Goal: Transaction & Acquisition: Book appointment/travel/reservation

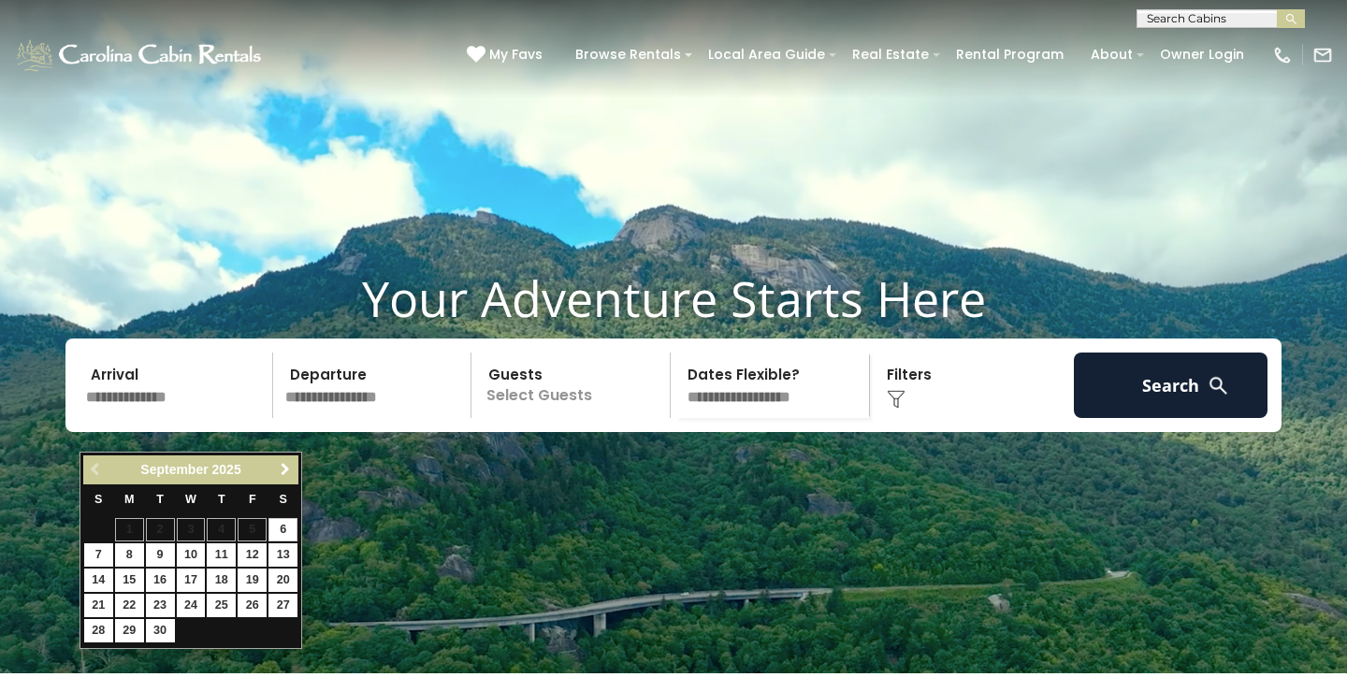
click at [282, 465] on span "Next" at bounding box center [285, 469] width 15 height 15
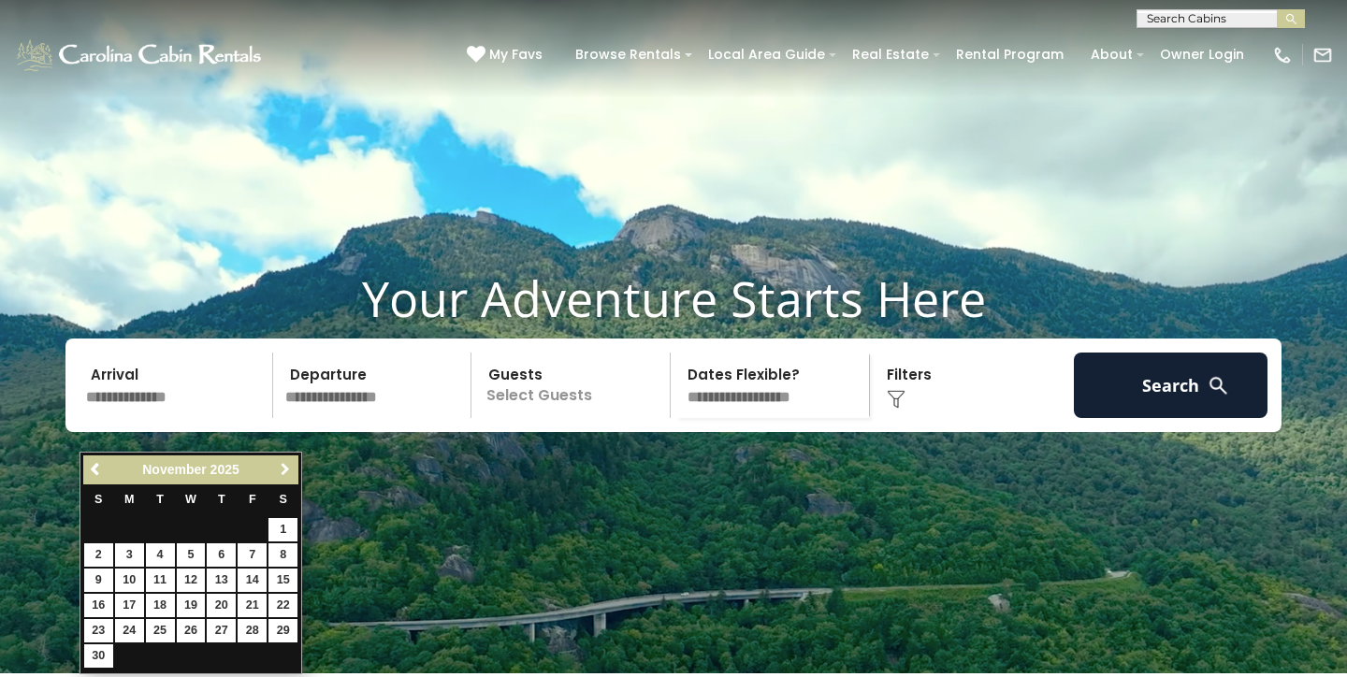
click at [282, 462] on span "Next" at bounding box center [285, 469] width 15 height 15
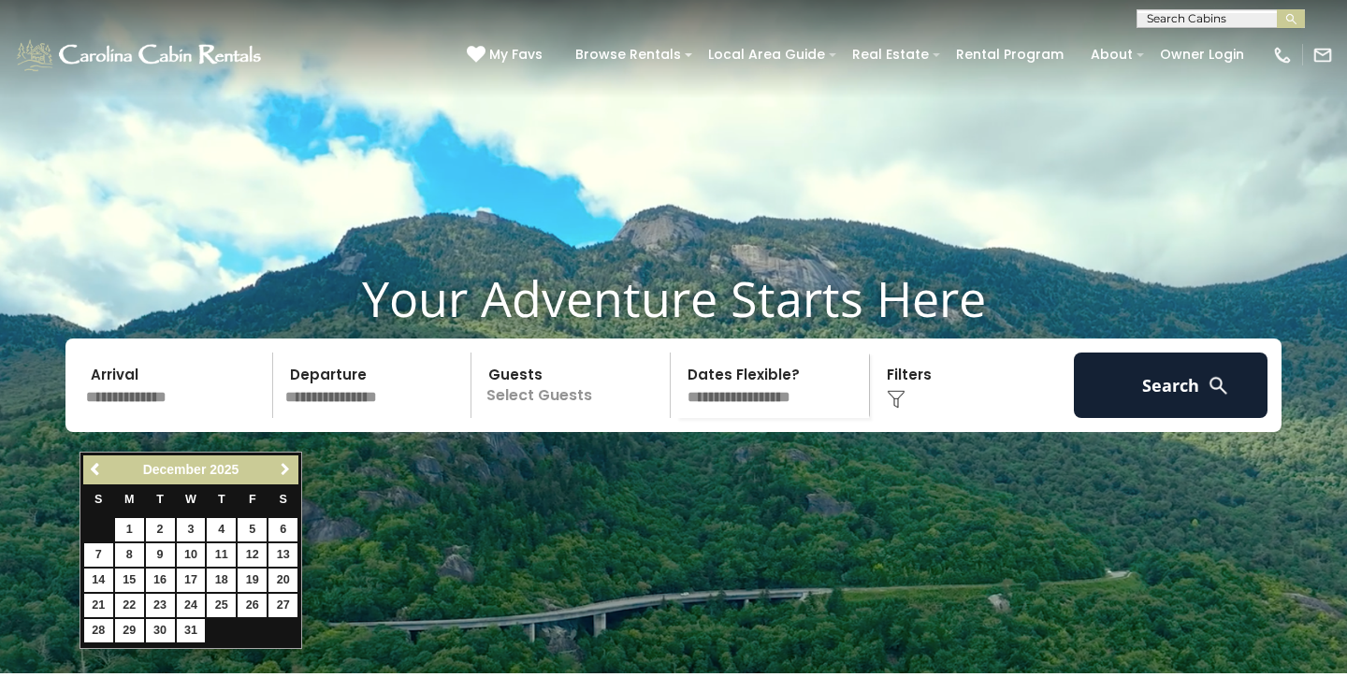
click at [282, 462] on span "Next" at bounding box center [285, 469] width 15 height 15
click at [97, 471] on span "Previous" at bounding box center [96, 469] width 15 height 15
click at [226, 571] on link "18" at bounding box center [221, 580] width 29 height 23
type input "********"
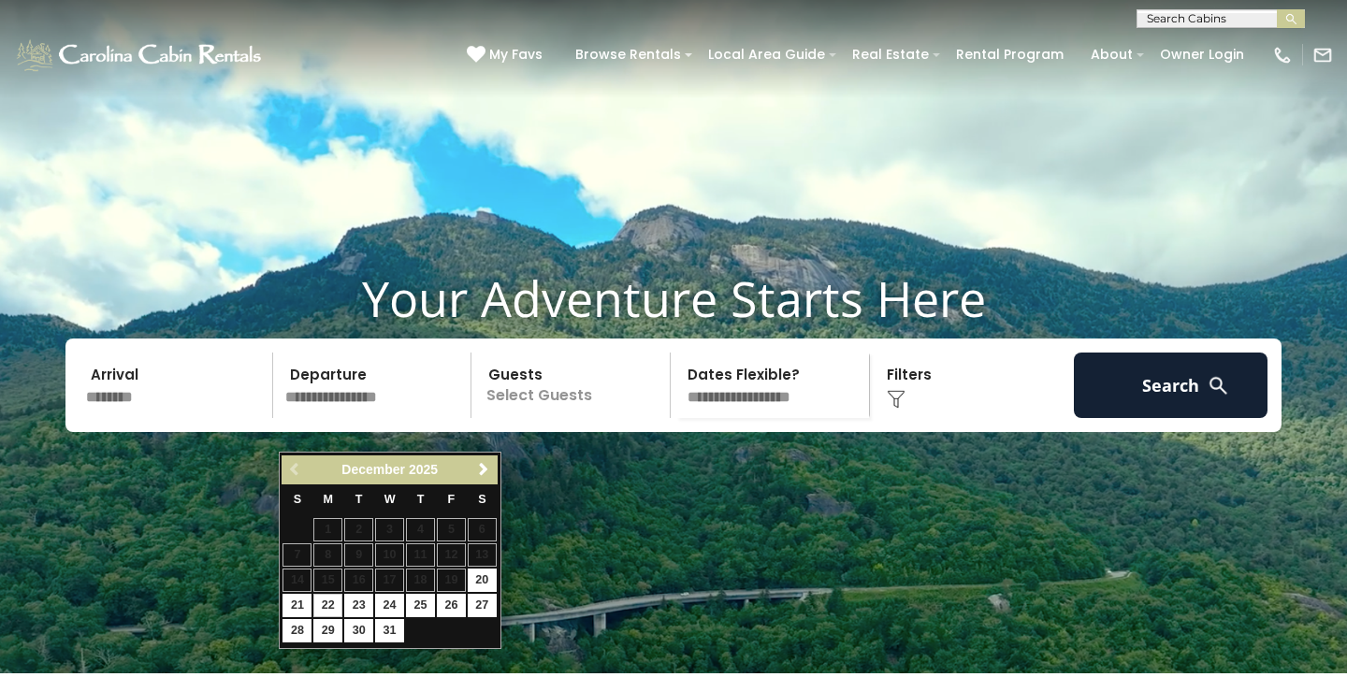
click at [325, 598] on link "22" at bounding box center [327, 605] width 29 height 23
type input "********"
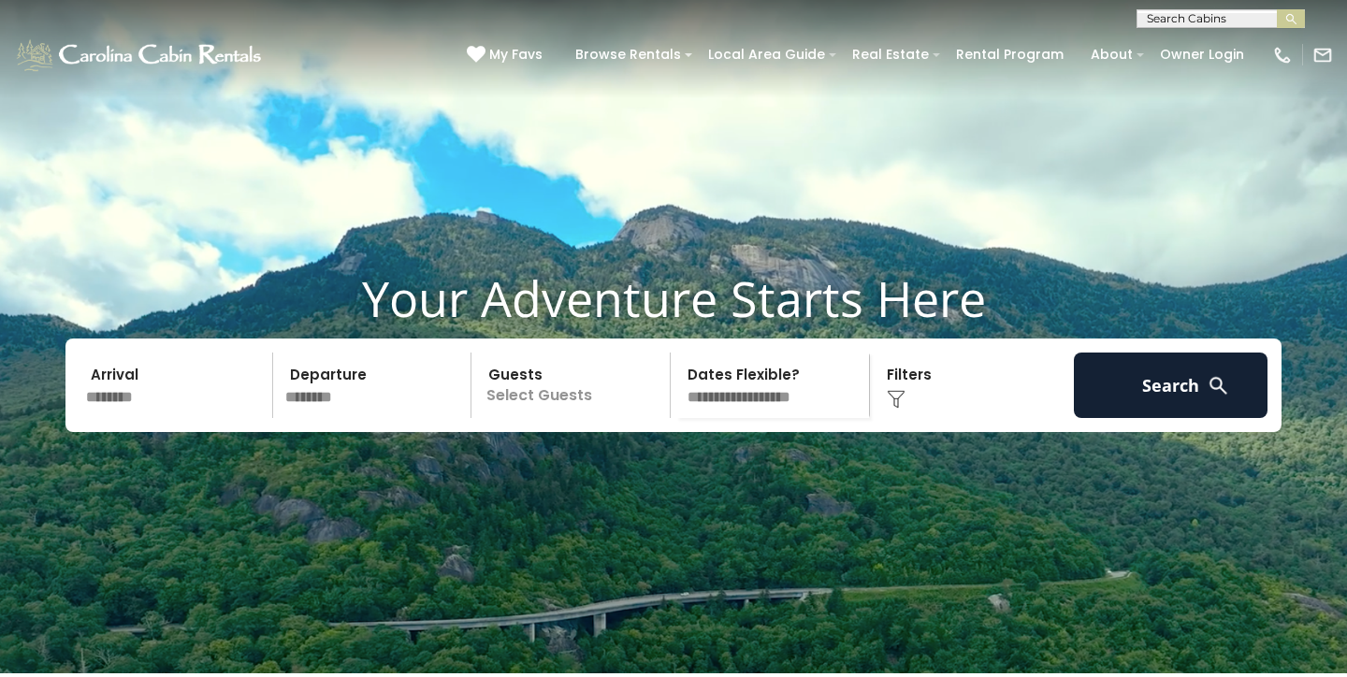
click at [546, 418] on p "Select Guests" at bounding box center [573, 385] width 193 height 65
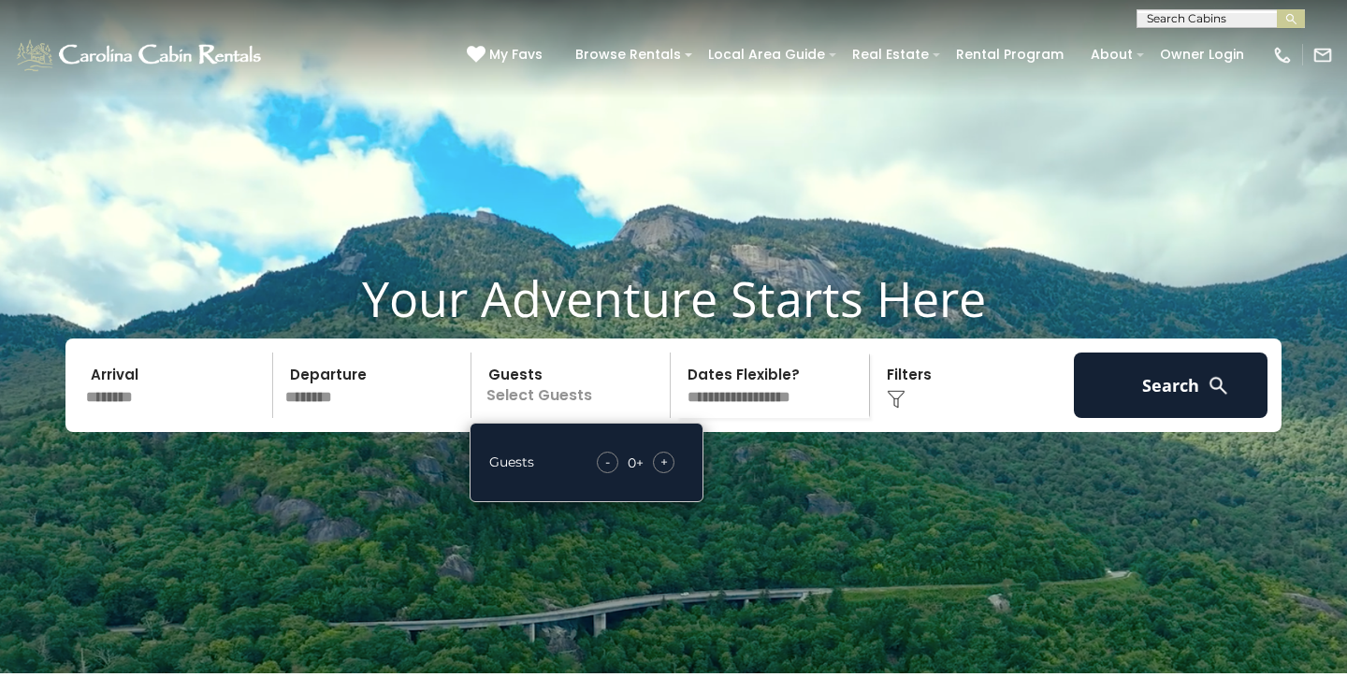
click at [664, 471] on span "+" at bounding box center [663, 462] width 7 height 19
click at [661, 471] on span "+" at bounding box center [663, 462] width 7 height 19
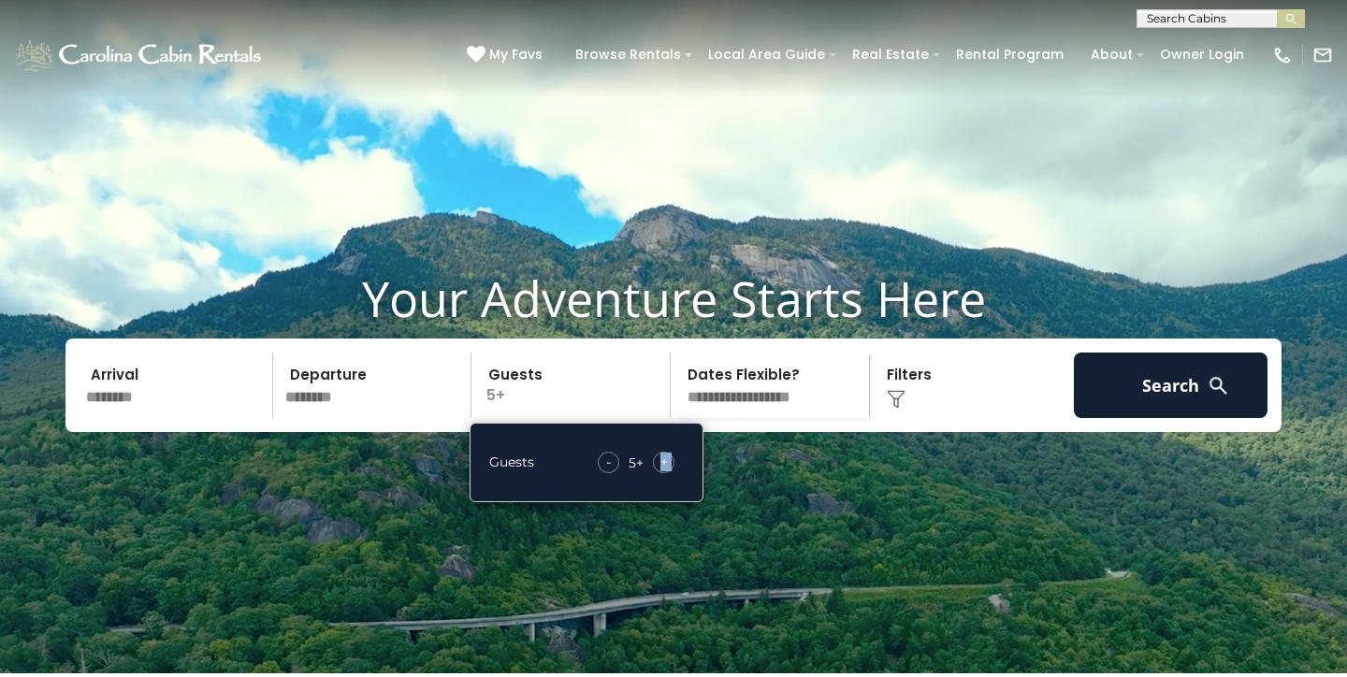
click at [661, 471] on span "+" at bounding box center [663, 462] width 7 height 19
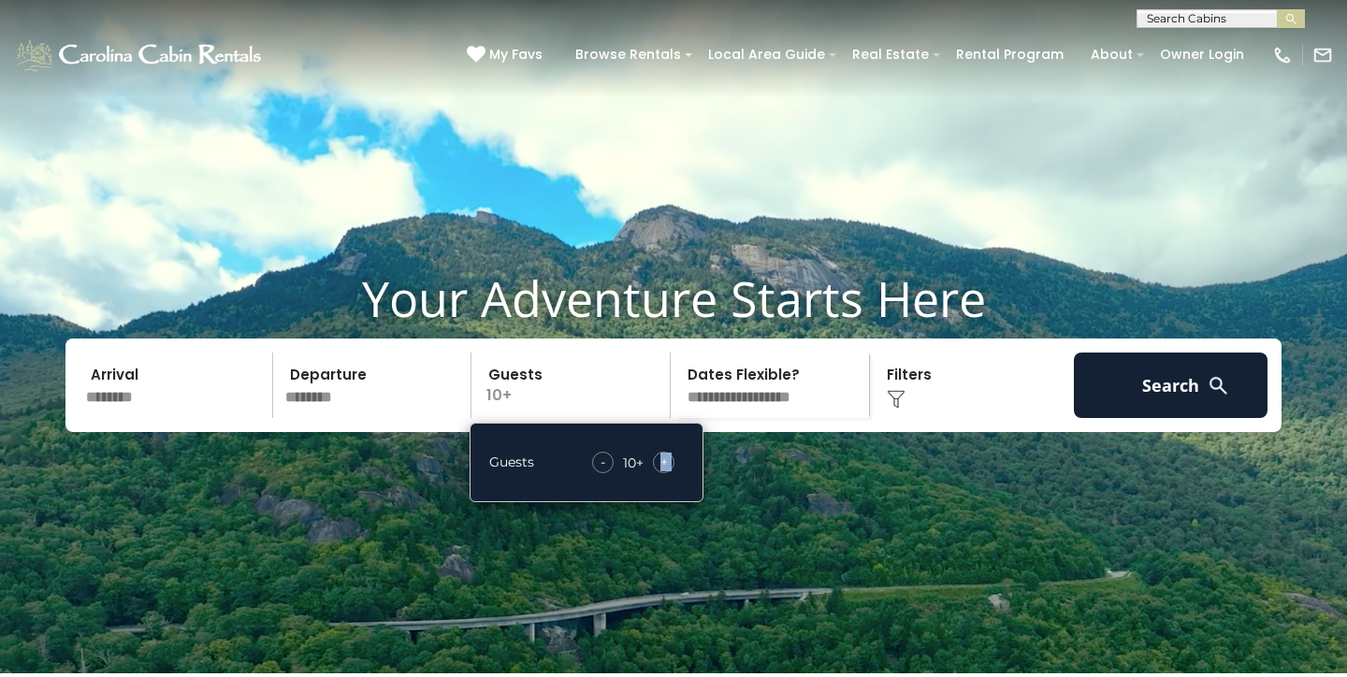
click at [660, 471] on span "+" at bounding box center [663, 462] width 7 height 19
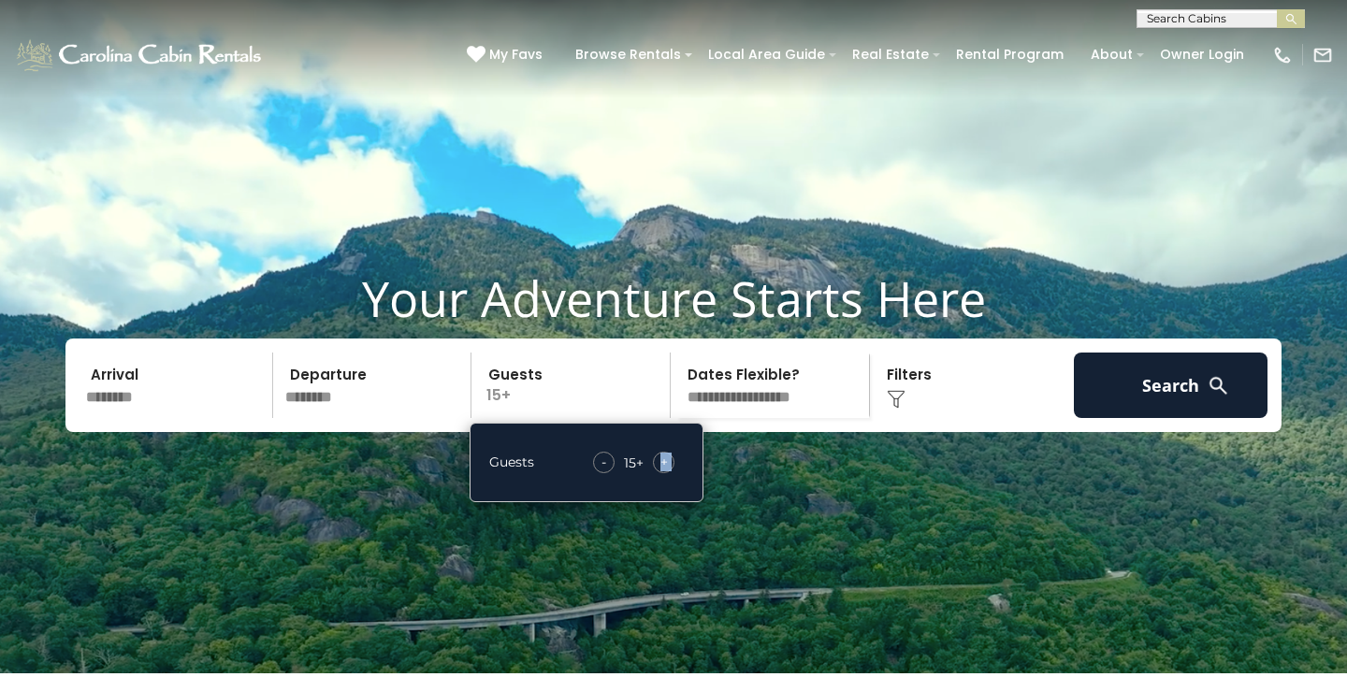
click at [660, 471] on span "+" at bounding box center [663, 462] width 7 height 19
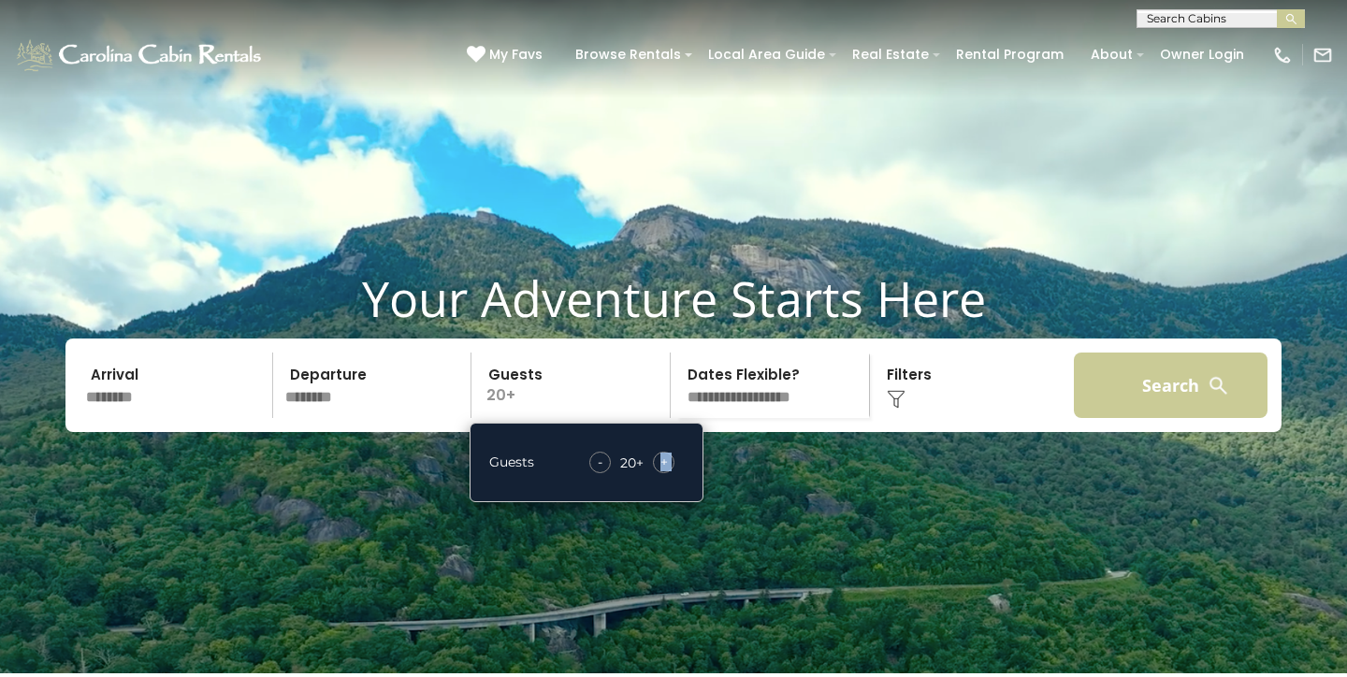
click at [1115, 418] on button "Search" at bounding box center [1171, 385] width 194 height 65
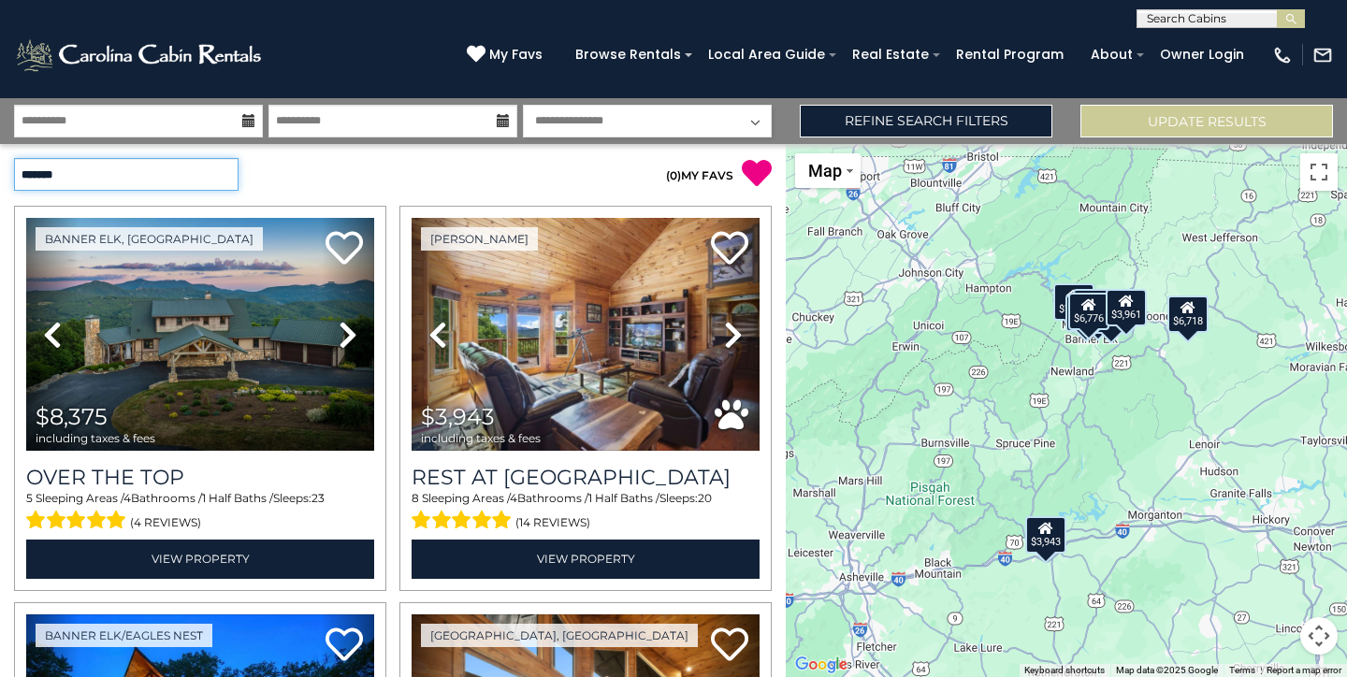
select select "**********"
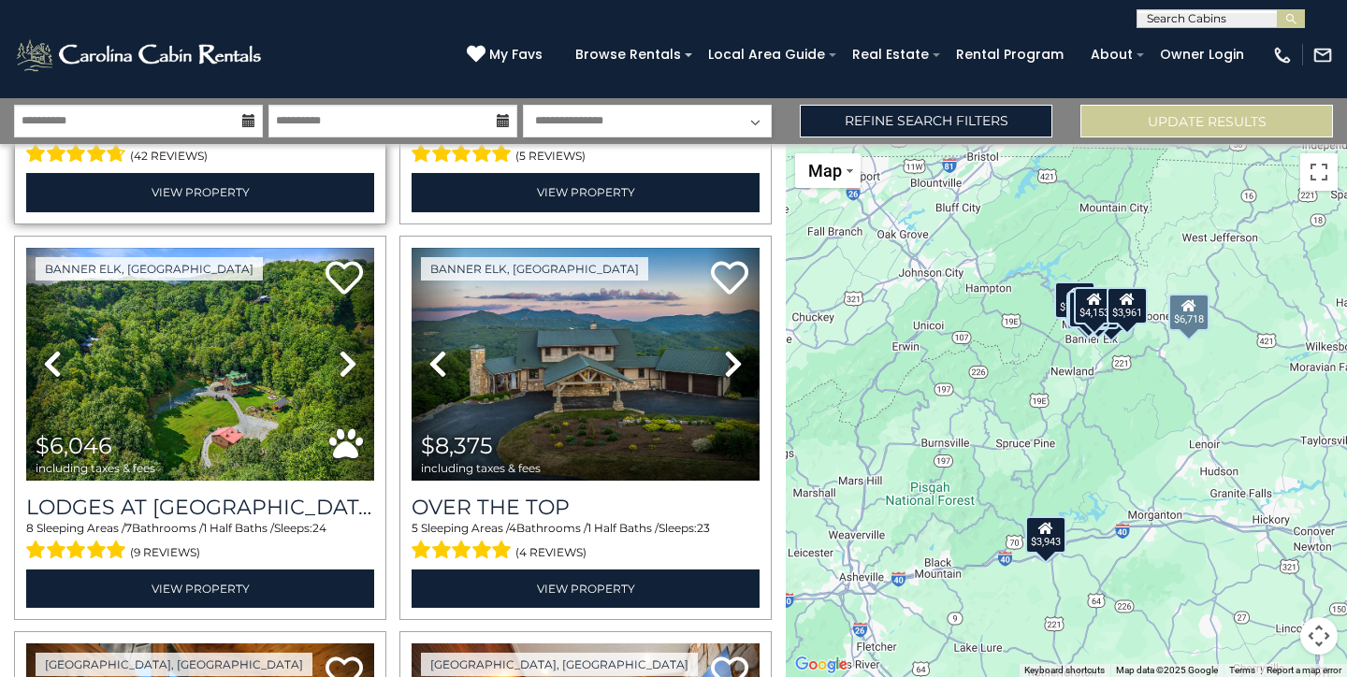
scroll to position [383, 0]
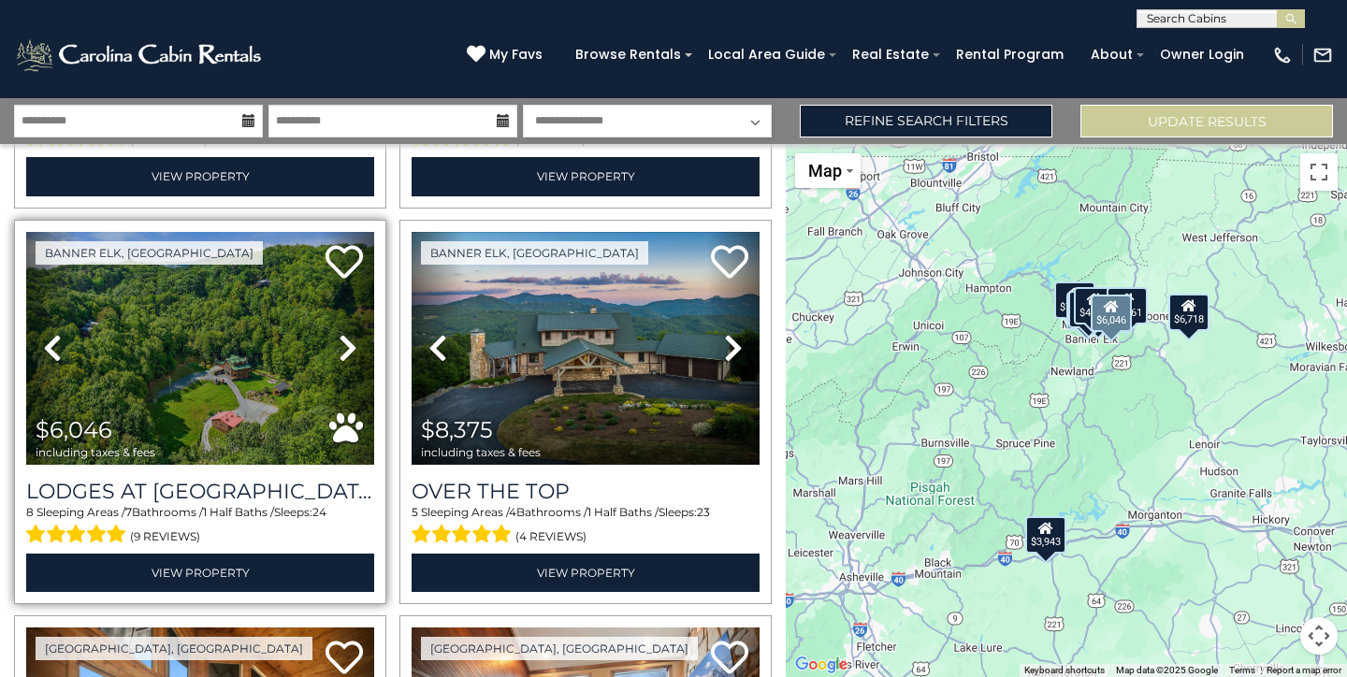
click at [342, 351] on icon at bounding box center [348, 348] width 19 height 30
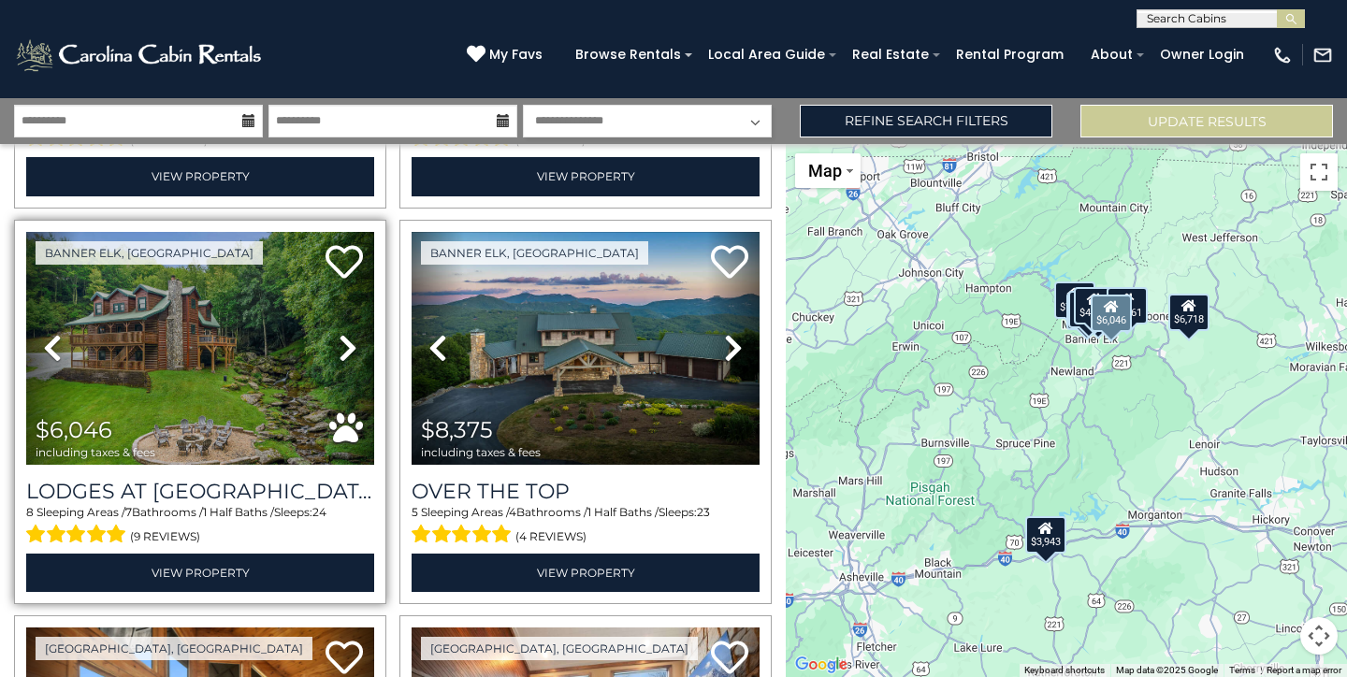
click at [342, 351] on icon at bounding box center [348, 348] width 19 height 30
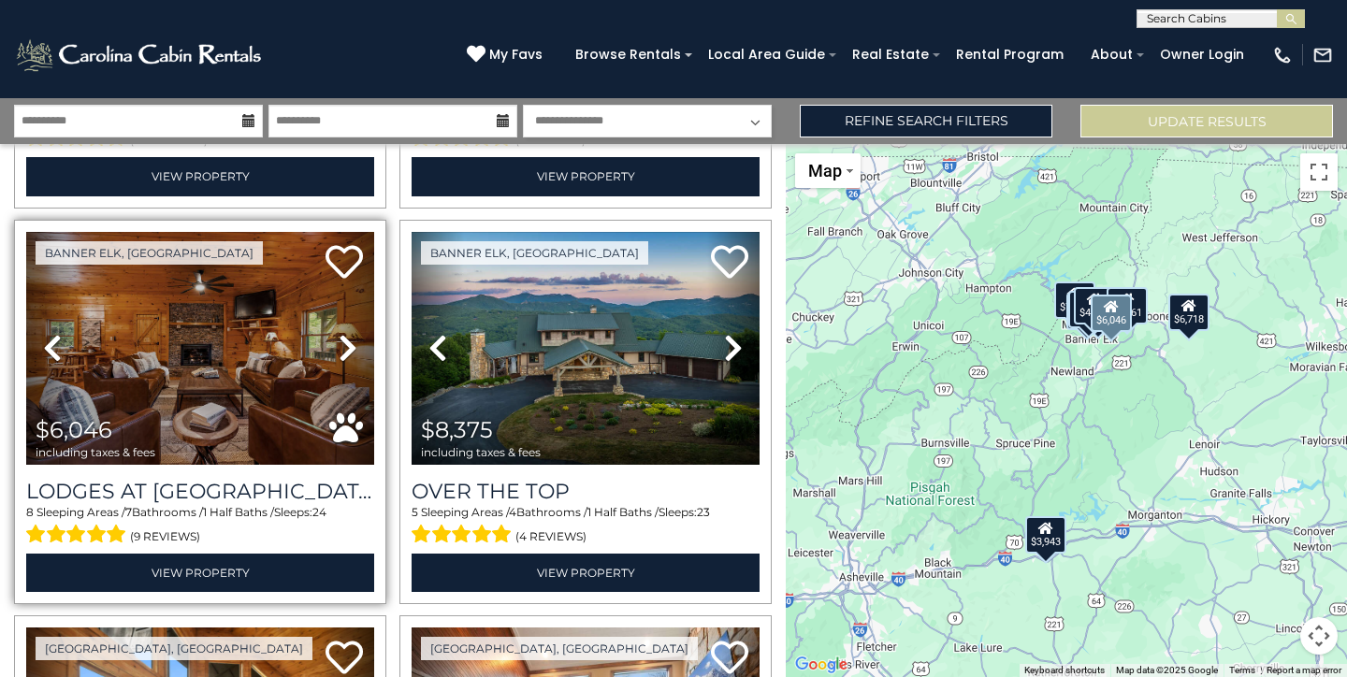
click at [342, 351] on icon at bounding box center [348, 348] width 19 height 30
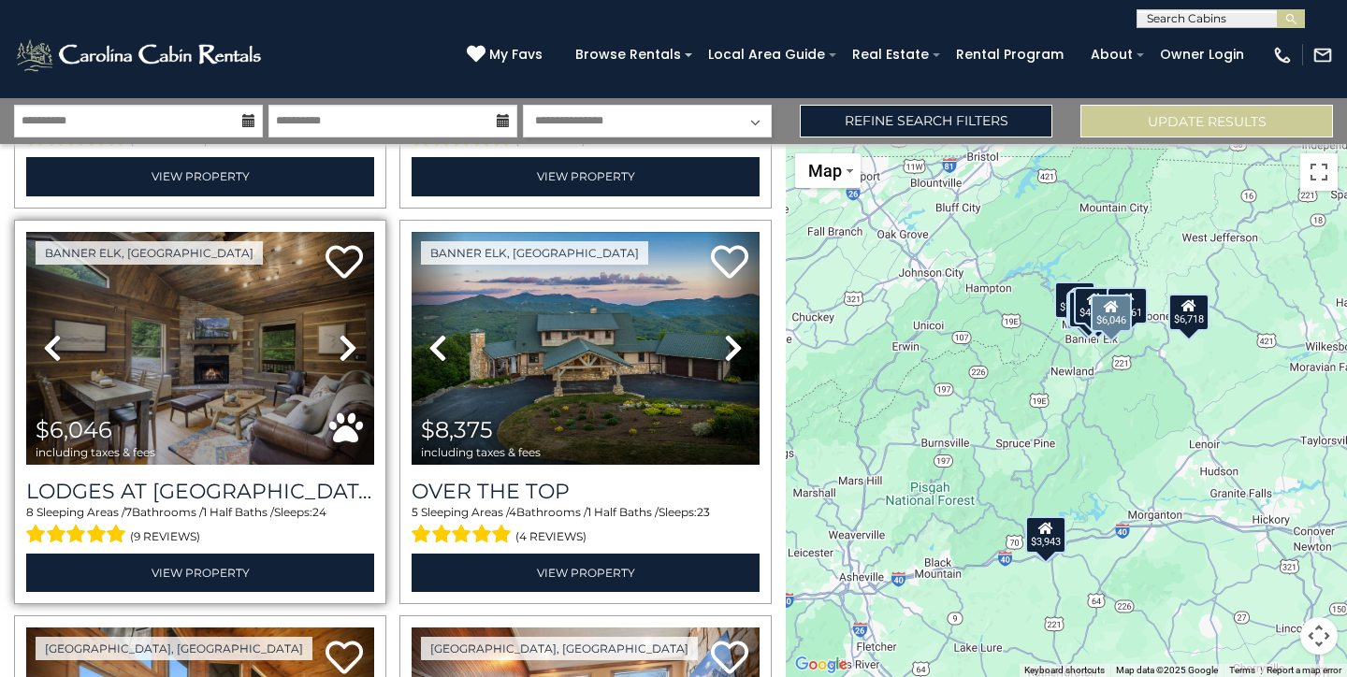
click at [342, 351] on icon at bounding box center [348, 348] width 19 height 30
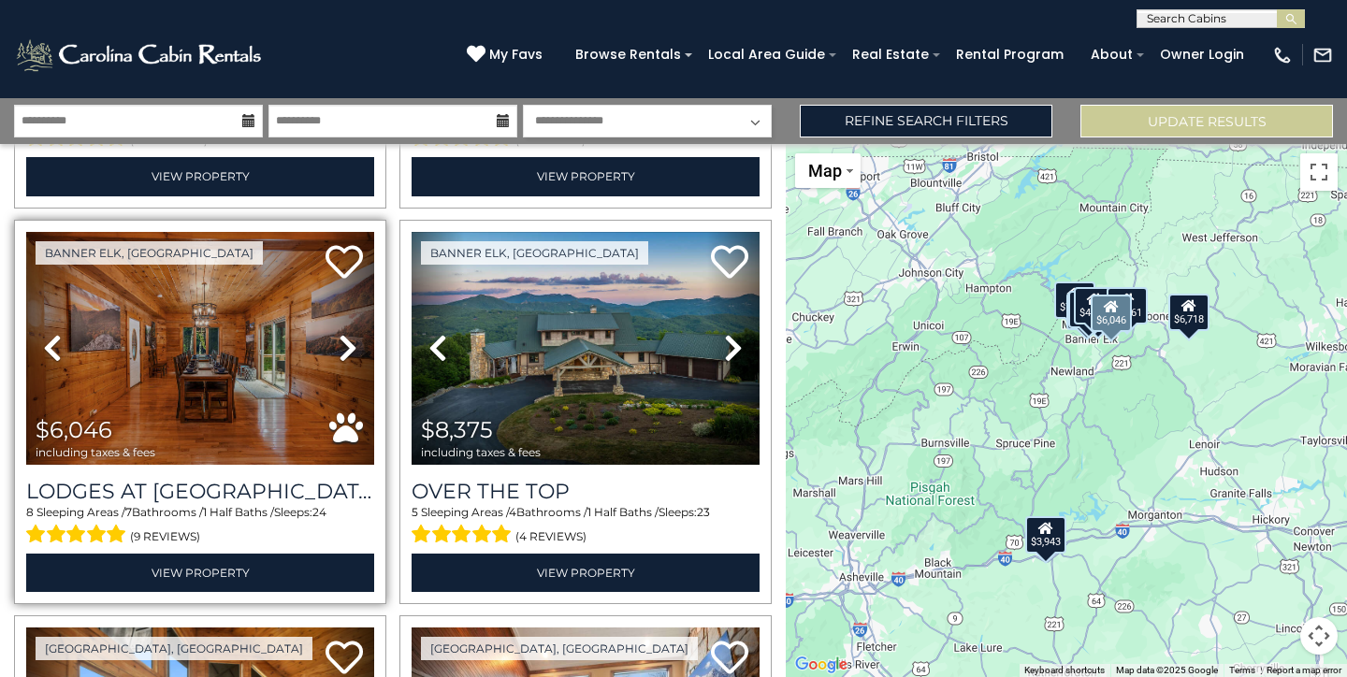
click at [342, 351] on icon at bounding box center [348, 348] width 19 height 30
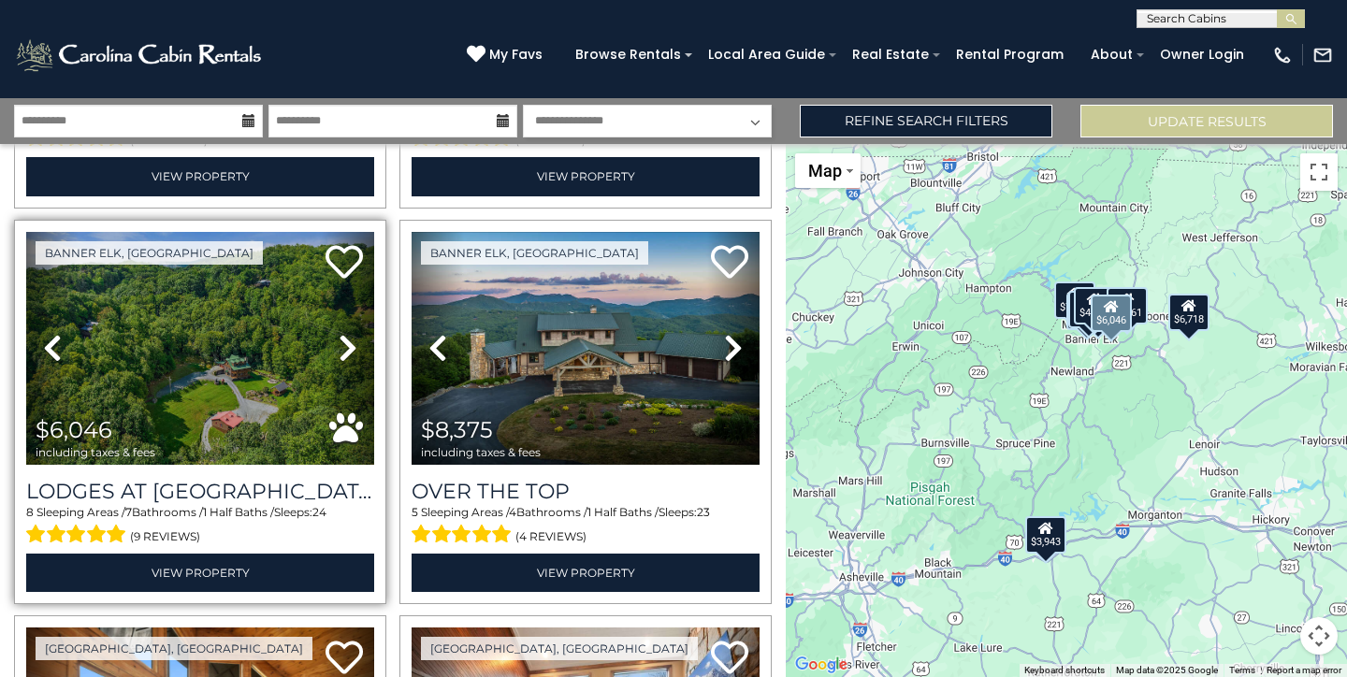
click at [342, 351] on icon at bounding box center [348, 348] width 19 height 30
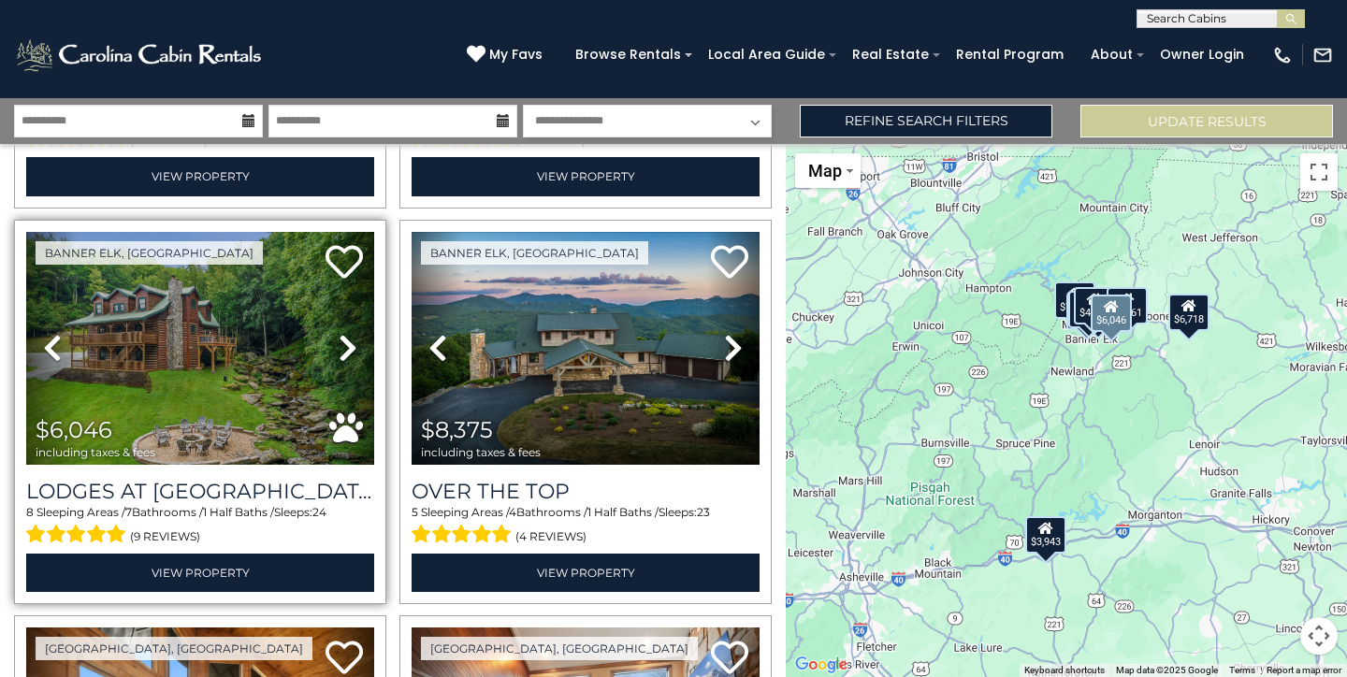
click at [342, 351] on icon at bounding box center [348, 348] width 19 height 30
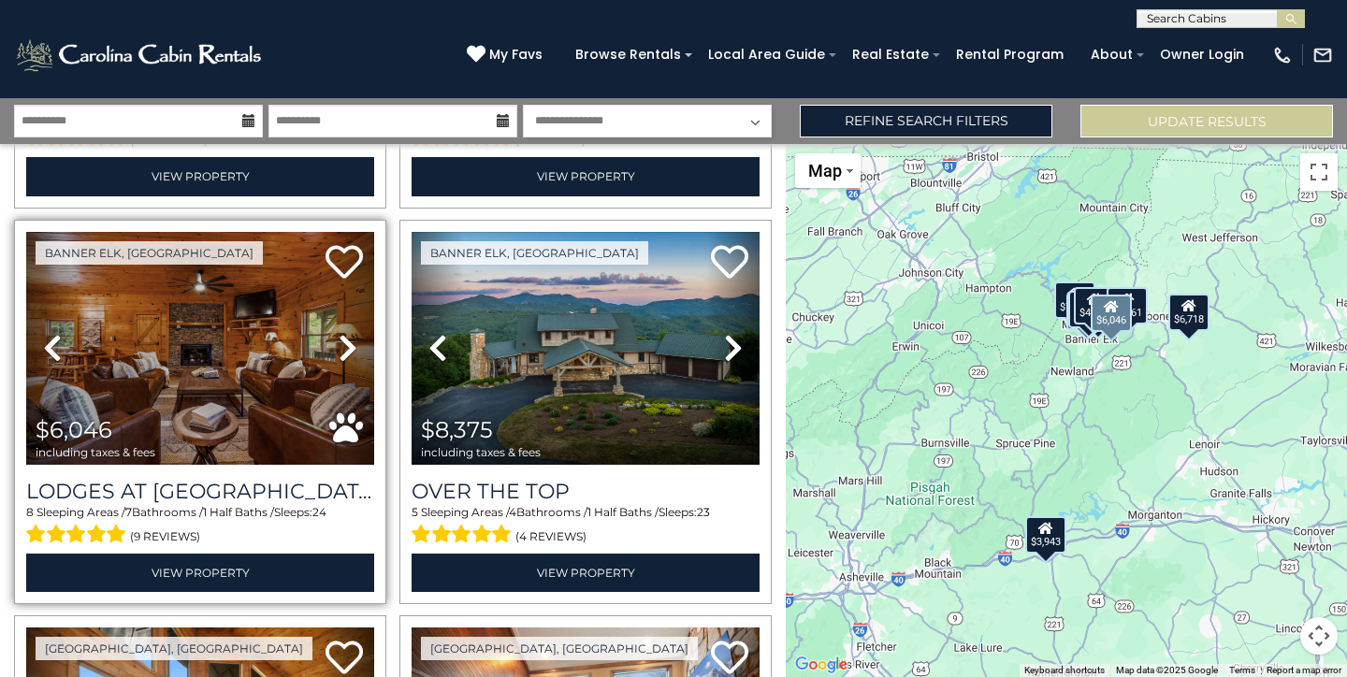
click at [342, 351] on icon at bounding box center [348, 348] width 19 height 30
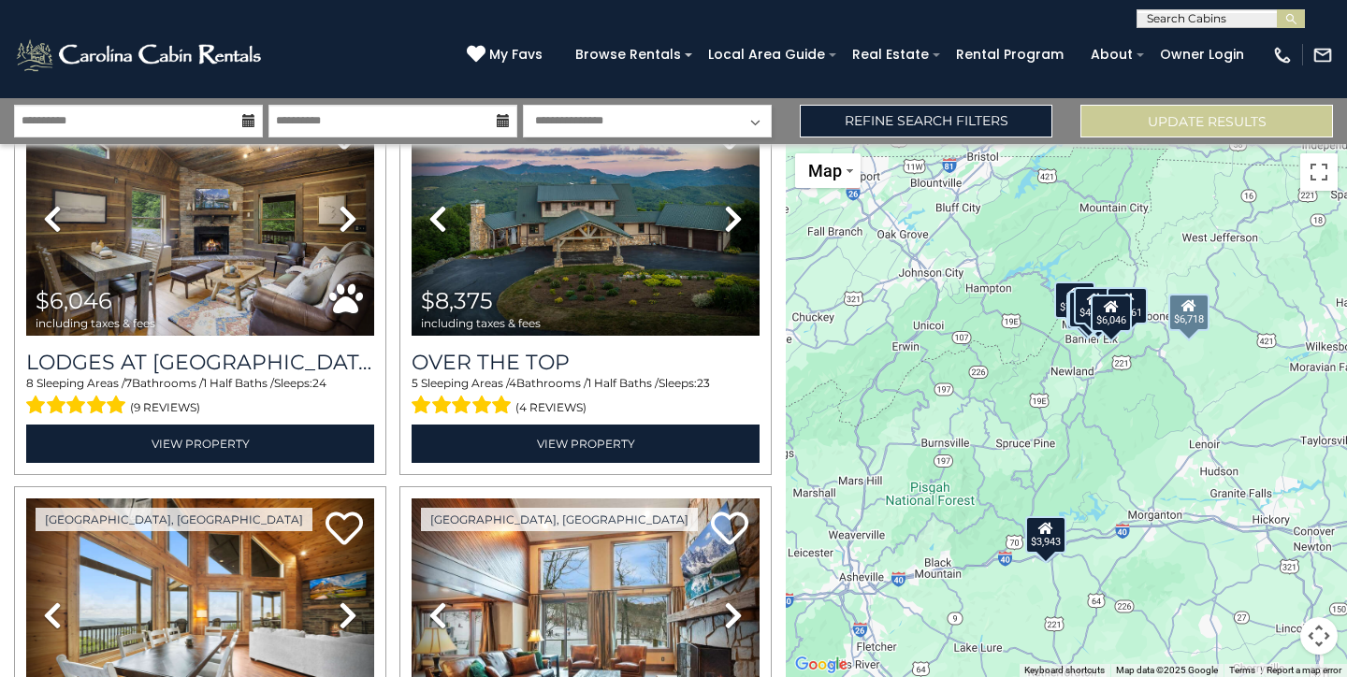
scroll to position [507, 0]
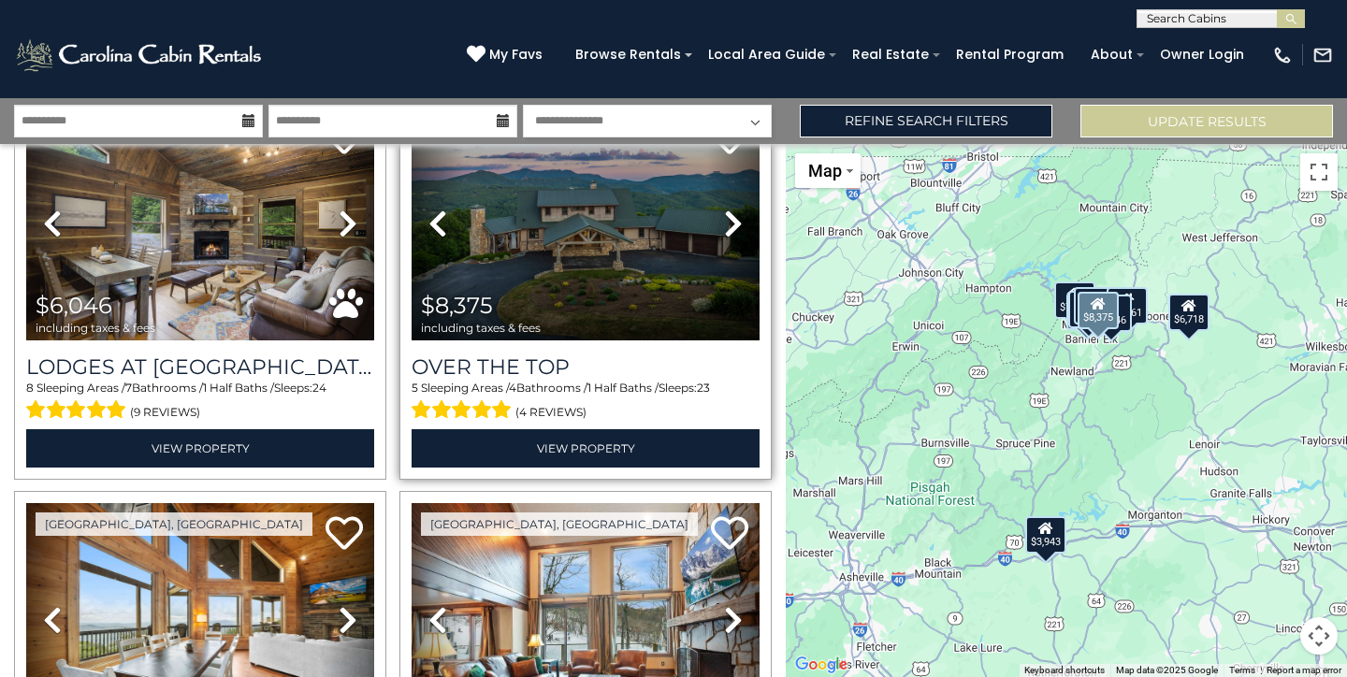
click at [730, 232] on icon at bounding box center [733, 224] width 19 height 30
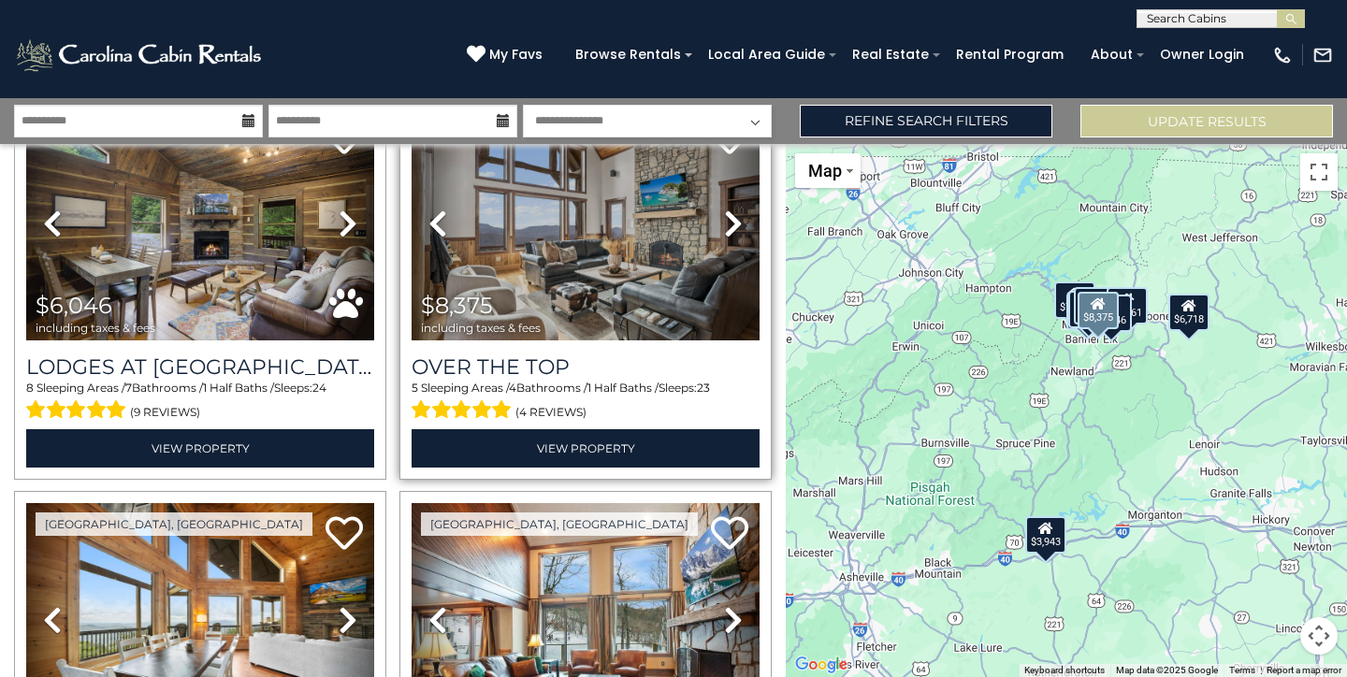
click at [733, 224] on icon at bounding box center [733, 224] width 19 height 30
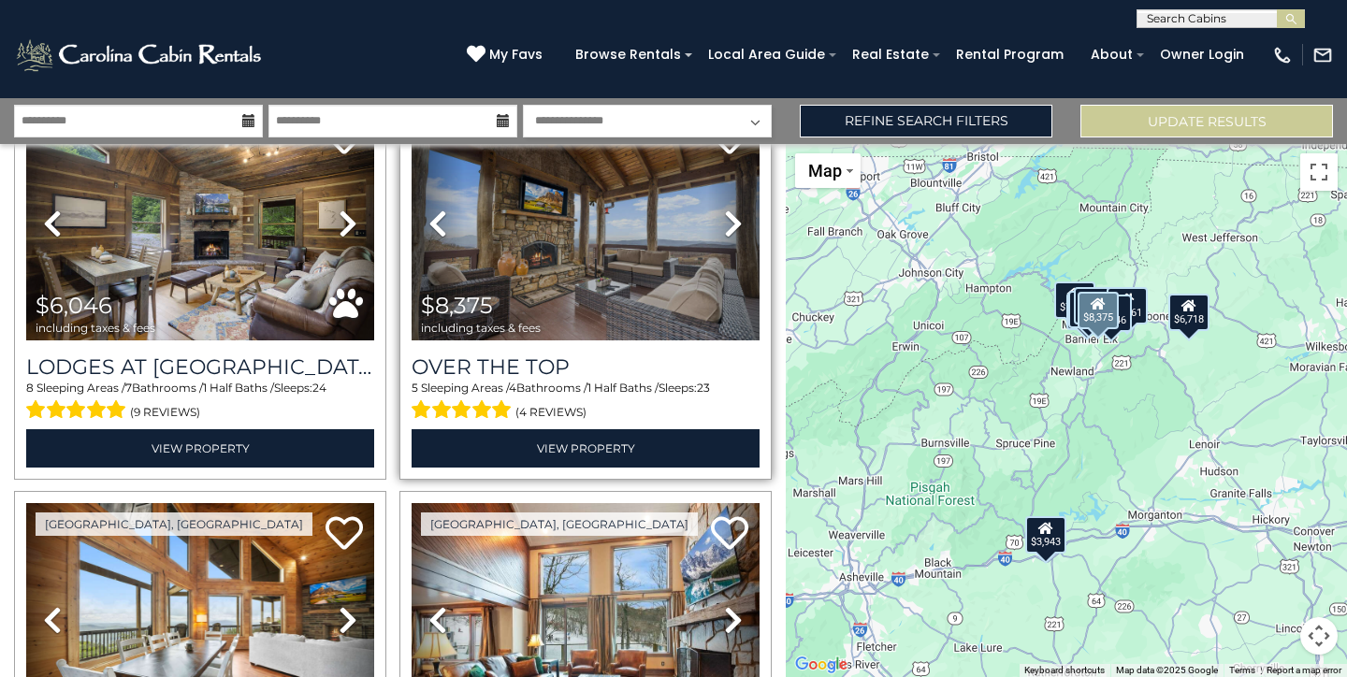
click at [733, 224] on icon at bounding box center [733, 224] width 19 height 30
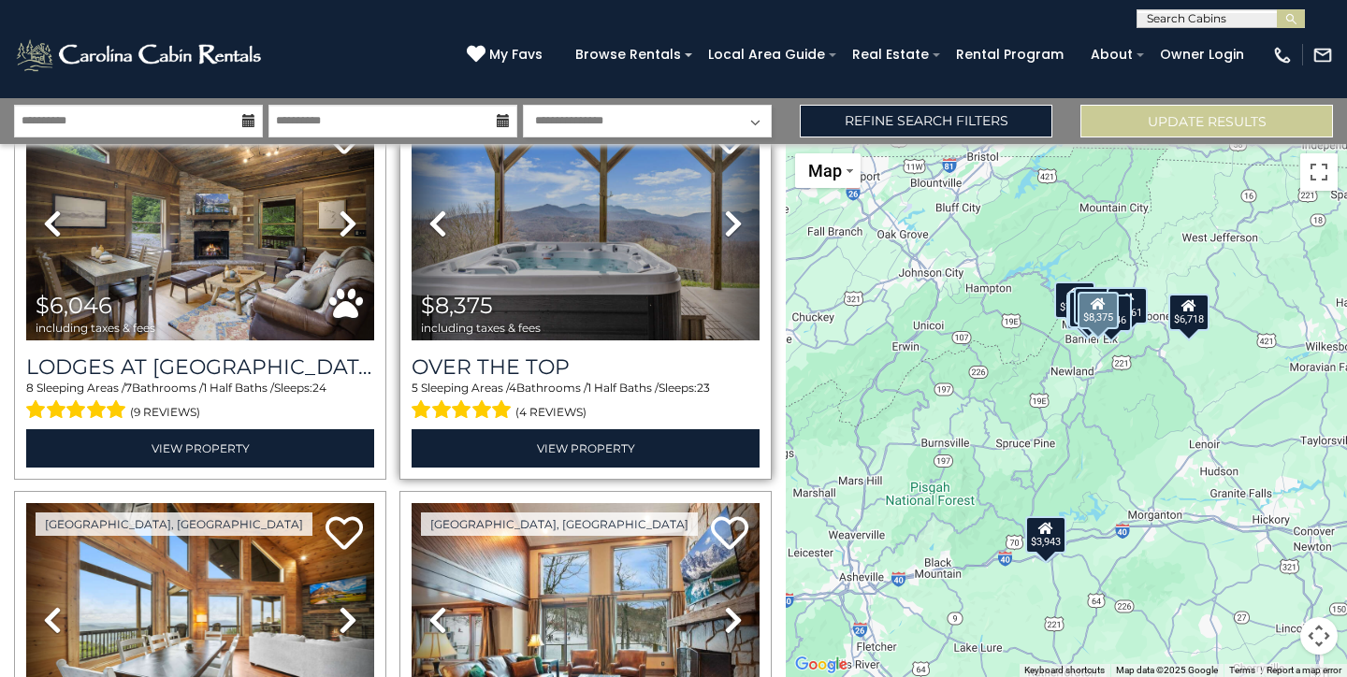
click at [733, 224] on icon at bounding box center [733, 224] width 19 height 30
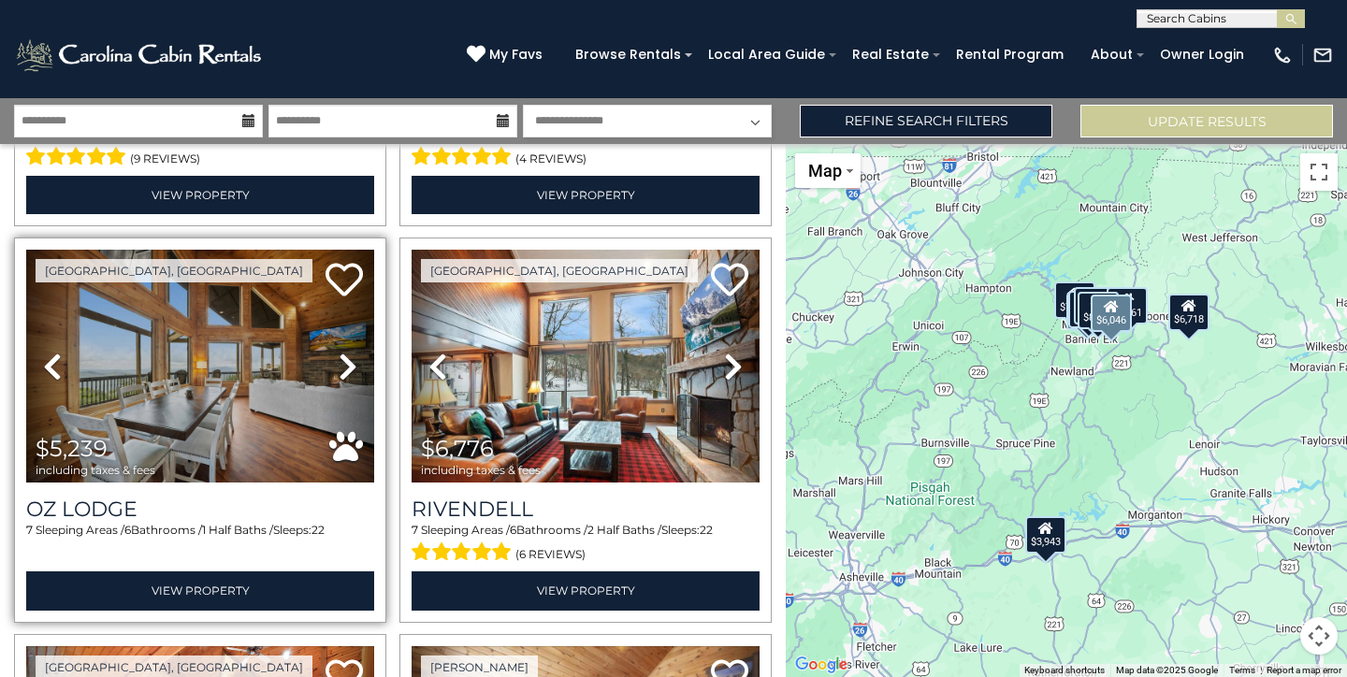
scroll to position [778, 0]
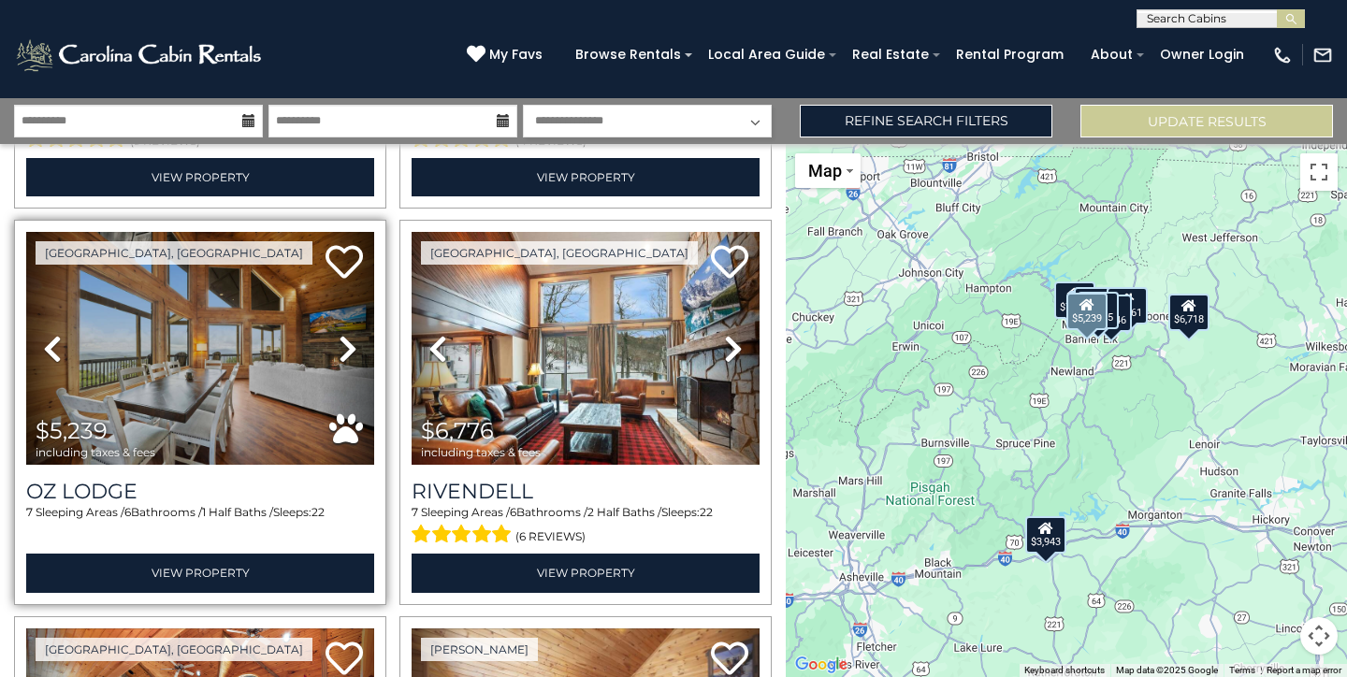
click at [343, 349] on icon at bounding box center [348, 349] width 19 height 30
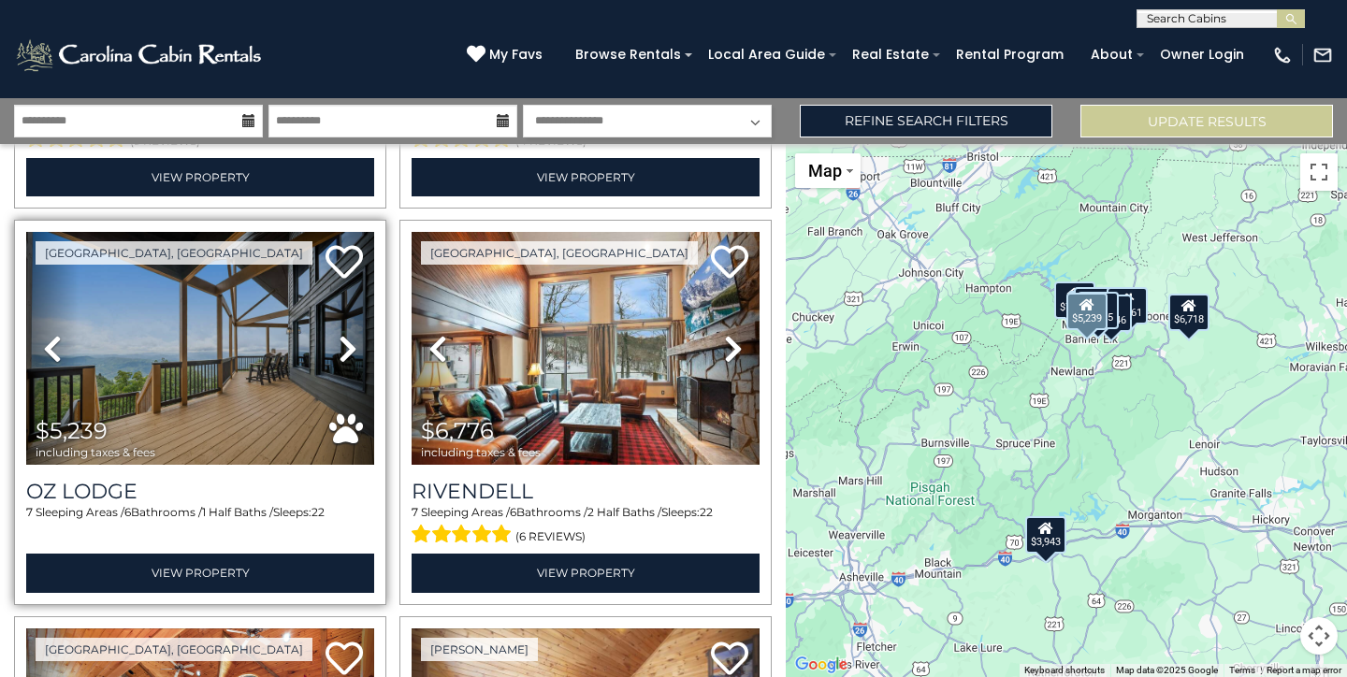
click at [343, 349] on icon at bounding box center [348, 349] width 19 height 30
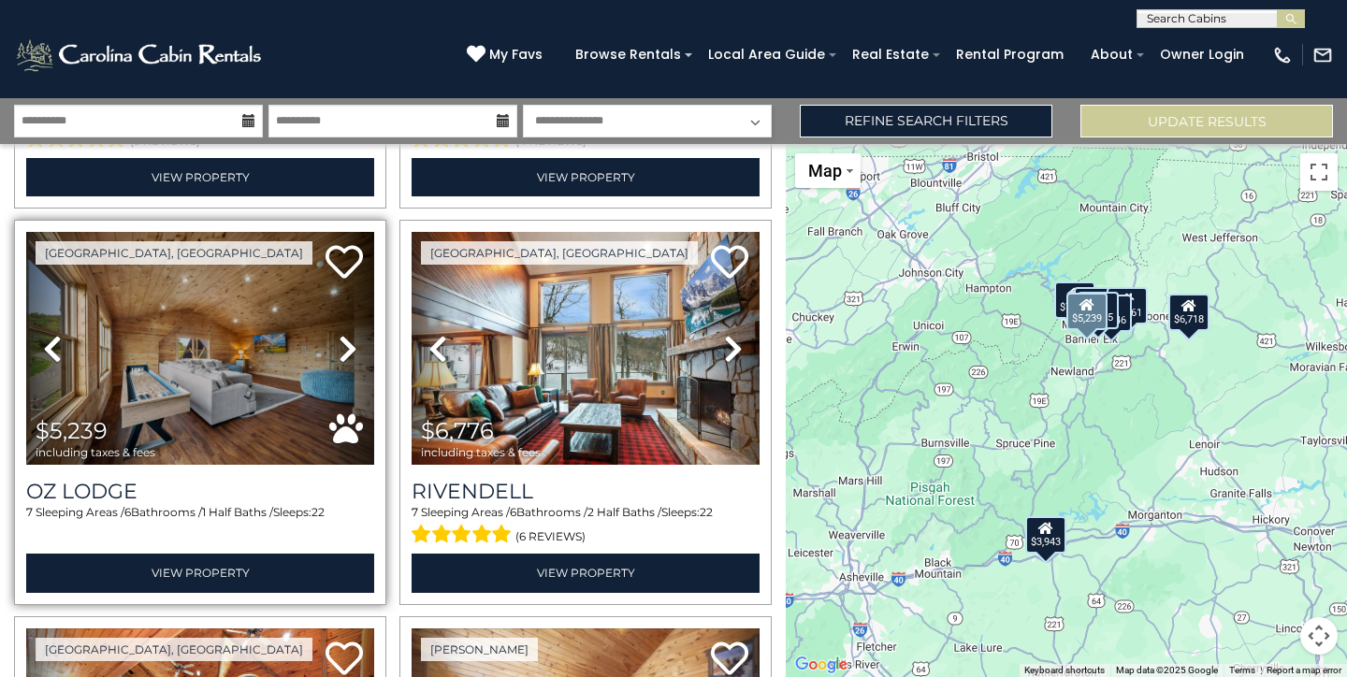
click at [343, 349] on icon at bounding box center [348, 349] width 19 height 30
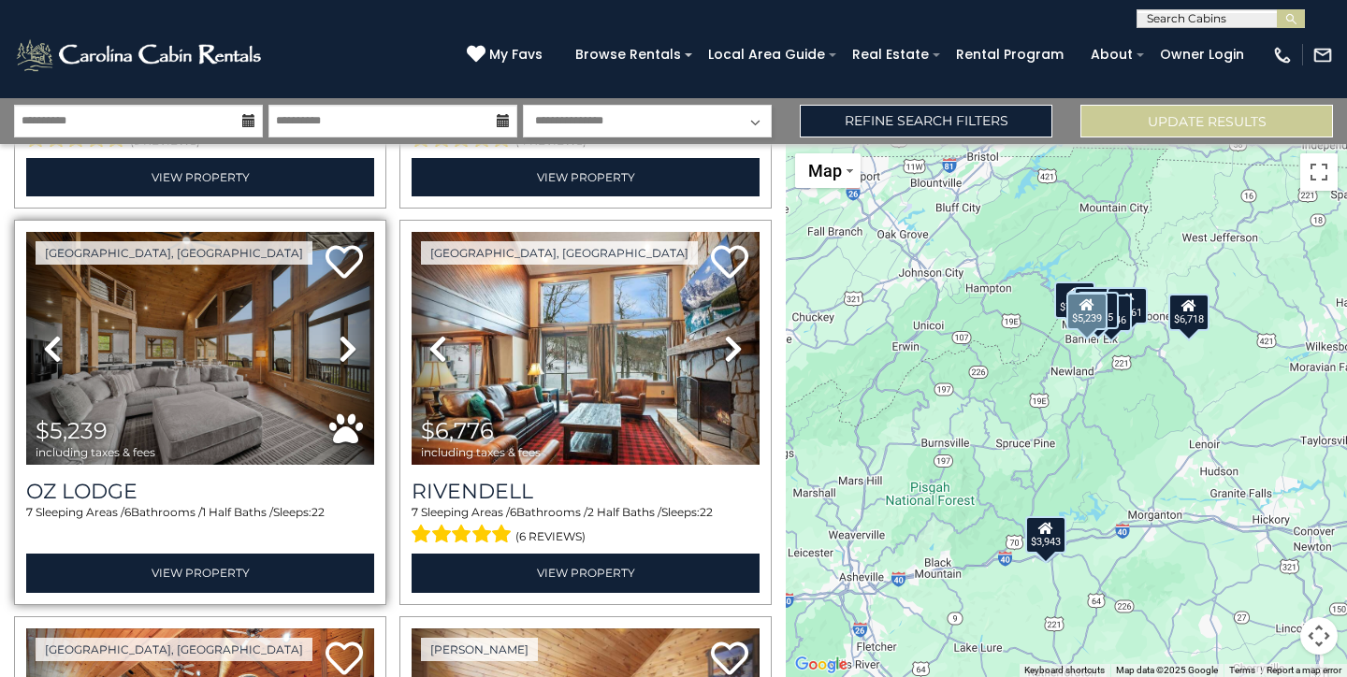
click at [343, 349] on icon at bounding box center [348, 349] width 19 height 30
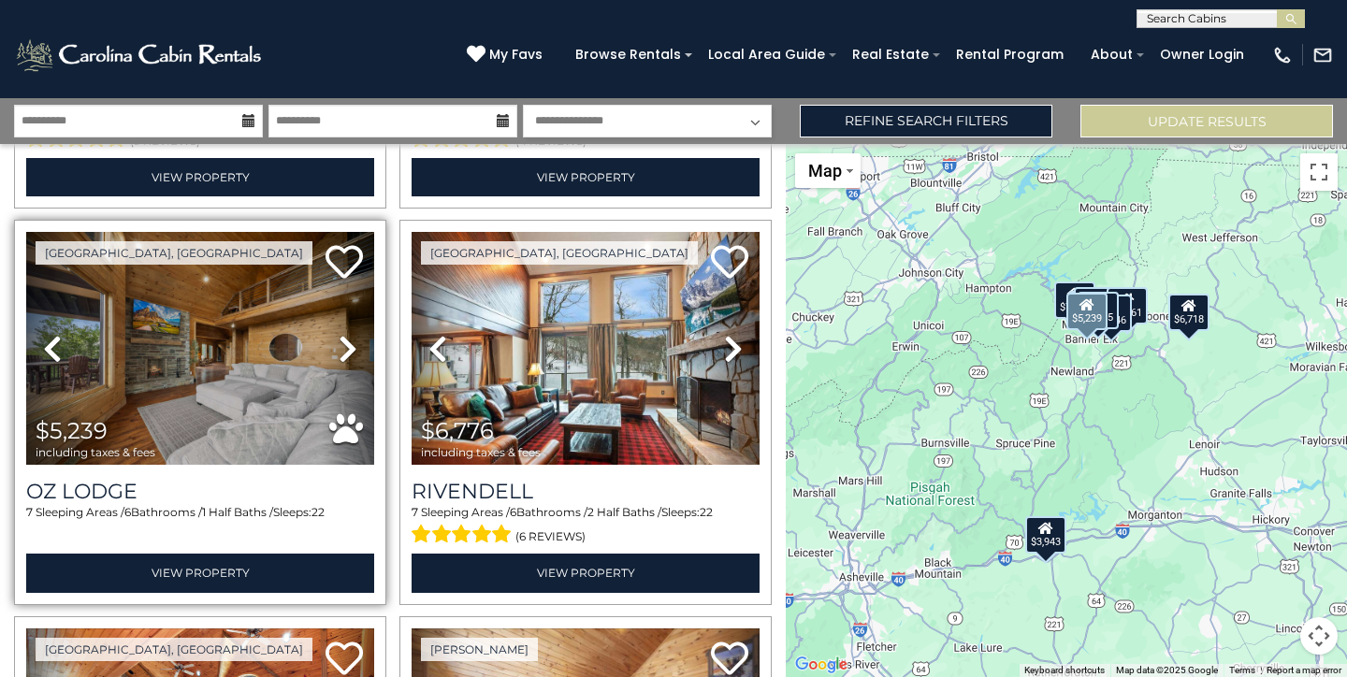
click at [343, 348] on icon at bounding box center [348, 349] width 19 height 30
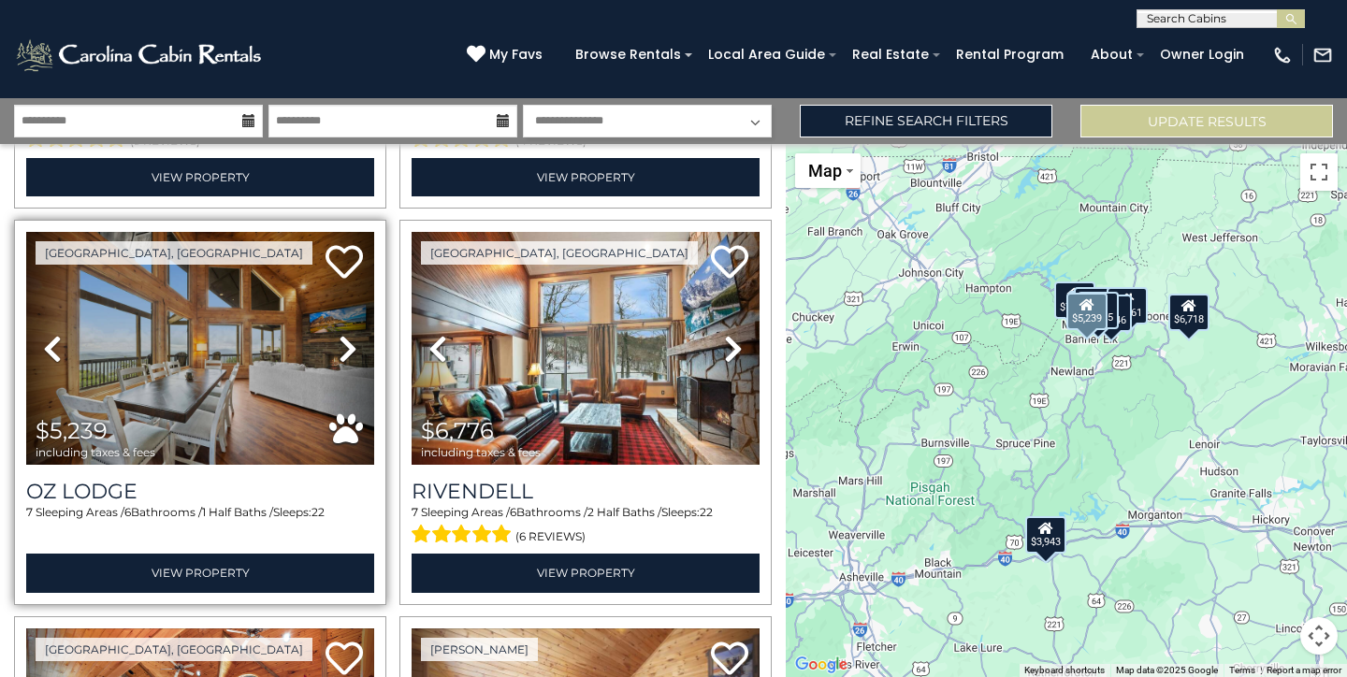
click at [343, 348] on icon at bounding box center [348, 349] width 19 height 30
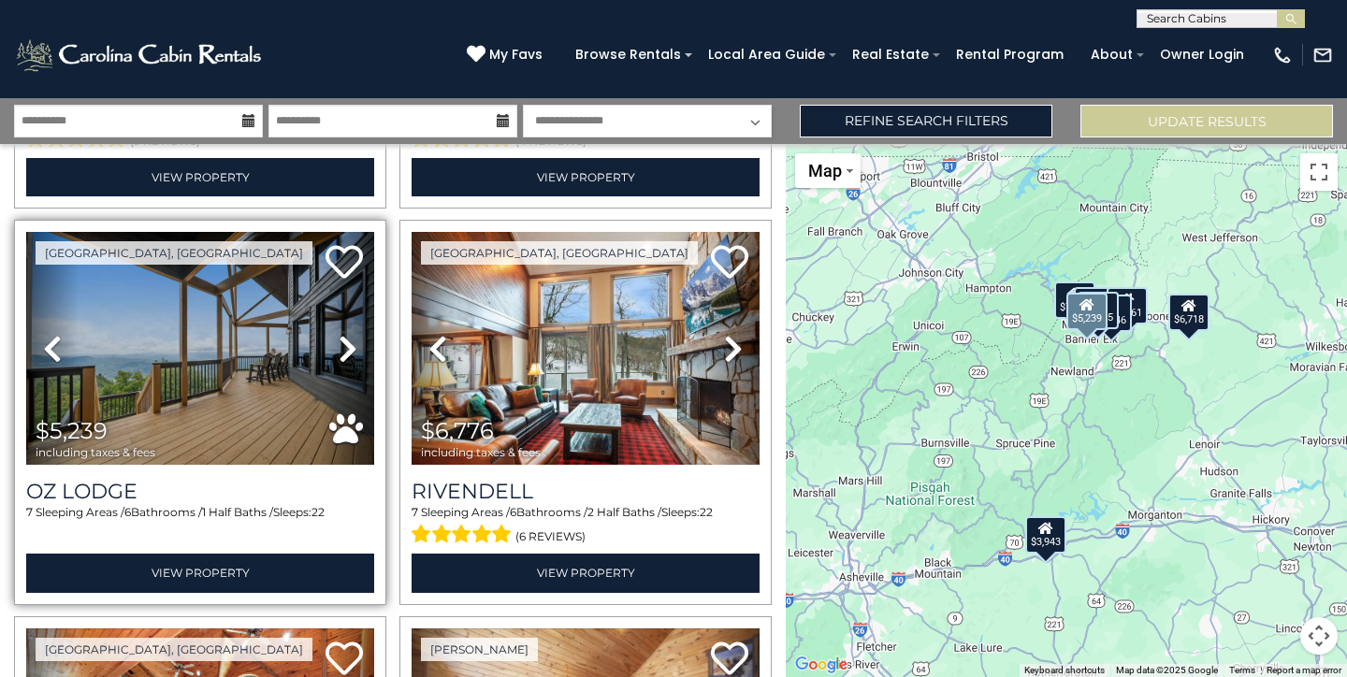
click at [343, 348] on icon at bounding box center [348, 349] width 19 height 30
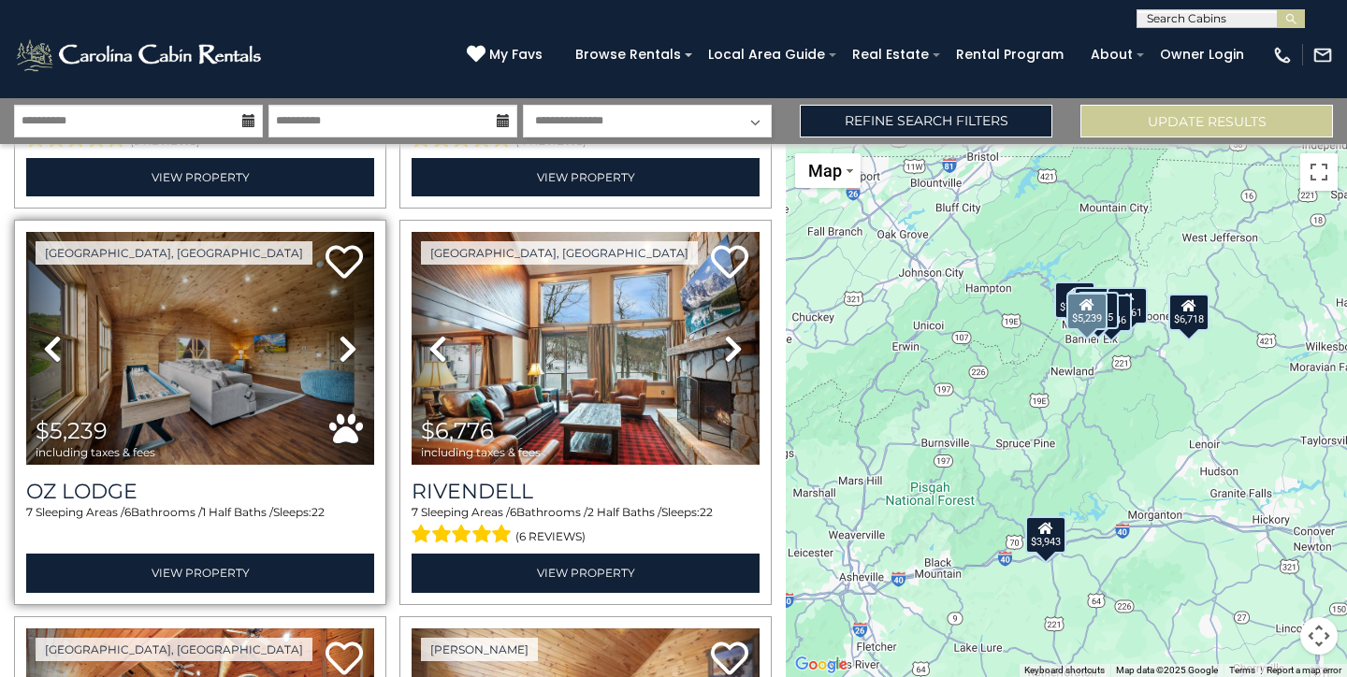
click at [343, 348] on icon at bounding box center [348, 349] width 19 height 30
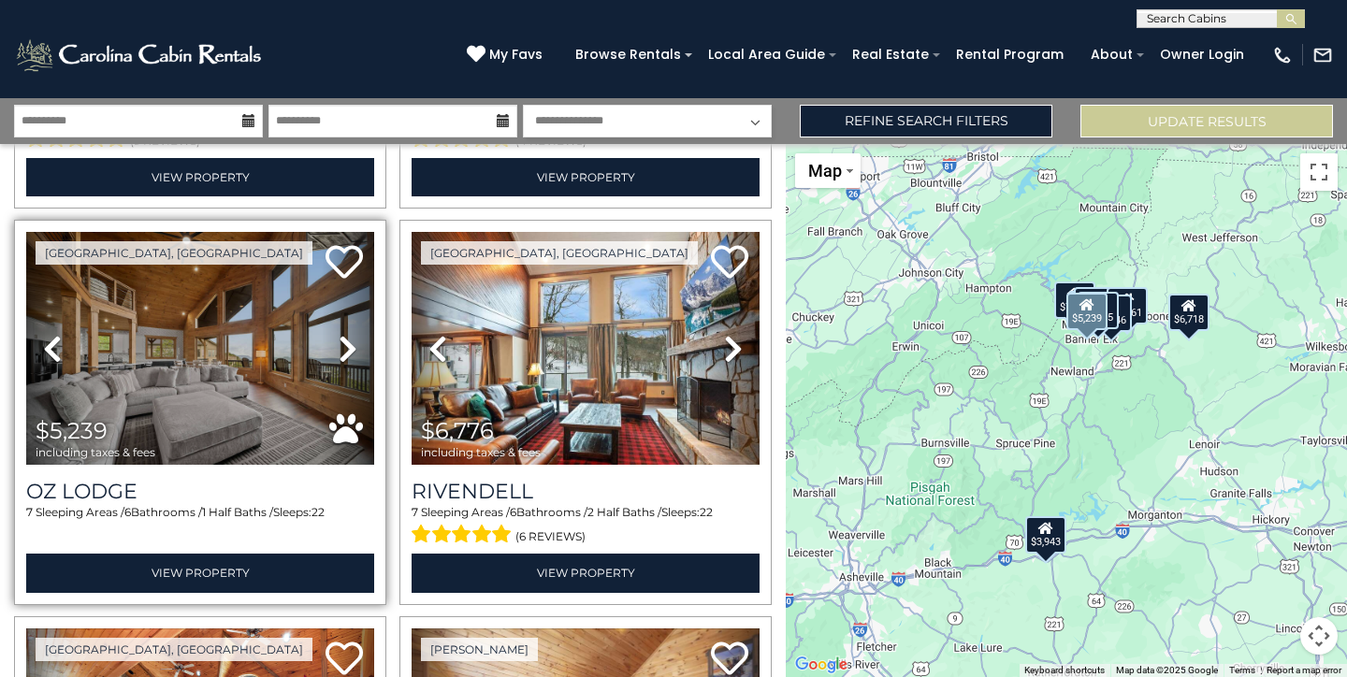
click at [343, 348] on icon at bounding box center [348, 349] width 19 height 30
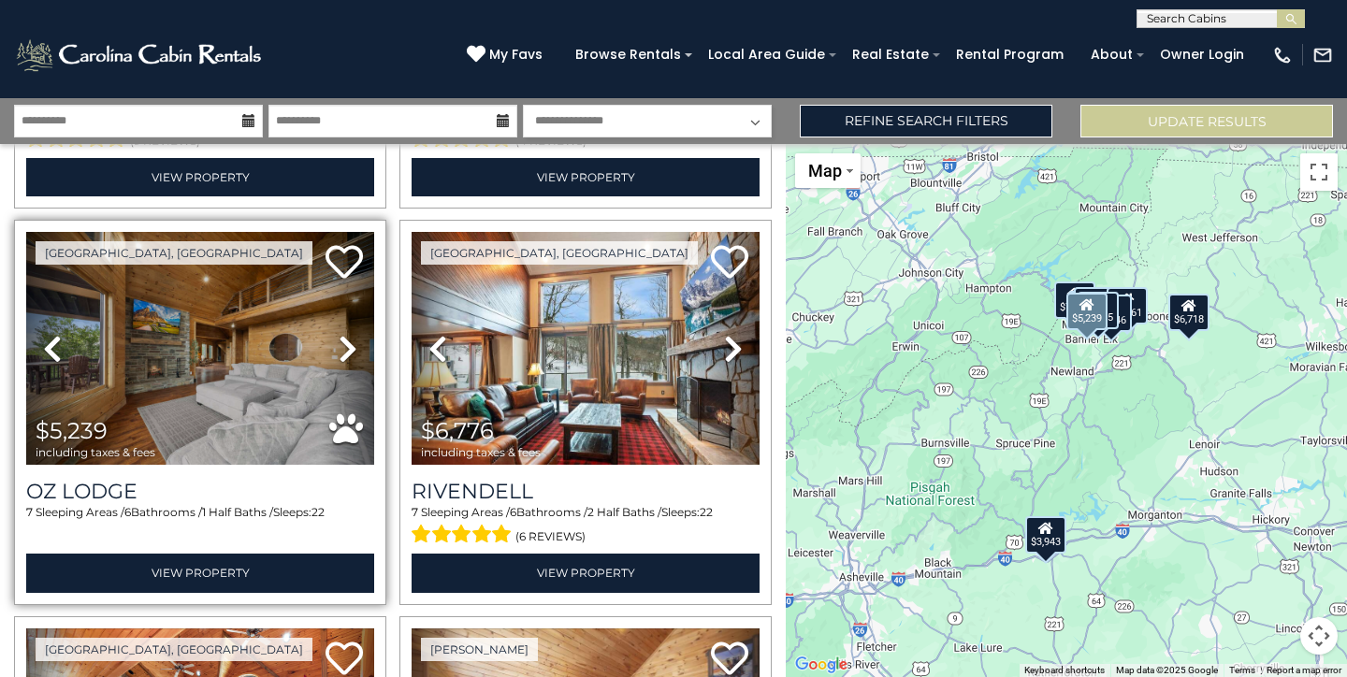
click at [343, 348] on icon at bounding box center [348, 349] width 19 height 30
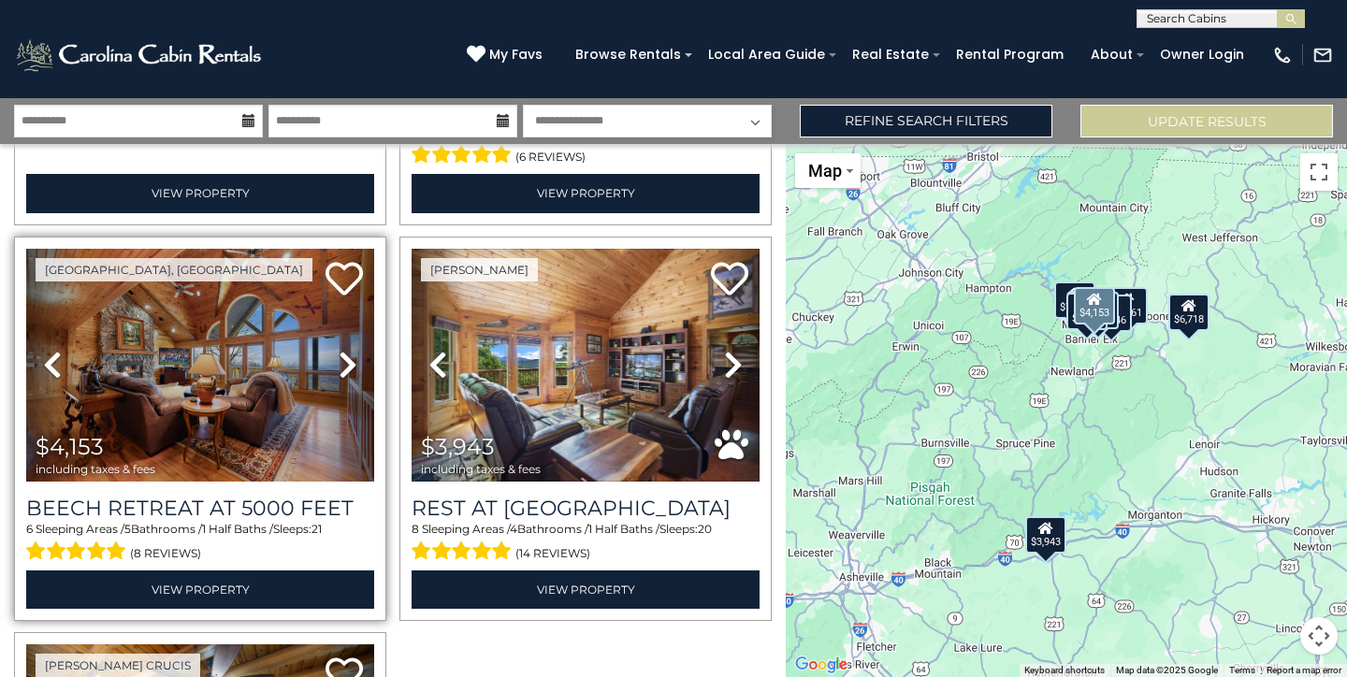
scroll to position [1160, 0]
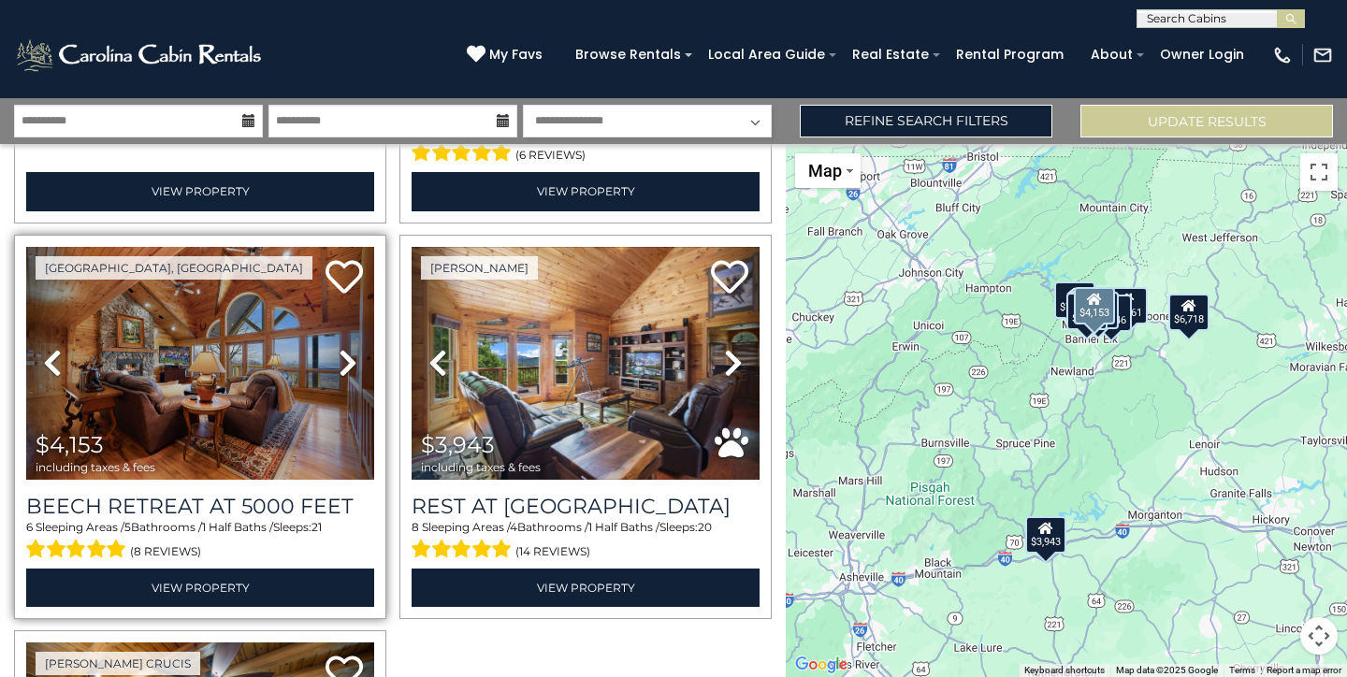
click at [348, 362] on icon at bounding box center [348, 363] width 19 height 30
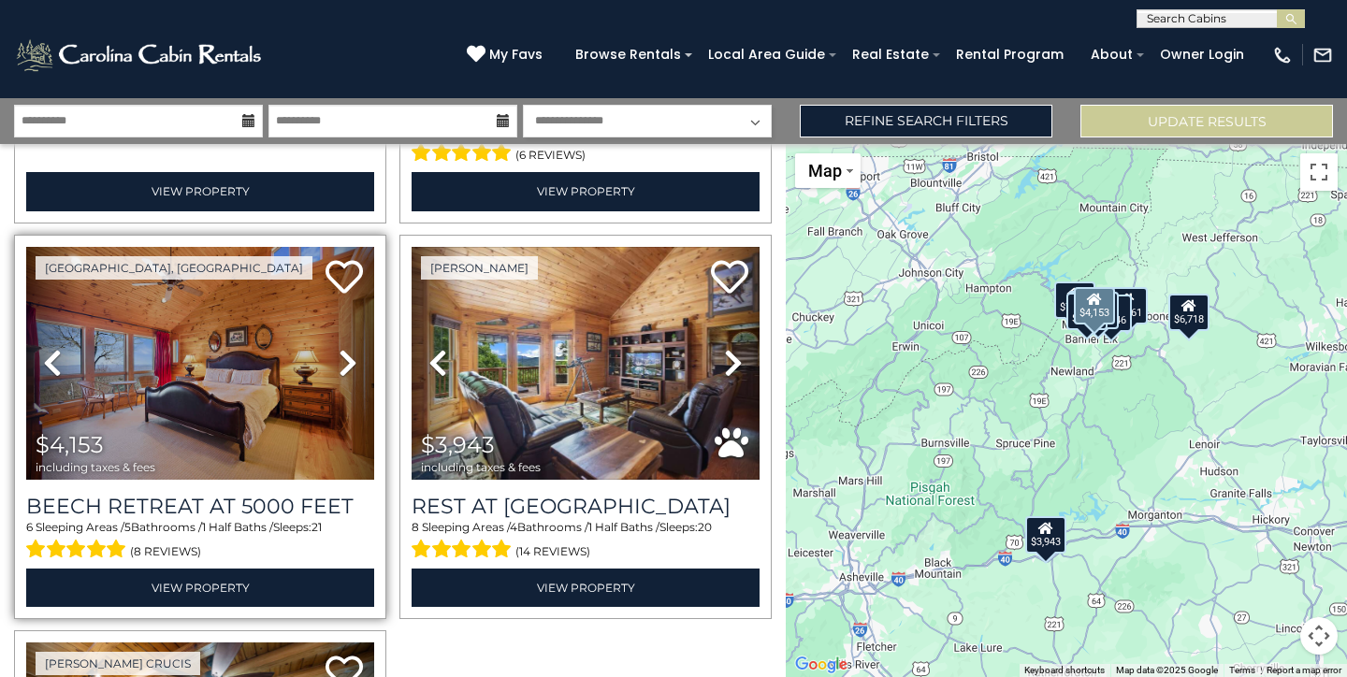
click at [348, 362] on icon at bounding box center [348, 363] width 19 height 30
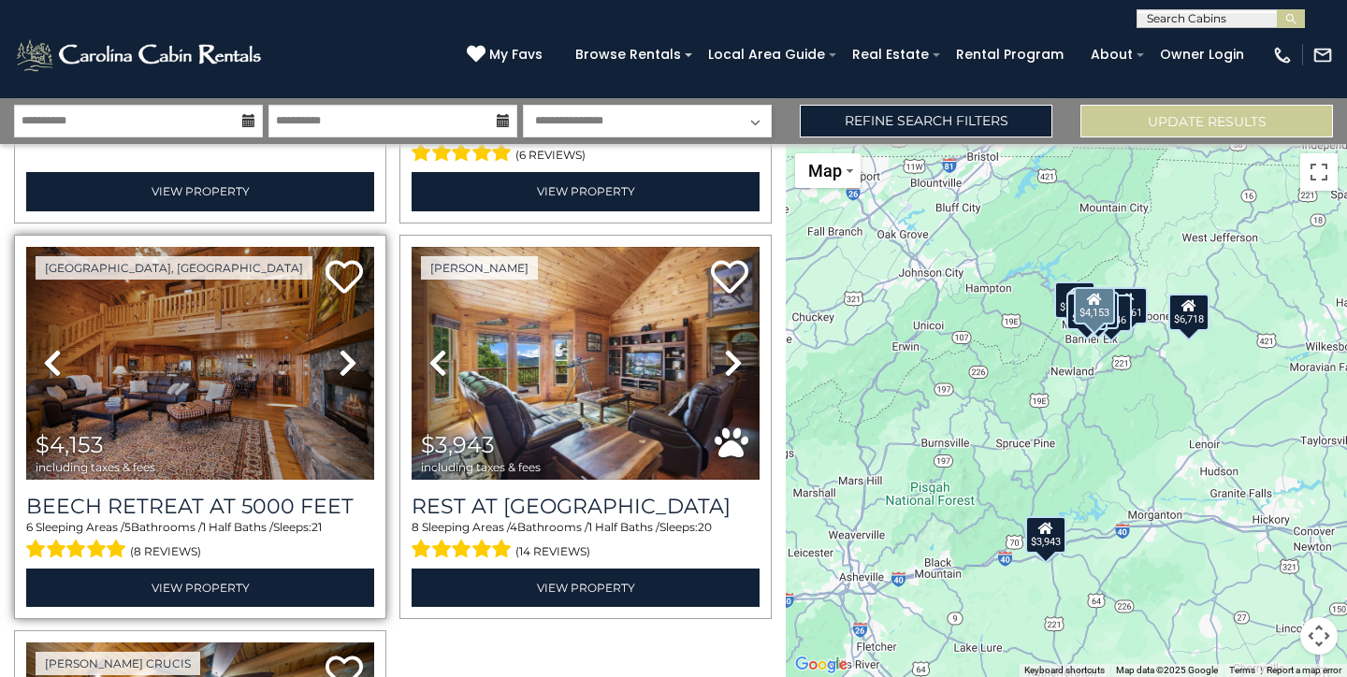
click at [348, 362] on icon at bounding box center [348, 363] width 19 height 30
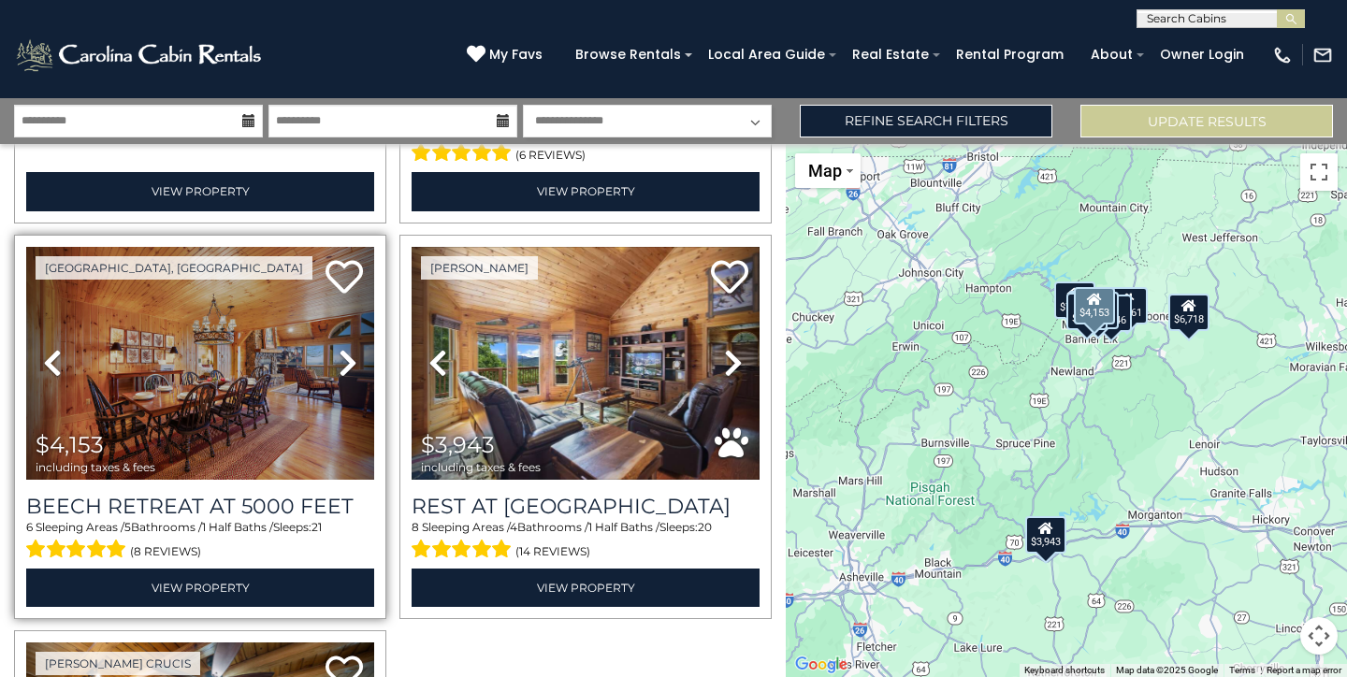
click at [348, 362] on icon at bounding box center [348, 363] width 19 height 30
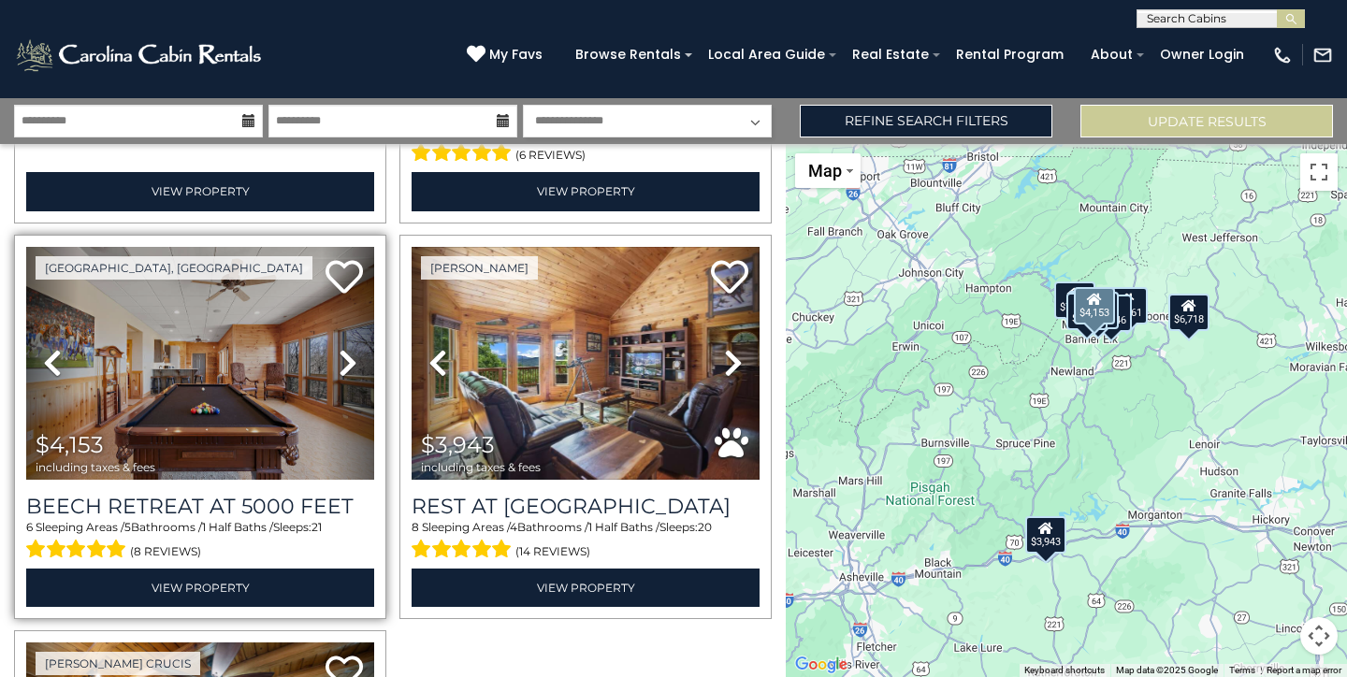
click at [348, 362] on icon at bounding box center [348, 363] width 19 height 30
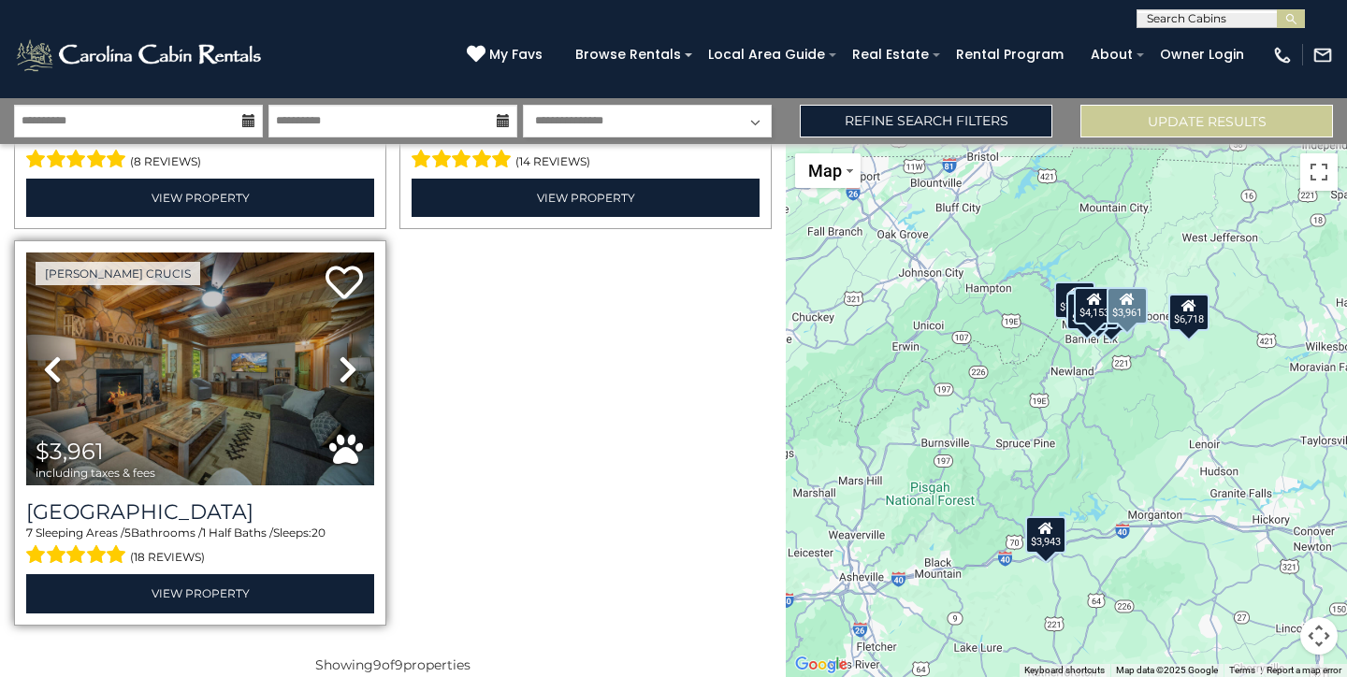
scroll to position [1544, 0]
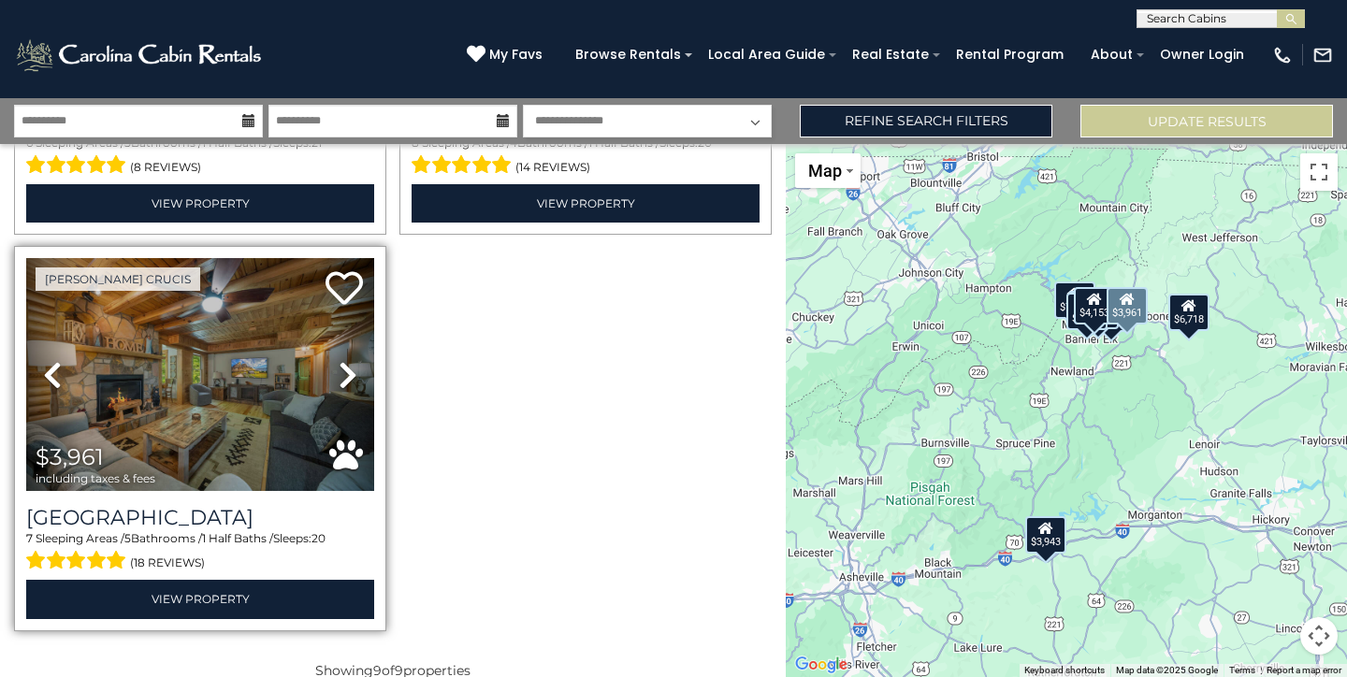
click at [348, 370] on icon at bounding box center [348, 375] width 19 height 30
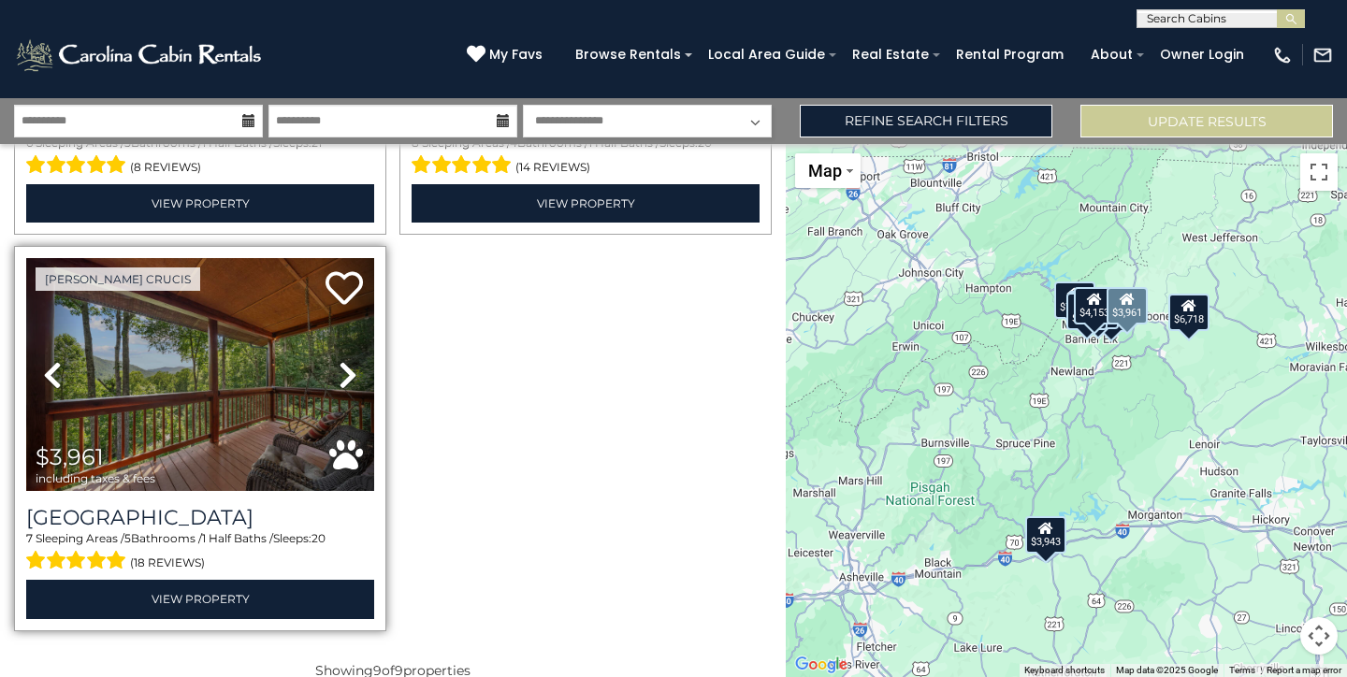
click at [348, 370] on icon at bounding box center [348, 375] width 19 height 30
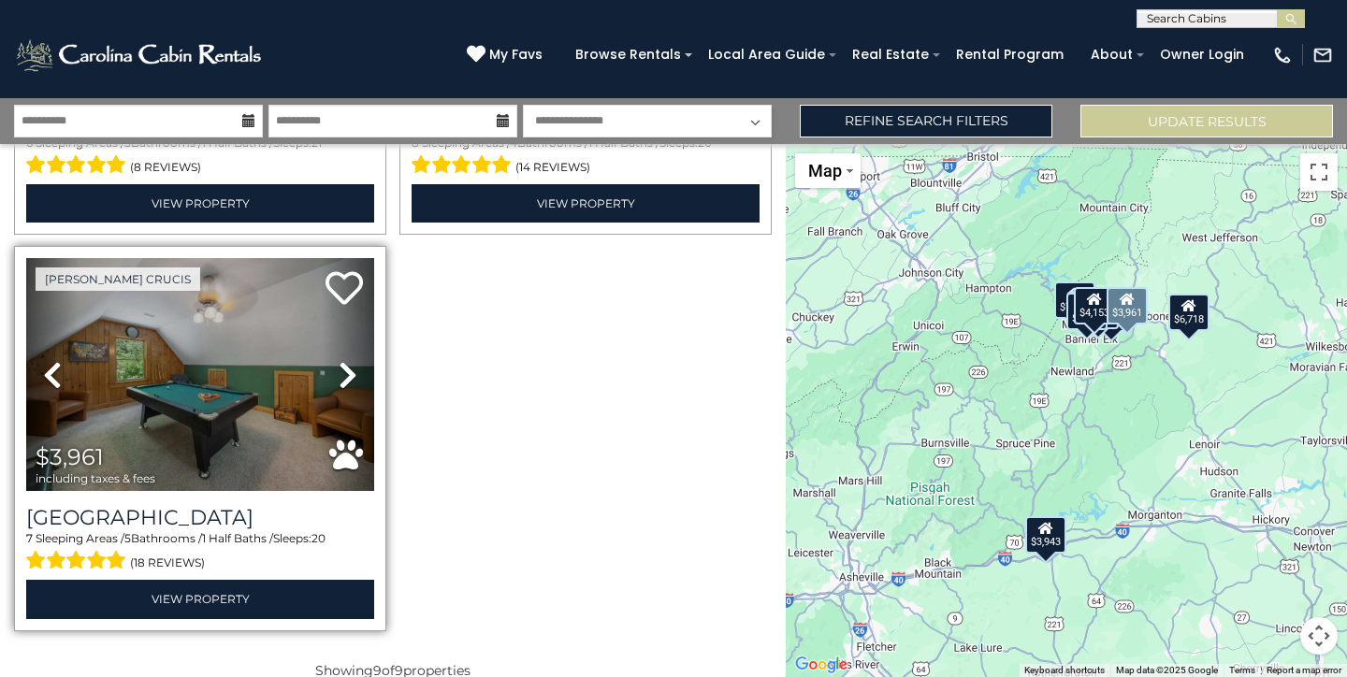
click at [348, 370] on icon at bounding box center [348, 375] width 19 height 30
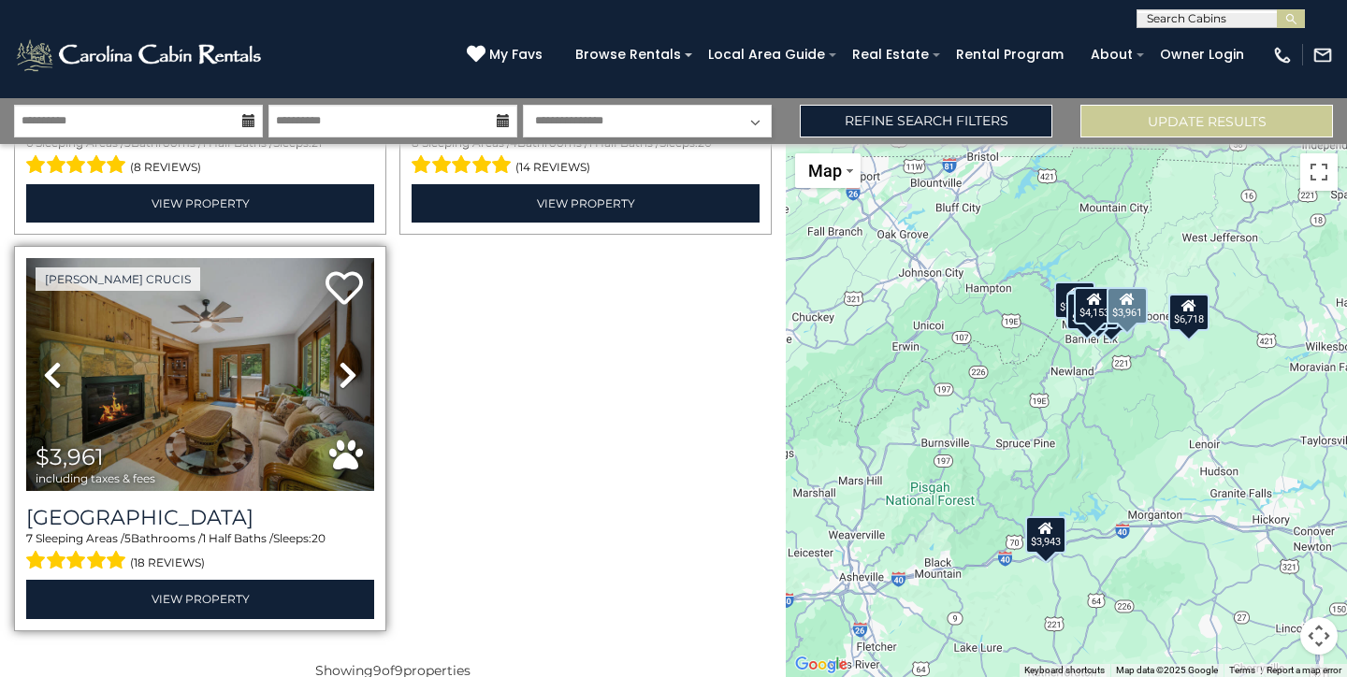
click at [348, 370] on icon at bounding box center [348, 375] width 19 height 30
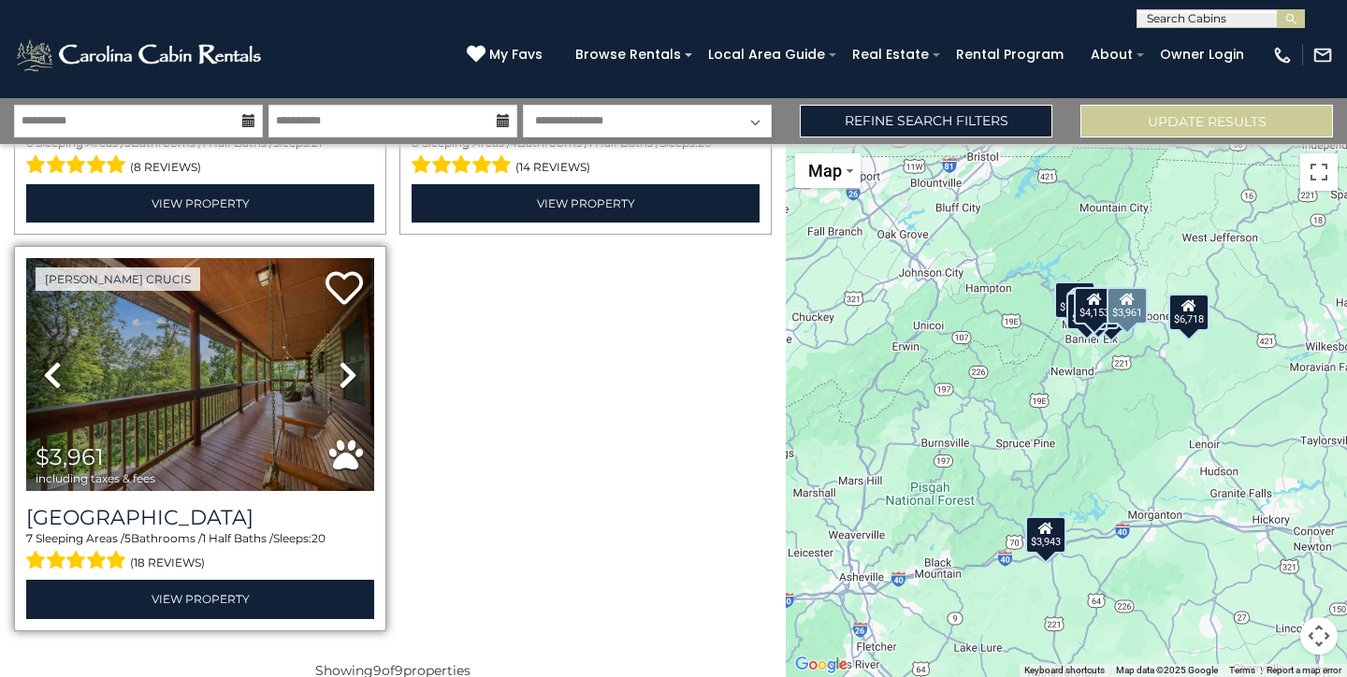
click at [348, 370] on icon at bounding box center [348, 375] width 19 height 30
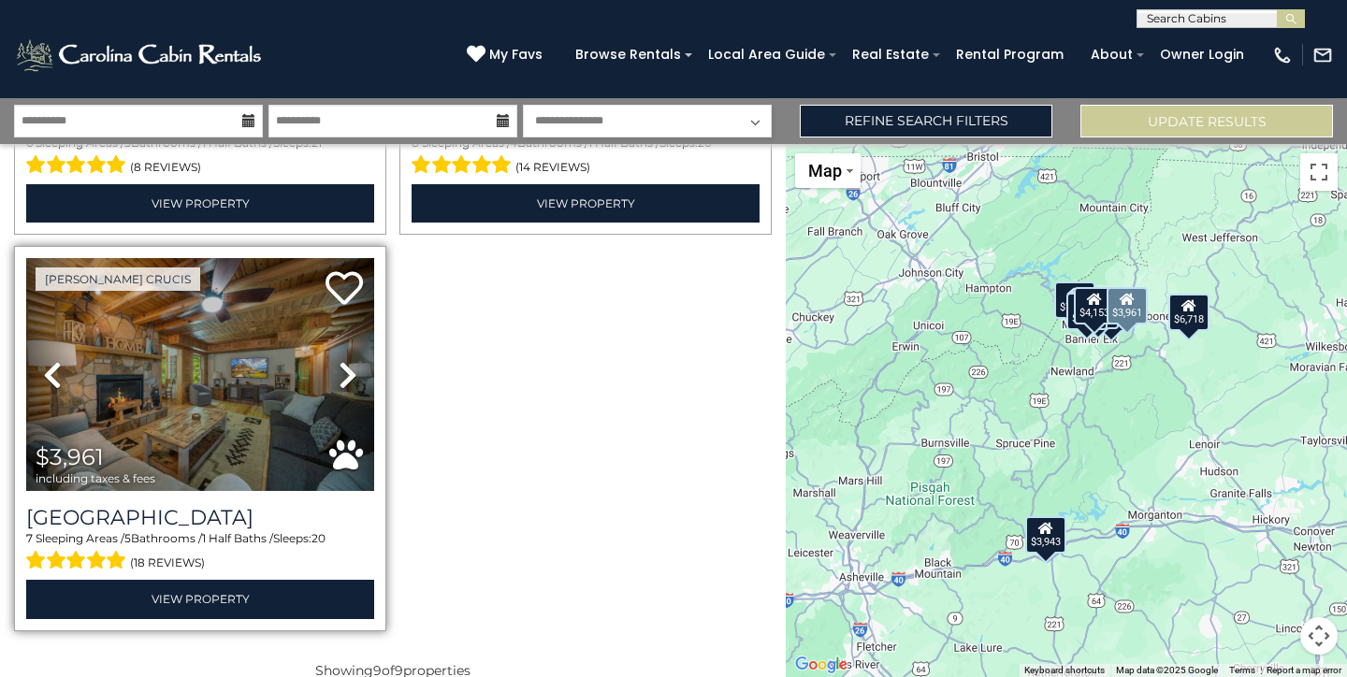
click at [348, 369] on icon at bounding box center [348, 375] width 19 height 30
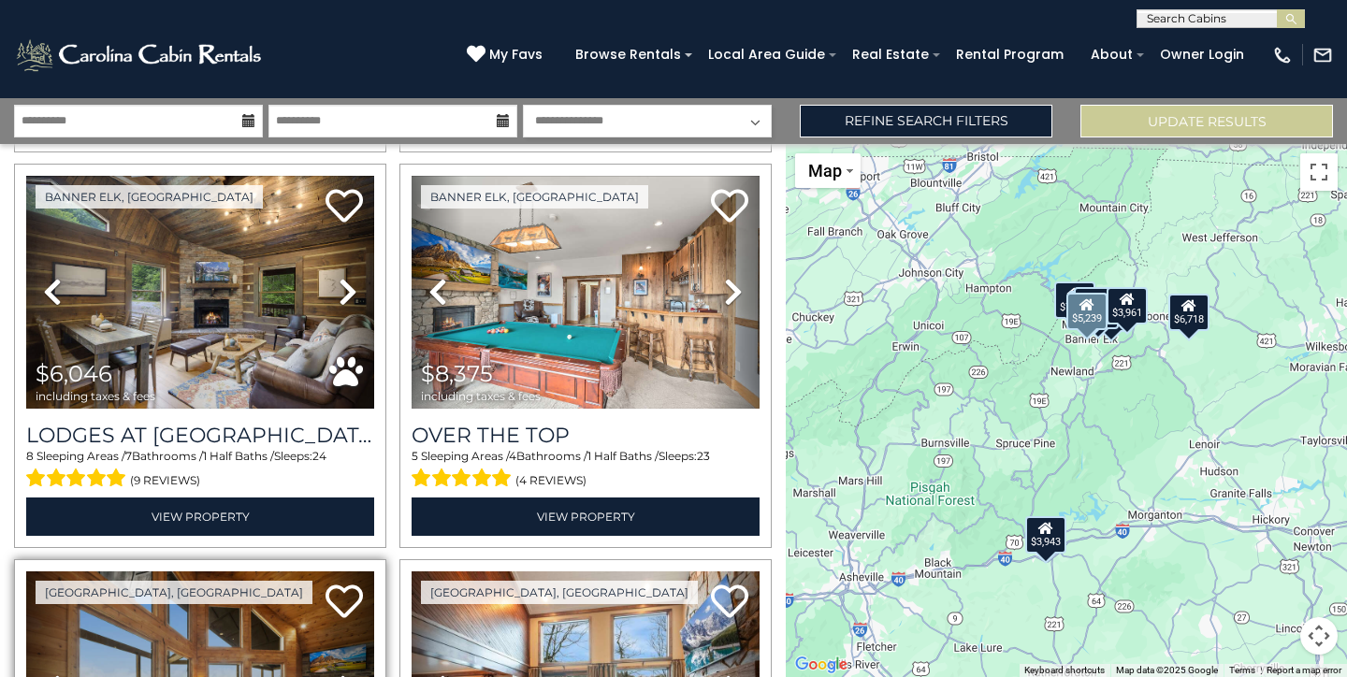
scroll to position [441, 0]
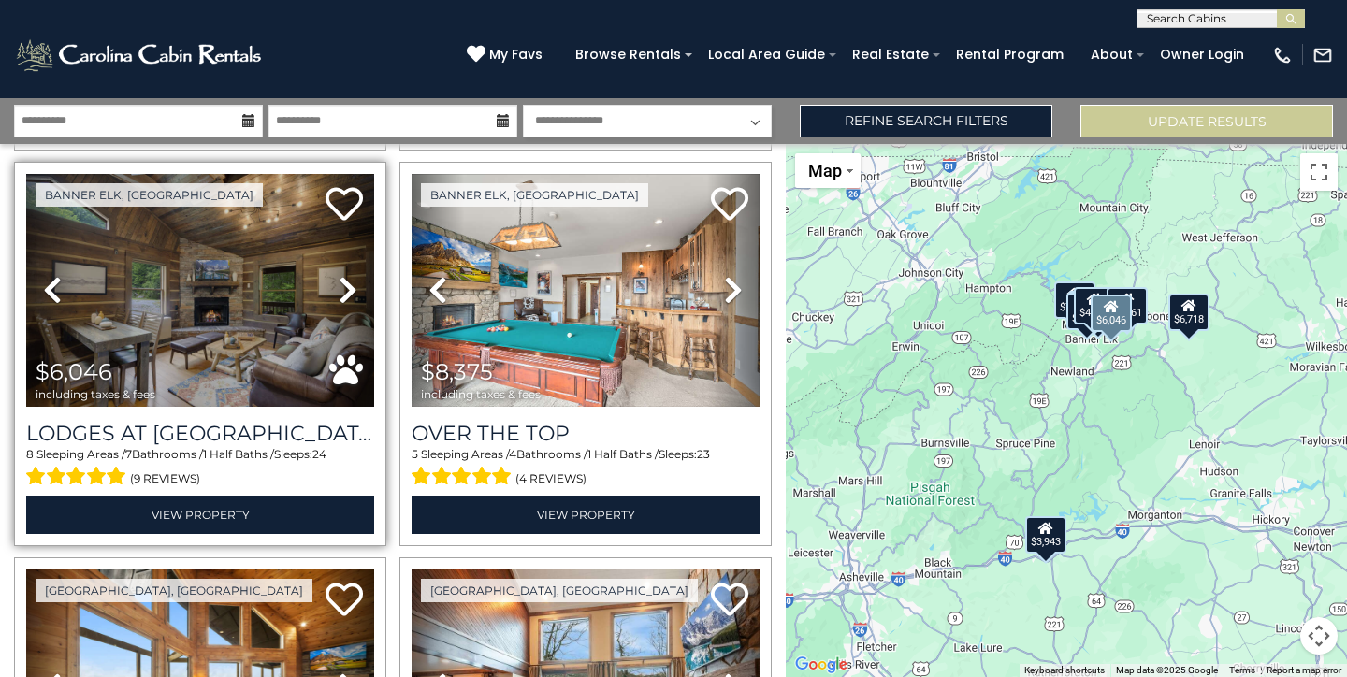
click at [349, 289] on icon at bounding box center [348, 290] width 19 height 30
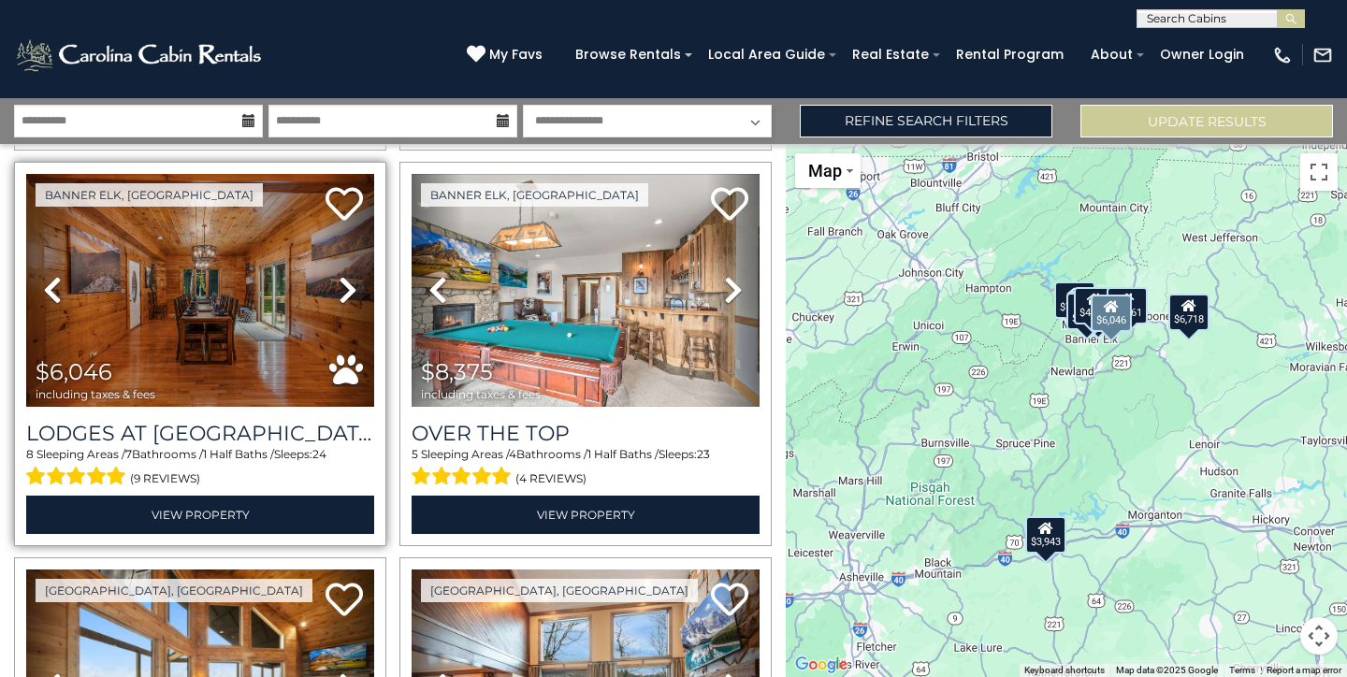
click at [349, 289] on icon at bounding box center [348, 290] width 19 height 30
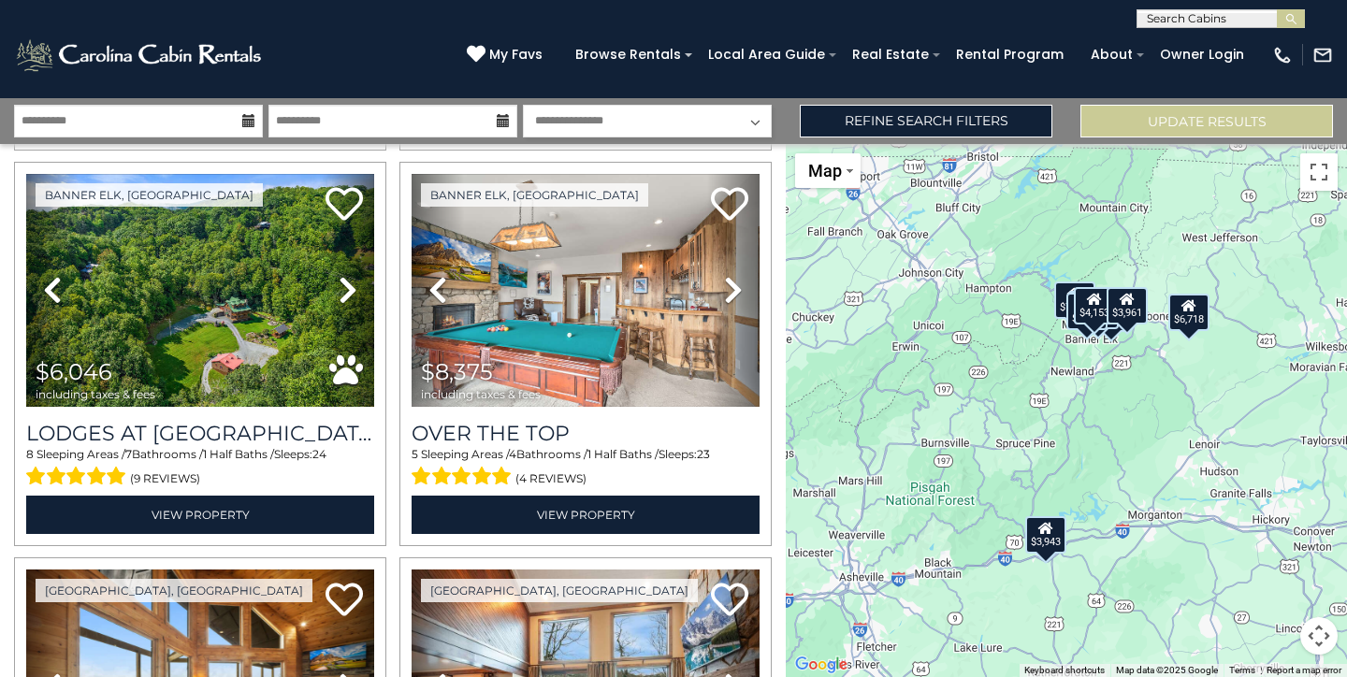
click at [1185, 419] on div "$6,718 $7,614 $6,046 $8,375 $5,239 $6,776 $4,153 $3,943 $3,961" at bounding box center [1066, 410] width 561 height 533
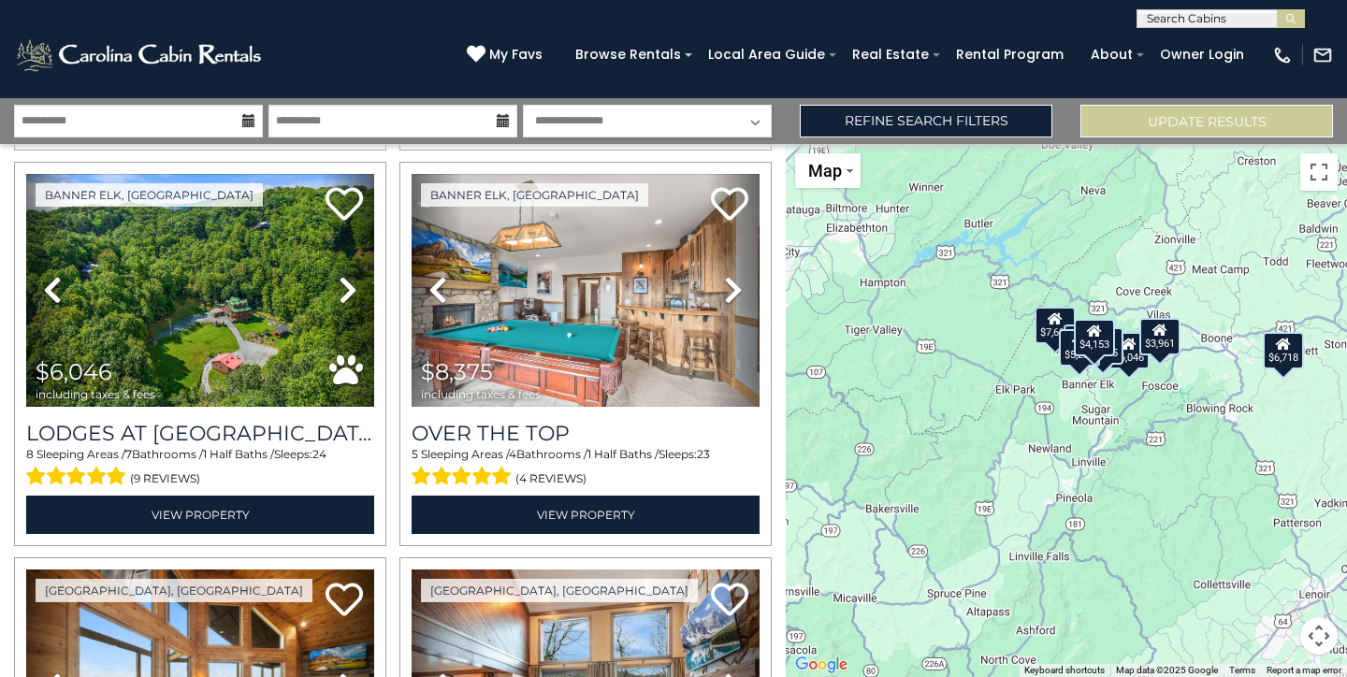
drag, startPoint x: 1070, startPoint y: 356, endPoint x: 1161, endPoint y: 488, distance: 160.1
click at [1161, 488] on div "$6,718 $7,614 $6,046 $8,375 $5,239 $6,776 $4,153 $3,943 $3,961" at bounding box center [1066, 410] width 561 height 533
click at [1099, 427] on div "$6,718 $7,614 $6,046 $8,375 $5,239 $6,776 $4,153 $3,943 $3,961" at bounding box center [1066, 410] width 561 height 533
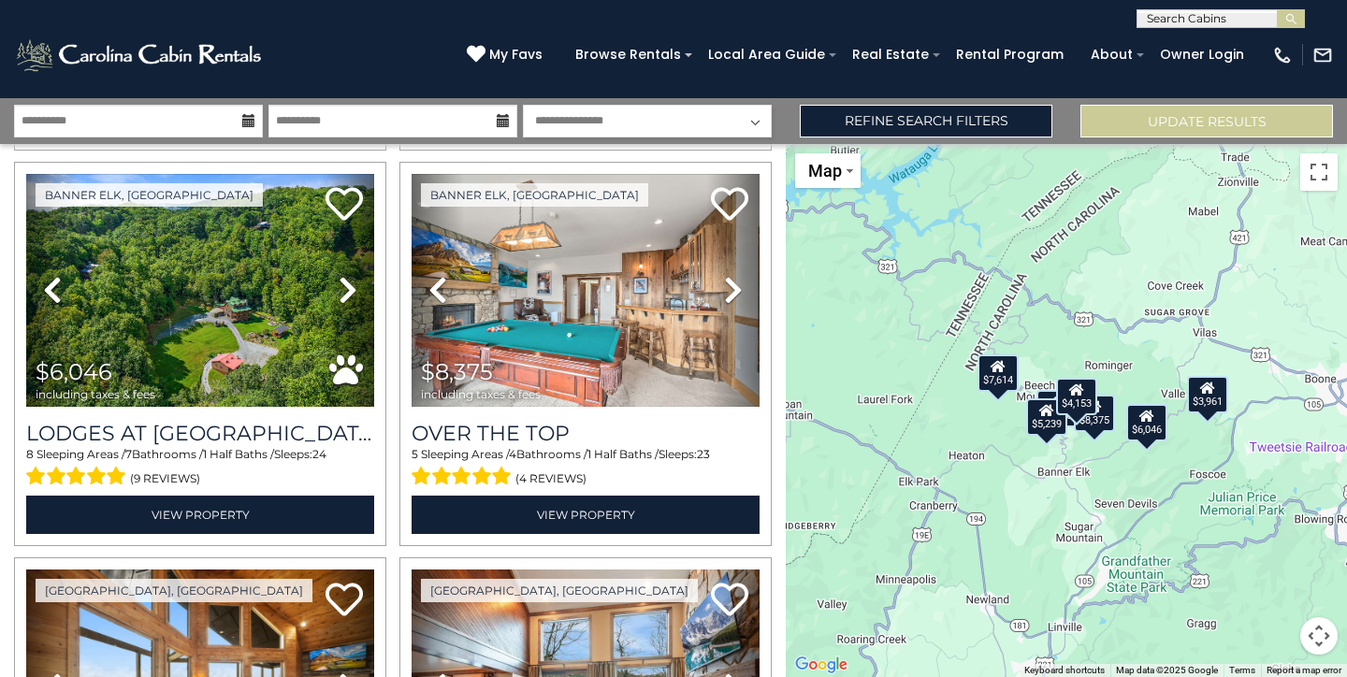
drag, startPoint x: 1097, startPoint y: 380, endPoint x: 1080, endPoint y: 509, distance: 130.2
click at [1080, 509] on div "$6,718 $7,614 $6,046 $8,375 $5,239 $6,776 $4,153 $3,943 $3,961" at bounding box center [1066, 410] width 561 height 533
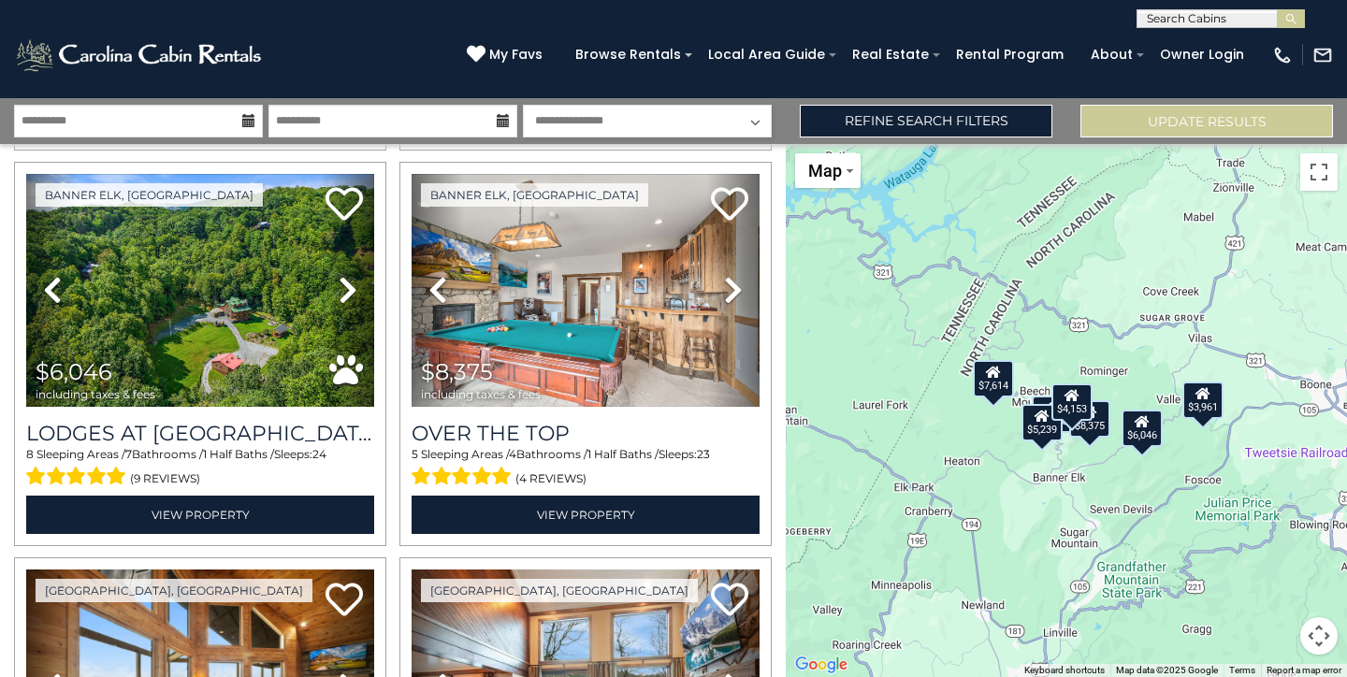
click at [1072, 489] on div "$6,718 $7,614 $6,046 $8,375 $5,239 $6,776 $4,153 $3,943 $3,961" at bounding box center [1066, 410] width 561 height 533
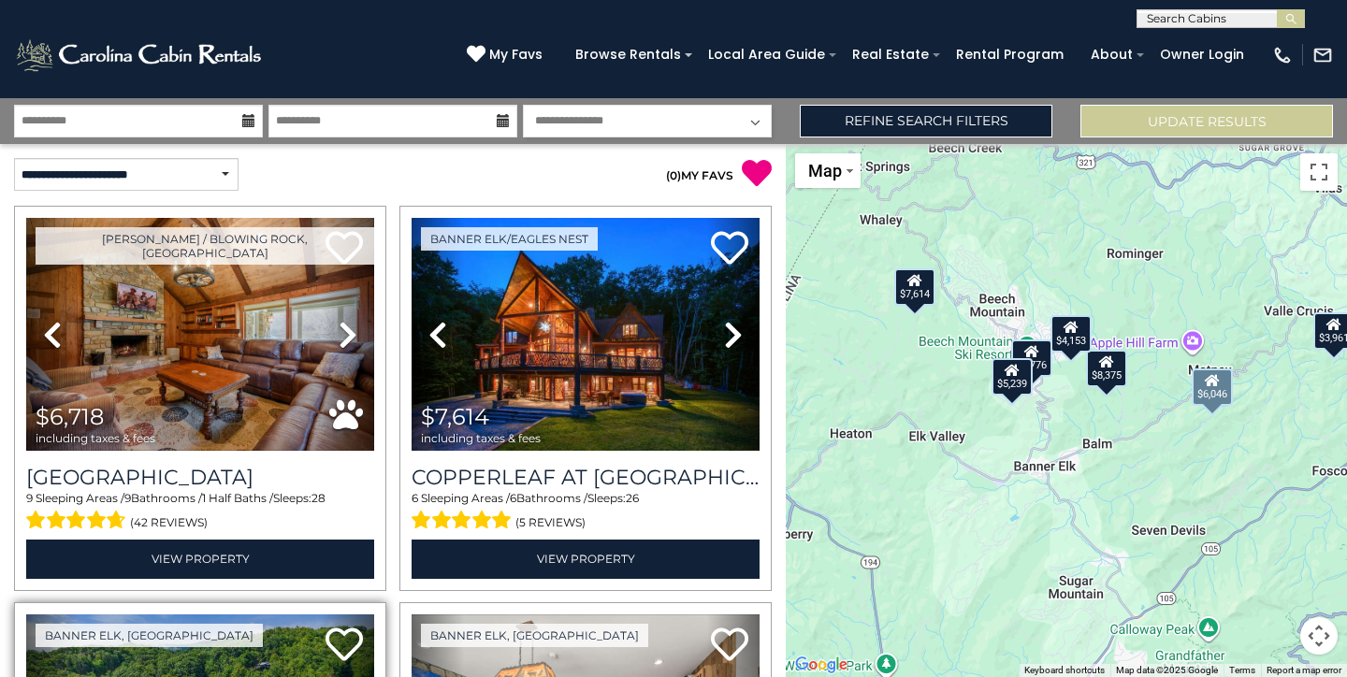
scroll to position [0, 0]
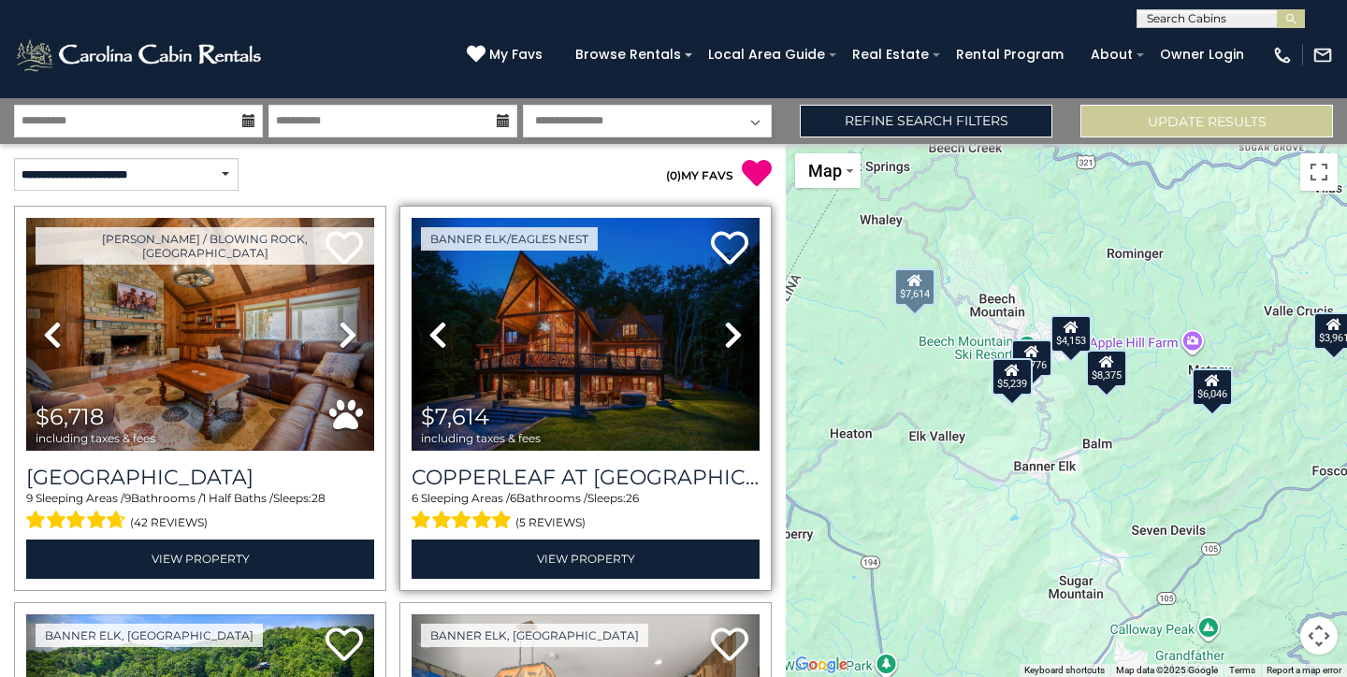
click at [731, 333] on icon at bounding box center [733, 335] width 19 height 30
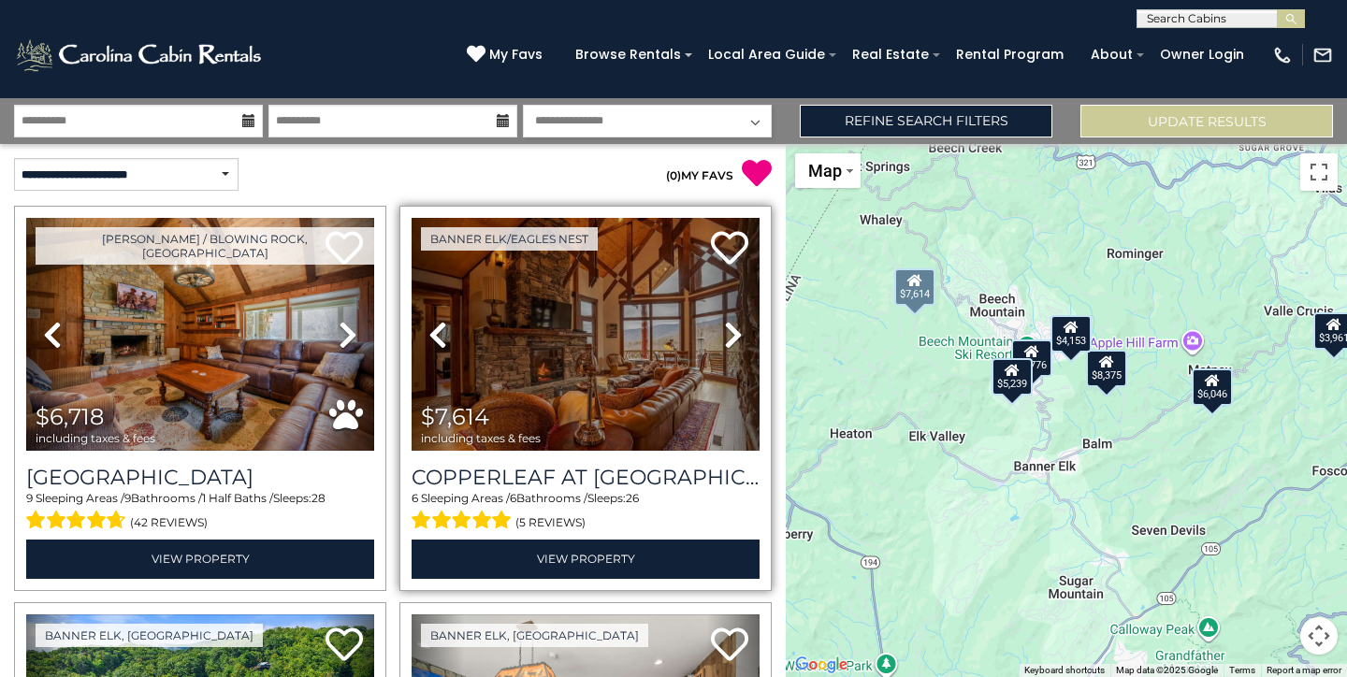
click at [731, 333] on icon at bounding box center [733, 335] width 19 height 30
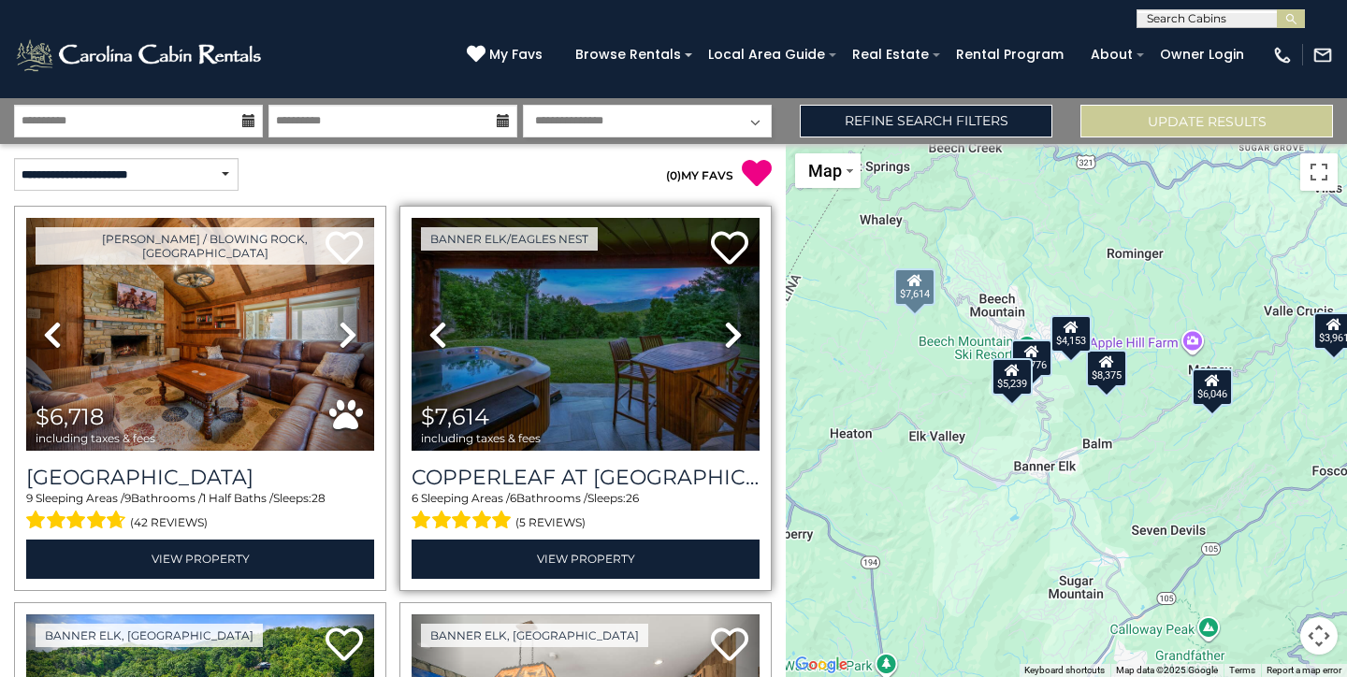
click at [731, 333] on icon at bounding box center [733, 335] width 19 height 30
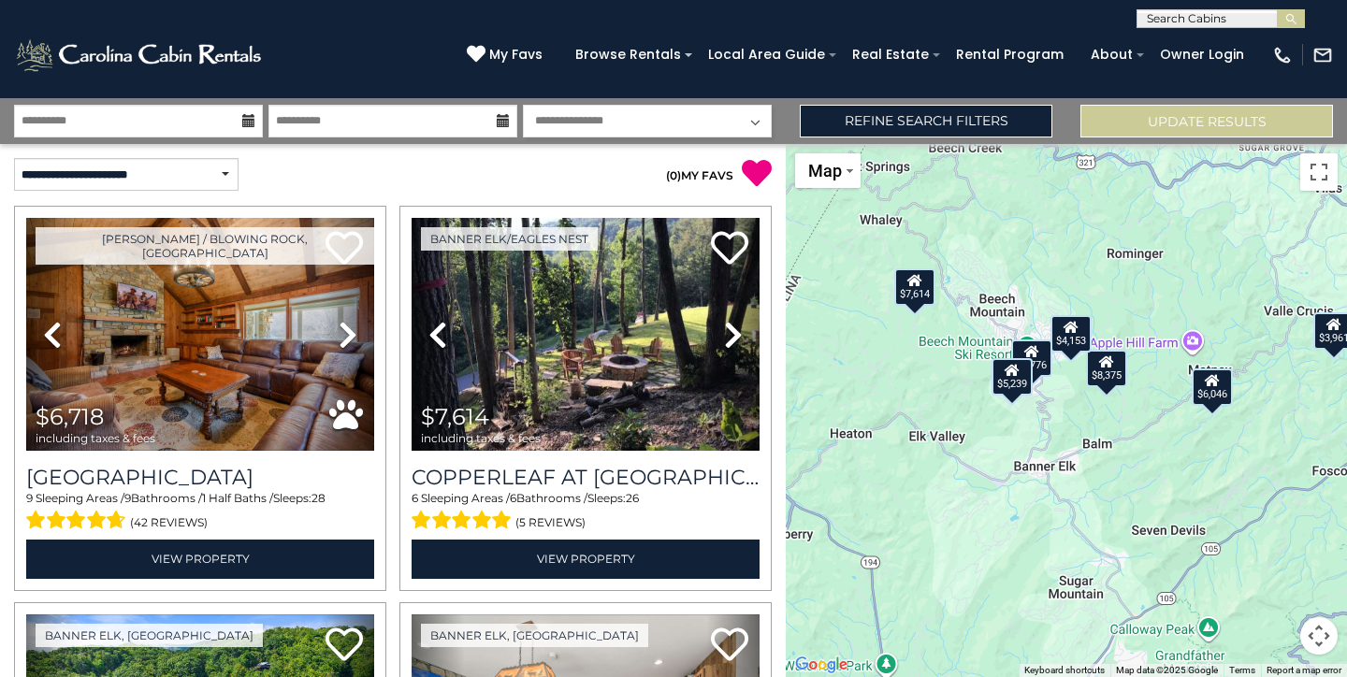
click at [245, 122] on icon at bounding box center [248, 120] width 13 height 13
click at [243, 125] on icon at bounding box center [248, 120] width 13 height 13
click at [167, 120] on input "**********" at bounding box center [138, 121] width 249 height 33
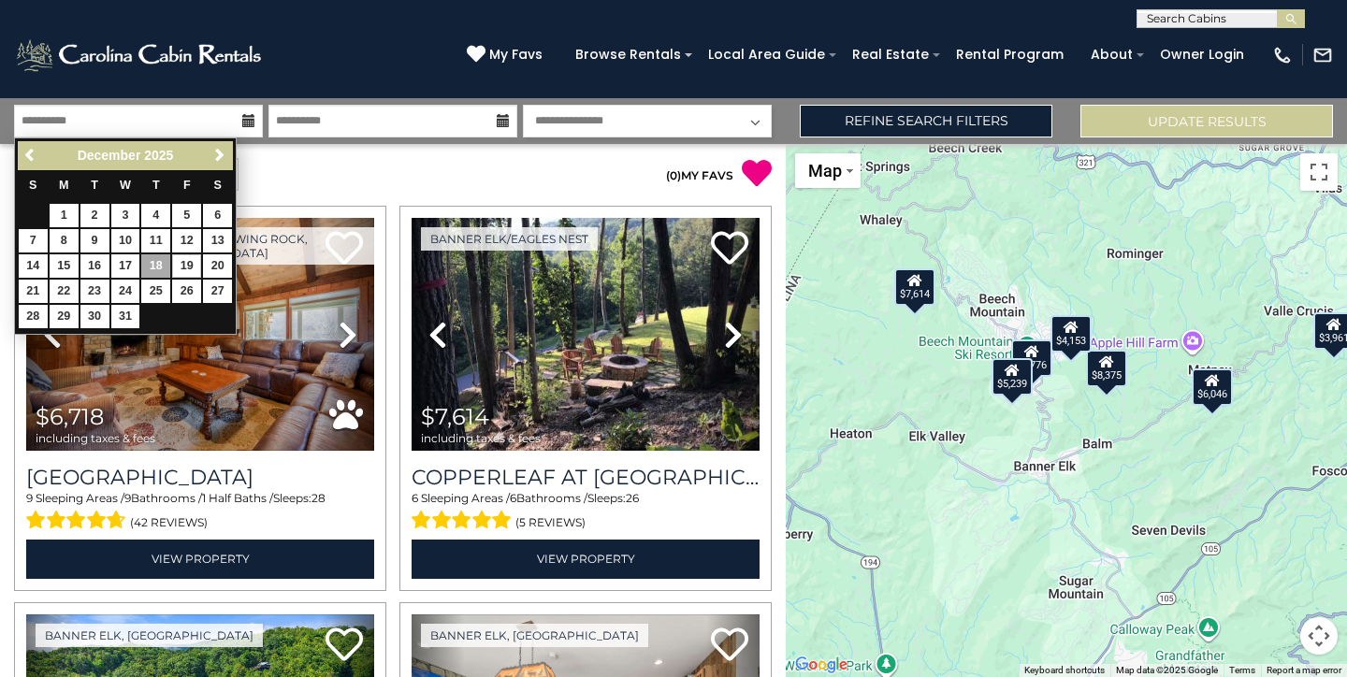
click at [184, 261] on link "19" at bounding box center [186, 265] width 29 height 23
type input "********"
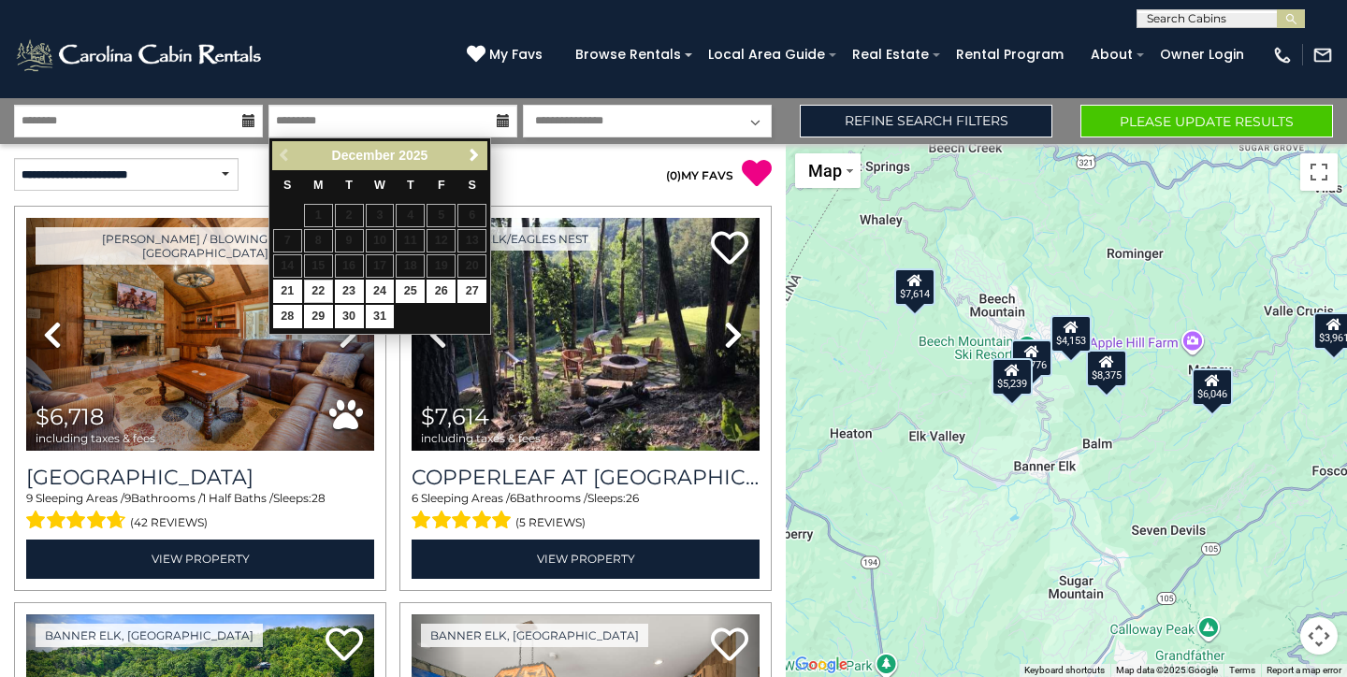
click at [318, 288] on link "22" at bounding box center [318, 291] width 29 height 23
type input "********"
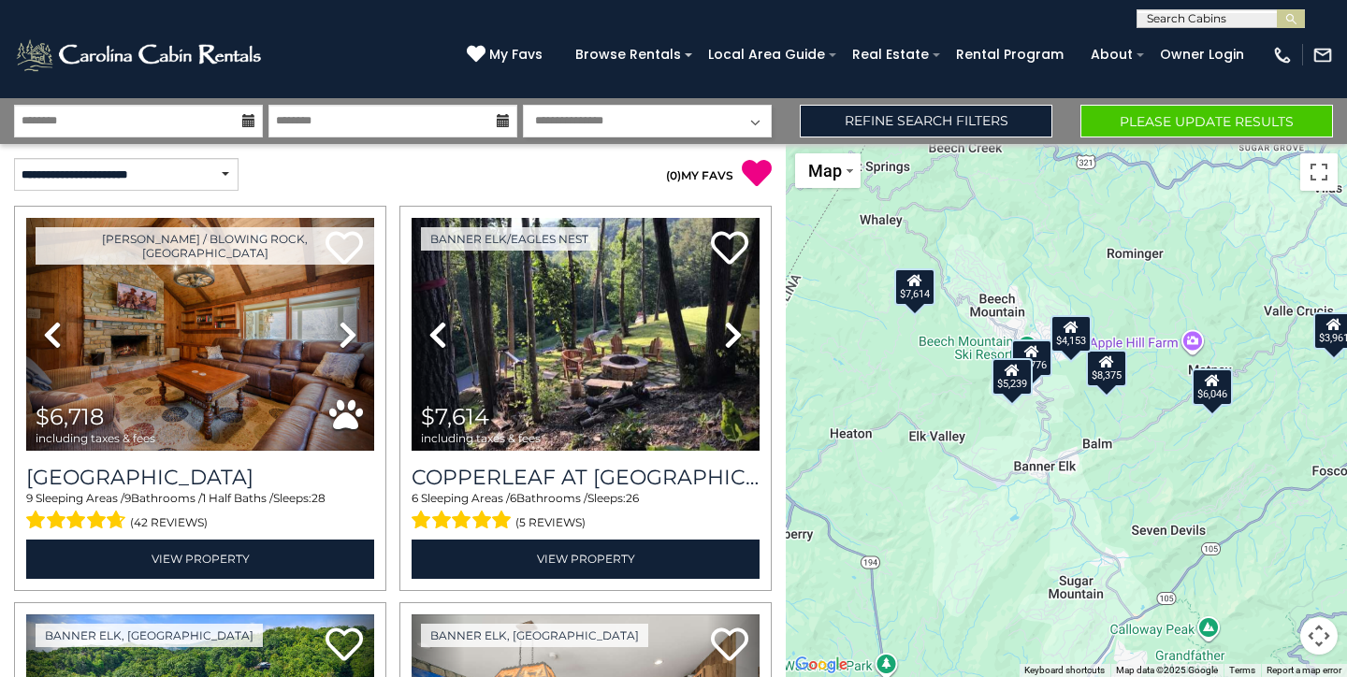
click at [1131, 120] on button "Please Update Results" at bounding box center [1206, 121] width 253 height 33
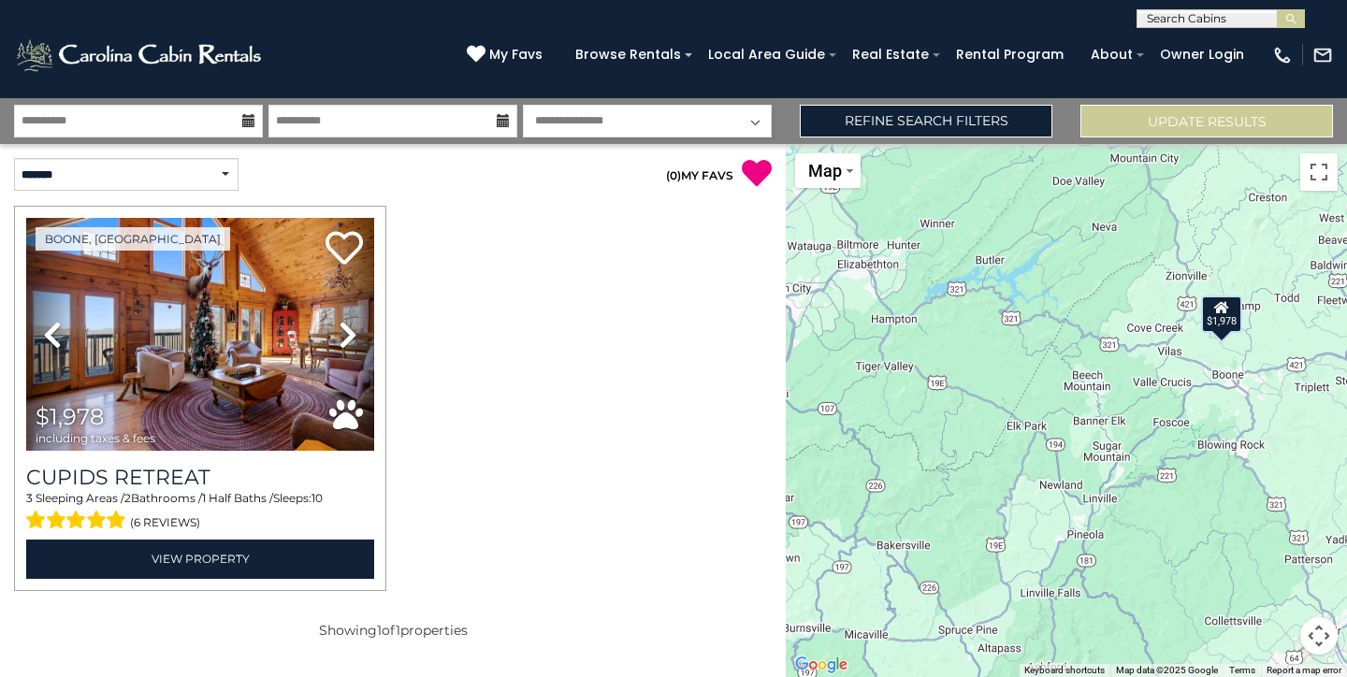
click at [249, 122] on icon at bounding box center [248, 120] width 13 height 13
click at [248, 122] on icon at bounding box center [248, 120] width 13 height 13
click at [246, 118] on icon at bounding box center [248, 120] width 13 height 13
click at [179, 123] on input "**********" at bounding box center [138, 121] width 249 height 33
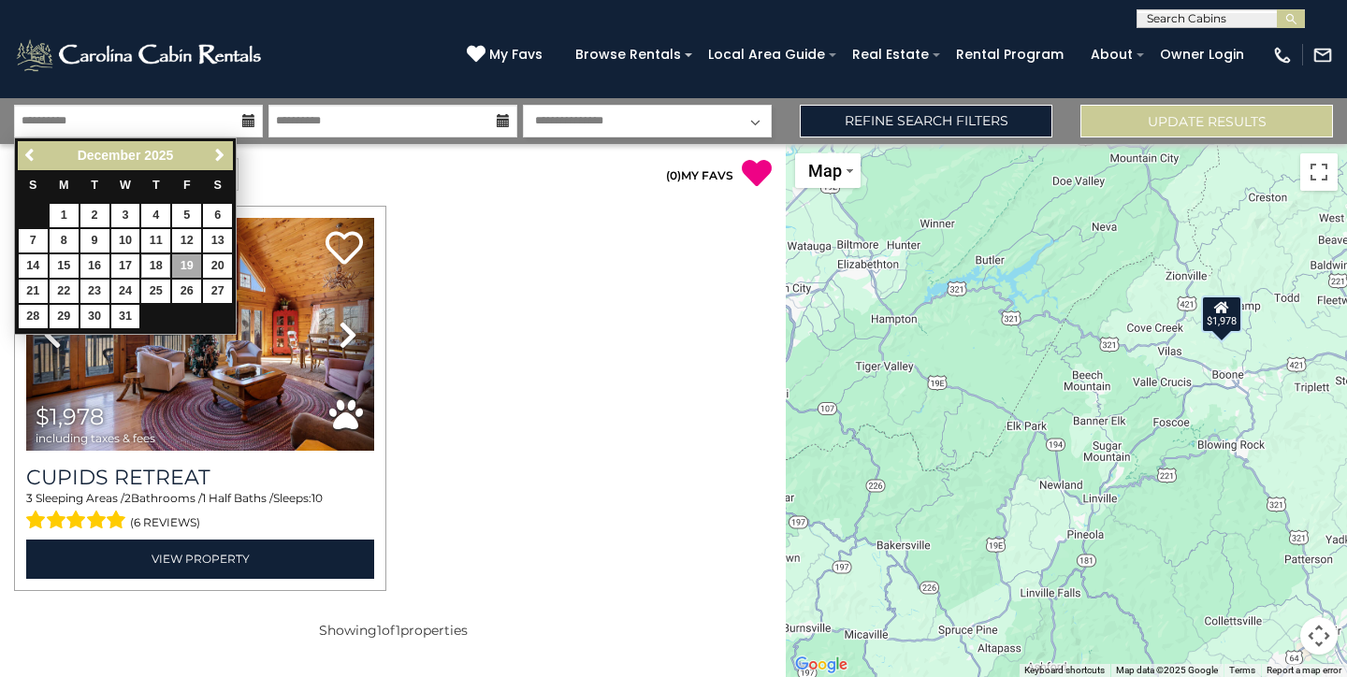
click at [160, 261] on link "18" at bounding box center [155, 265] width 29 height 23
type input "********"
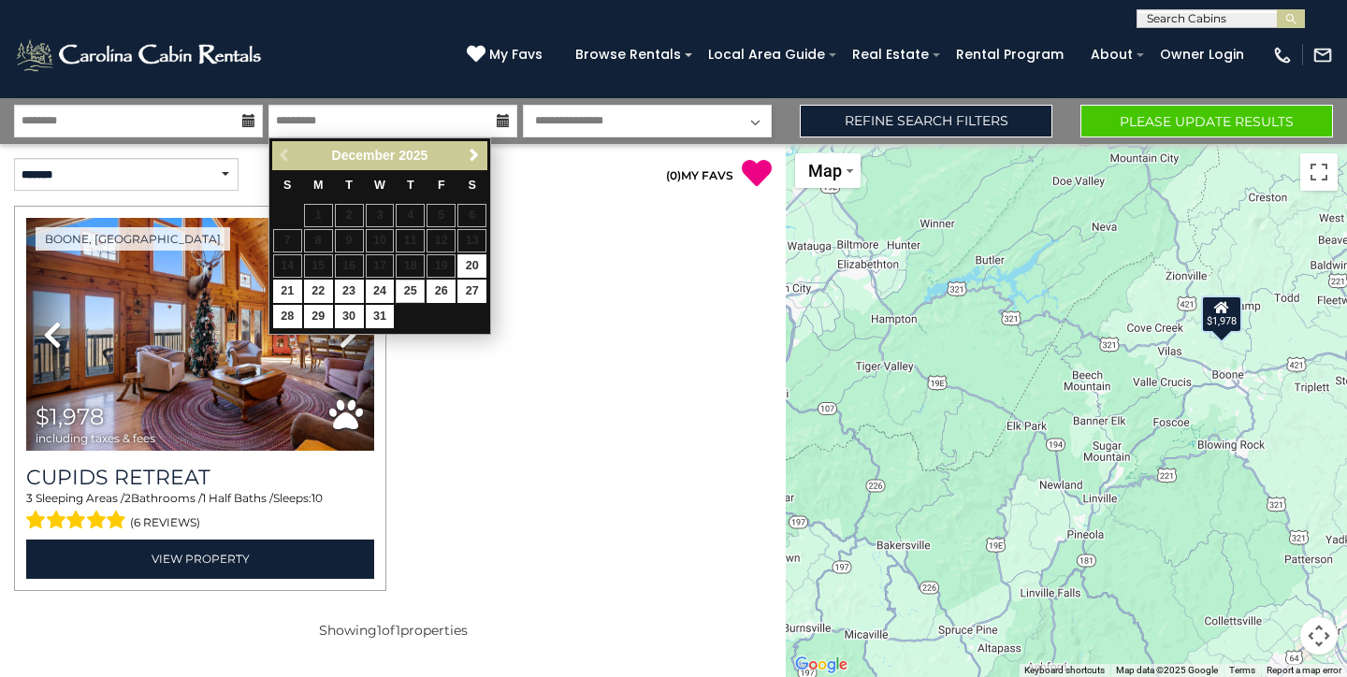
click at [410, 287] on link "25" at bounding box center [410, 291] width 29 height 23
type input "********"
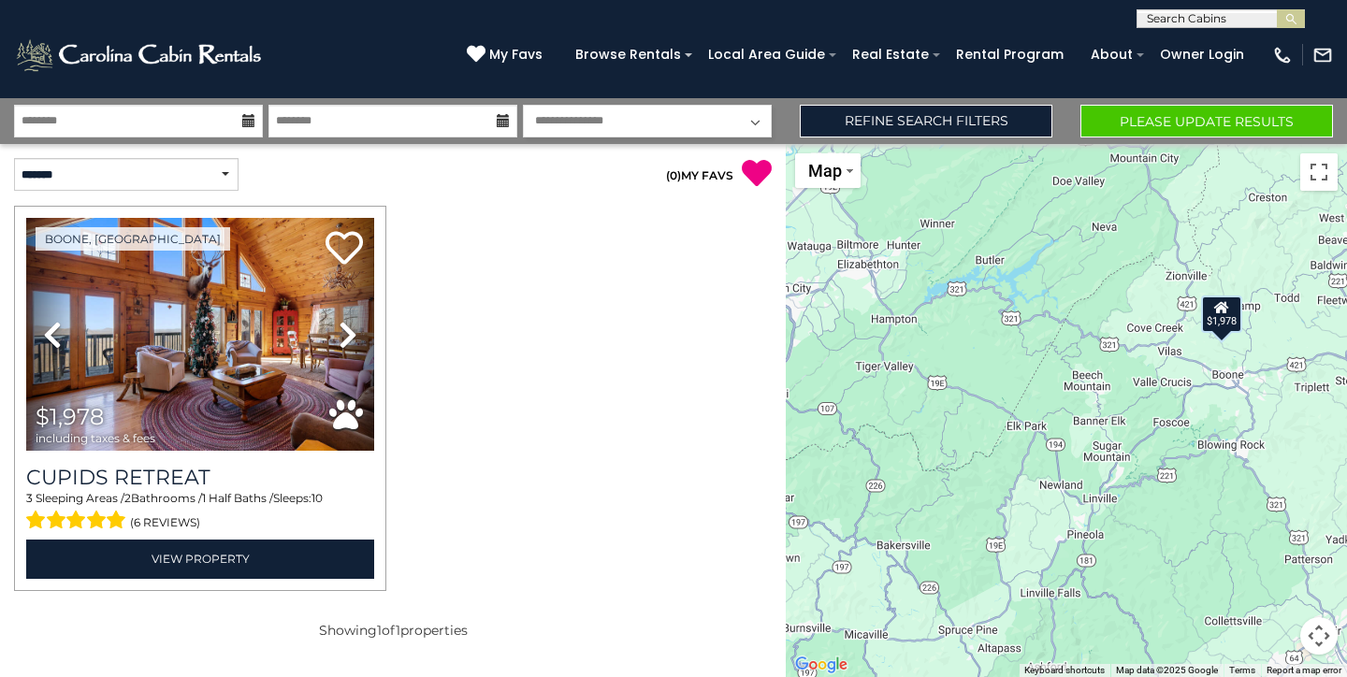
click at [1134, 134] on button "Please Update Results" at bounding box center [1206, 121] width 253 height 33
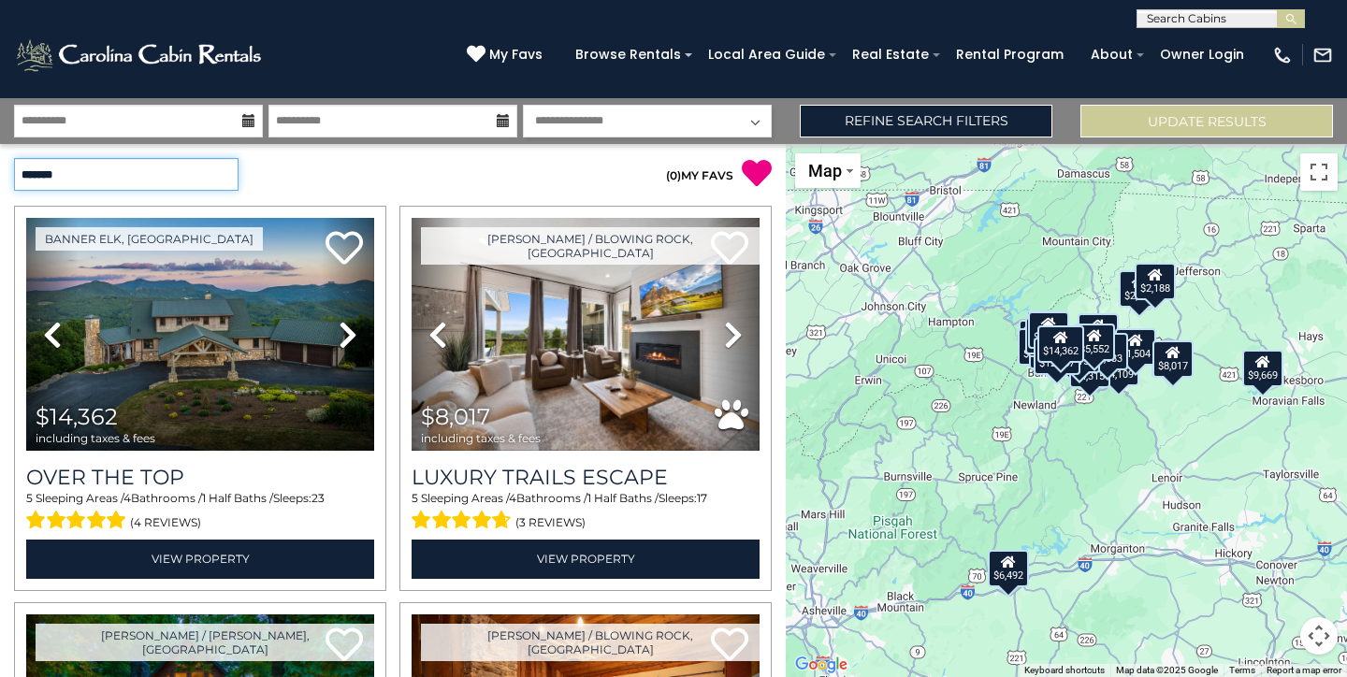
select select "**********"
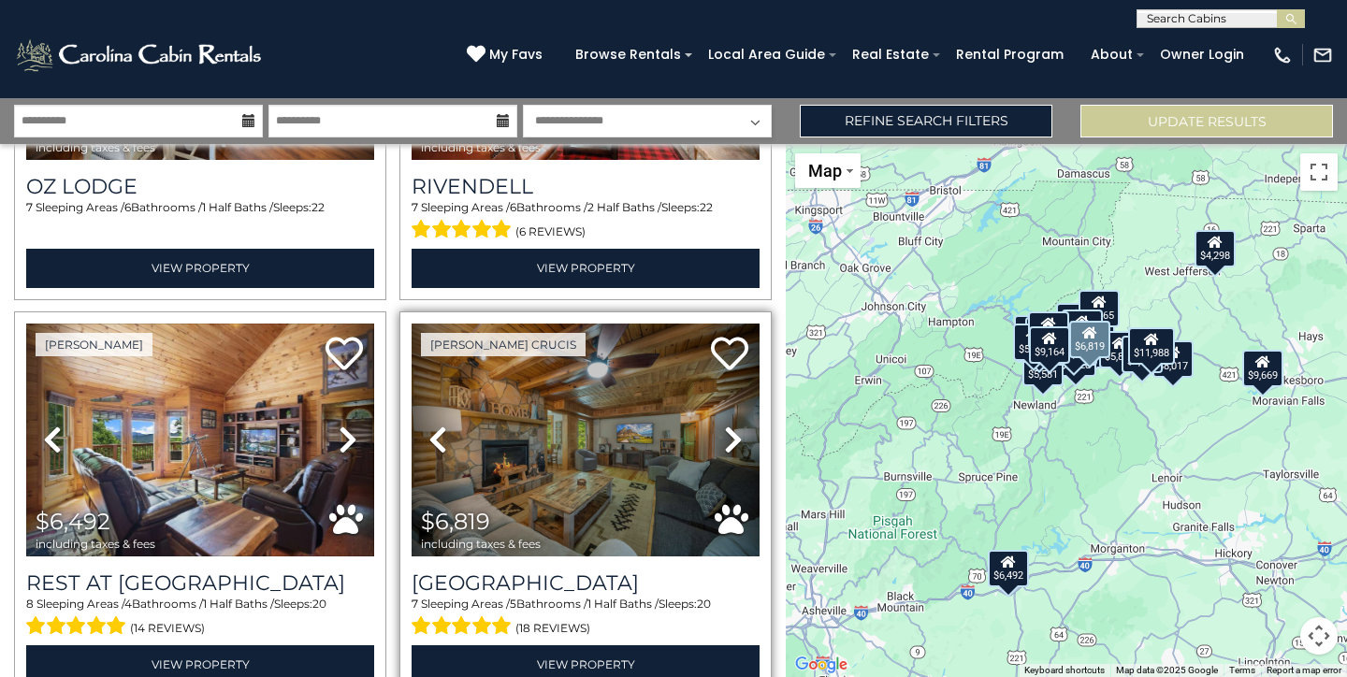
scroll to position [1037, 0]
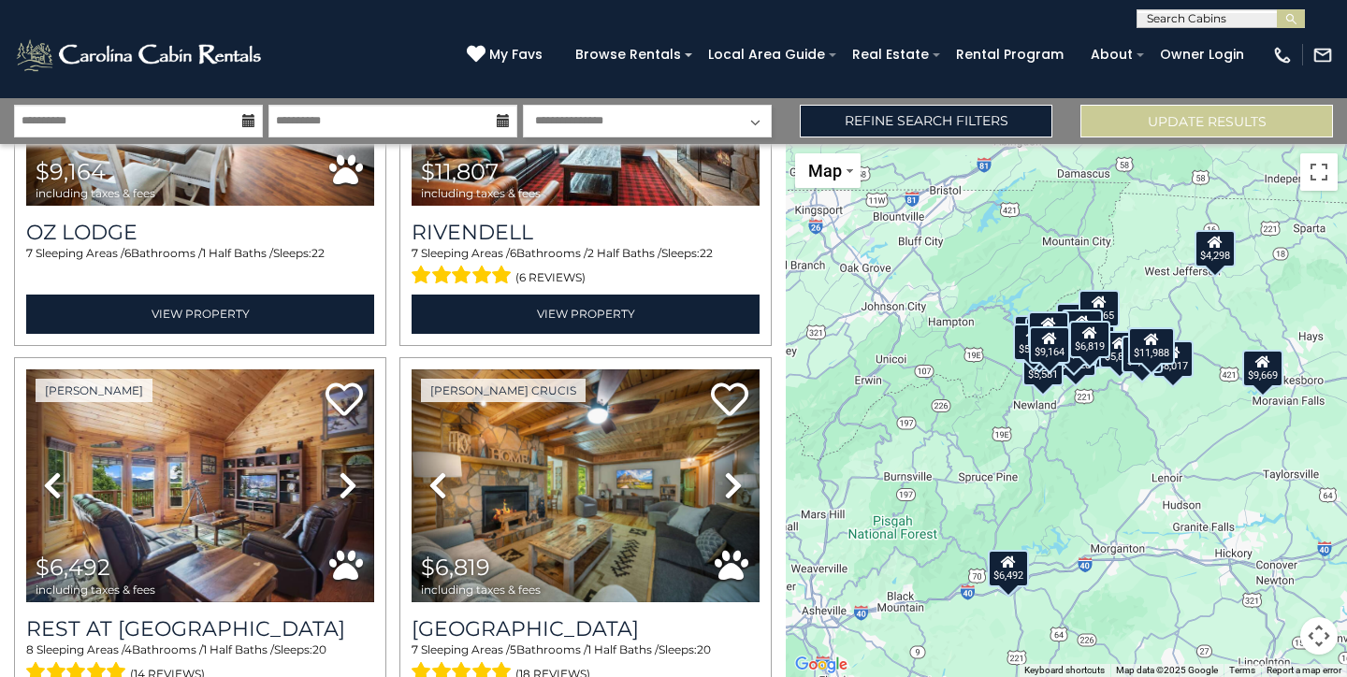
click at [248, 120] on icon at bounding box center [248, 120] width 13 height 13
click at [253, 117] on icon at bounding box center [248, 120] width 13 height 13
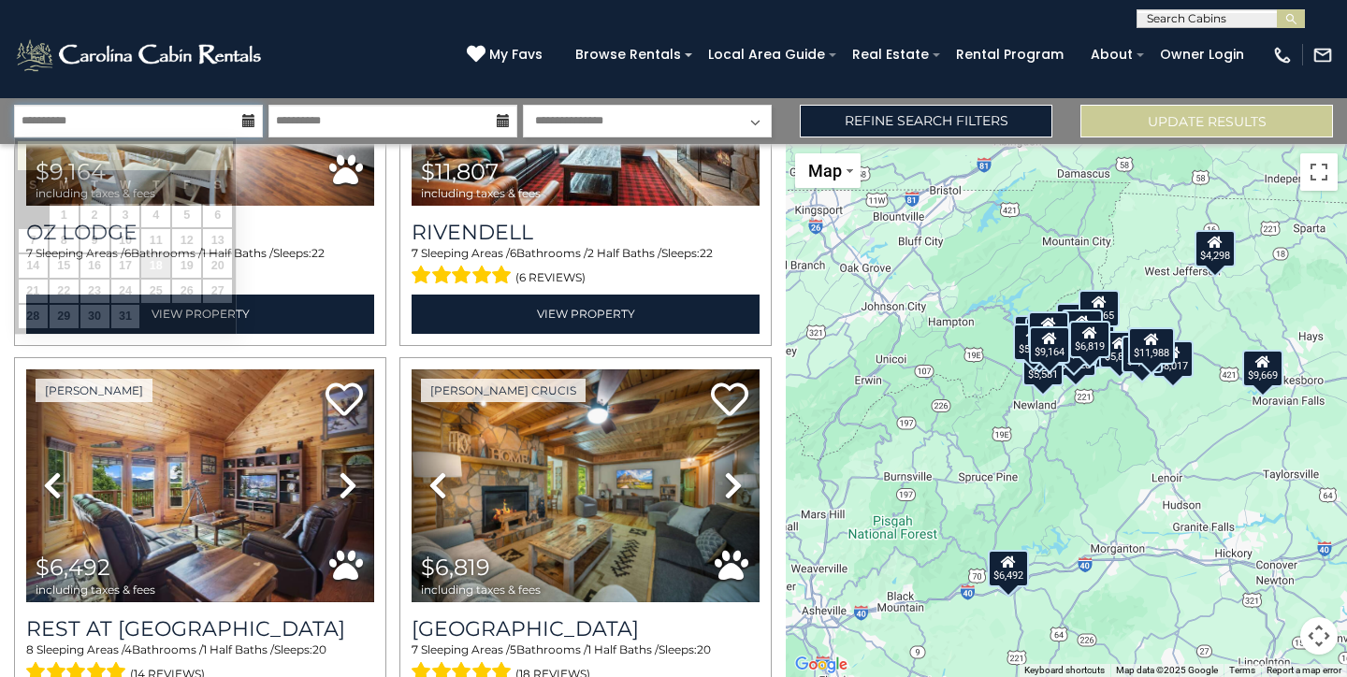
click at [176, 123] on input "**********" at bounding box center [138, 121] width 249 height 33
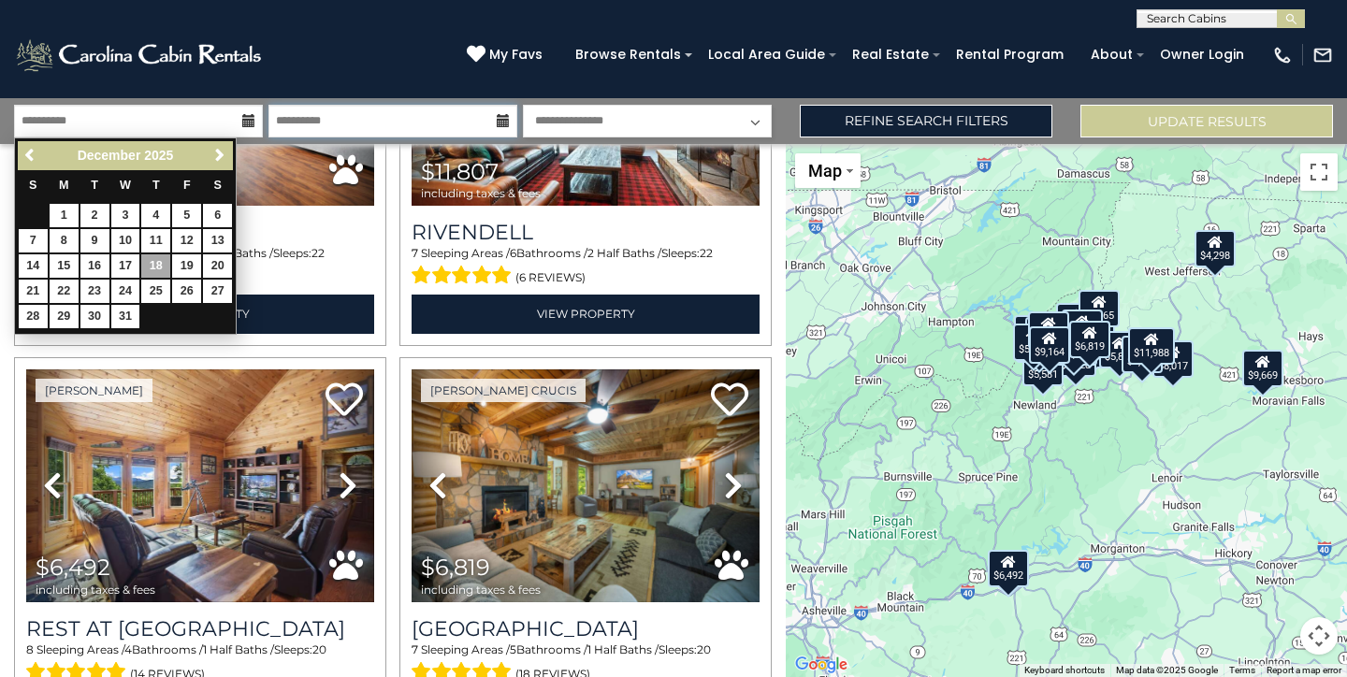
click at [340, 112] on input "**********" at bounding box center [392, 121] width 249 height 33
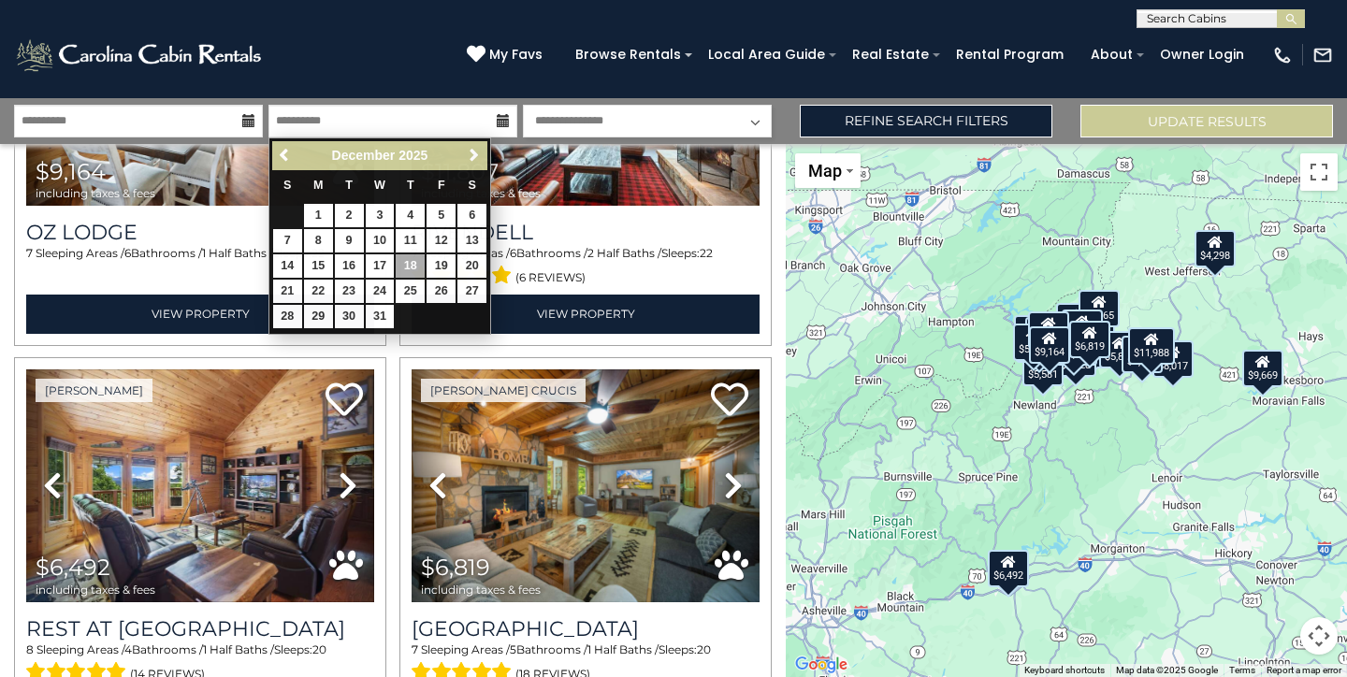
click at [431, 77] on div "(828) 295-6000 My Favs Browse Rentals Local Area Guide Activities & Attractions…" at bounding box center [673, 63] width 1347 height 70
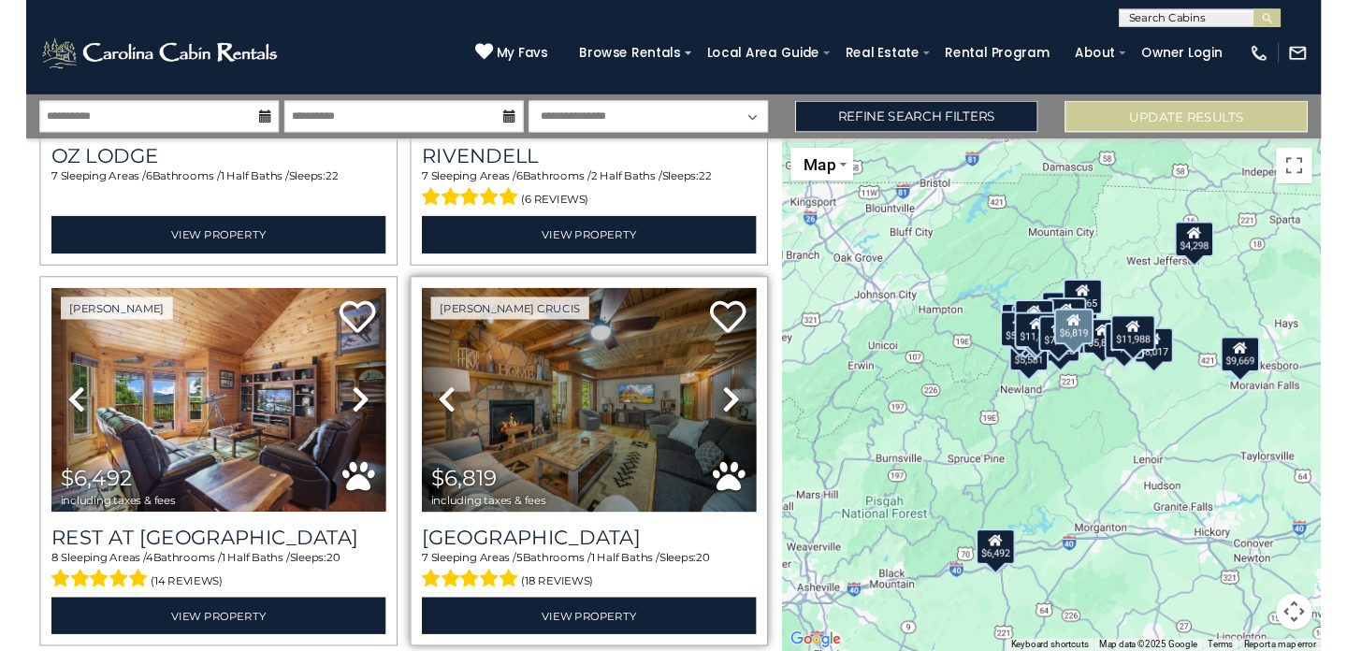
scroll to position [1101, 0]
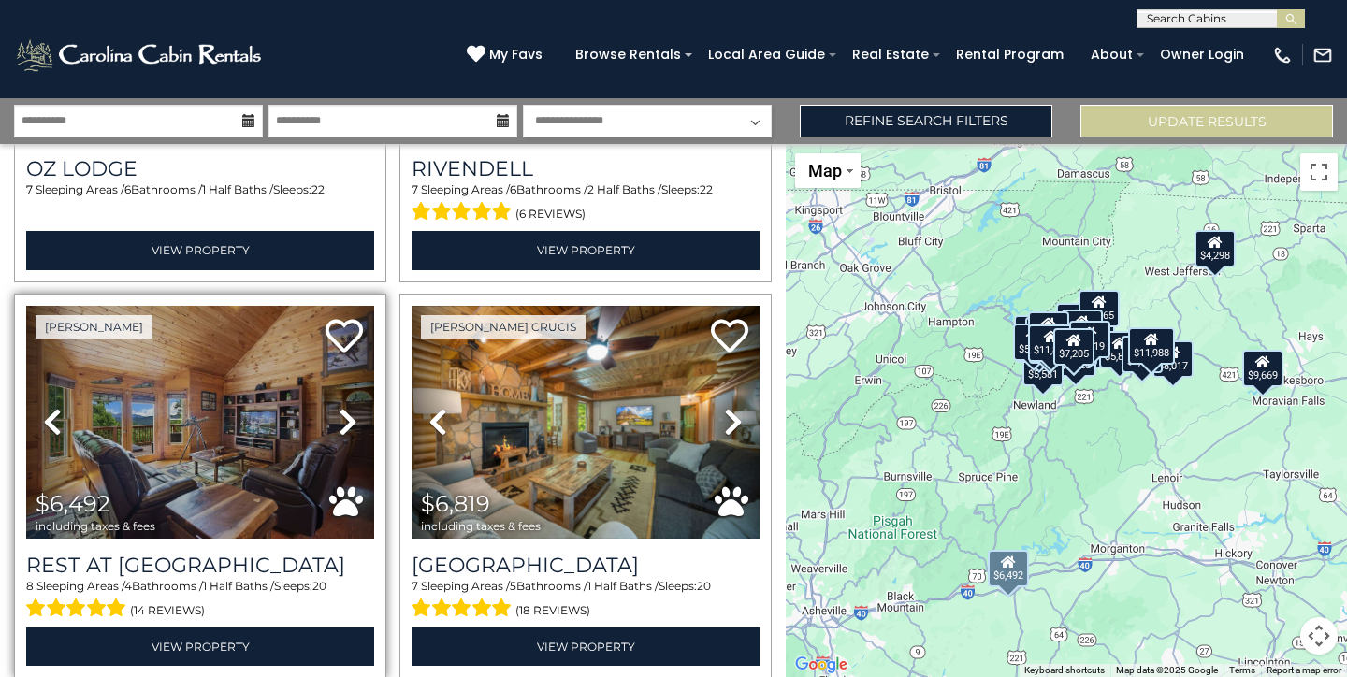
click at [340, 412] on icon at bounding box center [348, 422] width 19 height 30
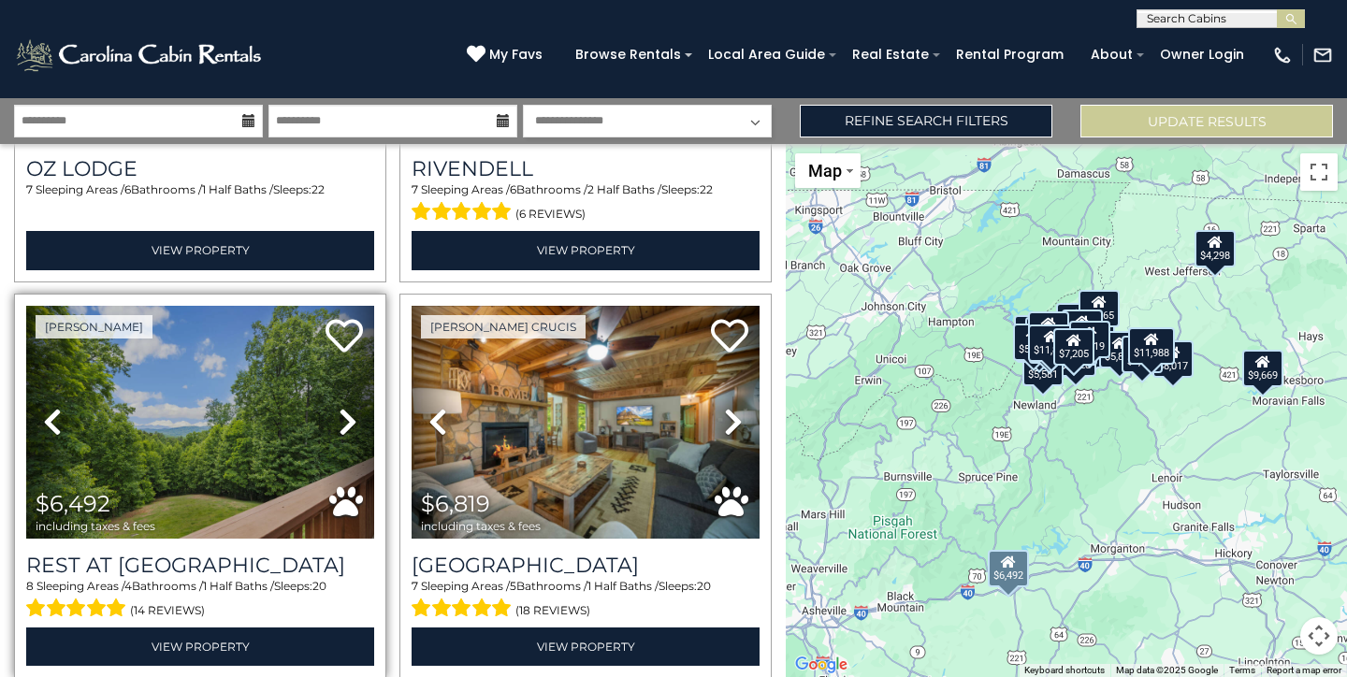
click at [340, 412] on icon at bounding box center [348, 422] width 19 height 30
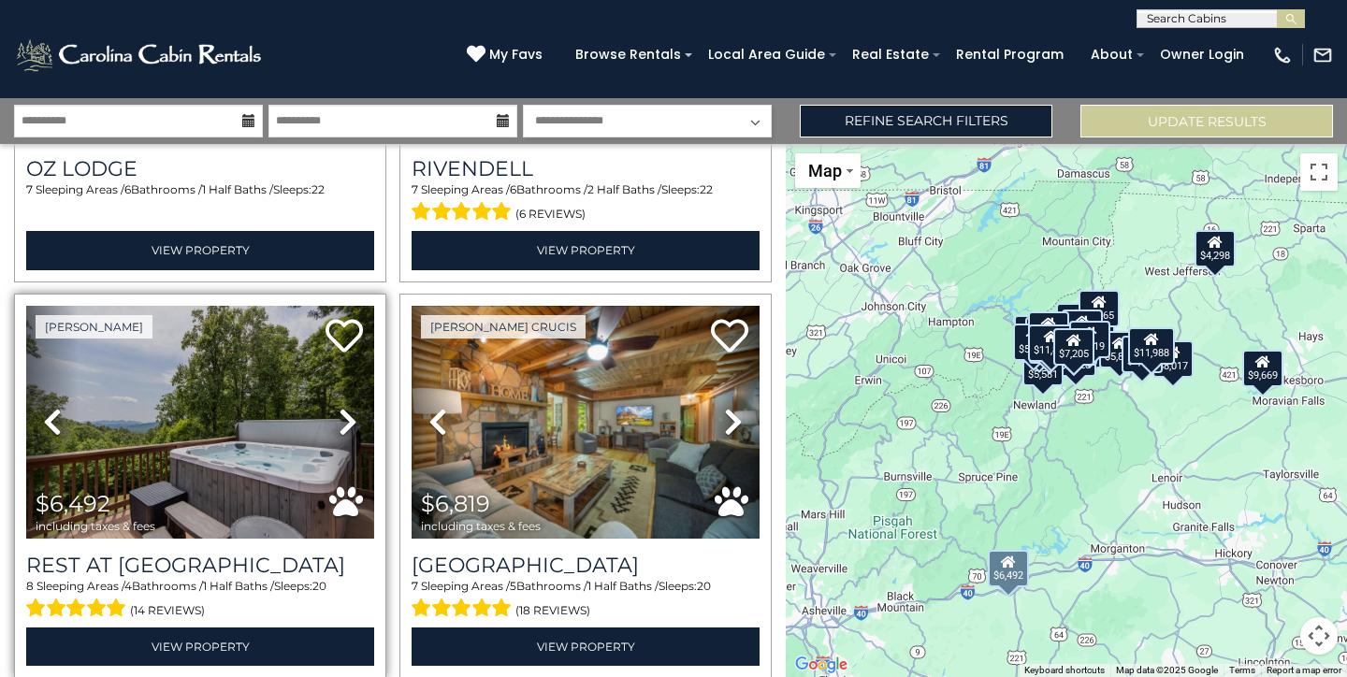
click at [340, 412] on icon at bounding box center [348, 422] width 19 height 30
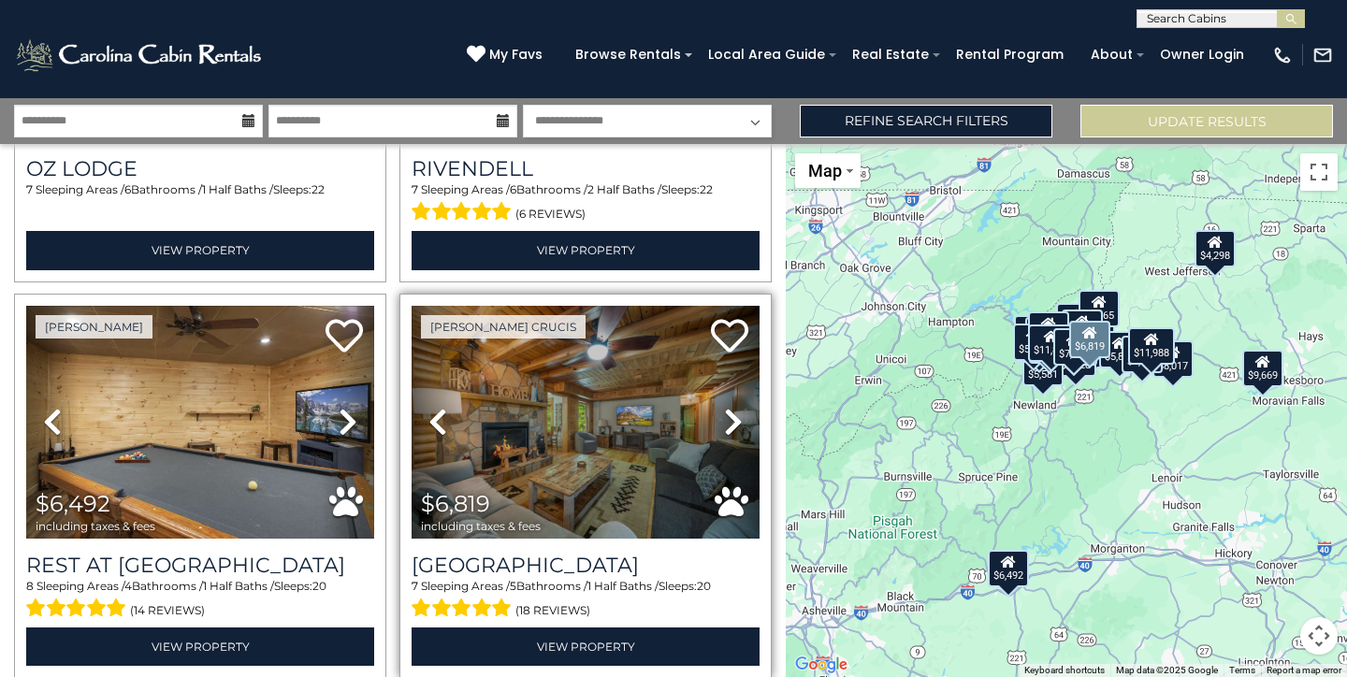
click at [629, 425] on img at bounding box center [586, 422] width 348 height 233
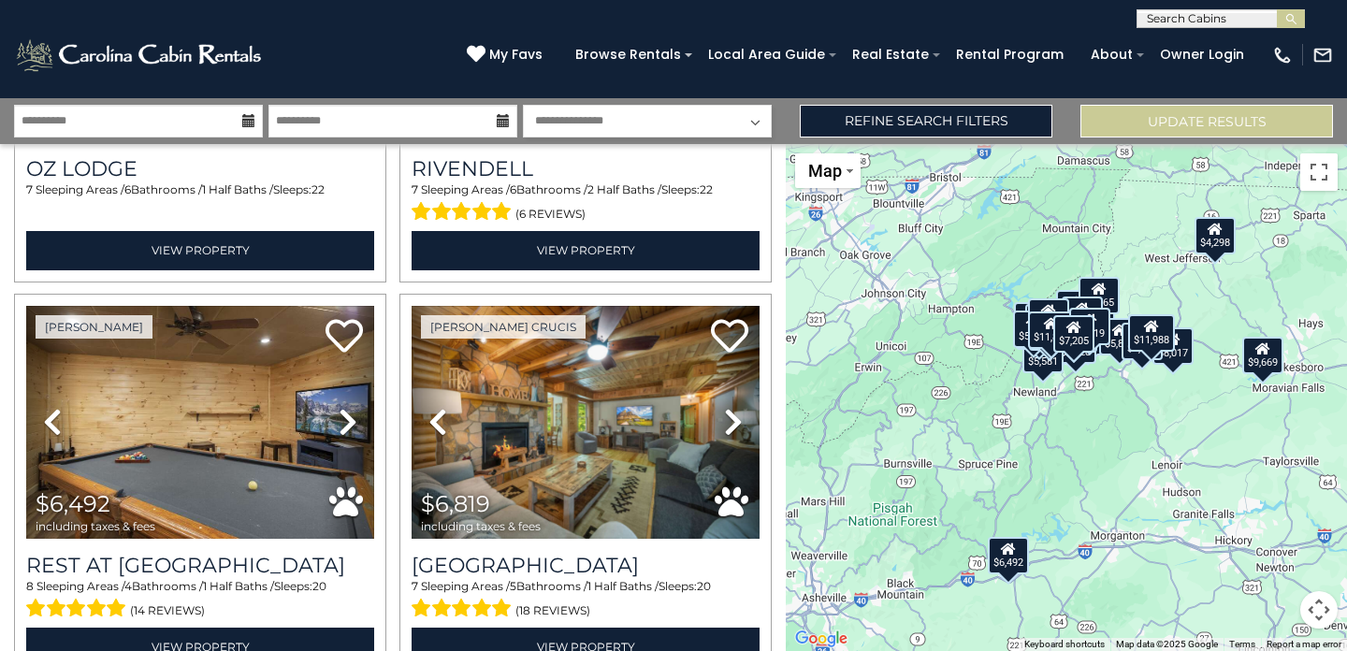
click at [244, 125] on icon at bounding box center [248, 120] width 13 height 13
click at [250, 124] on icon at bounding box center [248, 120] width 13 height 13
click at [184, 119] on input "**********" at bounding box center [138, 121] width 249 height 33
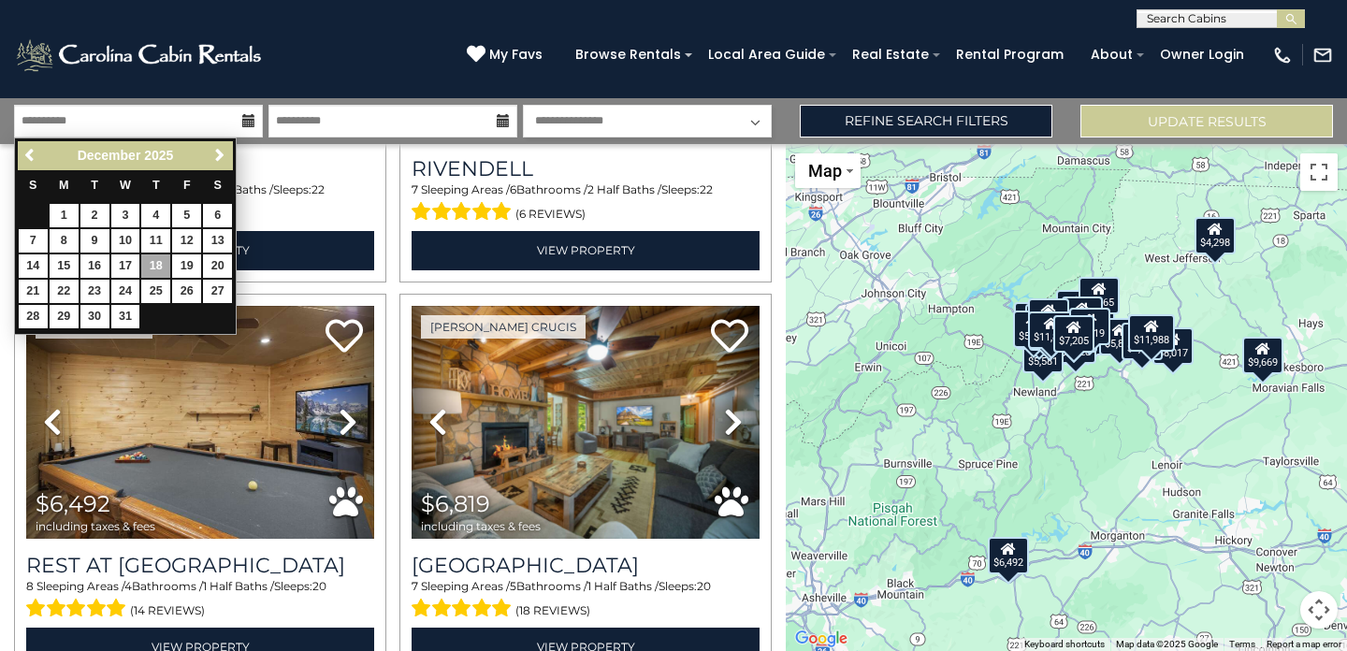
click at [498, 121] on icon at bounding box center [503, 120] width 13 height 13
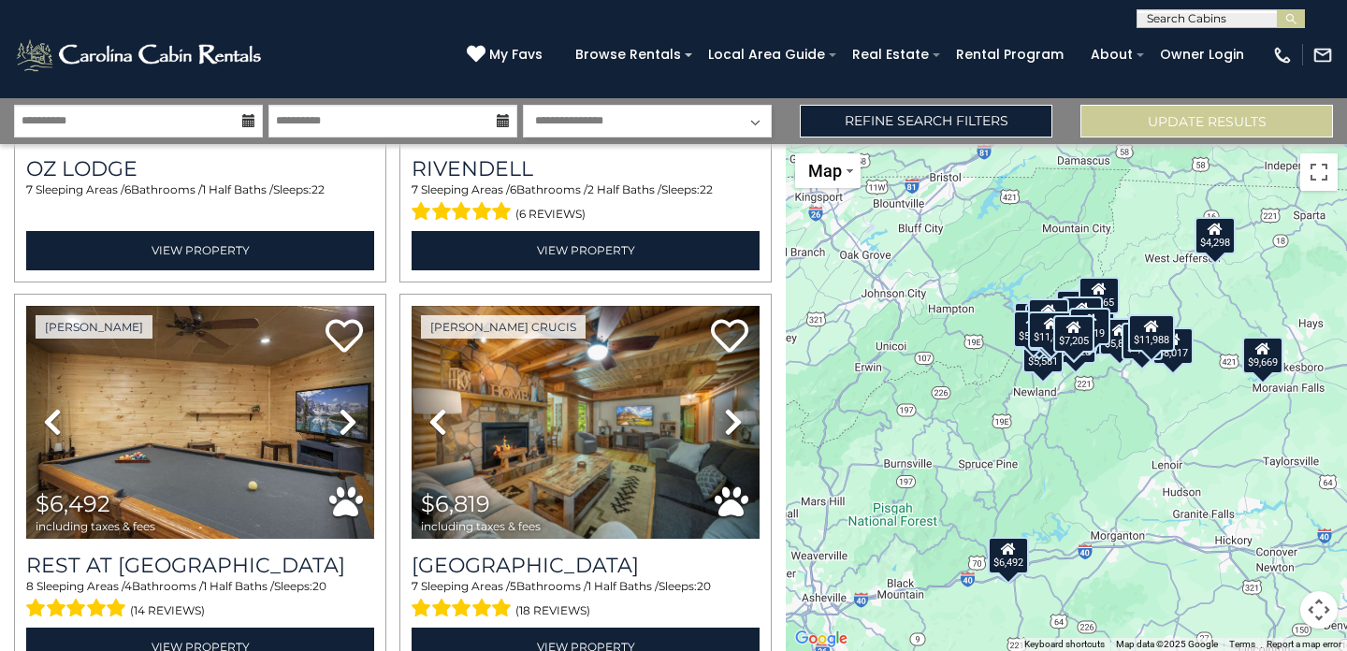
click at [504, 120] on icon at bounding box center [503, 120] width 13 height 13
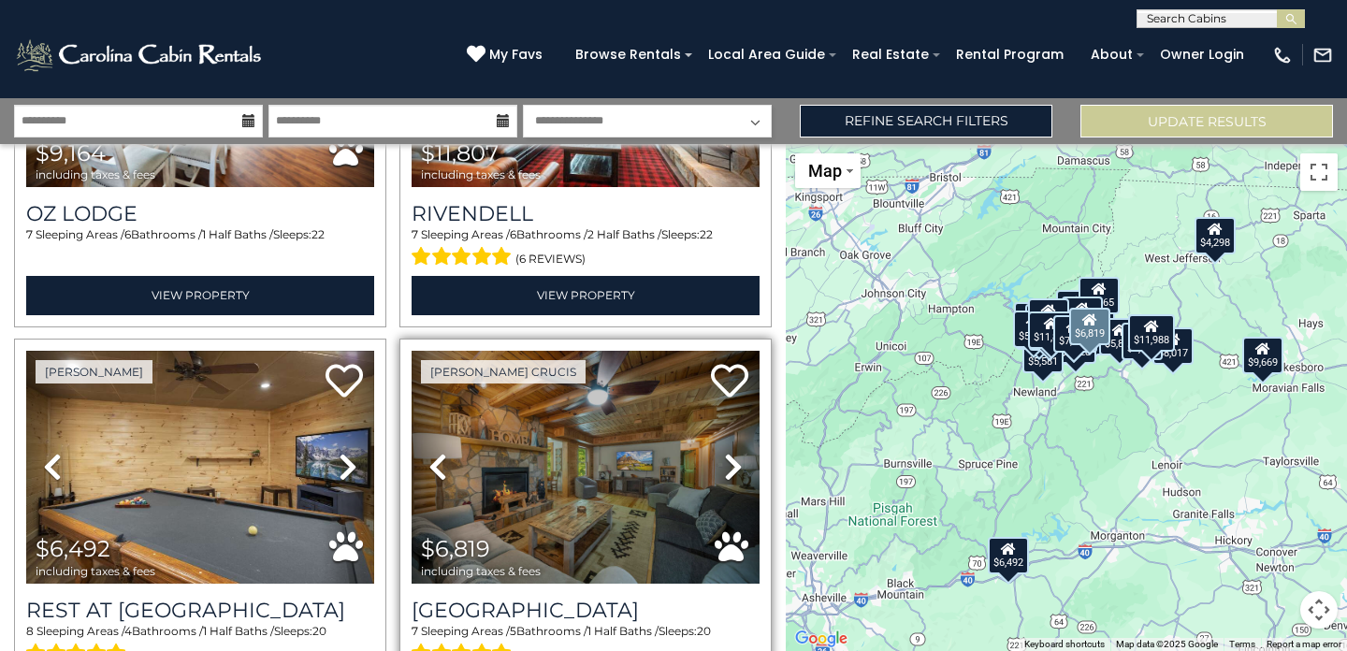
scroll to position [1065, 0]
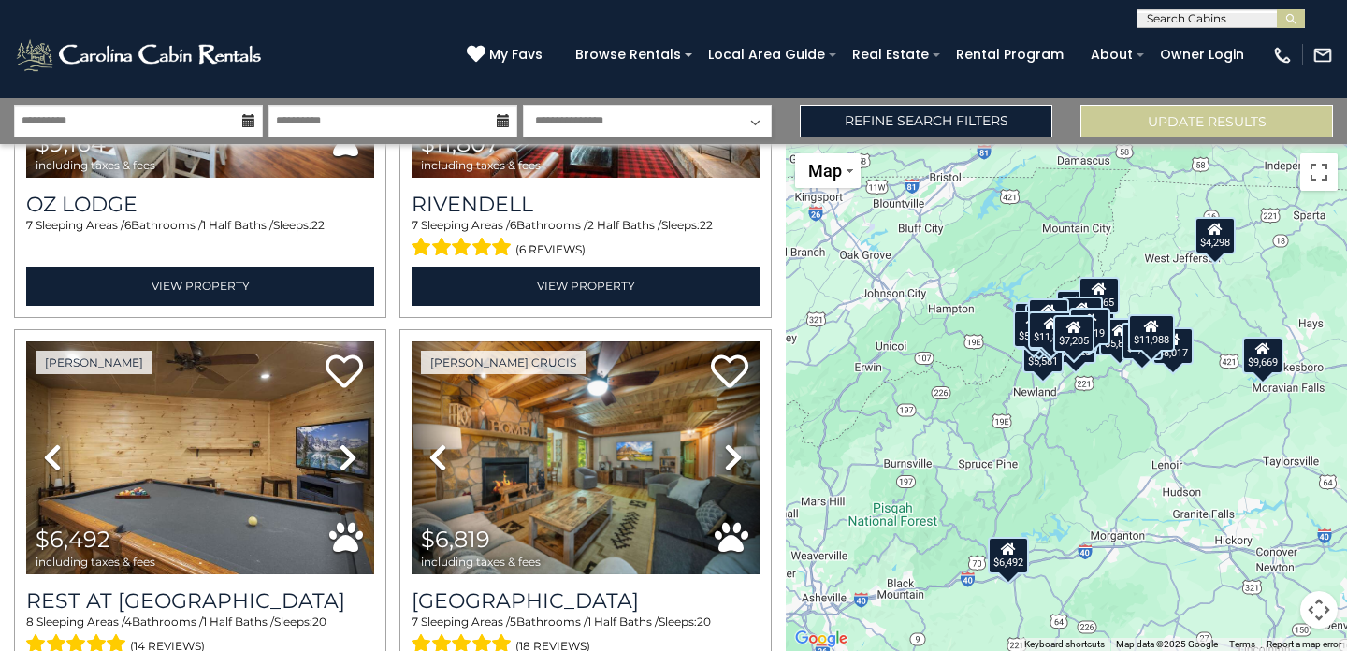
click at [498, 119] on icon at bounding box center [503, 120] width 13 height 13
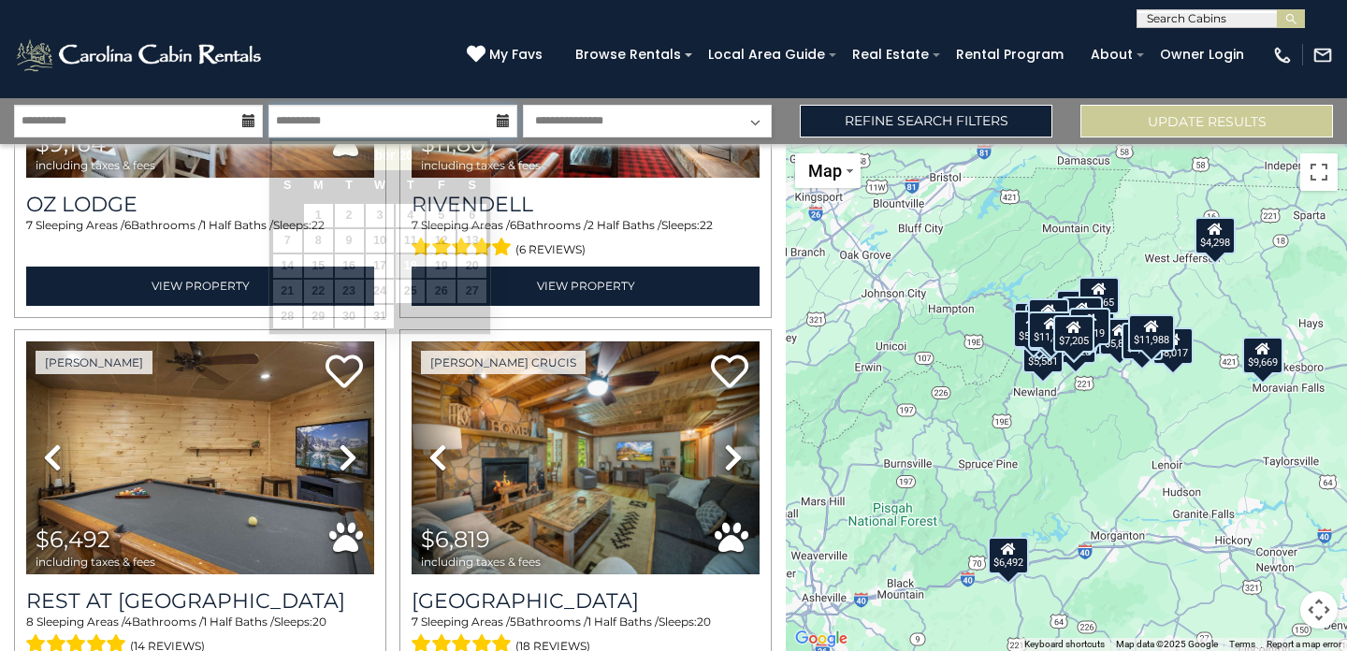
click at [455, 124] on input "**********" at bounding box center [392, 121] width 249 height 33
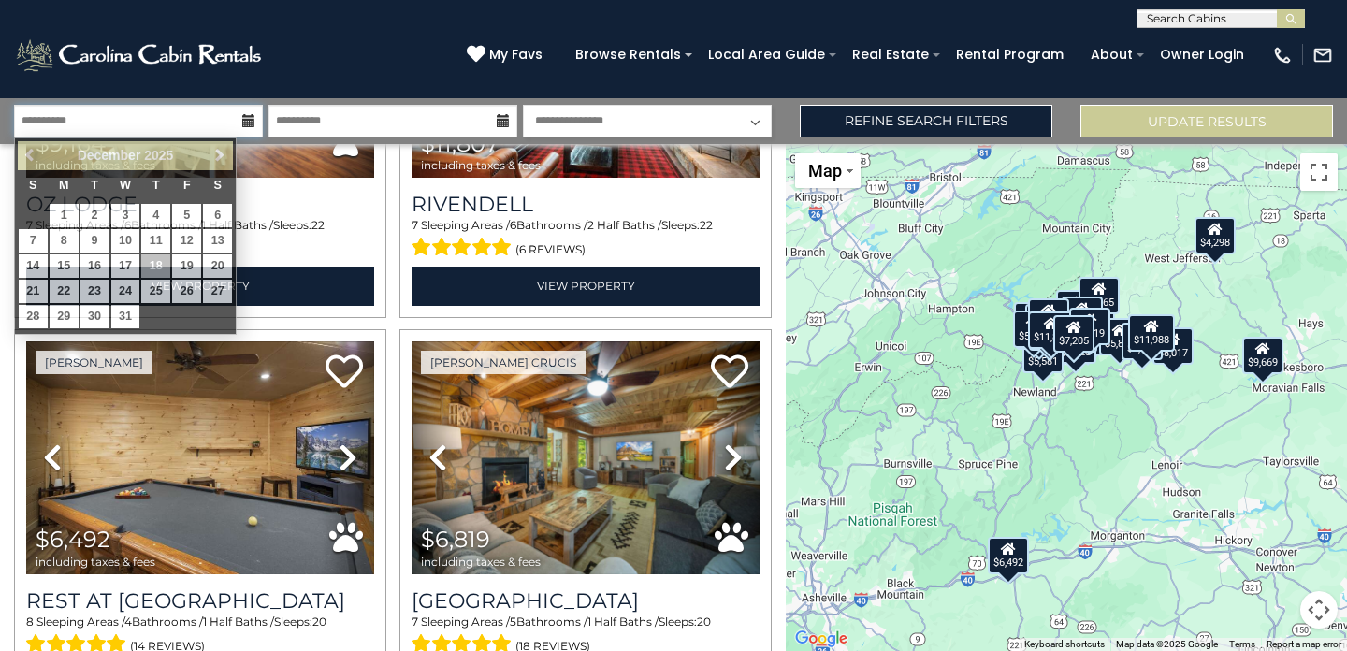
click at [203, 122] on input "**********" at bounding box center [138, 121] width 249 height 33
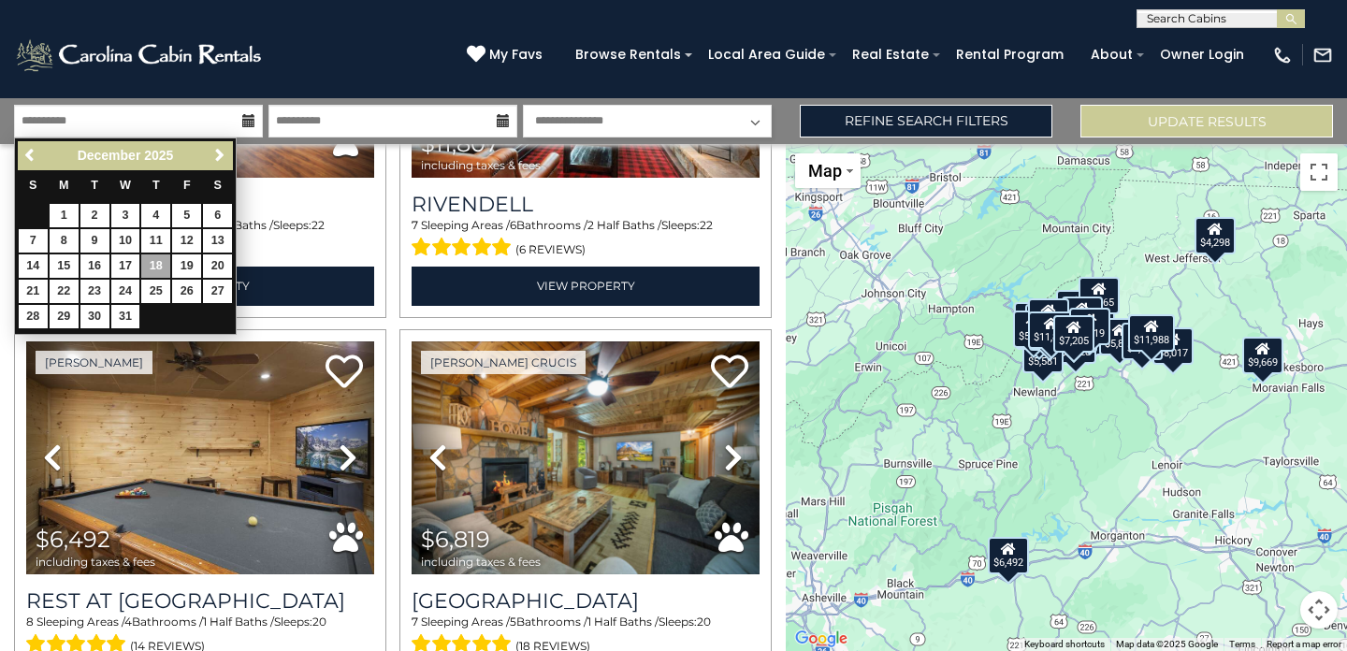
click at [160, 263] on link "18" at bounding box center [155, 265] width 29 height 23
type input "********"
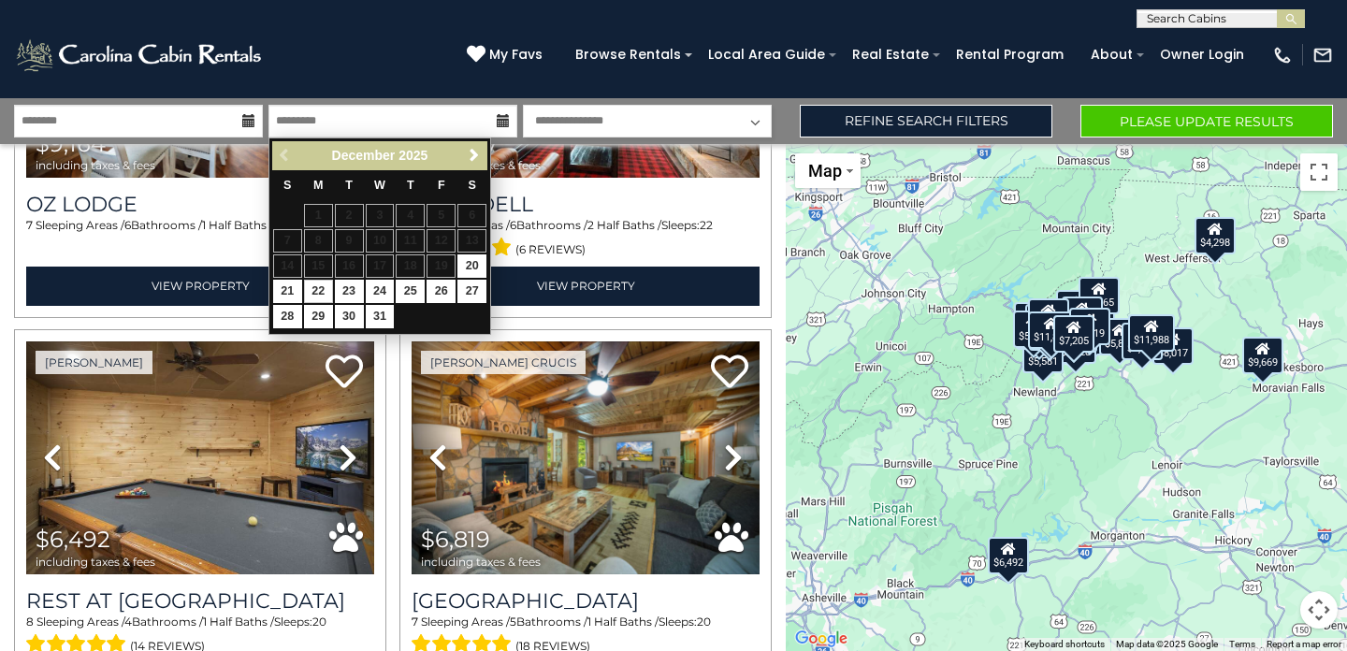
click at [321, 288] on link "22" at bounding box center [318, 291] width 29 height 23
type input "********"
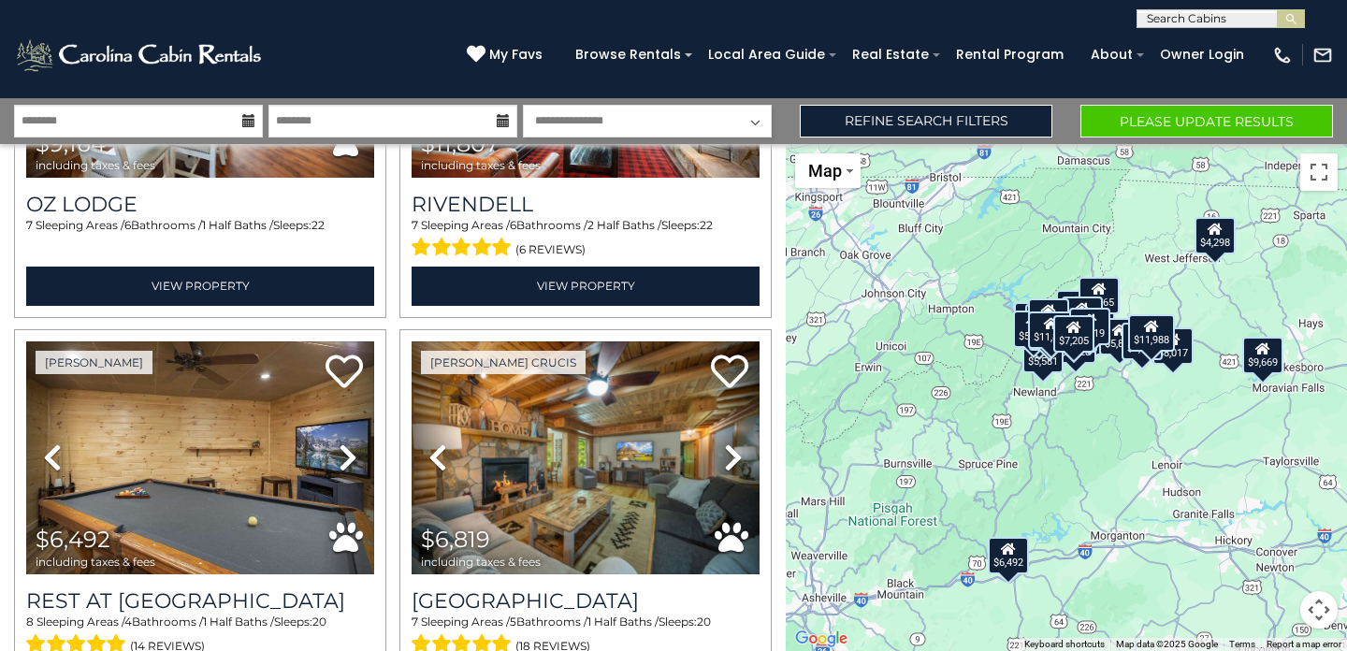
click at [1204, 125] on button "Please Update Results" at bounding box center [1206, 121] width 253 height 33
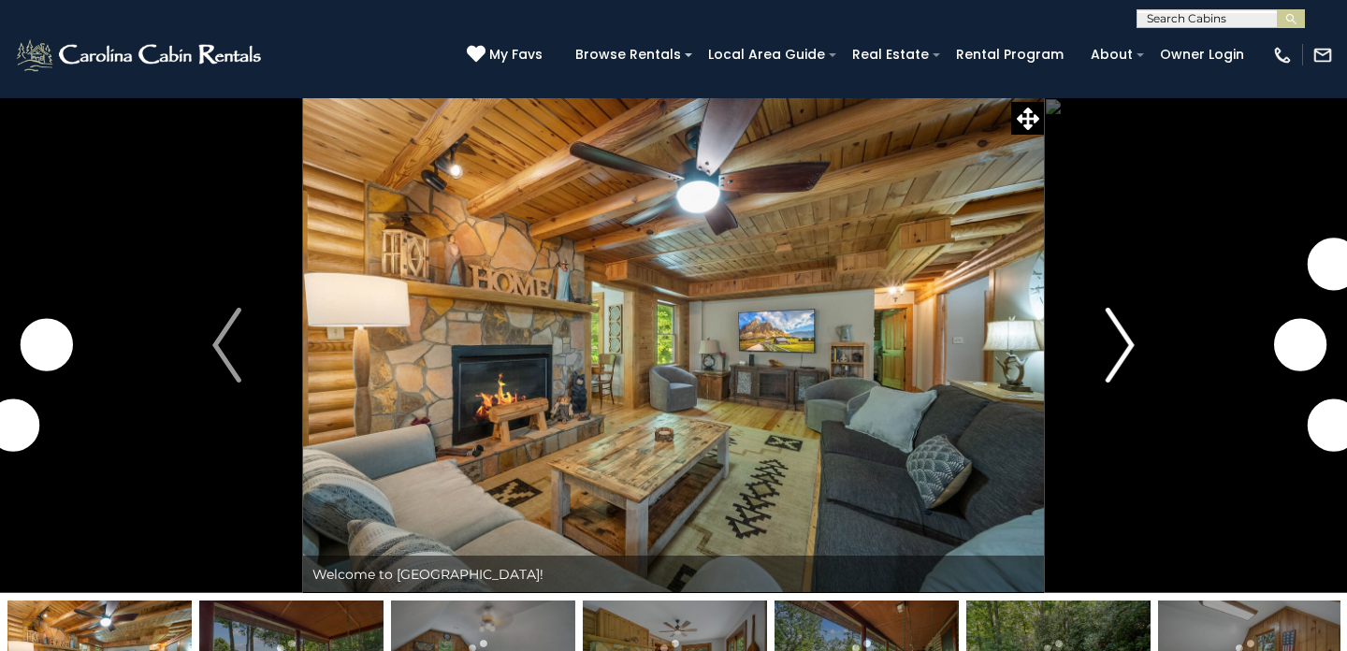
click at [1134, 350] on img "Next" at bounding box center [1120, 345] width 28 height 75
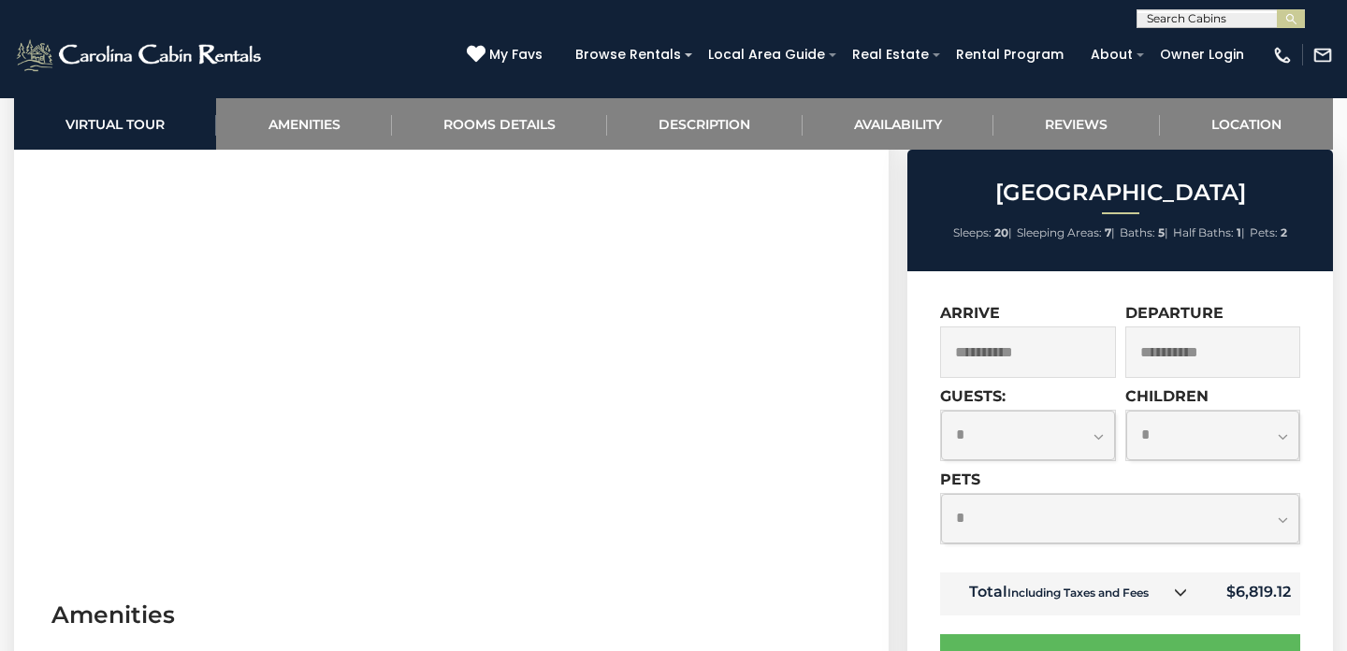
scroll to position [995, 0]
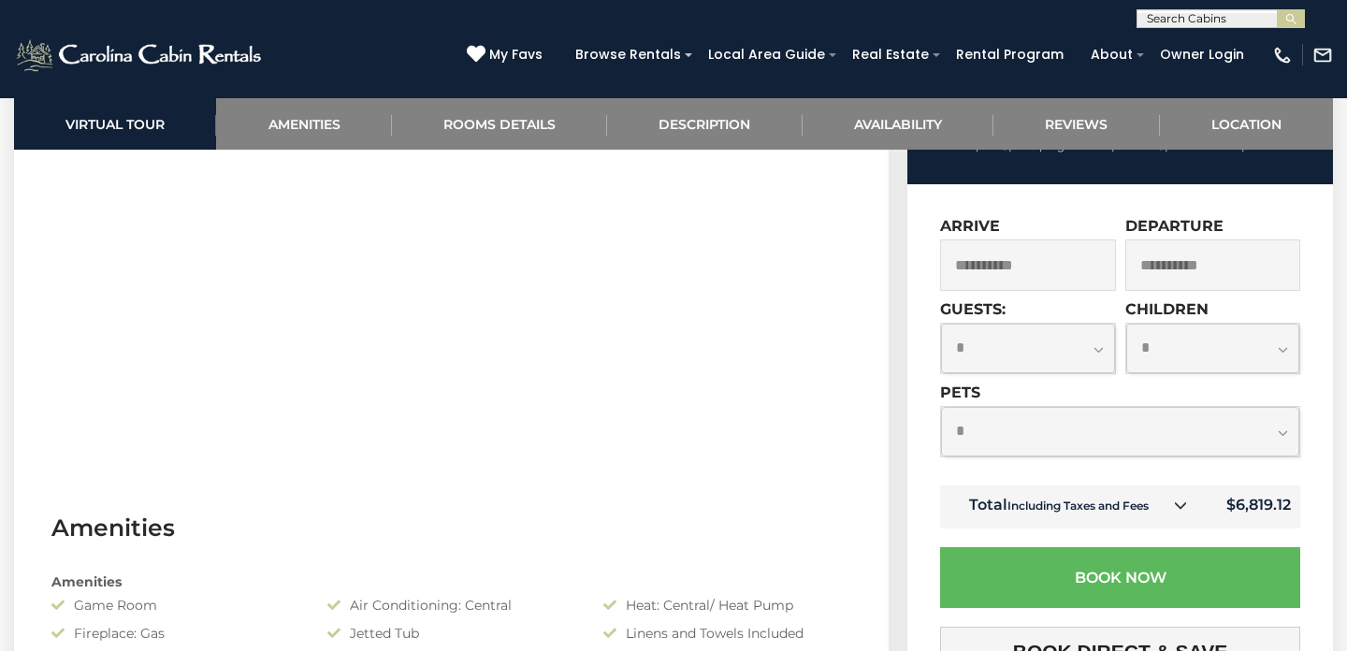
click at [1176, 512] on icon at bounding box center [1180, 505] width 13 height 13
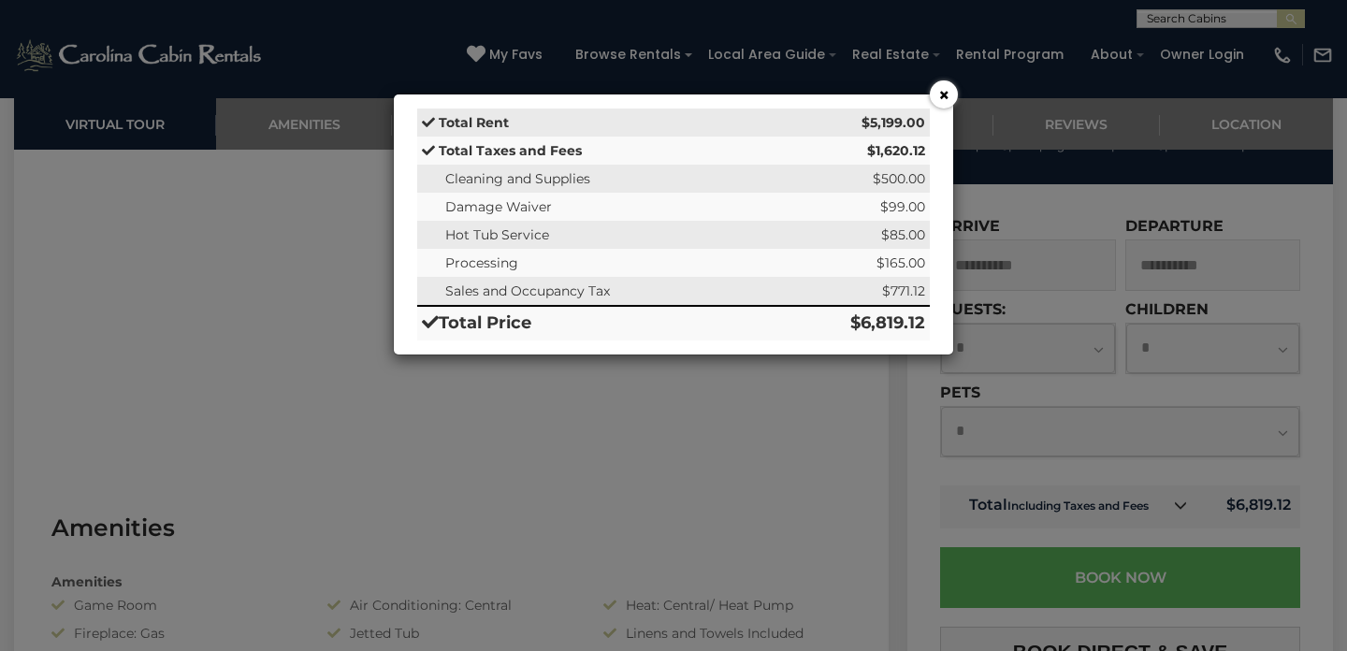
click at [941, 94] on button "×" at bounding box center [944, 94] width 28 height 28
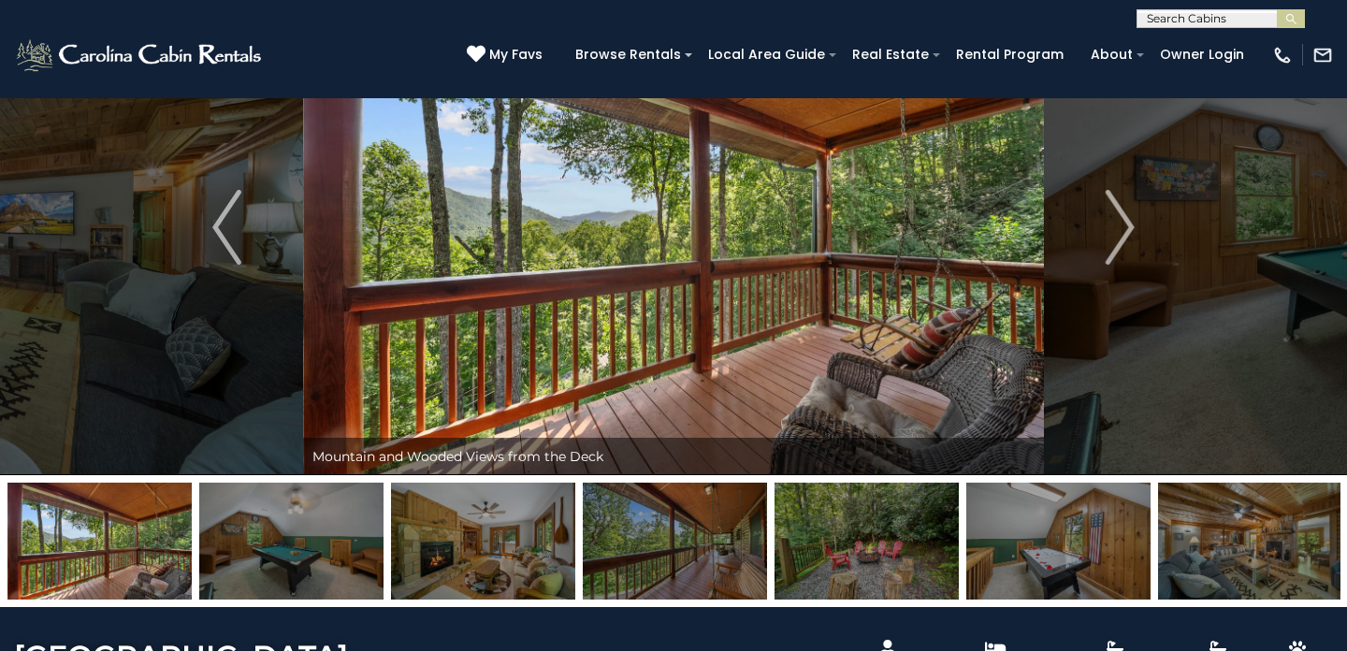
scroll to position [132, 0]
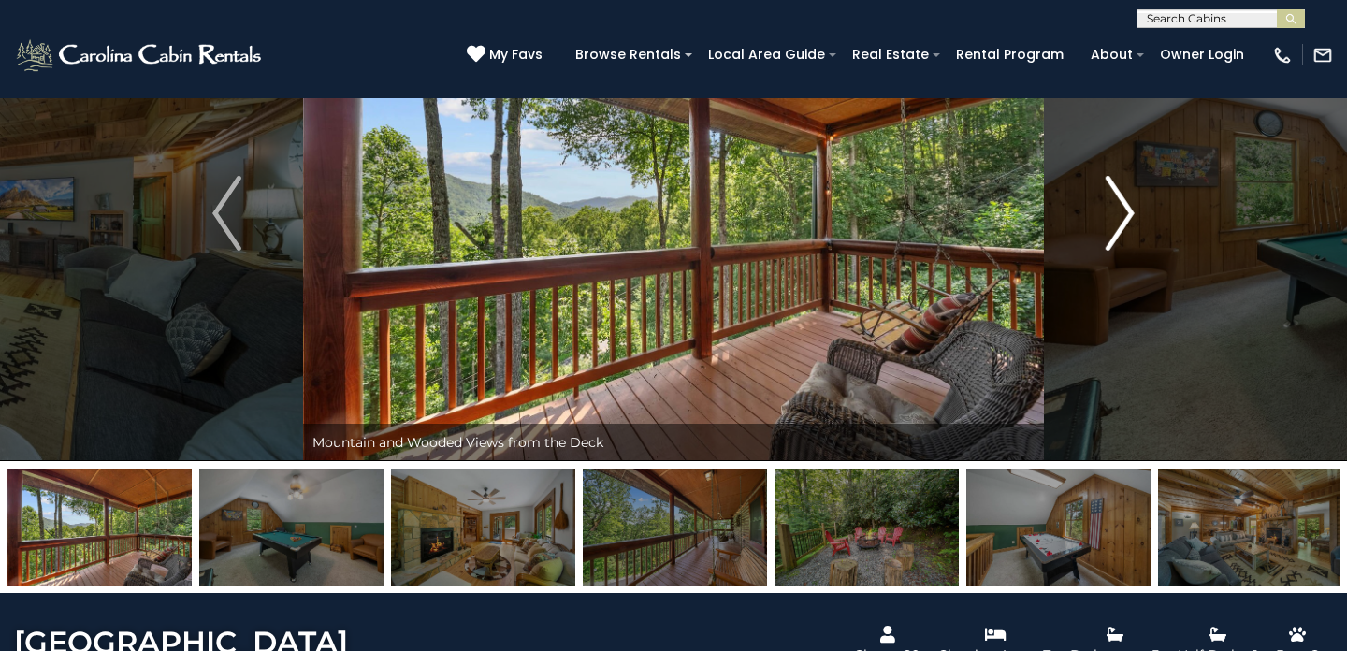
click at [1108, 239] on img "Next" at bounding box center [1120, 213] width 28 height 75
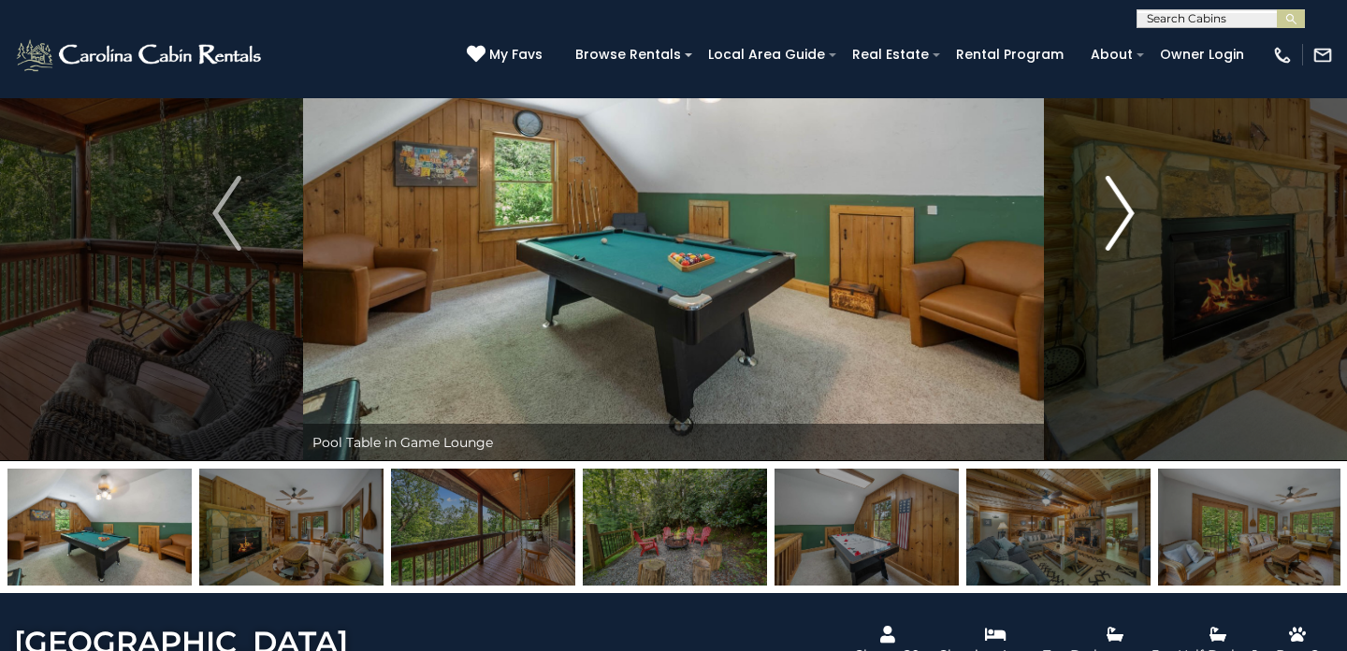
click at [1127, 218] on img "Next" at bounding box center [1120, 213] width 28 height 75
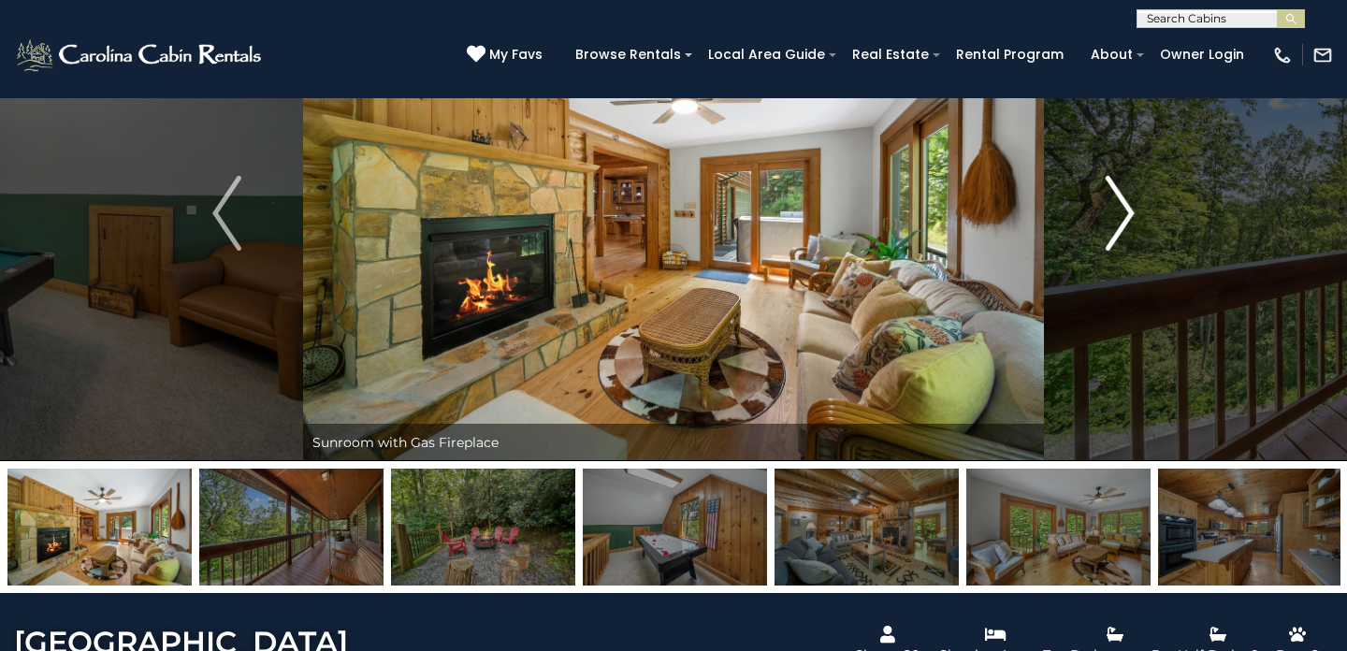
click at [1127, 218] on img "Next" at bounding box center [1120, 213] width 28 height 75
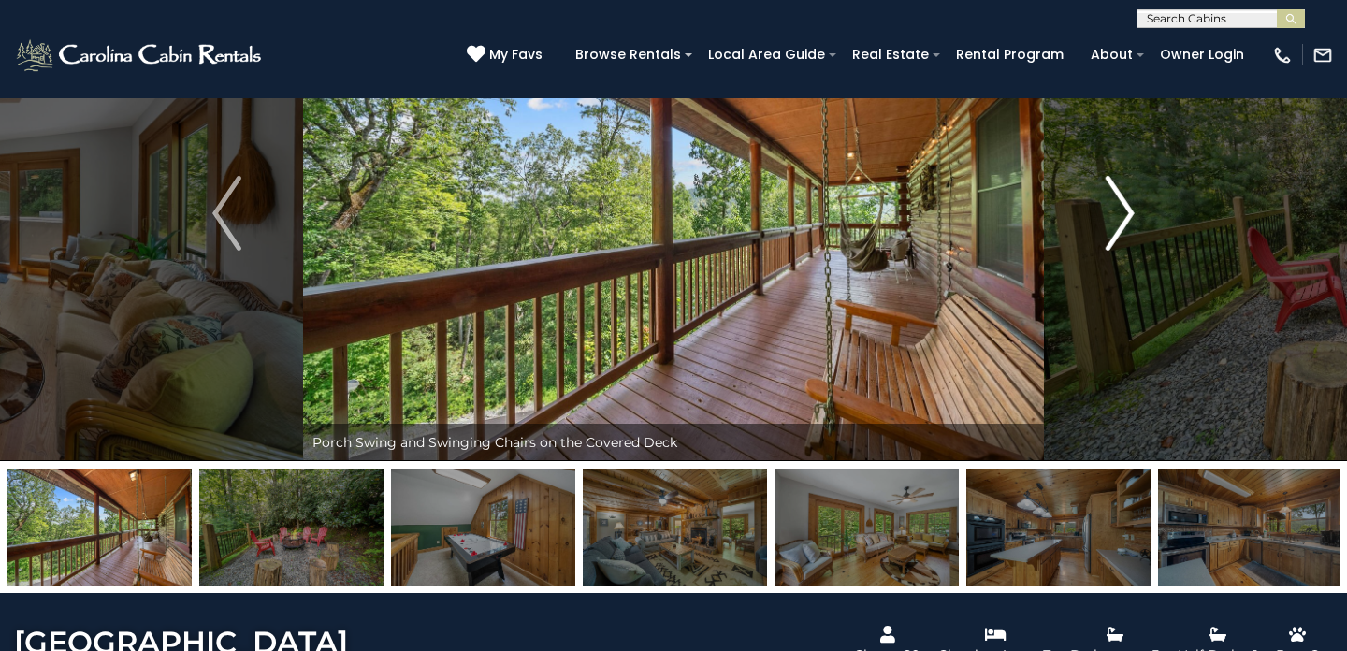
click at [1116, 210] on img "Next" at bounding box center [1120, 213] width 28 height 75
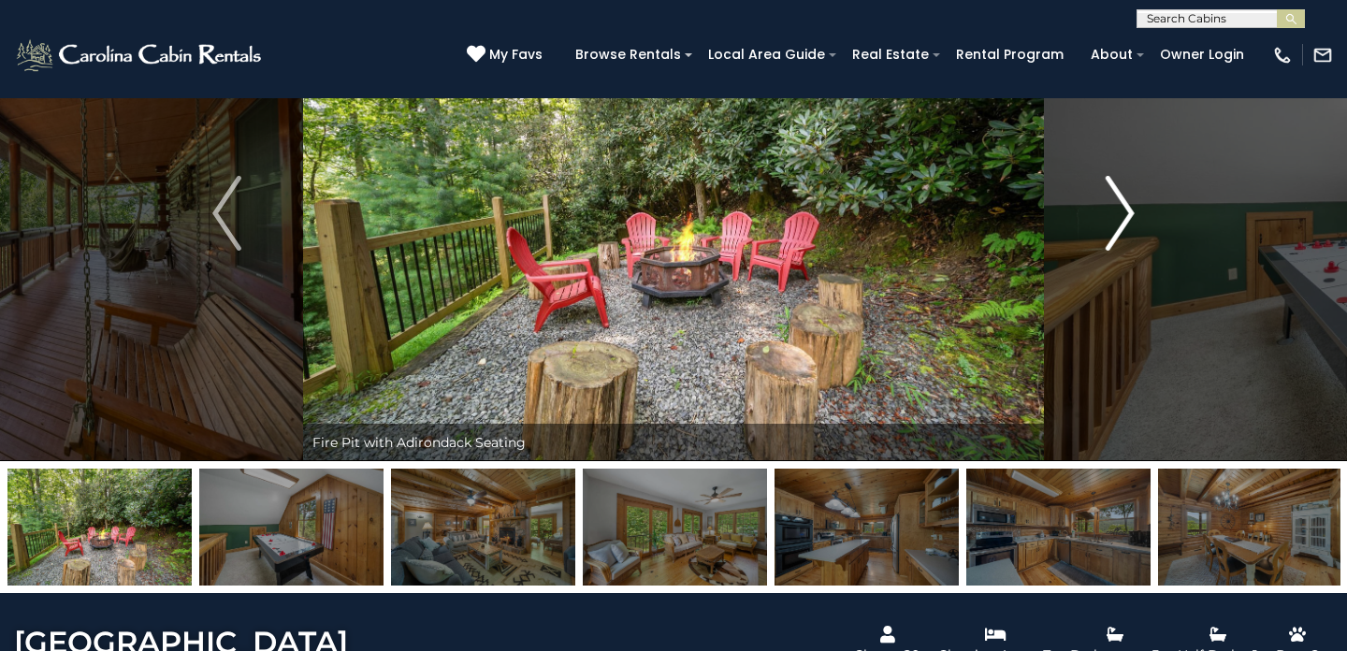
click at [1117, 211] on img "Next" at bounding box center [1120, 213] width 28 height 75
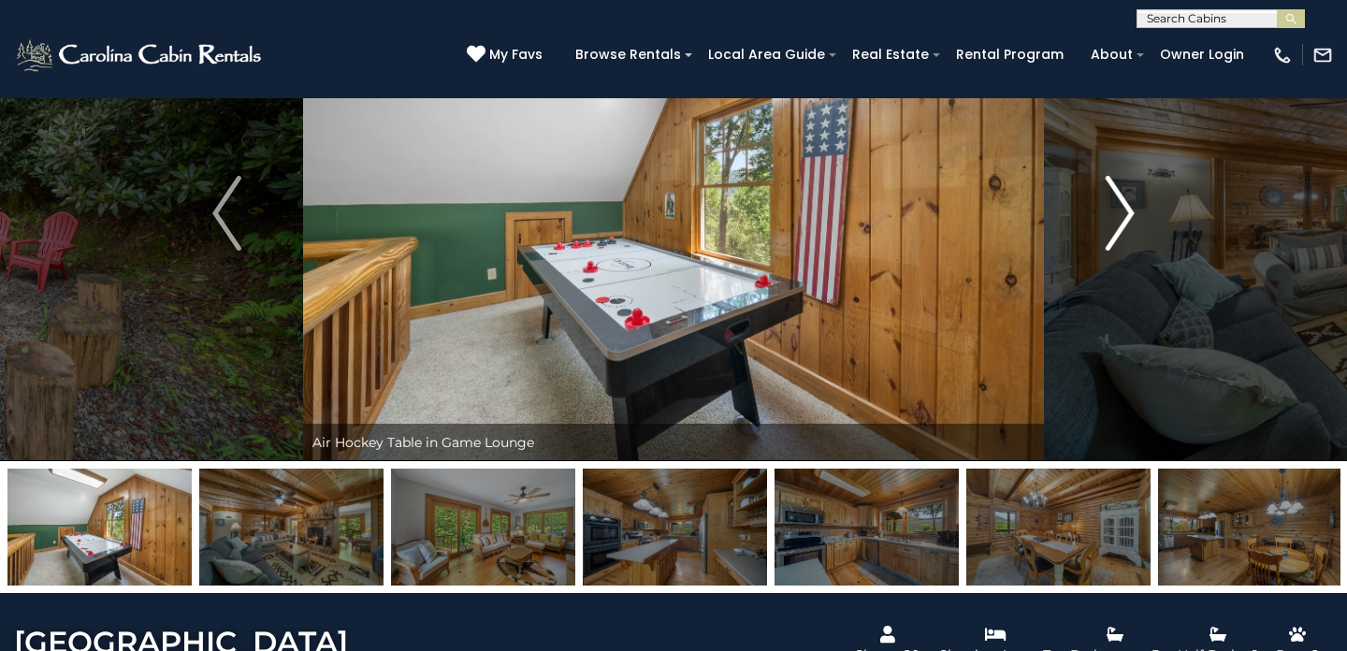
click at [1125, 215] on img "Next" at bounding box center [1120, 213] width 28 height 75
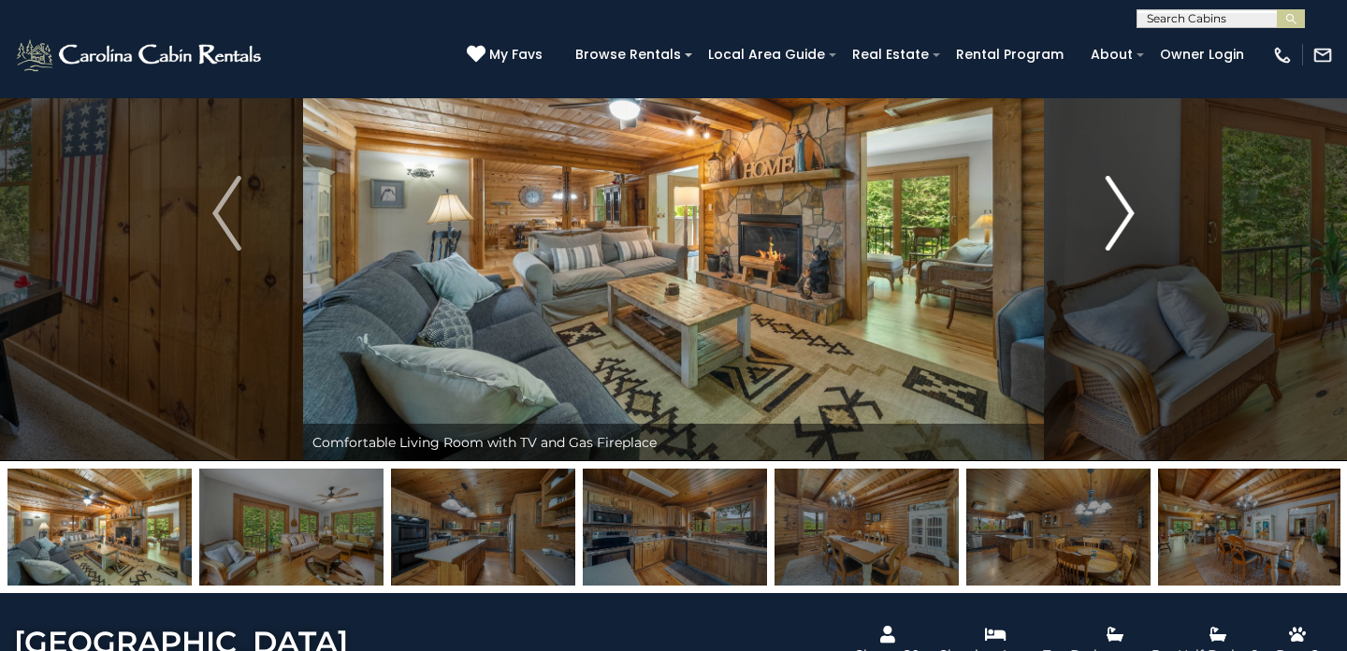
click at [1125, 214] on img "Next" at bounding box center [1120, 213] width 28 height 75
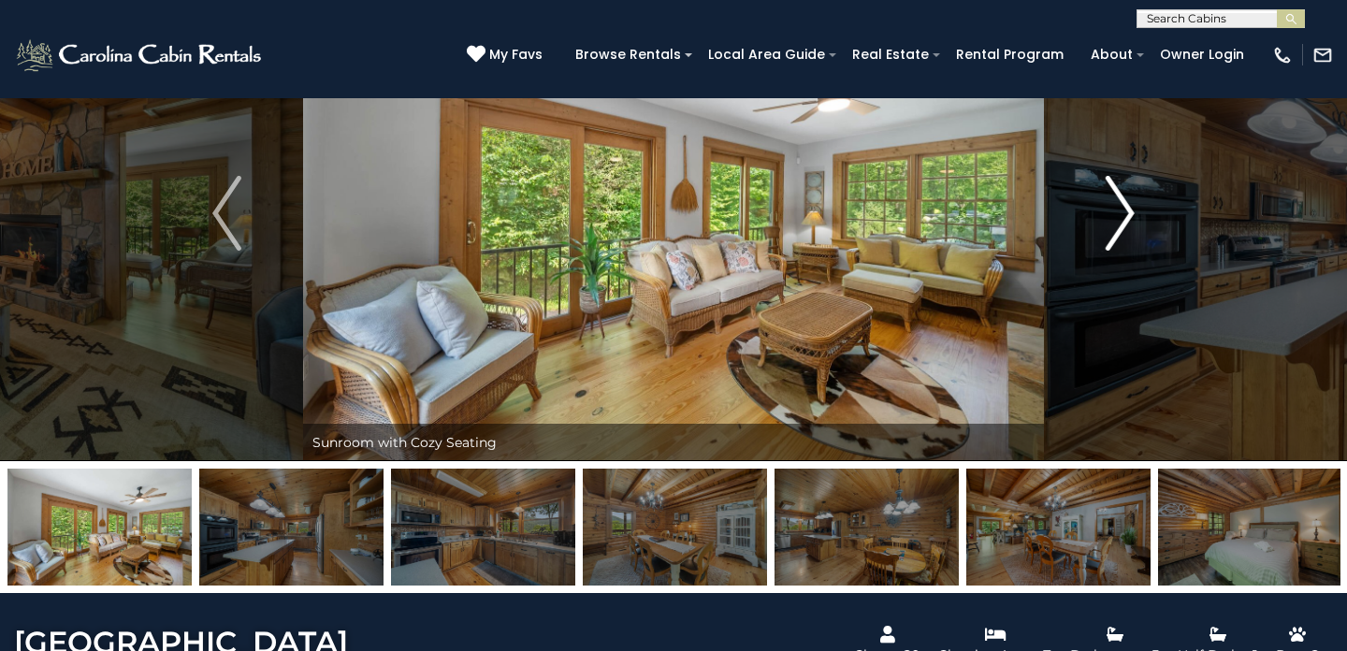
click at [1125, 214] on img "Next" at bounding box center [1120, 213] width 28 height 75
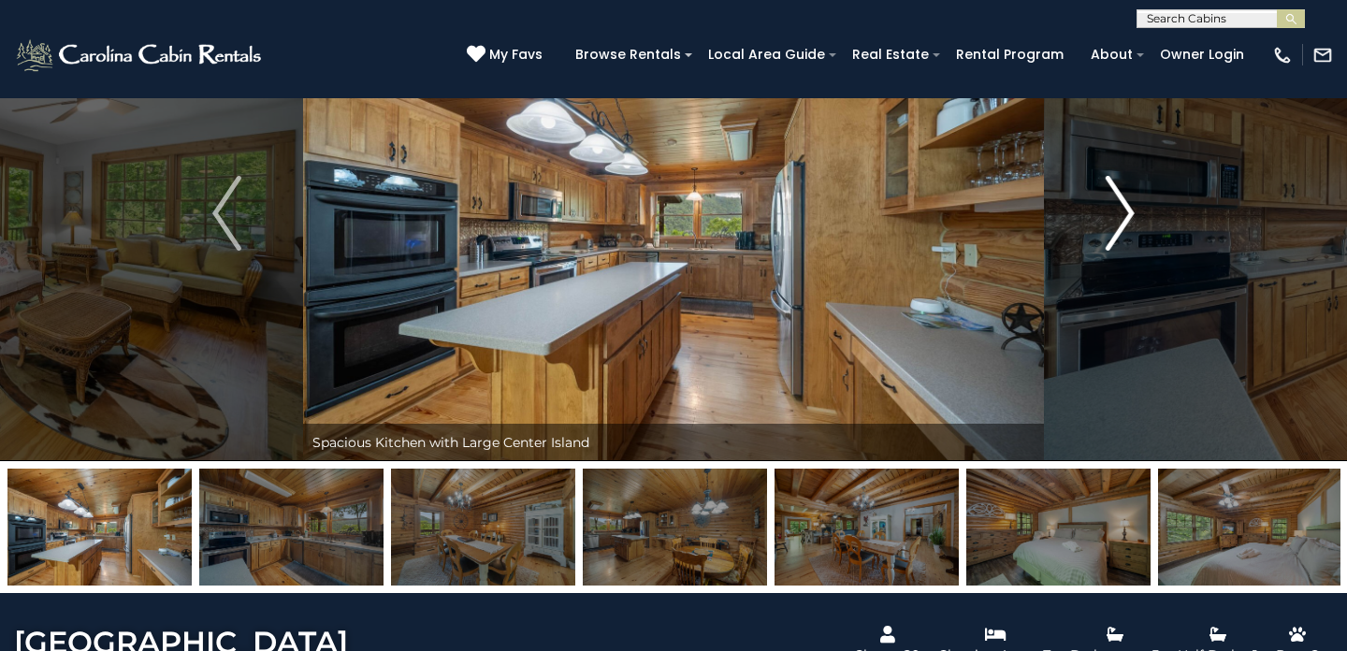
click at [1125, 214] on img "Next" at bounding box center [1120, 213] width 28 height 75
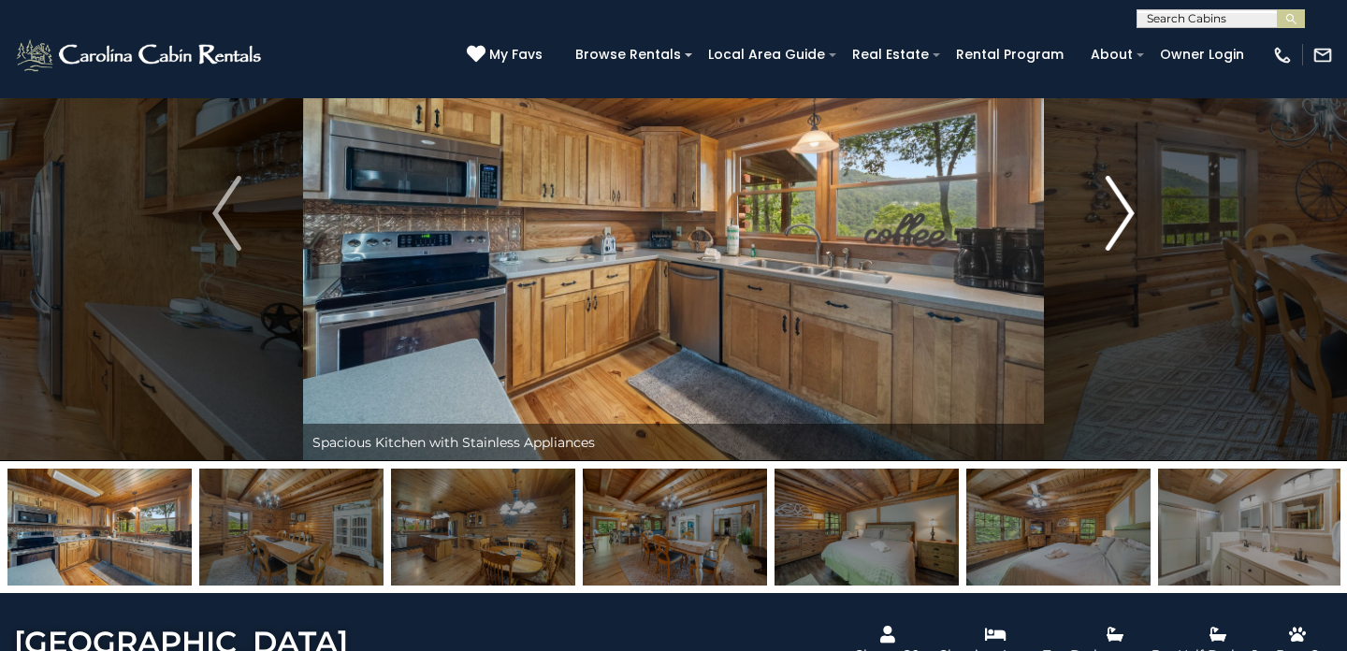
click at [1125, 214] on img "Next" at bounding box center [1120, 213] width 28 height 75
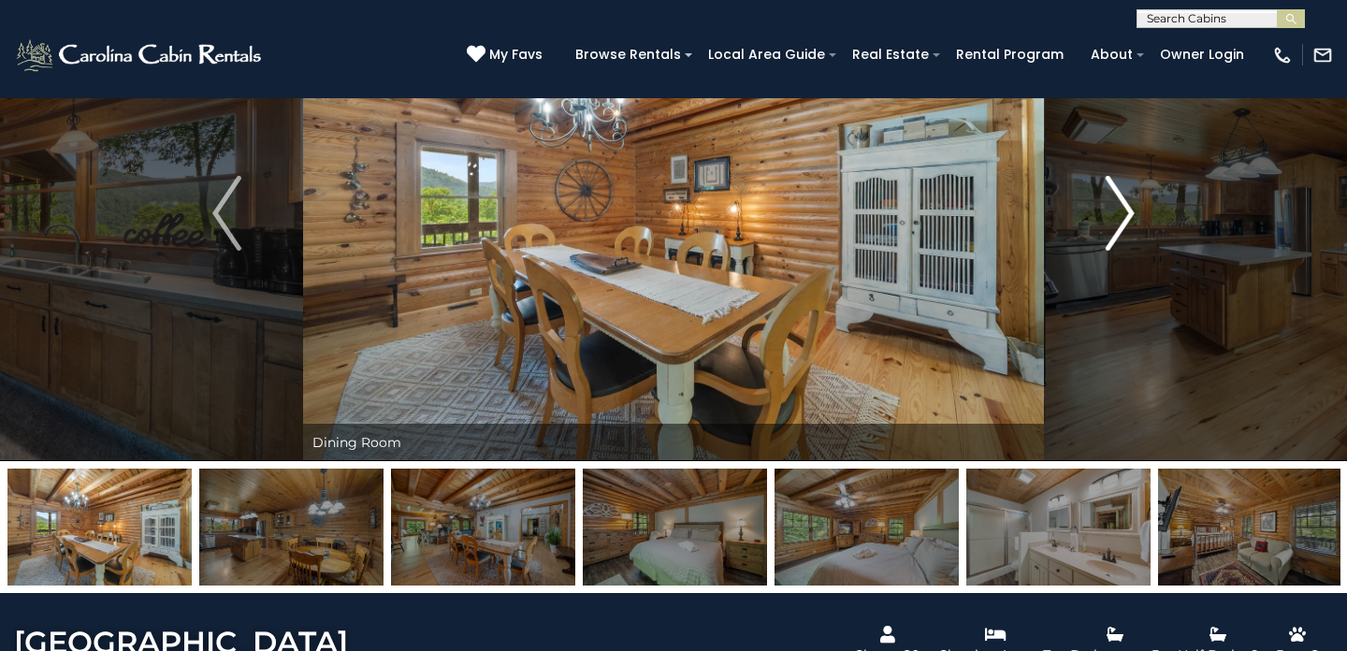
click at [1125, 214] on img "Next" at bounding box center [1120, 213] width 28 height 75
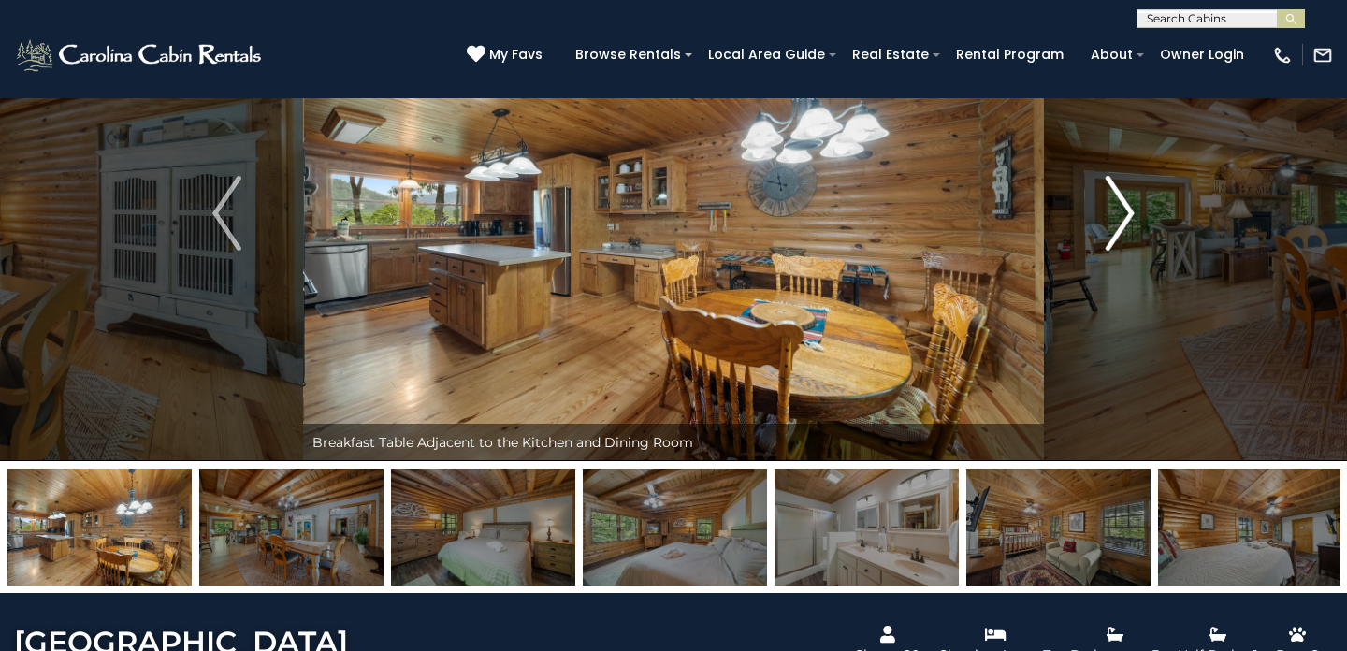
click at [1125, 214] on img "Next" at bounding box center [1120, 213] width 28 height 75
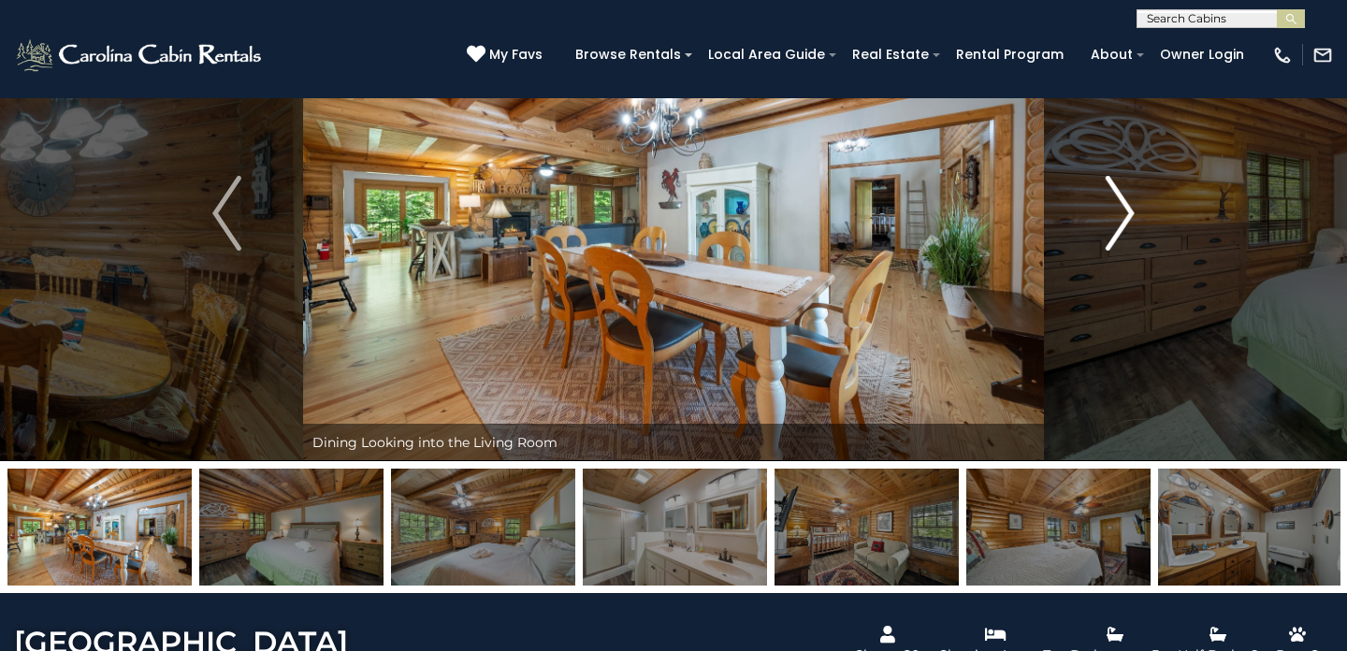
click at [1125, 214] on img "Next" at bounding box center [1120, 213] width 28 height 75
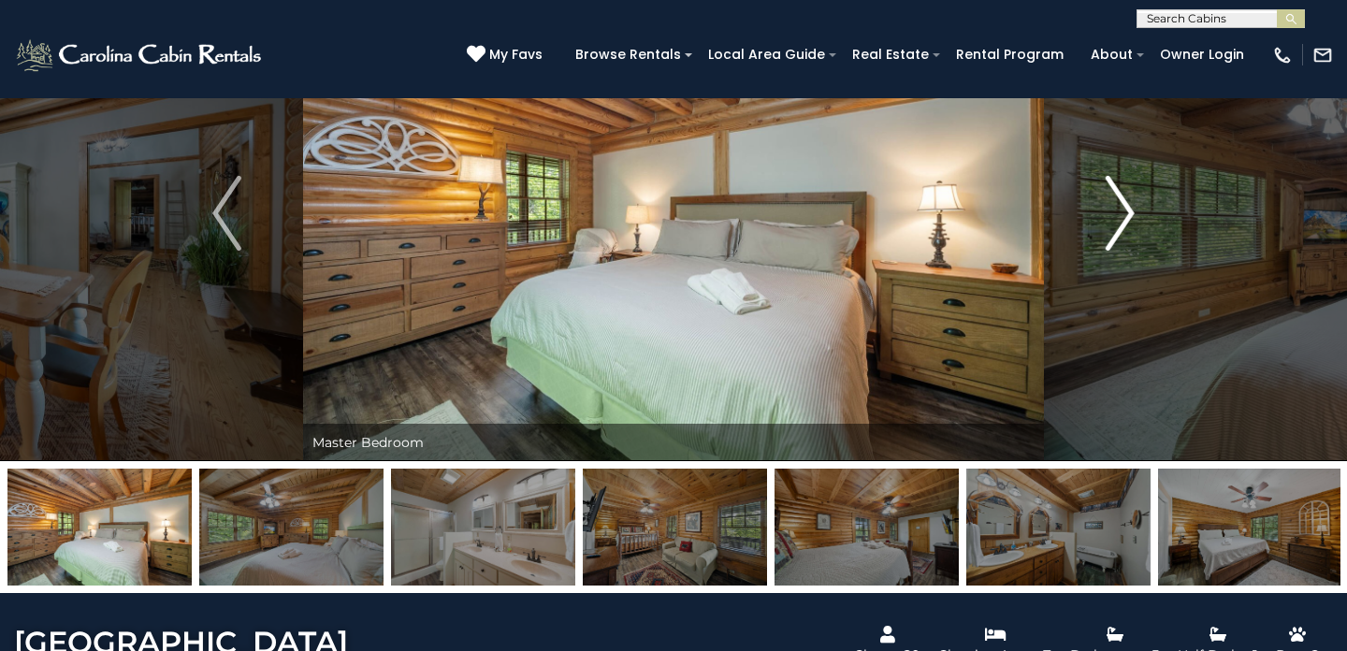
click at [1125, 214] on img "Next" at bounding box center [1120, 213] width 28 height 75
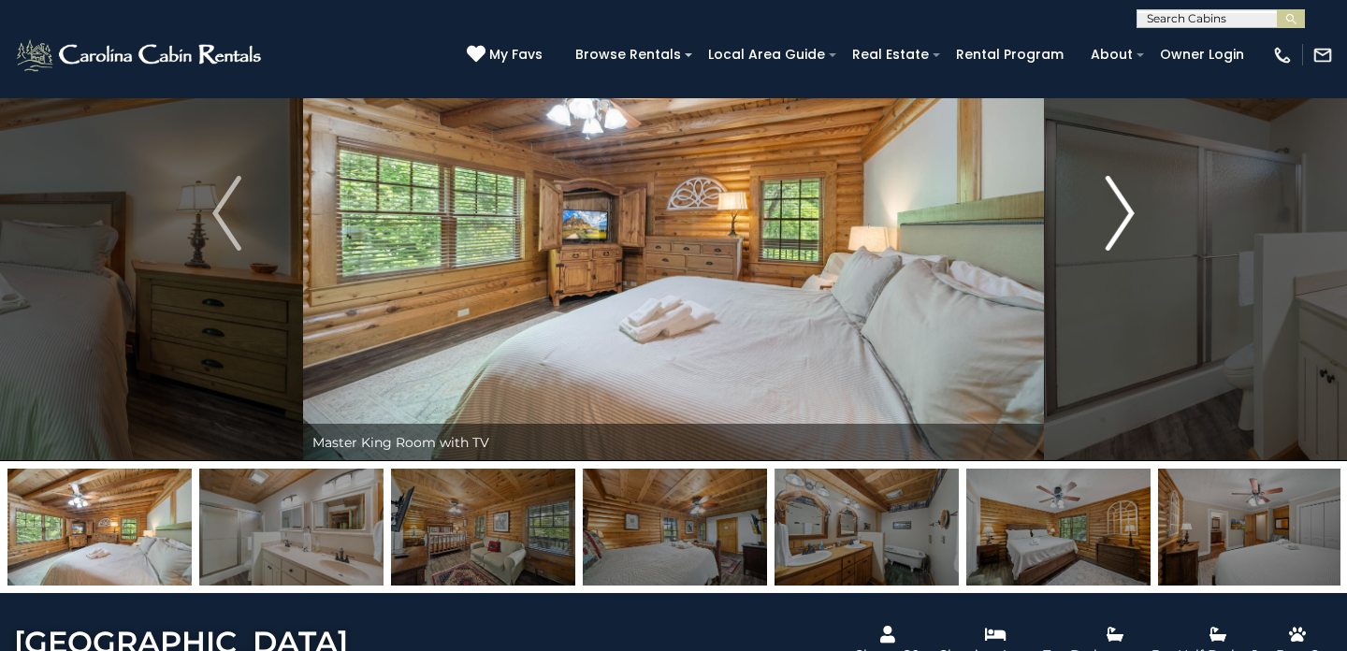
click at [1125, 214] on img "Next" at bounding box center [1120, 213] width 28 height 75
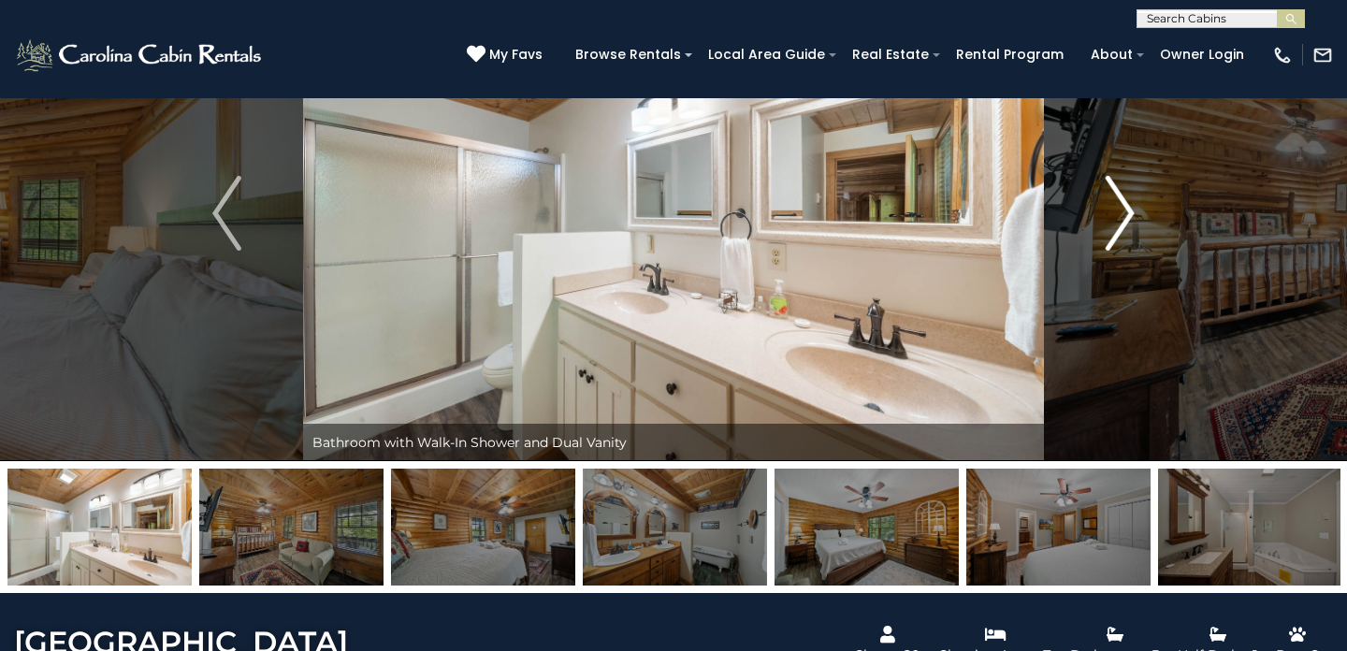
click at [1120, 219] on img "Next" at bounding box center [1120, 213] width 28 height 75
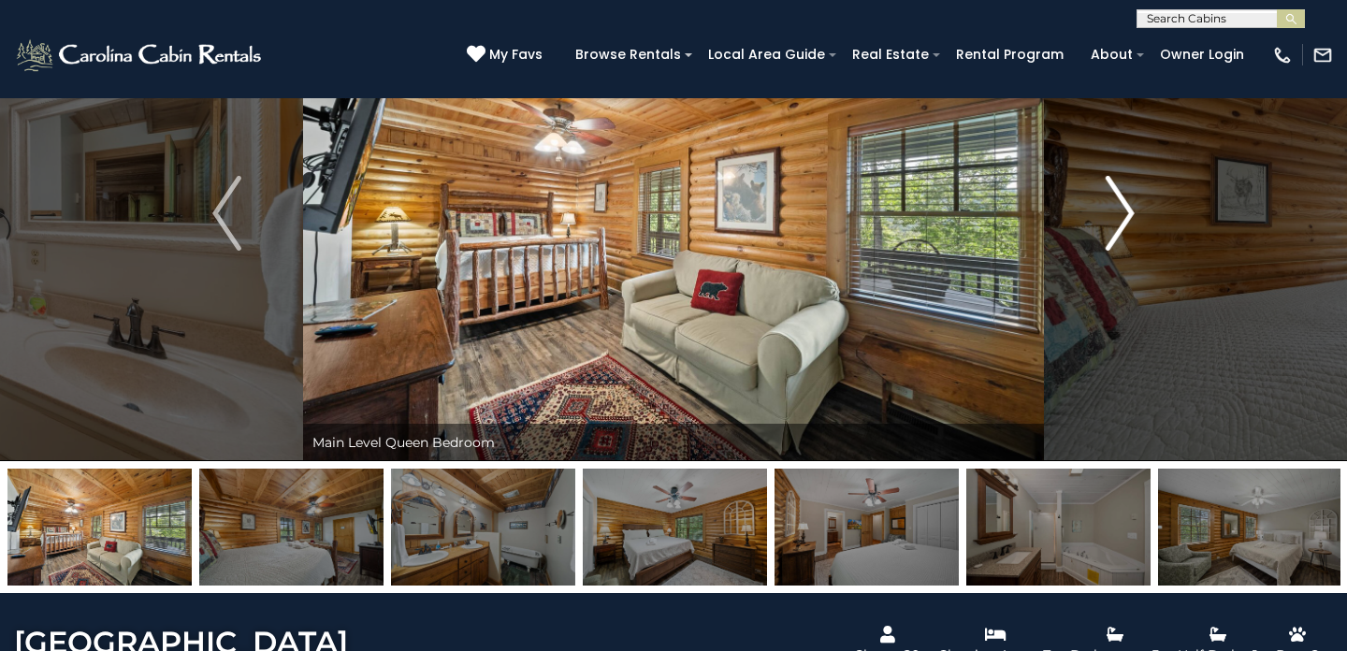
click at [1120, 219] on img "Next" at bounding box center [1120, 213] width 28 height 75
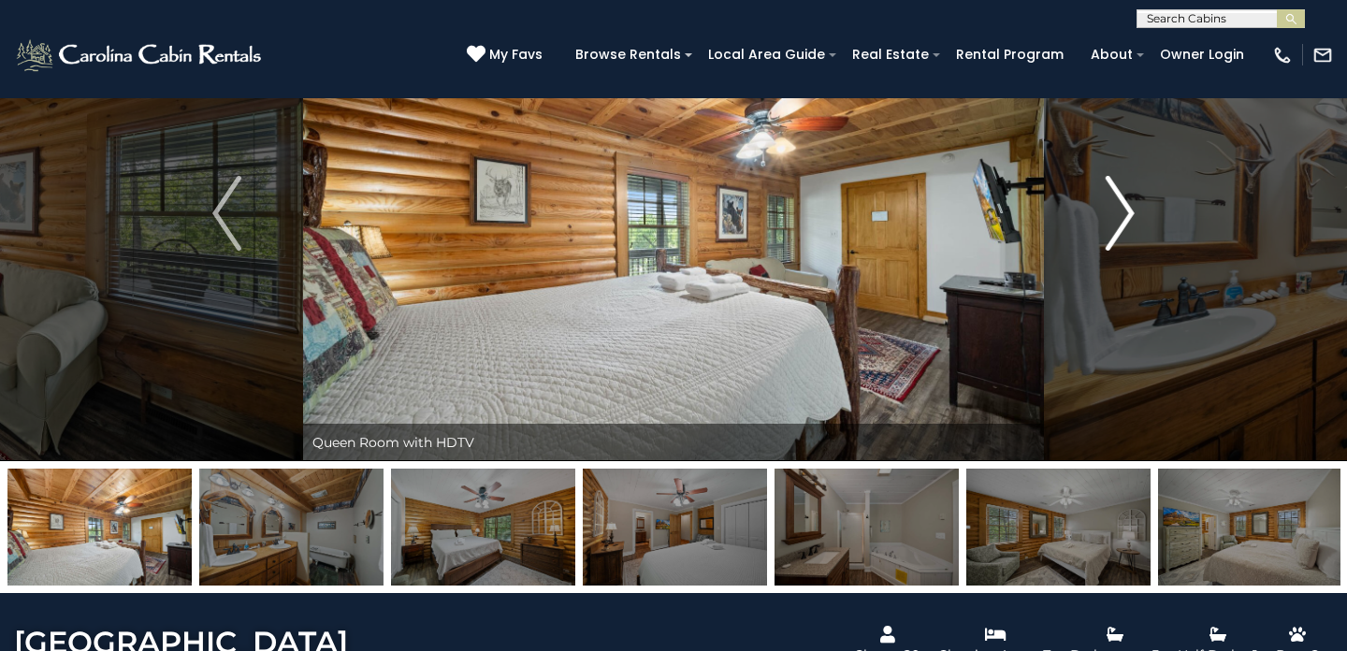
click at [1120, 219] on img "Next" at bounding box center [1120, 213] width 28 height 75
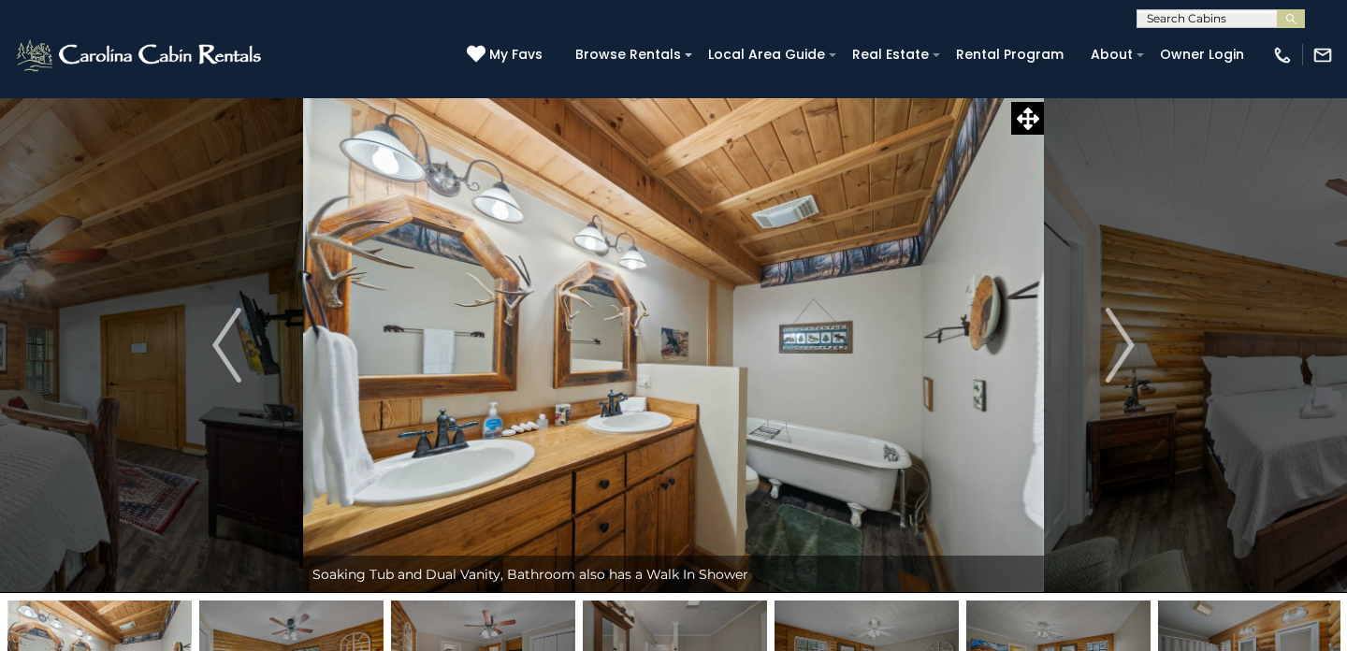
scroll to position [0, 0]
click at [1123, 356] on img "Next" at bounding box center [1120, 345] width 28 height 75
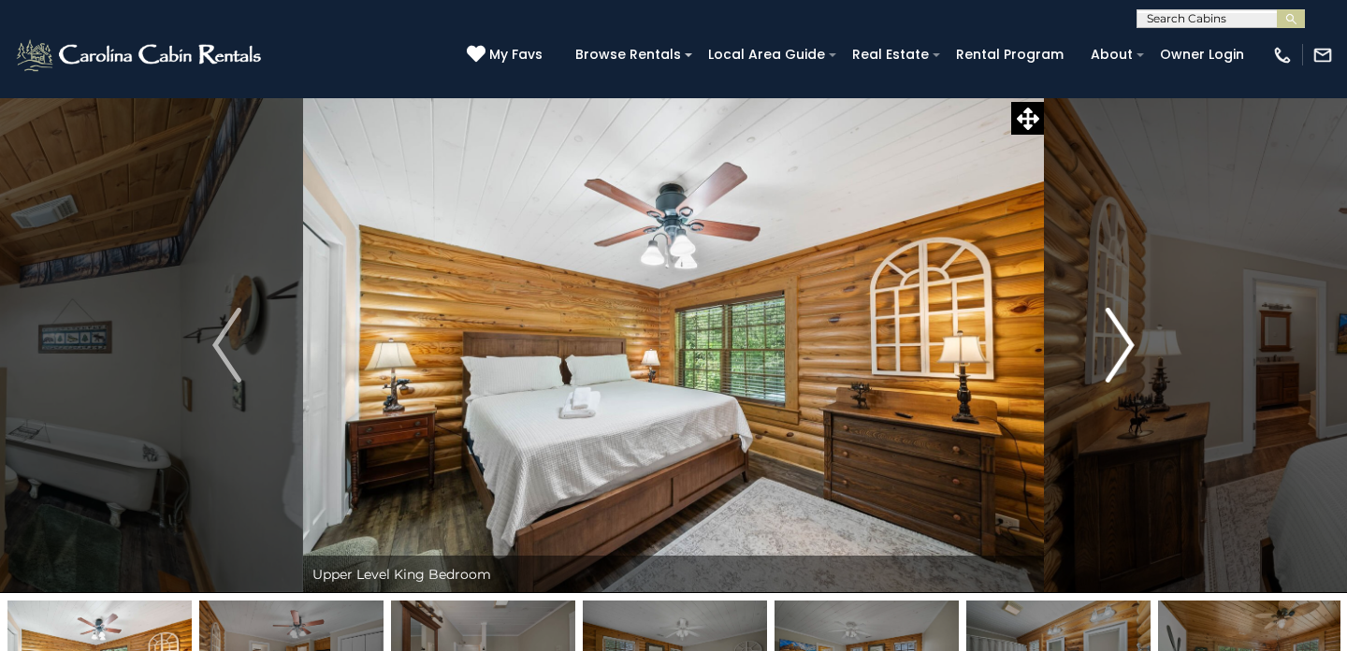
click at [1118, 335] on img "Next" at bounding box center [1120, 345] width 28 height 75
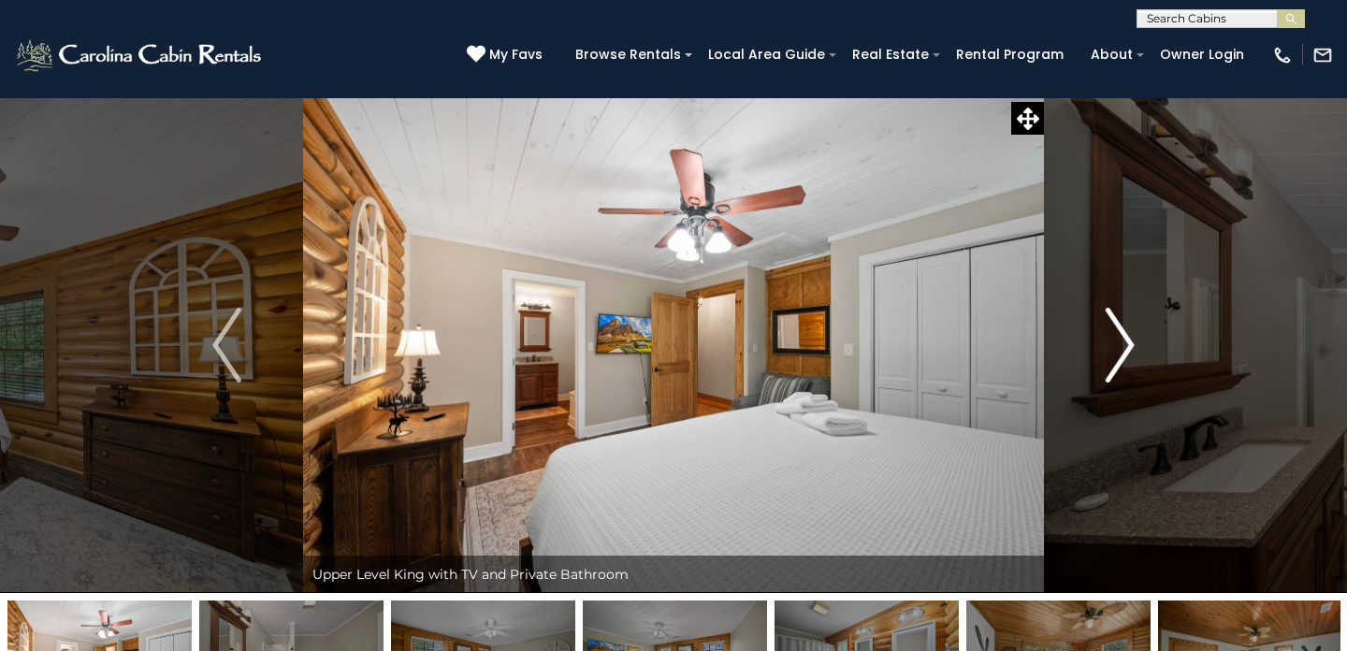
click at [1117, 333] on img "Next" at bounding box center [1120, 345] width 28 height 75
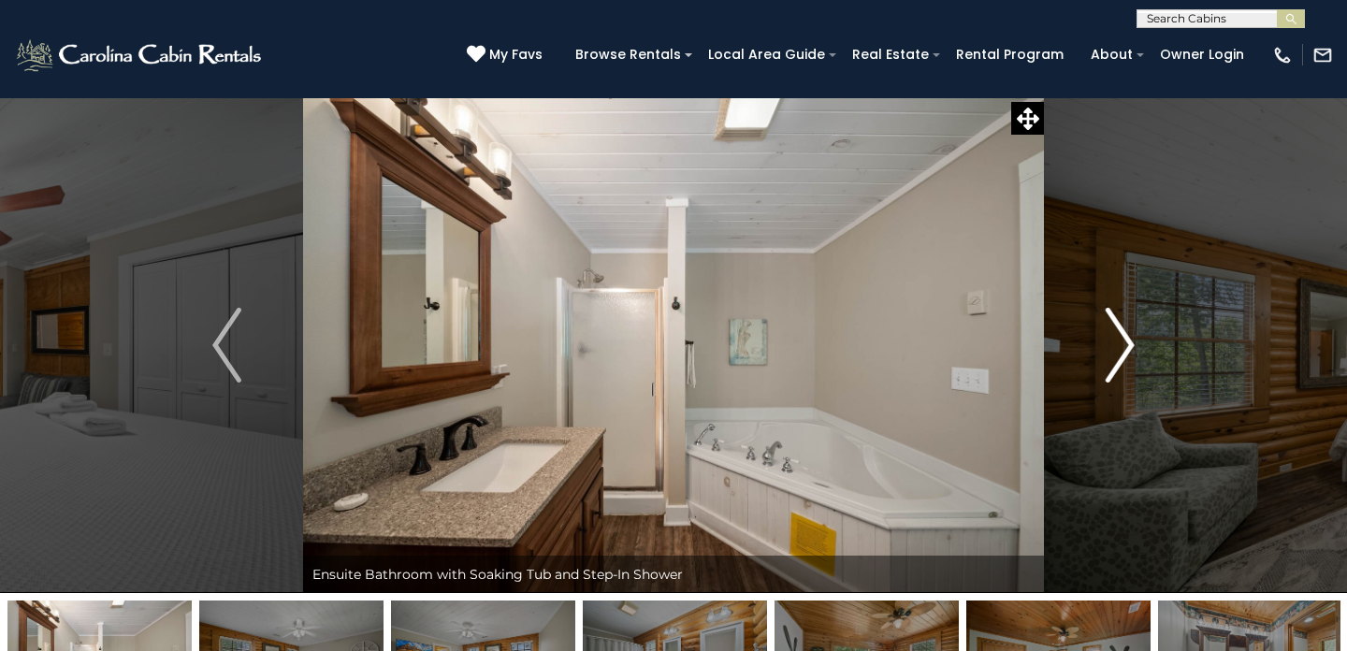
click at [1118, 332] on img "Next" at bounding box center [1120, 345] width 28 height 75
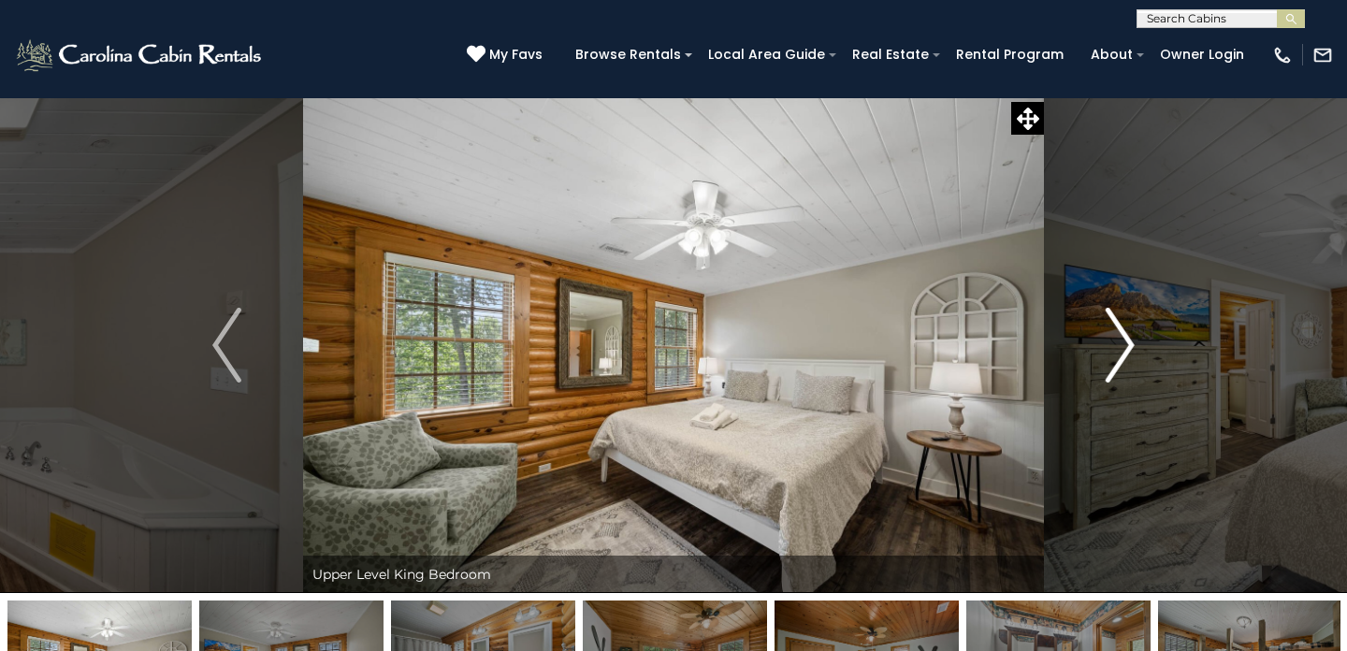
click at [1118, 332] on img "Next" at bounding box center [1120, 345] width 28 height 75
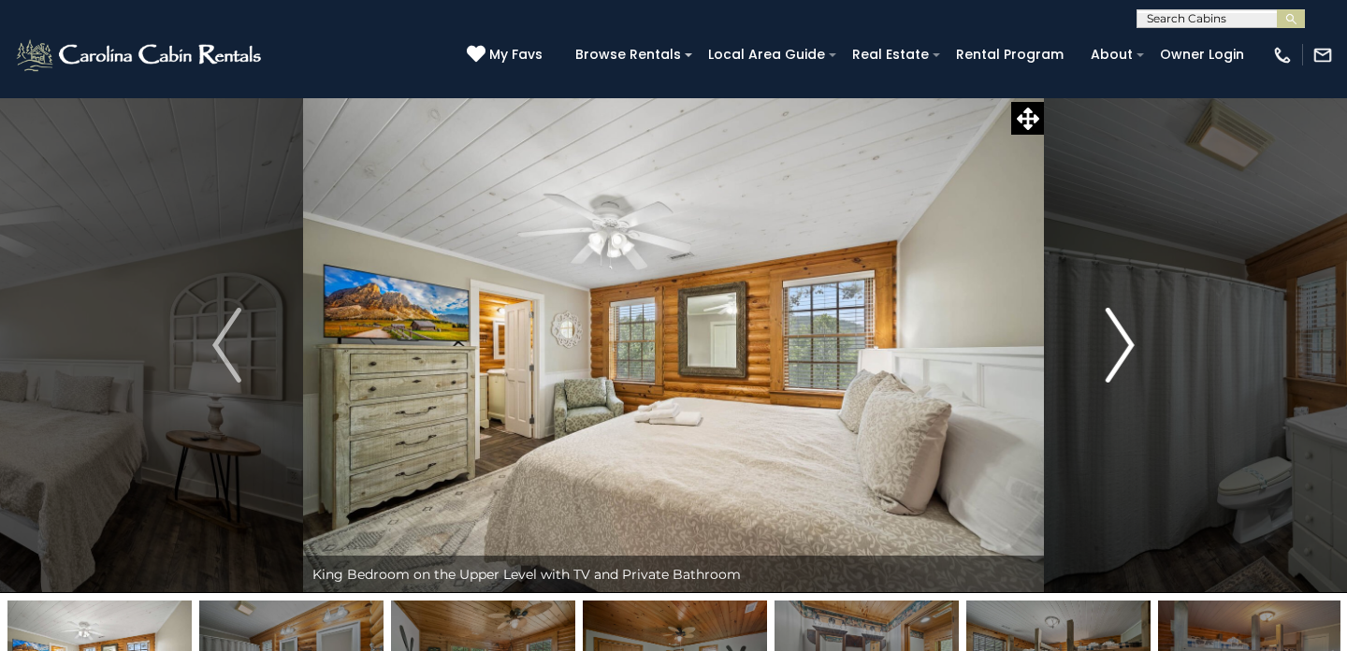
click at [1118, 332] on img "Next" at bounding box center [1120, 345] width 28 height 75
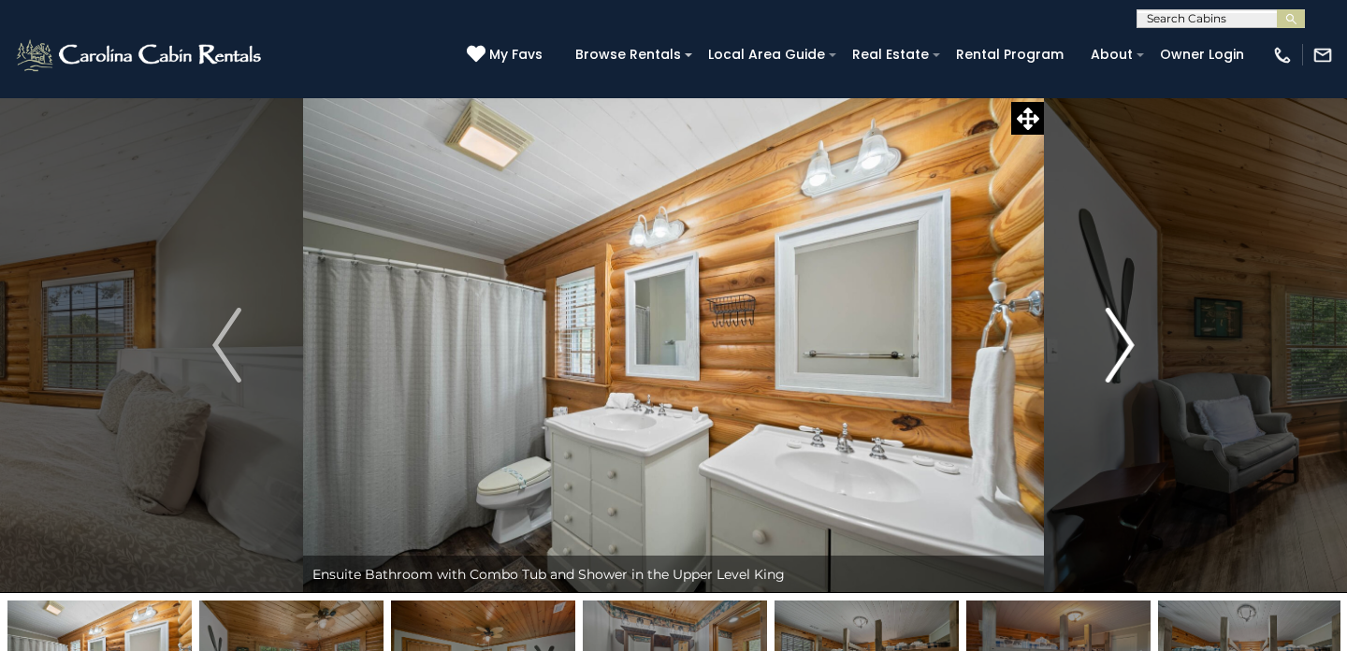
click at [1117, 329] on img "Next" at bounding box center [1120, 345] width 28 height 75
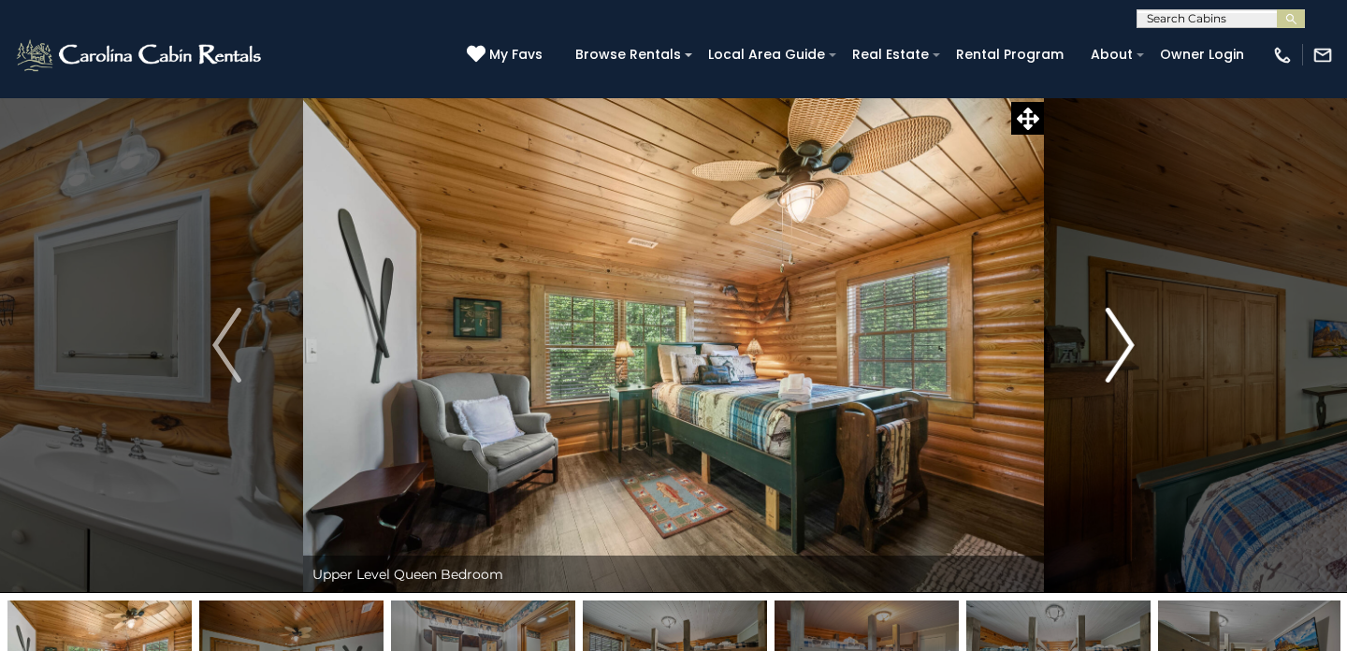
click at [1119, 341] on img "Next" at bounding box center [1120, 345] width 28 height 75
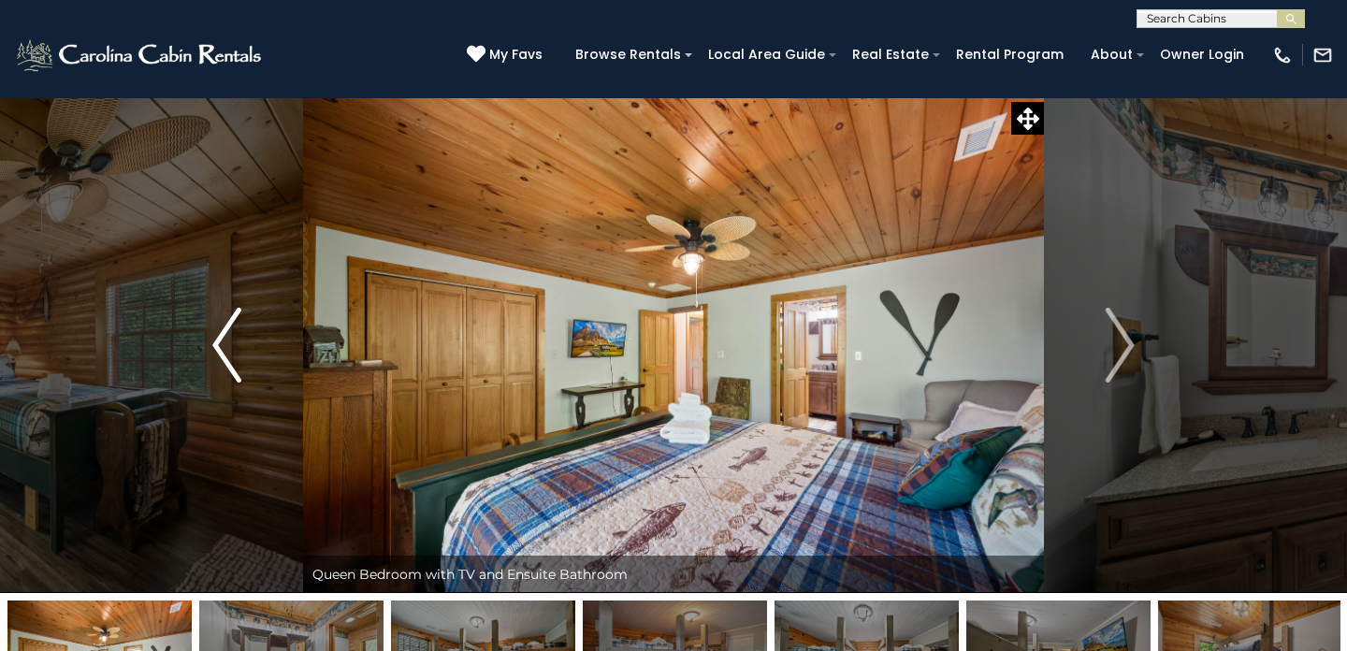
click at [231, 340] on img "Previous" at bounding box center [226, 345] width 28 height 75
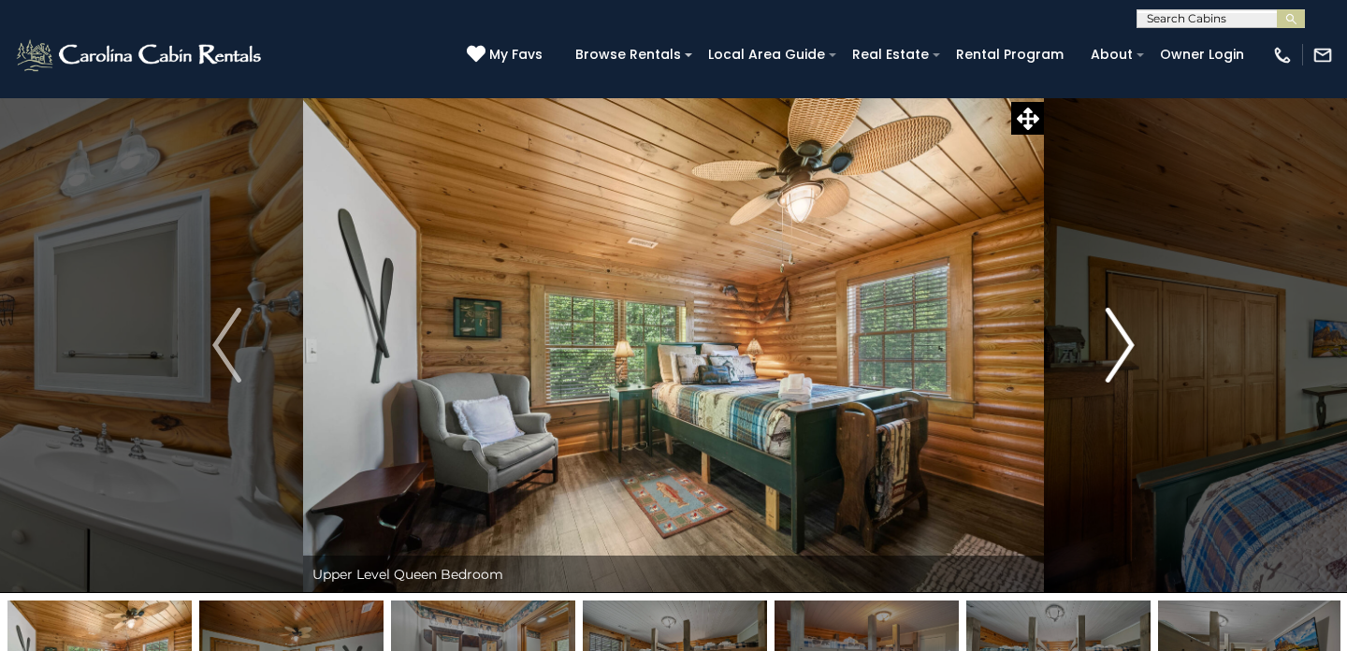
click at [1117, 340] on img "Next" at bounding box center [1120, 345] width 28 height 75
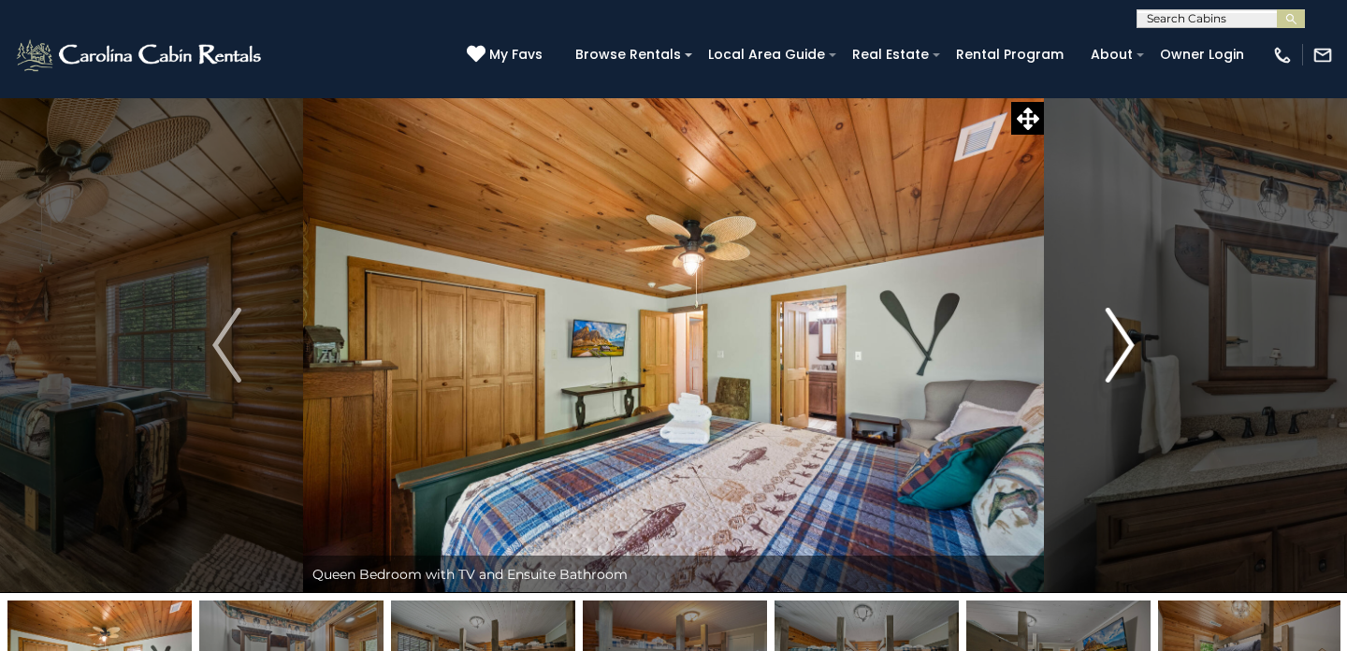
click at [1117, 359] on img "Next" at bounding box center [1120, 345] width 28 height 75
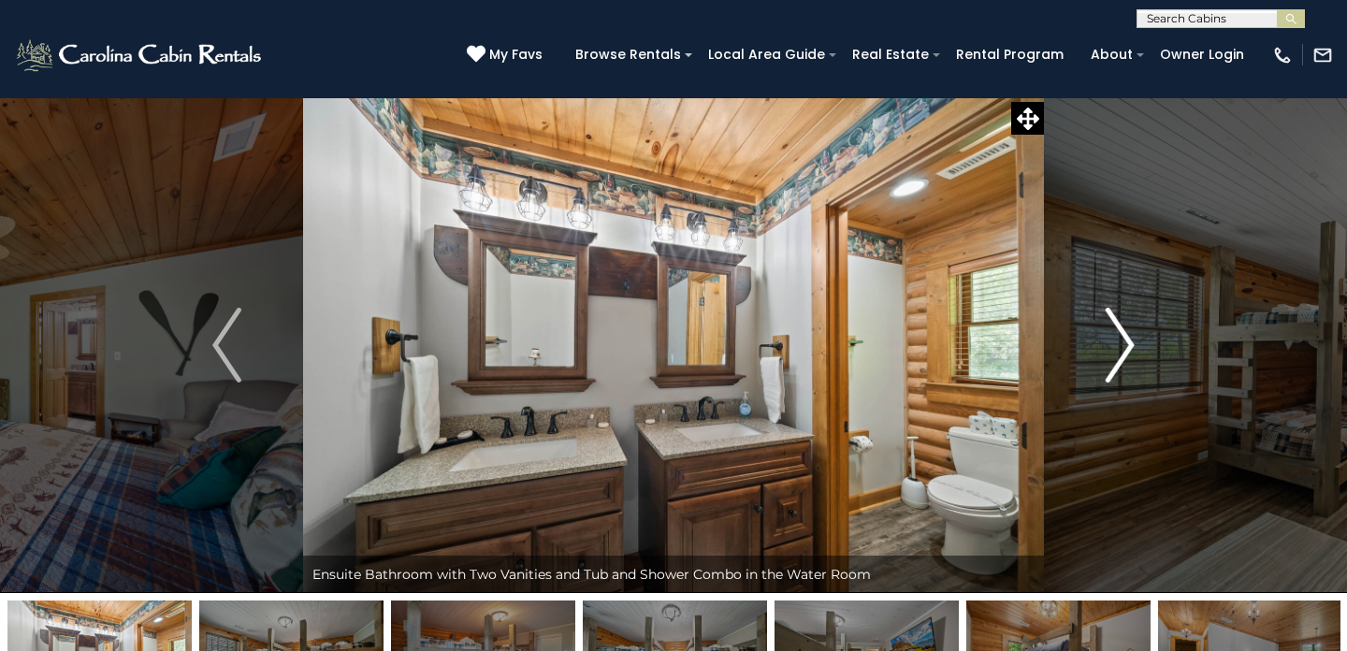
click at [1117, 359] on img "Next" at bounding box center [1120, 345] width 28 height 75
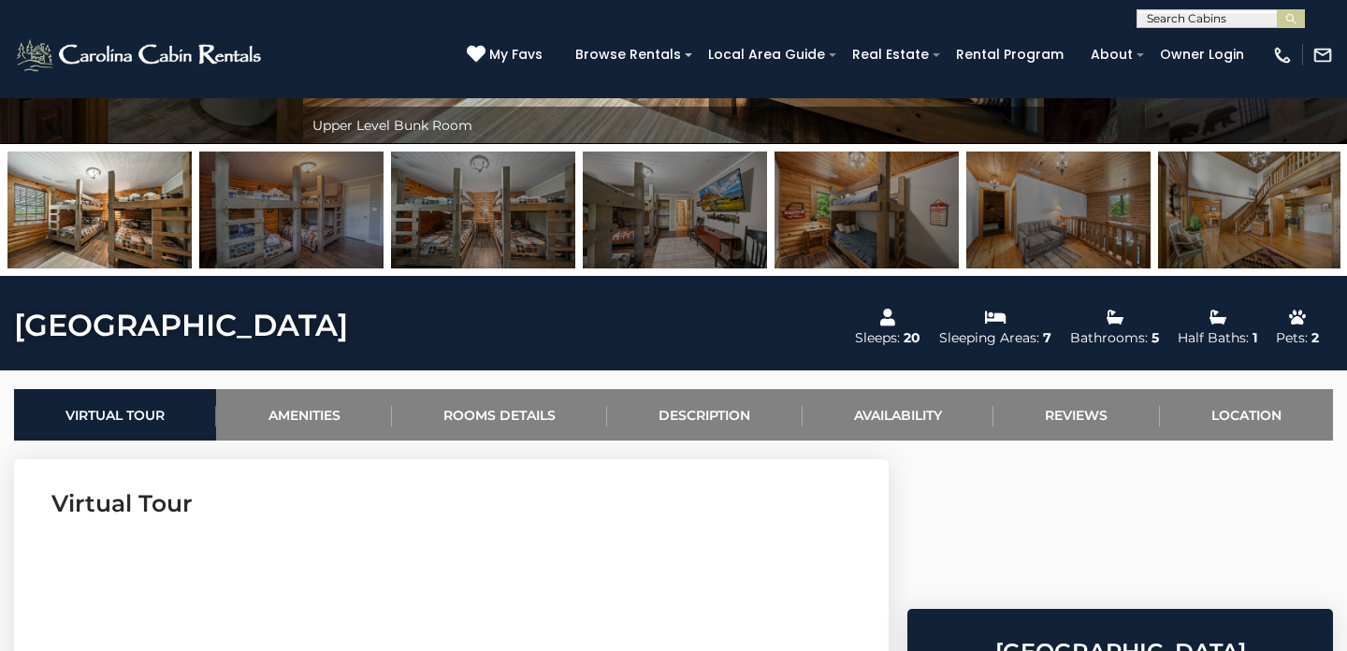
scroll to position [451, 0]
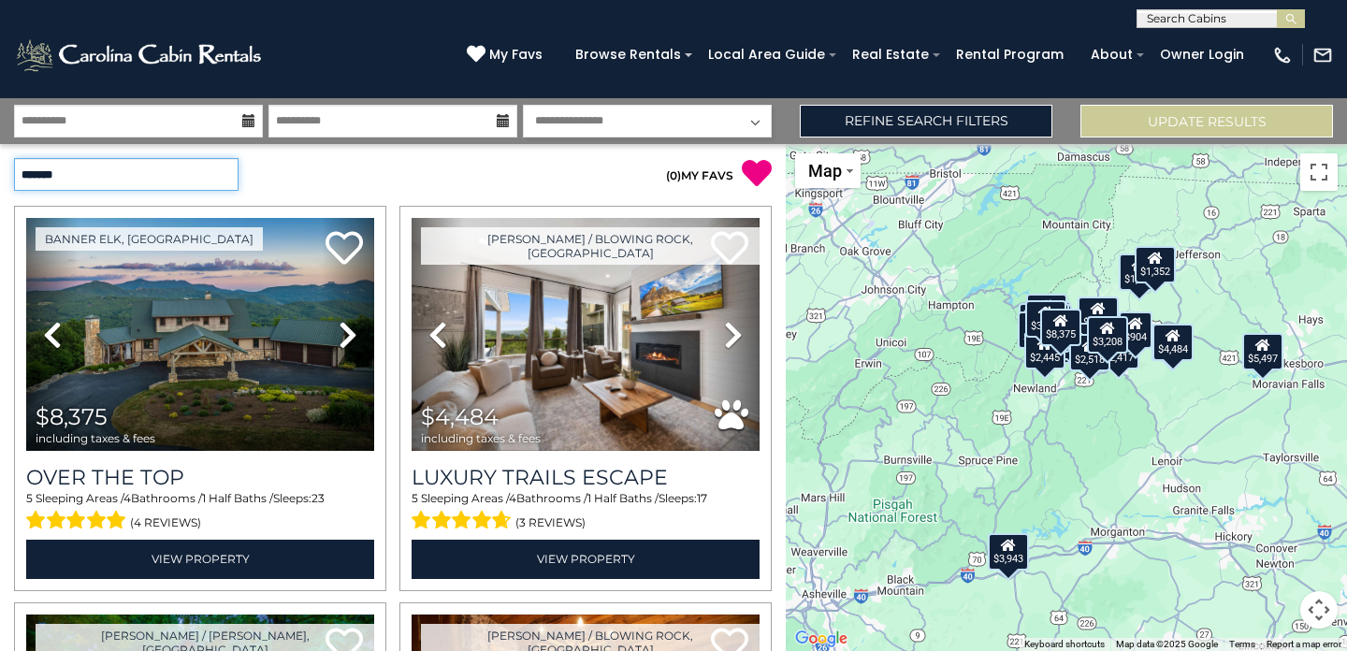
select select "**********"
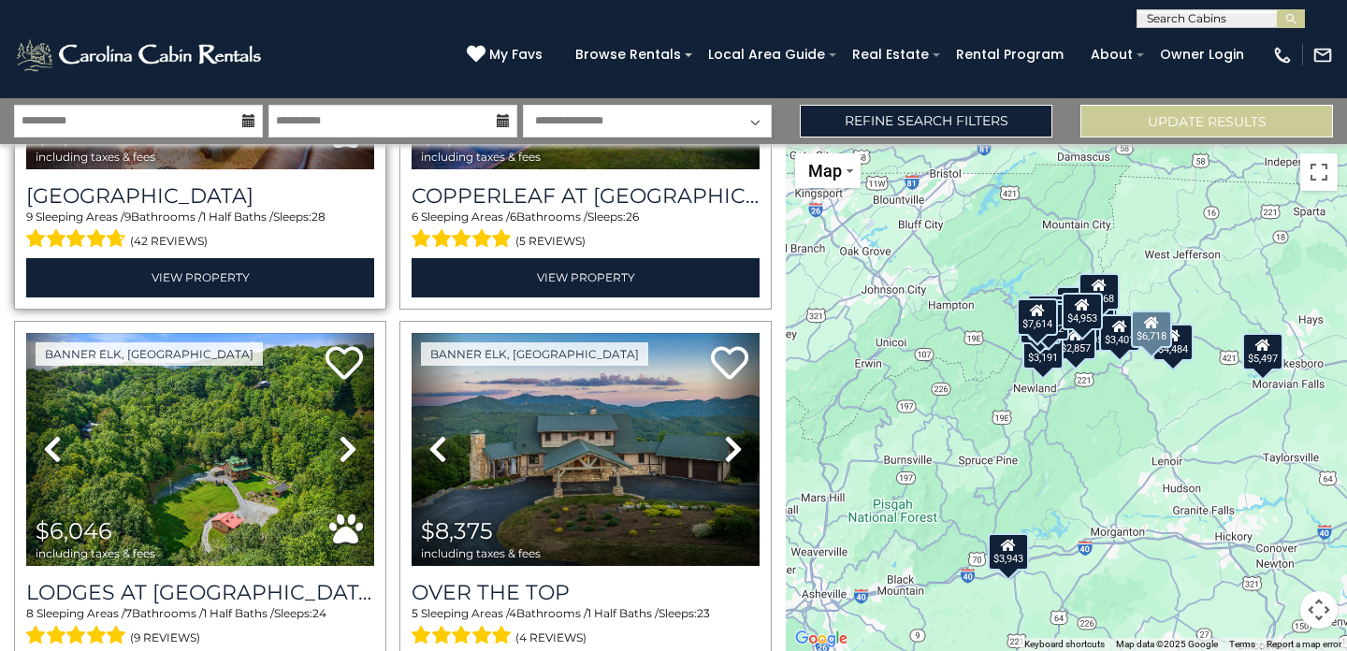
scroll to position [296, 0]
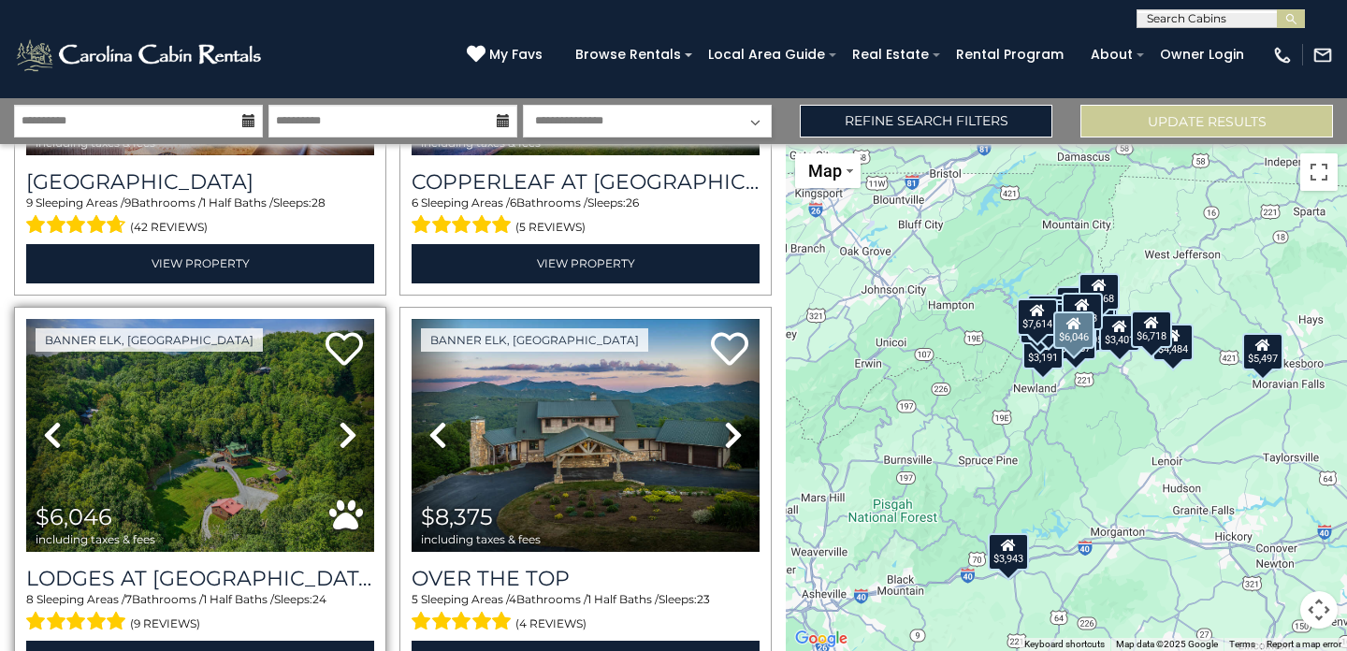
click at [352, 438] on icon at bounding box center [348, 435] width 19 height 30
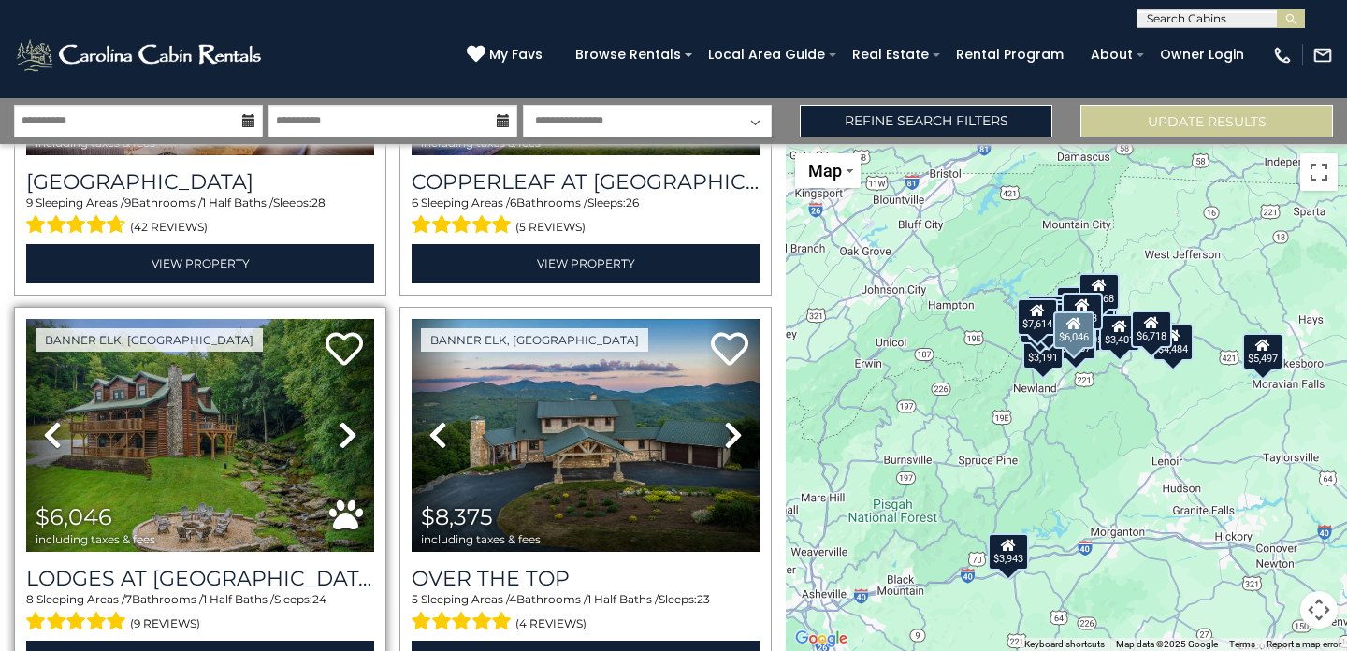
click at [349, 438] on icon at bounding box center [348, 435] width 19 height 30
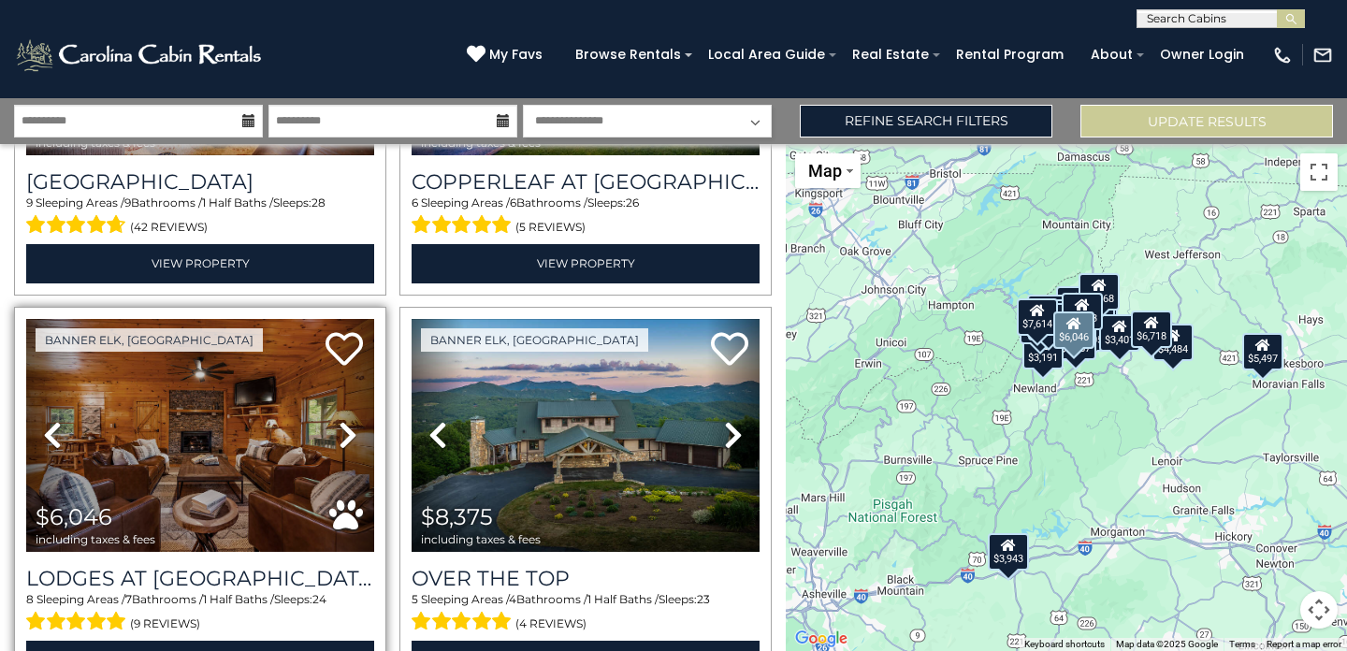
click at [349, 438] on icon at bounding box center [348, 435] width 19 height 30
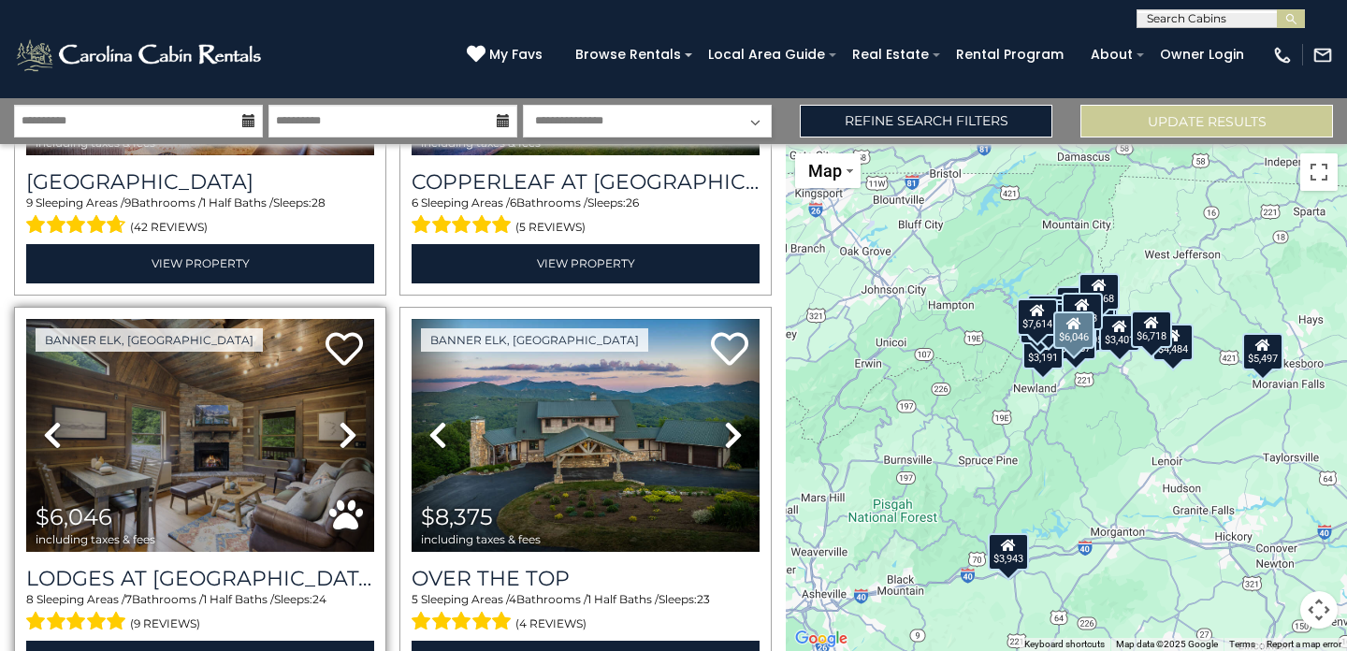
click at [349, 438] on icon at bounding box center [348, 435] width 19 height 30
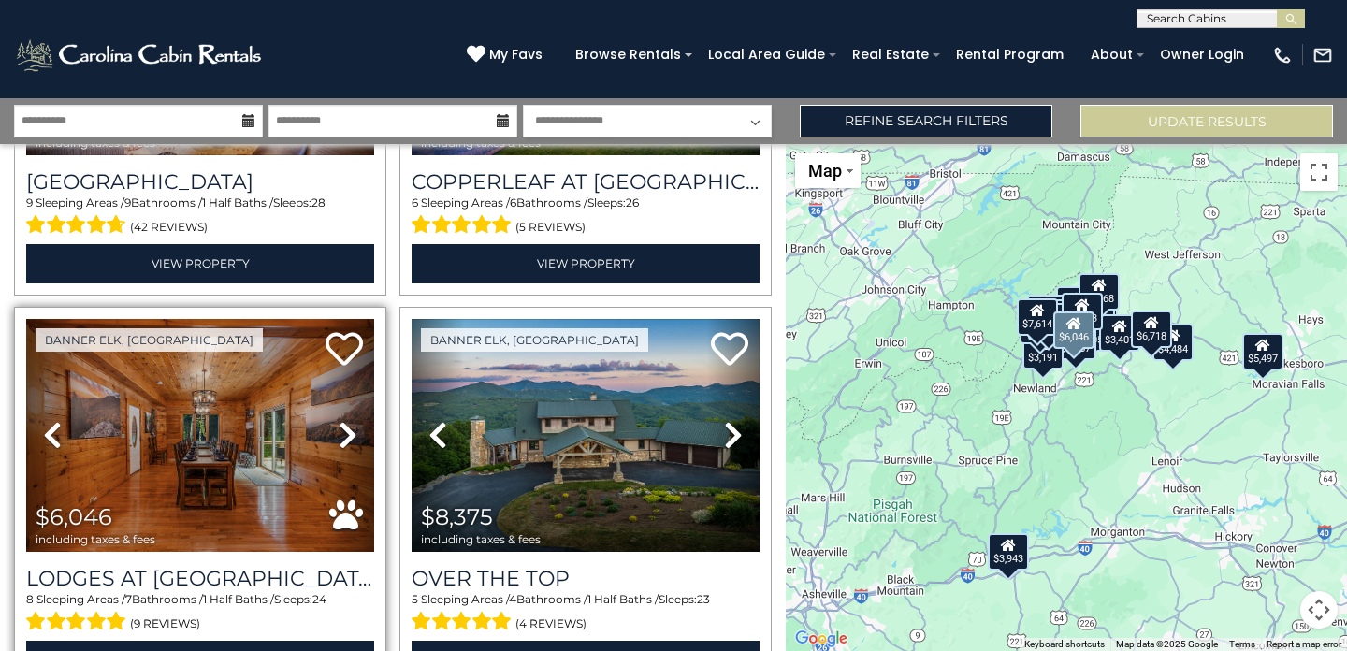
click at [348, 438] on icon at bounding box center [348, 435] width 19 height 30
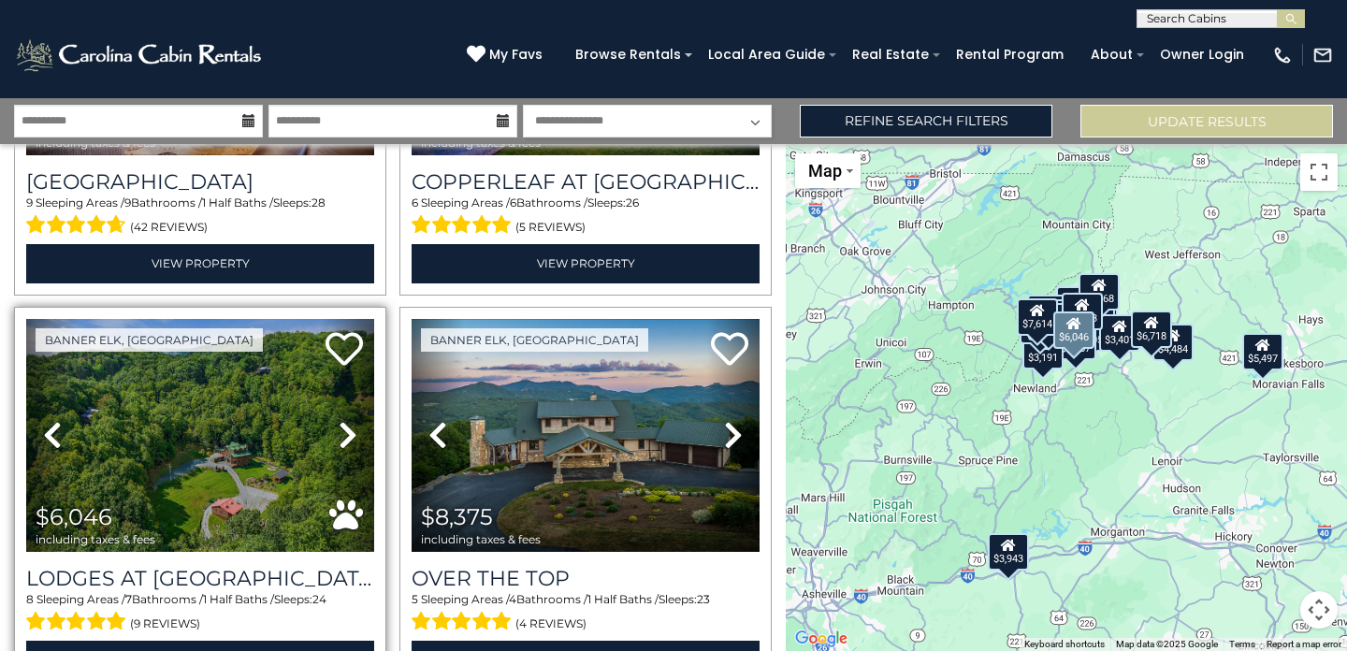
click at [347, 438] on icon at bounding box center [348, 435] width 19 height 30
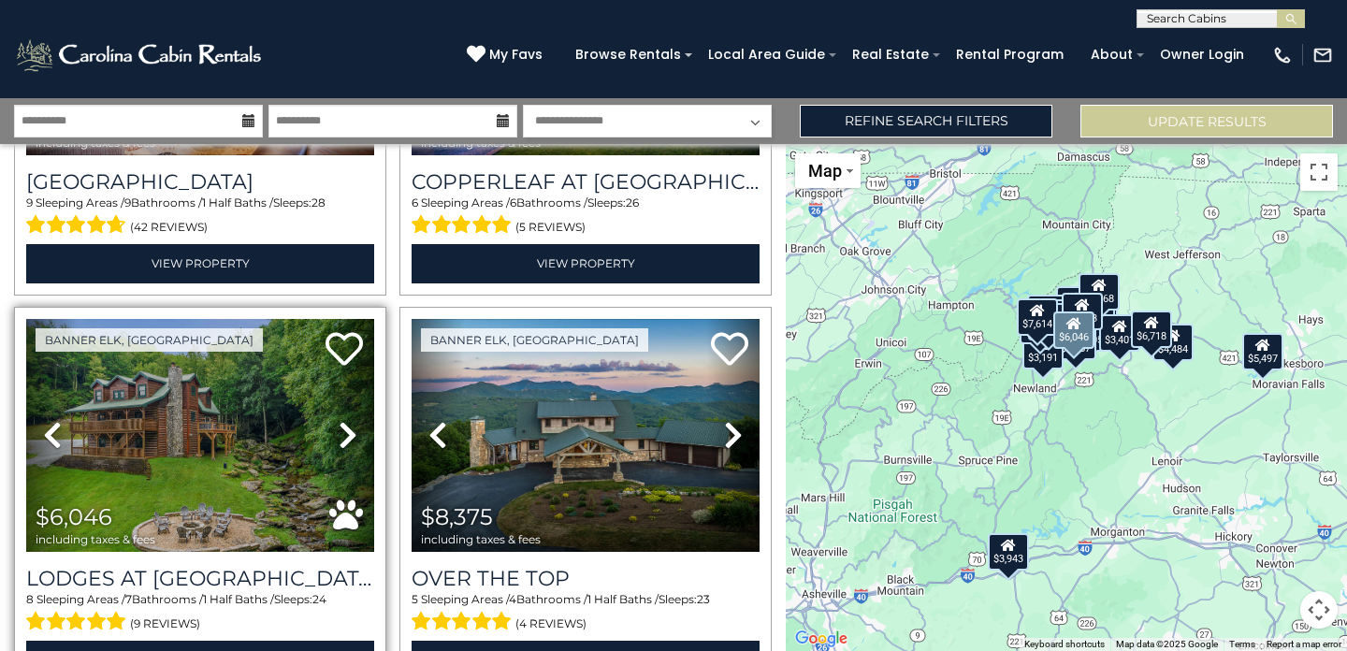
click at [347, 438] on icon at bounding box center [348, 435] width 19 height 30
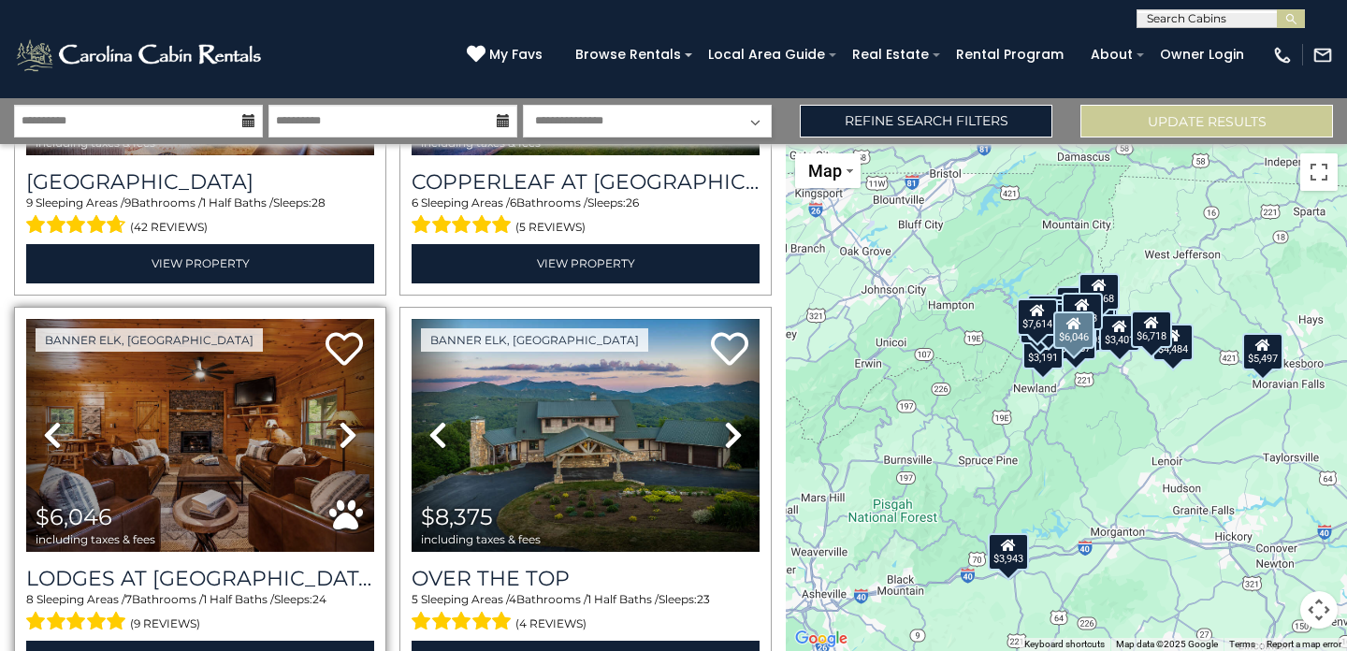
click at [347, 438] on icon at bounding box center [348, 435] width 19 height 30
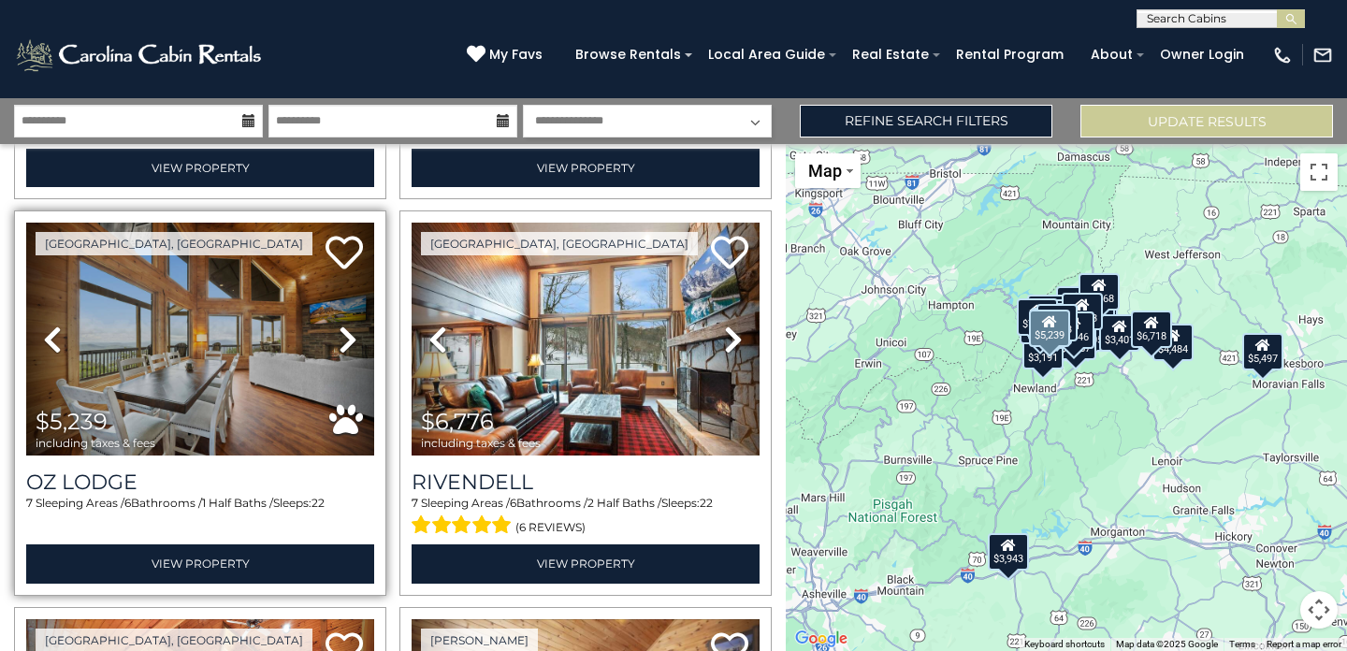
scroll to position [787, 0]
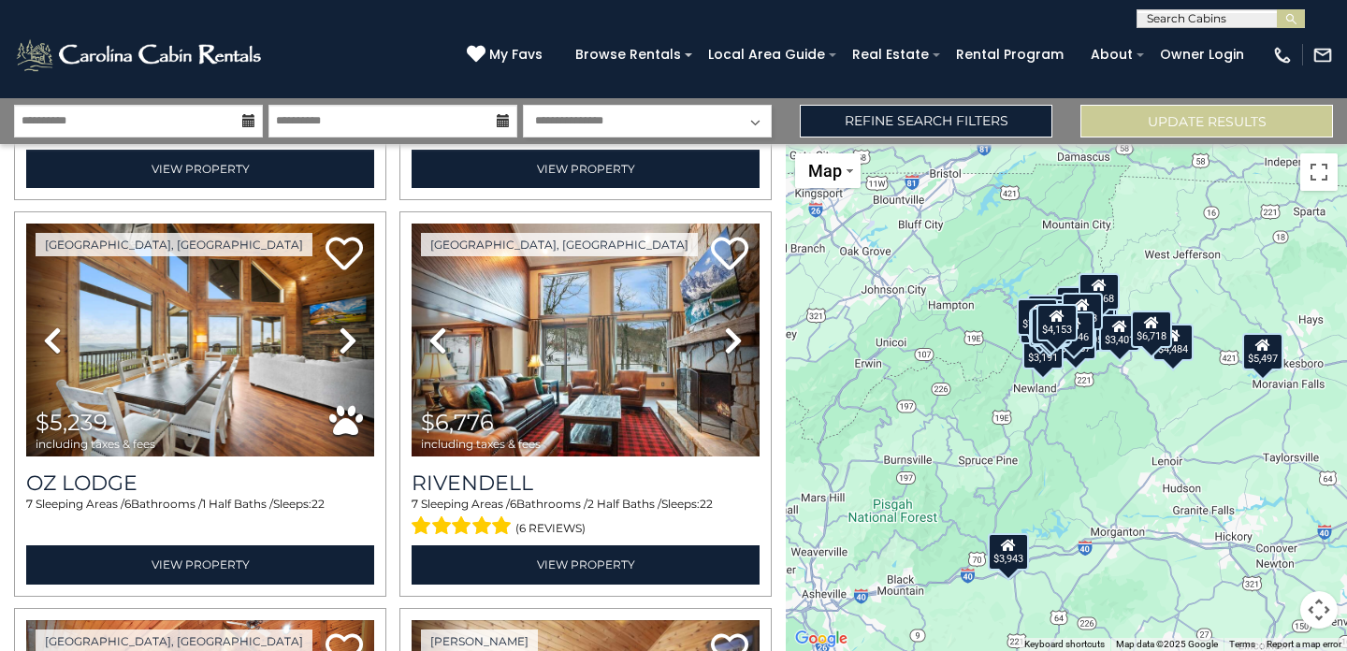
click at [1096, 366] on div "$6,718 $7,614 $6,046 $8,375 $5,239 $6,776 $4,153 $3,943 $3,961 $3,261 $5,497 $3…" at bounding box center [1066, 397] width 561 height 507
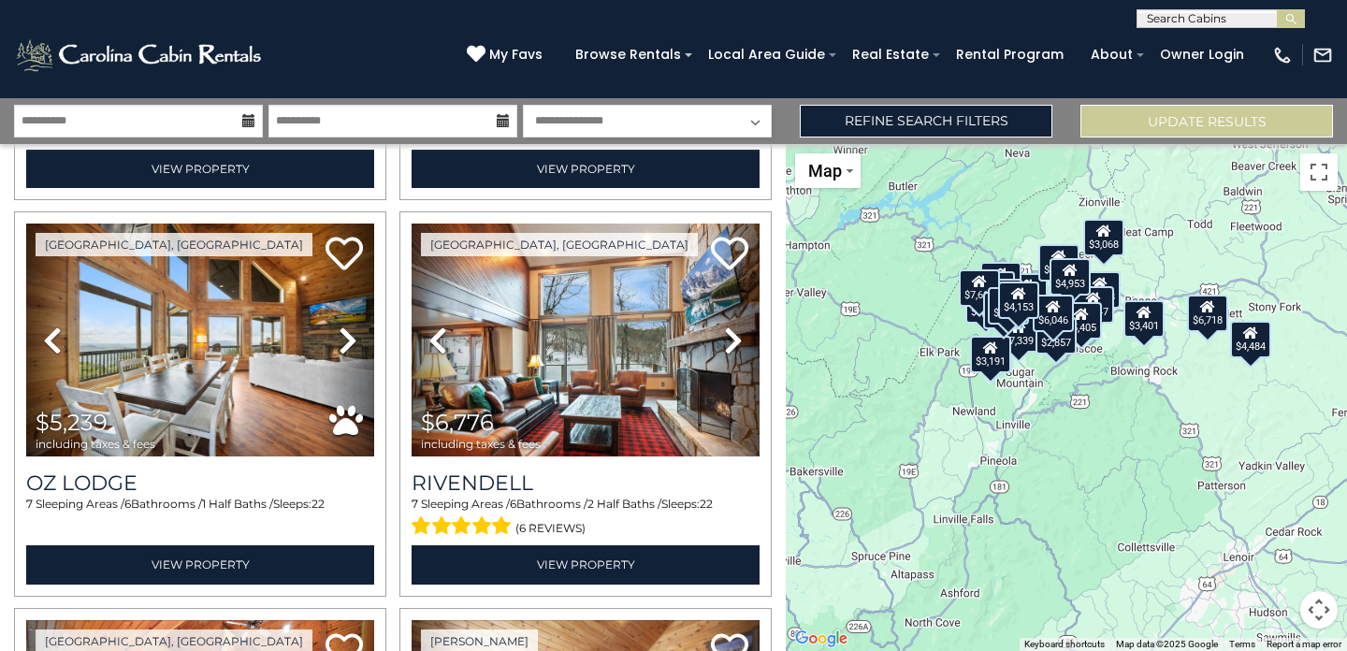
click at [1097, 392] on div "$6,718 $7,614 $6,046 $8,375 $5,239 $6,776 $4,153 $3,943 $3,961 $3,261 $5,497 $3…" at bounding box center [1066, 397] width 561 height 507
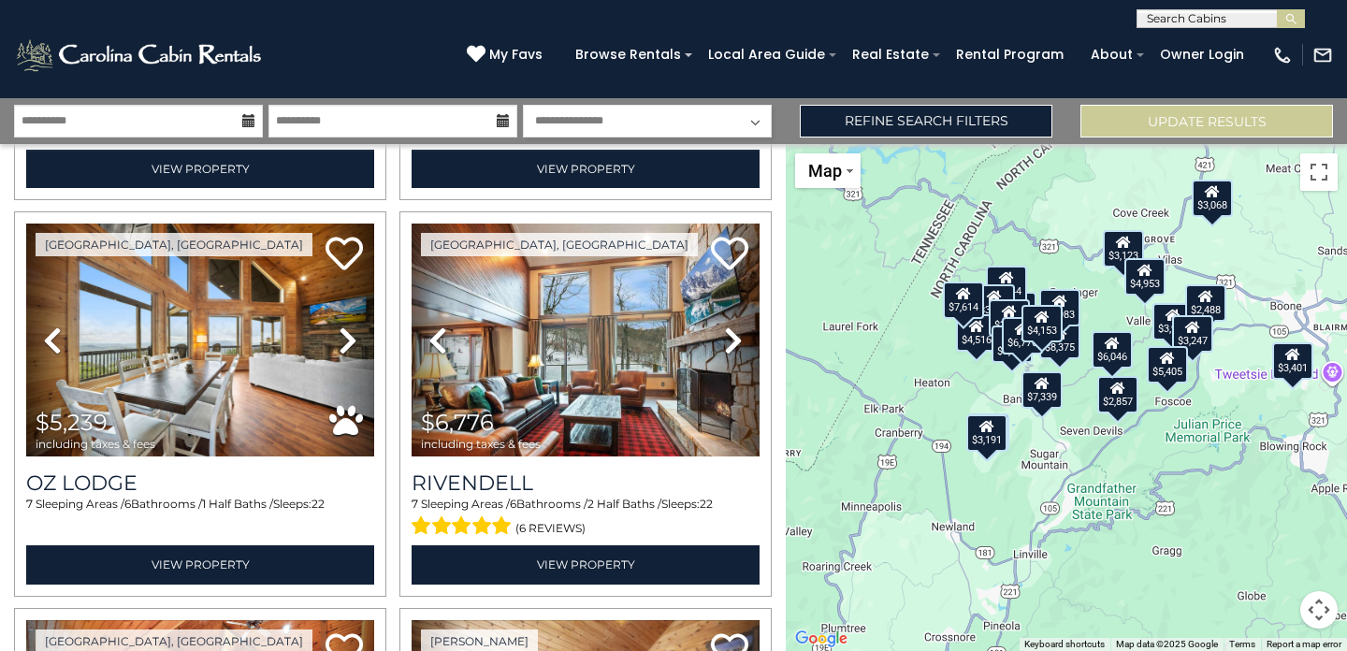
drag, startPoint x: 981, startPoint y: 370, endPoint x: 1091, endPoint y: 474, distance: 150.8
click at [1091, 474] on div "$6,718 $7,614 $6,046 $8,375 $5,239 $6,776 $4,153 $3,943 $3,961 $3,261 $5,497 $3…" at bounding box center [1066, 397] width 561 height 507
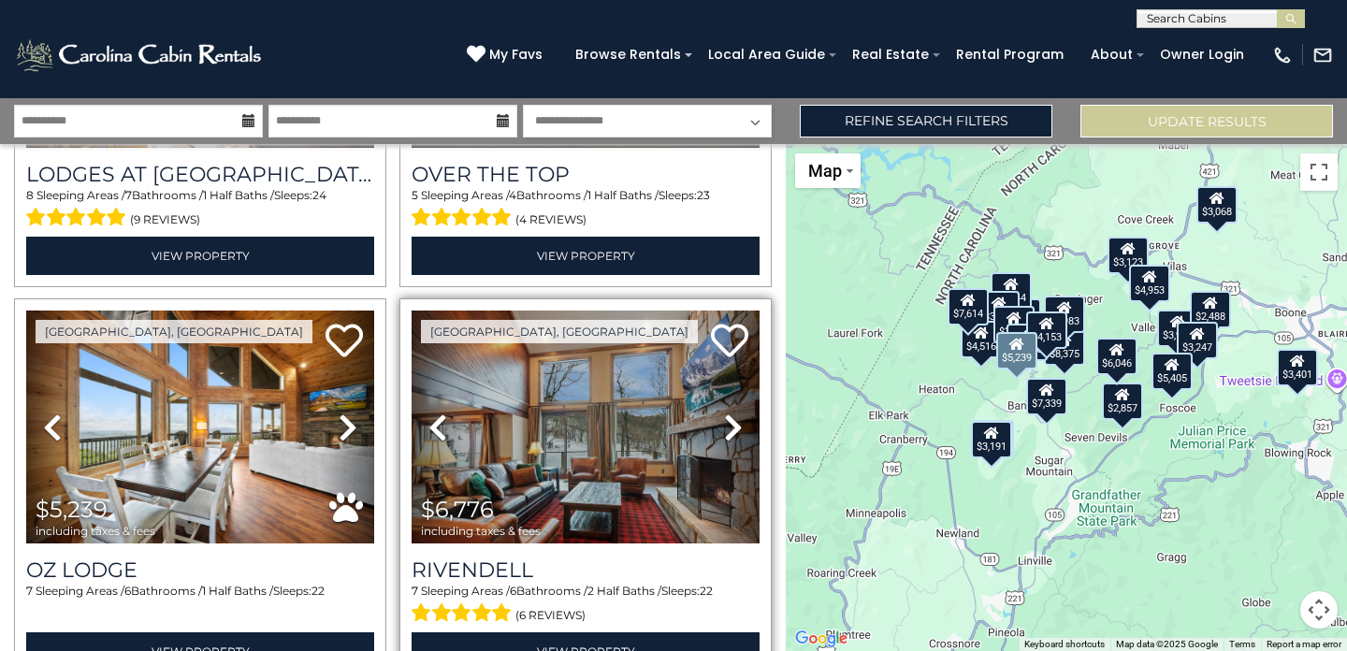
scroll to position [717, 0]
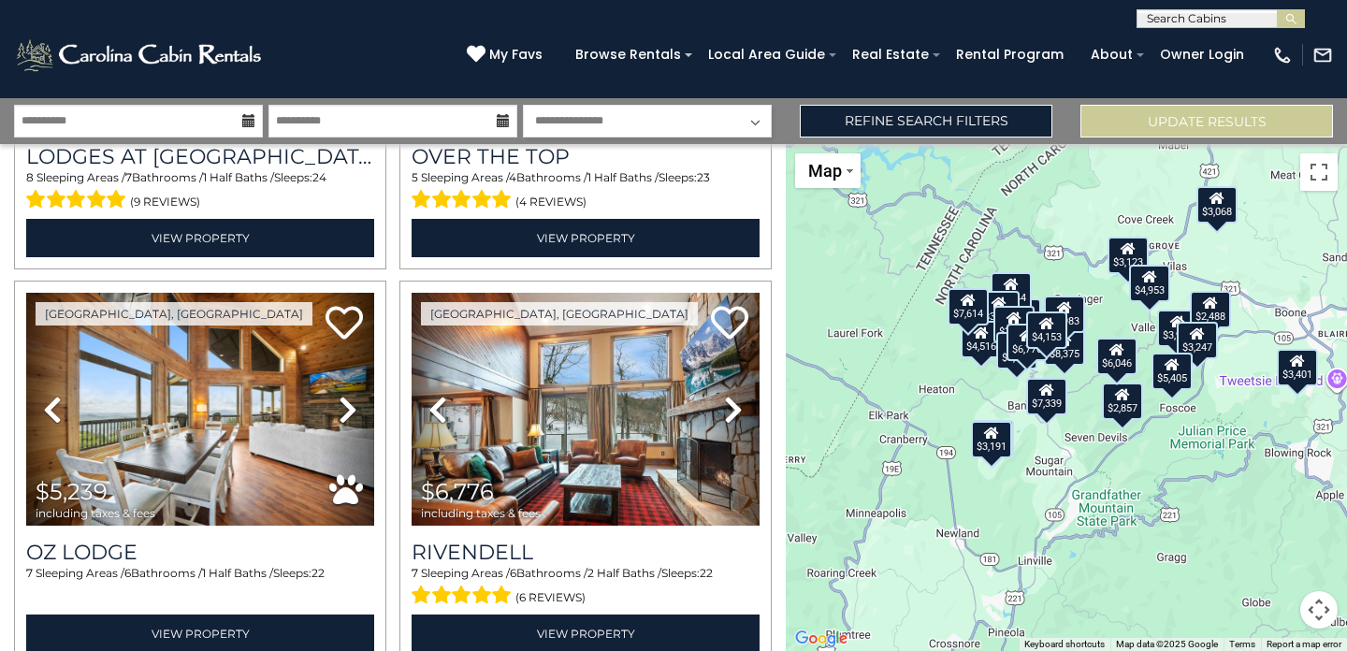
click at [1010, 401] on div "$6,718 $7,614 $6,046 $8,375 $5,239 $6,776 $4,153 $3,943 $3,961 $3,261 $5,497 $3…" at bounding box center [1066, 397] width 561 height 507
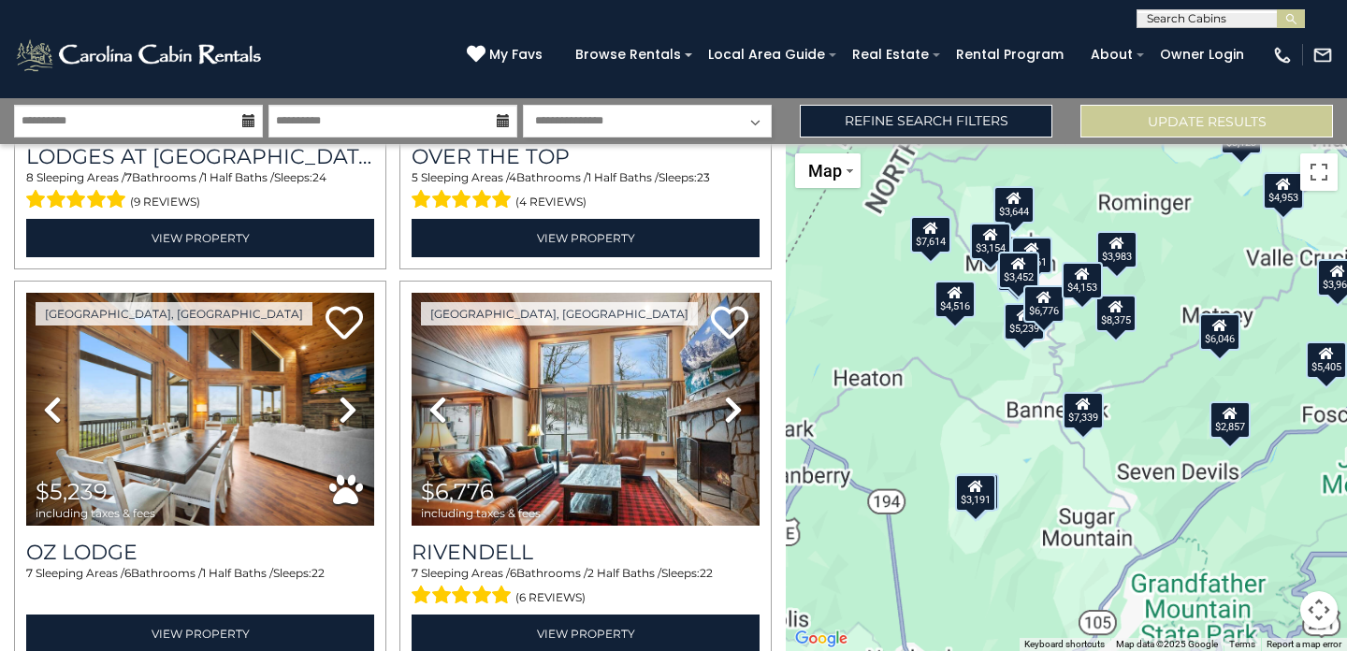
click at [1010, 401] on div "$6,718 $7,614 $6,046 $8,375 $5,239 $6,776 $4,153 $3,943 $3,961 $3,261 $5,497 $3…" at bounding box center [1066, 397] width 561 height 507
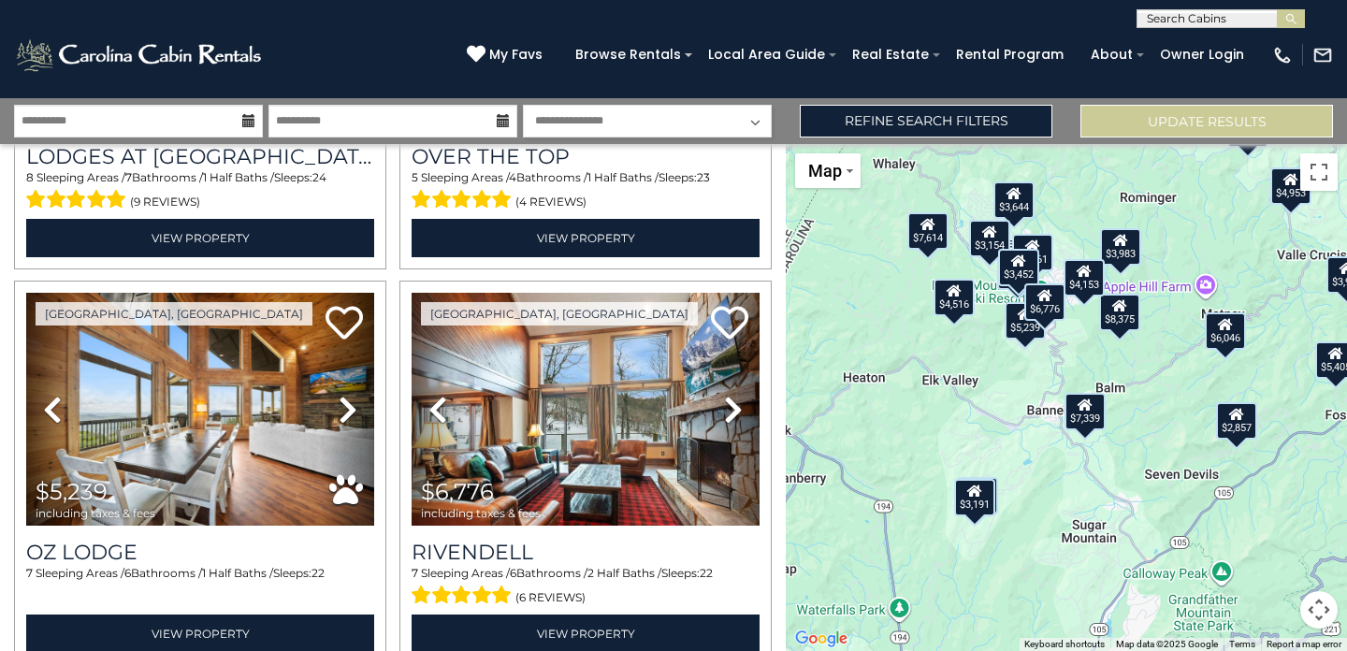
click at [1010, 401] on div "$6,718 $7,614 $6,046 $8,375 $5,239 $6,776 $4,153 $3,943 $3,961 $3,261 $5,497 $3…" at bounding box center [1066, 397] width 561 height 507
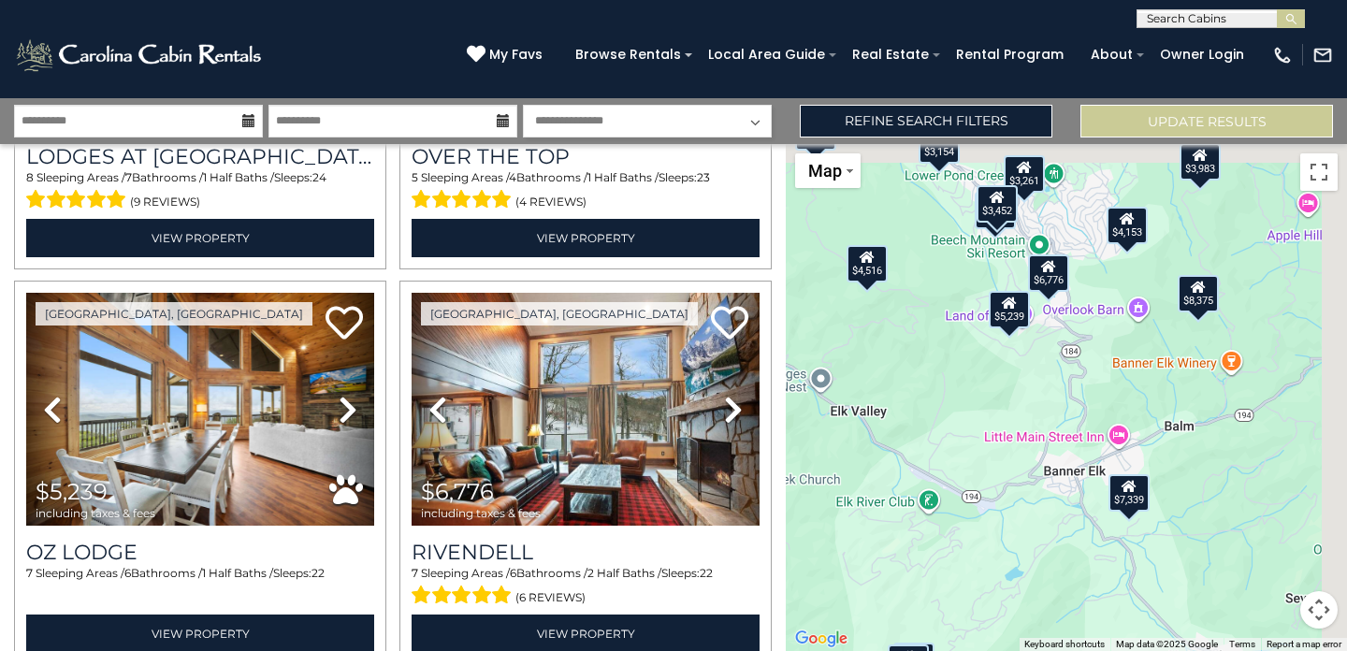
drag, startPoint x: 1054, startPoint y: 325, endPoint x: 997, endPoint y: 398, distance: 93.4
click at [997, 398] on div "$6,718 $7,614 $6,046 $8,375 $5,239 $6,776 $4,153 $3,943 $3,961 $3,261 $5,497 $3…" at bounding box center [1066, 397] width 561 height 507
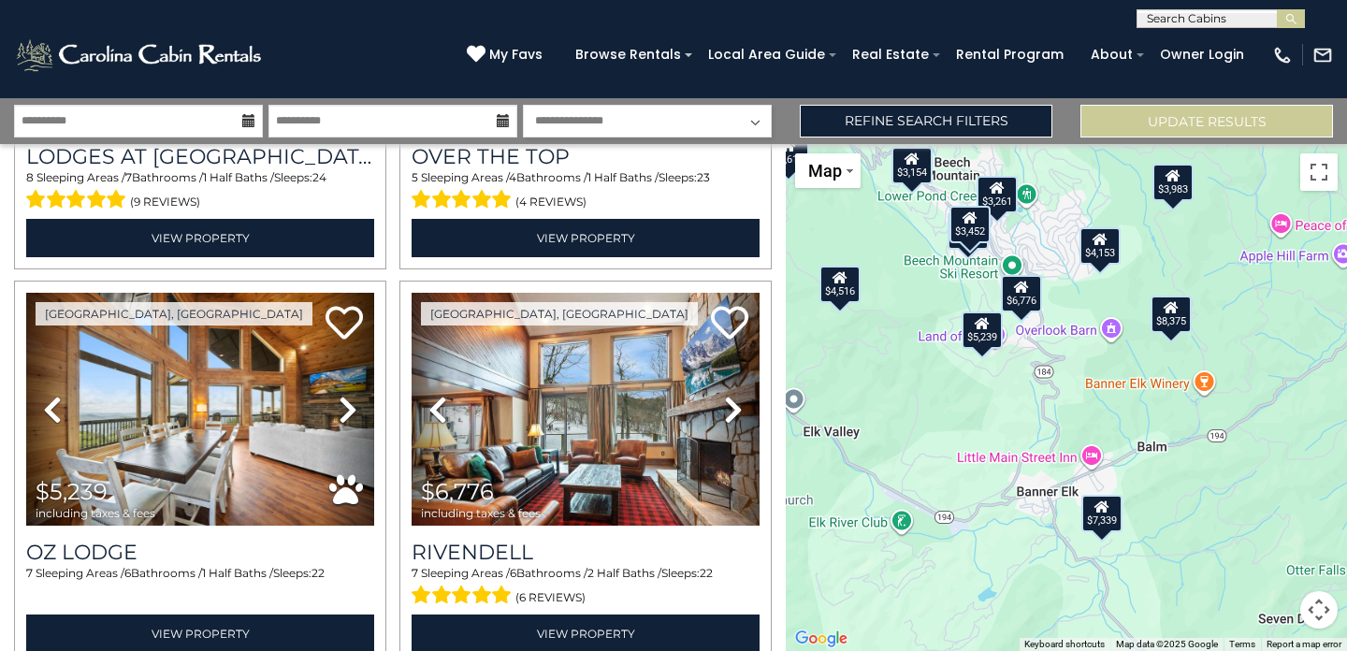
click at [1025, 354] on div "$6,718 $7,614 $6,046 $8,375 $5,239 $6,776 $4,153 $3,943 $3,961 $3,261 $5,497 $3…" at bounding box center [1066, 397] width 561 height 507
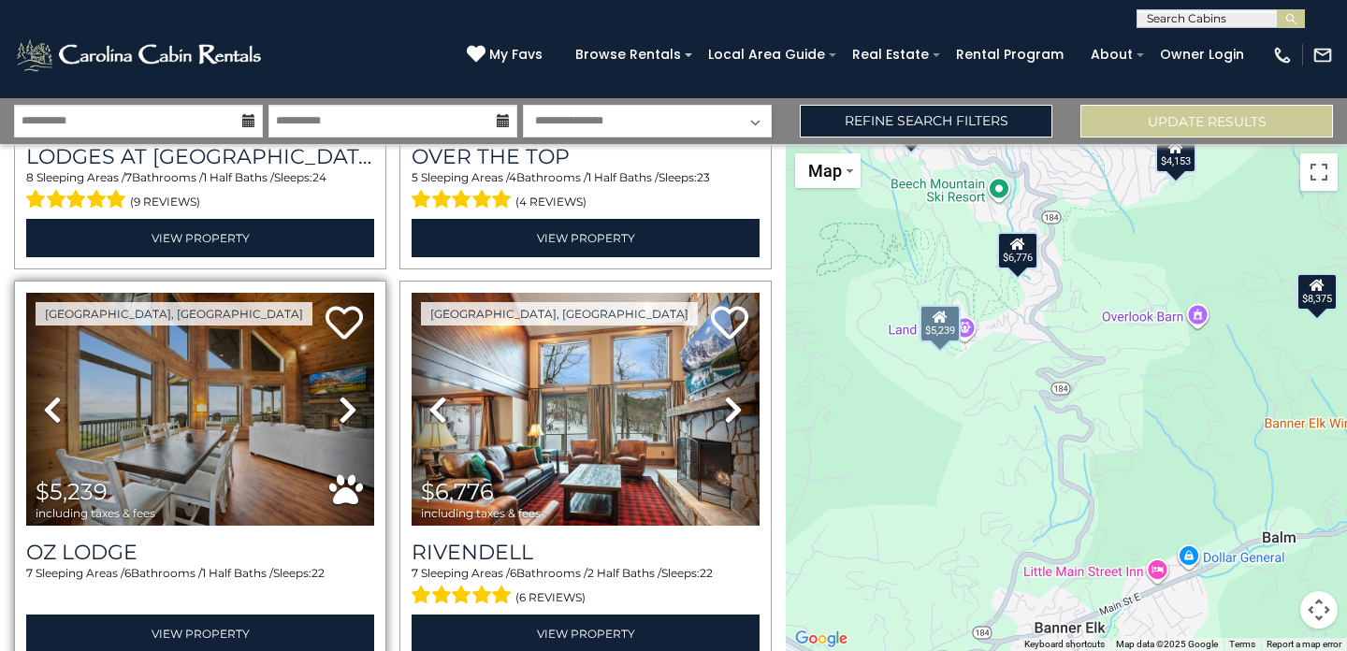
scroll to position [633, 0]
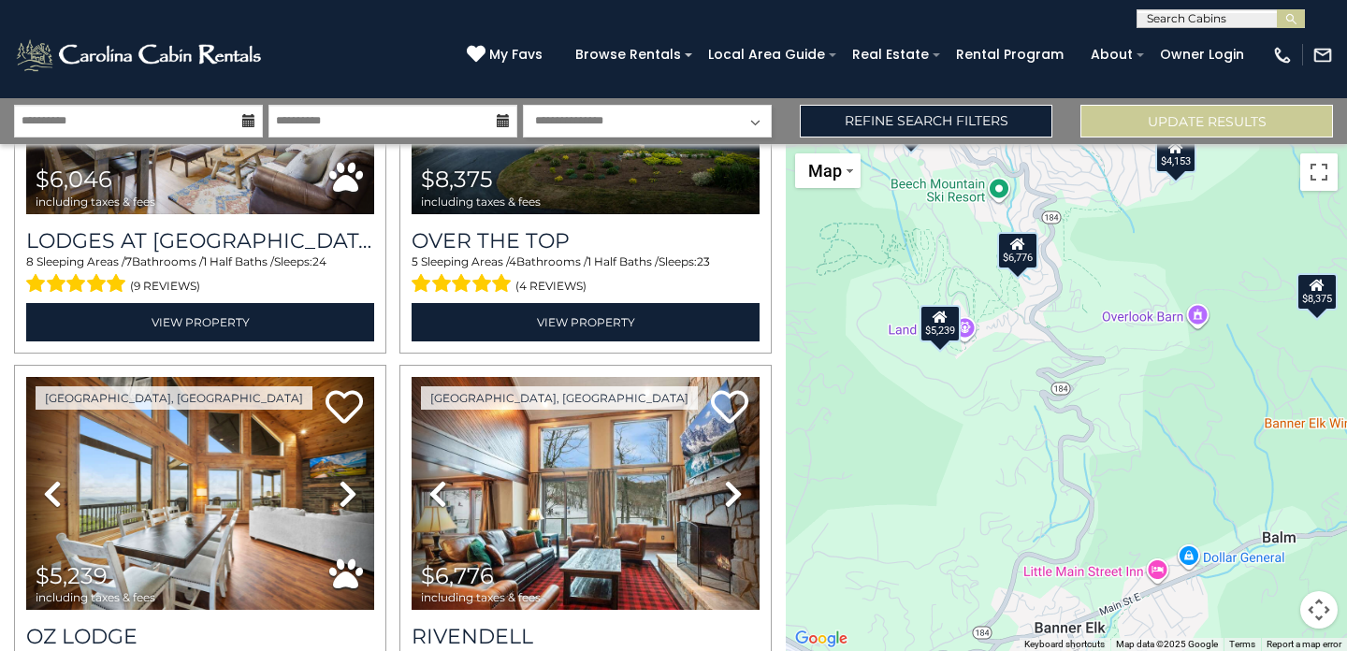
click at [945, 423] on div "$6,718 $7,614 $6,046 $8,375 $5,239 $6,776 $4,153 $3,943 $3,961 $3,261 $5,497 $3…" at bounding box center [1066, 397] width 561 height 507
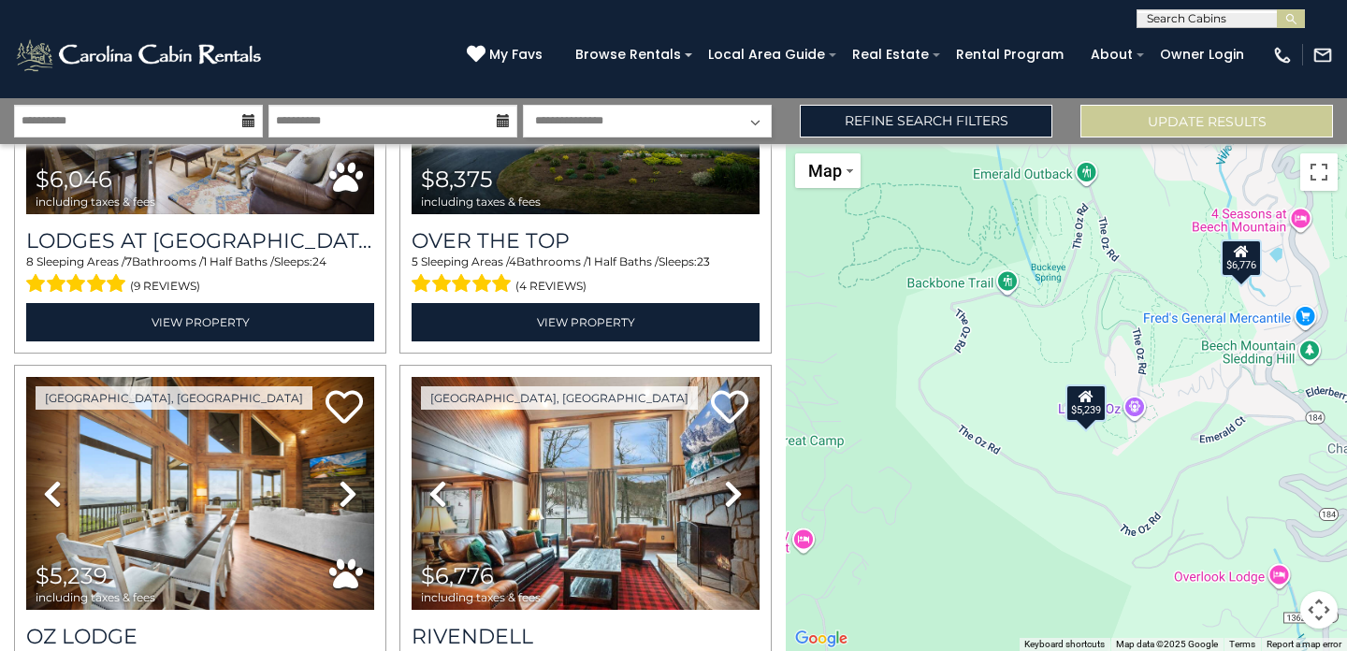
drag, startPoint x: 947, startPoint y: 371, endPoint x: 1093, endPoint y: 510, distance: 201.8
click at [1093, 510] on div "$6,718 $7,614 $6,046 $8,375 $5,239 $6,776 $4,153 $3,943 $3,961 $3,261 $5,497 $3…" at bounding box center [1066, 397] width 561 height 507
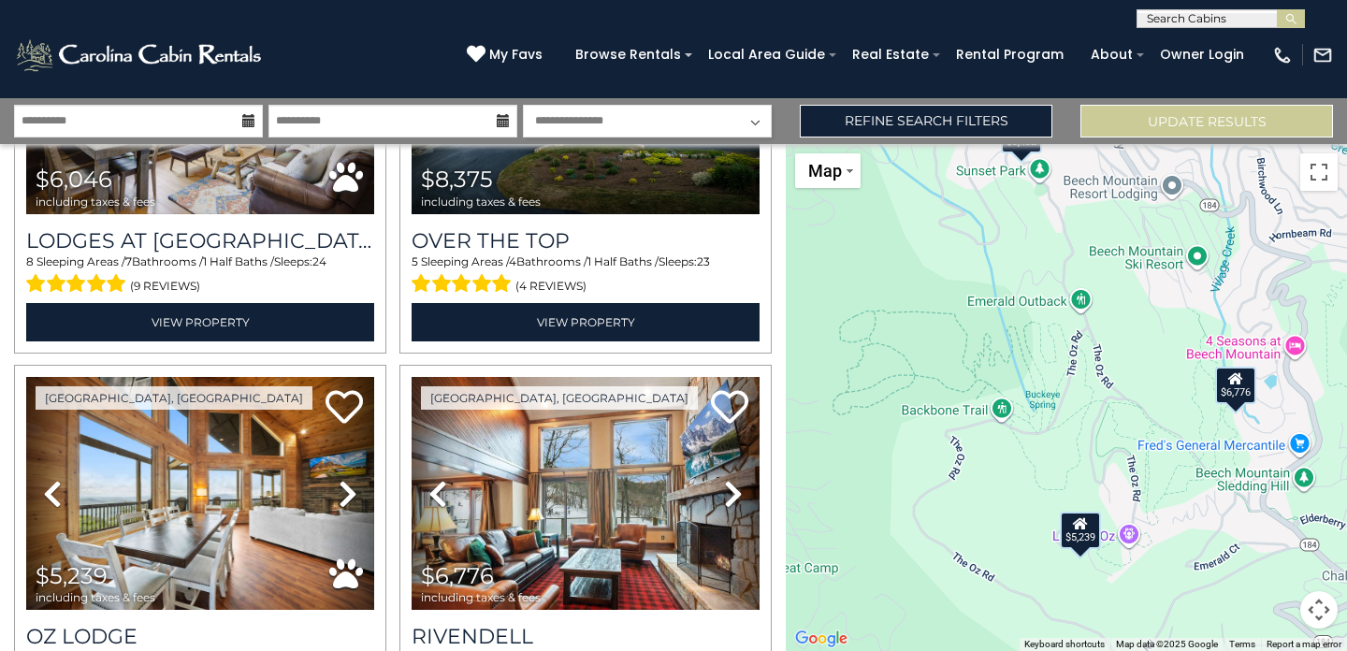
drag, startPoint x: 1017, startPoint y: 378, endPoint x: 1011, endPoint y: 513, distance: 134.8
click at [1011, 513] on div "$6,718 $7,614 $6,046 $8,375 $5,239 $6,776 $4,153 $3,943 $3,961 $3,261 $5,497 $3…" at bounding box center [1066, 397] width 561 height 507
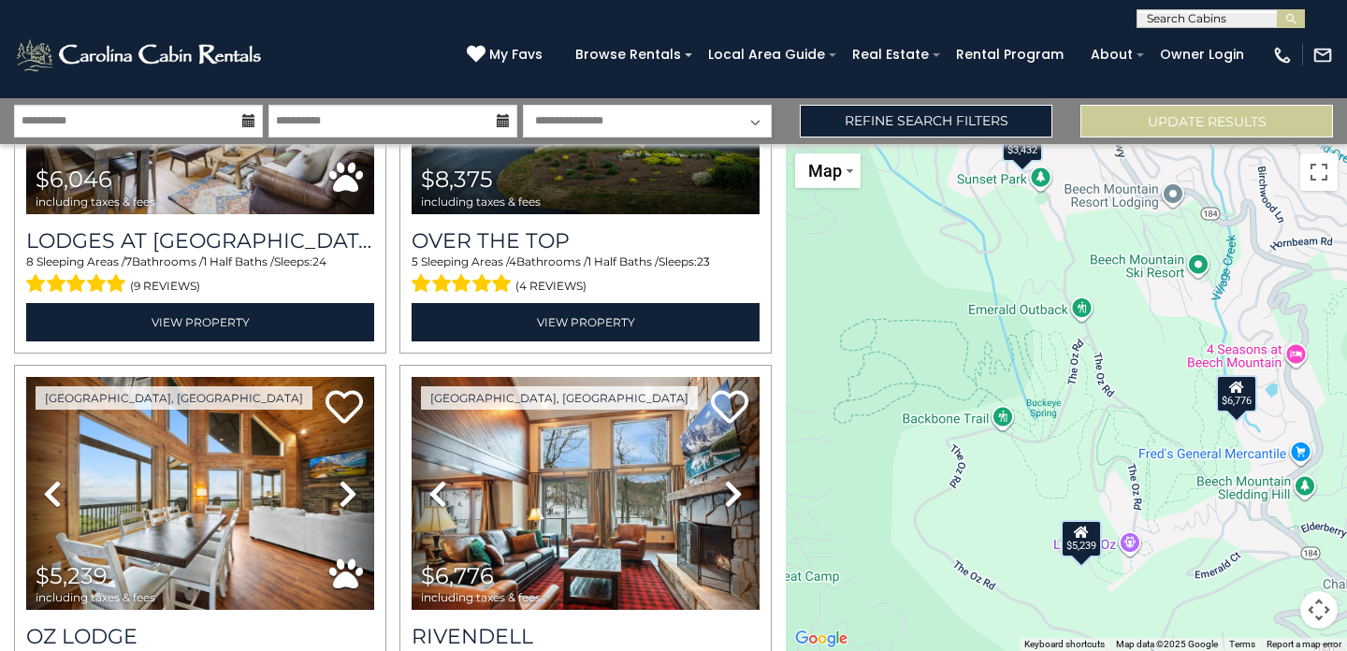
click at [923, 339] on div "$6,718 $7,614 $6,046 $8,375 $5,239 $6,776 $4,153 $3,943 $3,961 $3,261 $5,497 $3…" at bounding box center [1066, 397] width 561 height 507
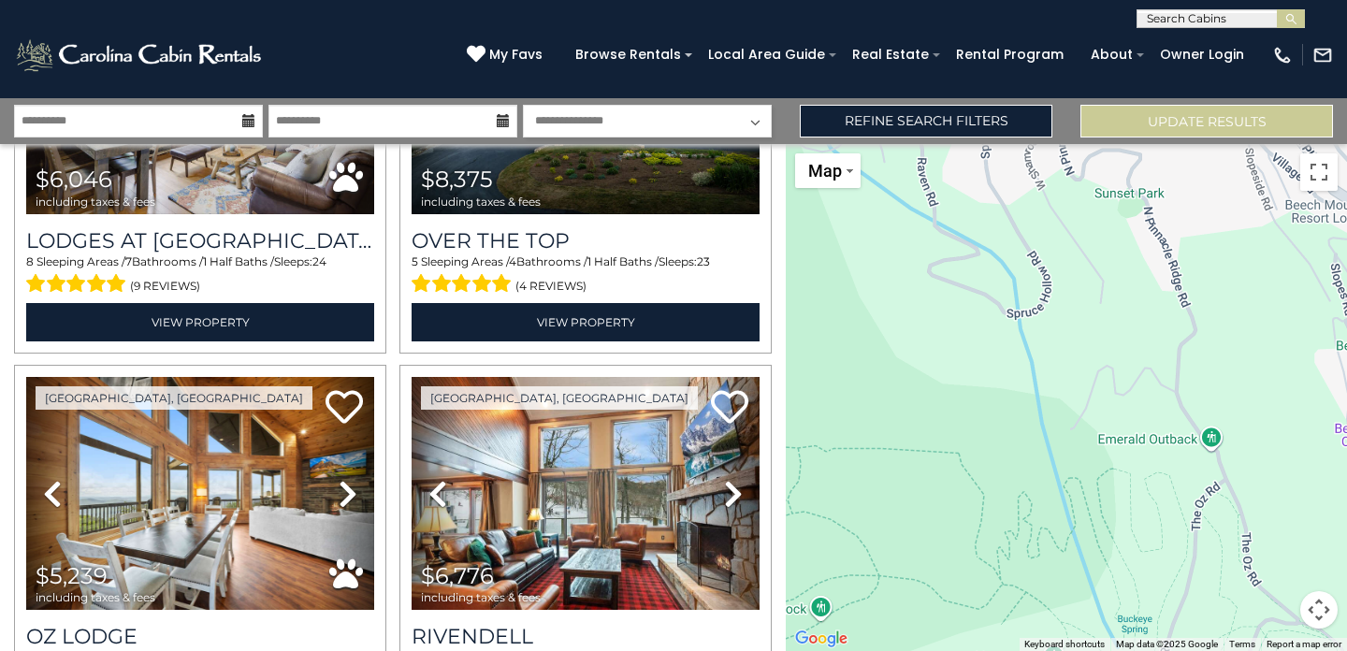
drag, startPoint x: 1023, startPoint y: 358, endPoint x: 990, endPoint y: 499, distance: 145.2
click at [990, 499] on div "$6,718 $7,614 $6,046 $8,375 $5,239 $6,776 $4,153 $3,943 $3,961 $3,261 $5,497 $3…" at bounding box center [1066, 397] width 561 height 507
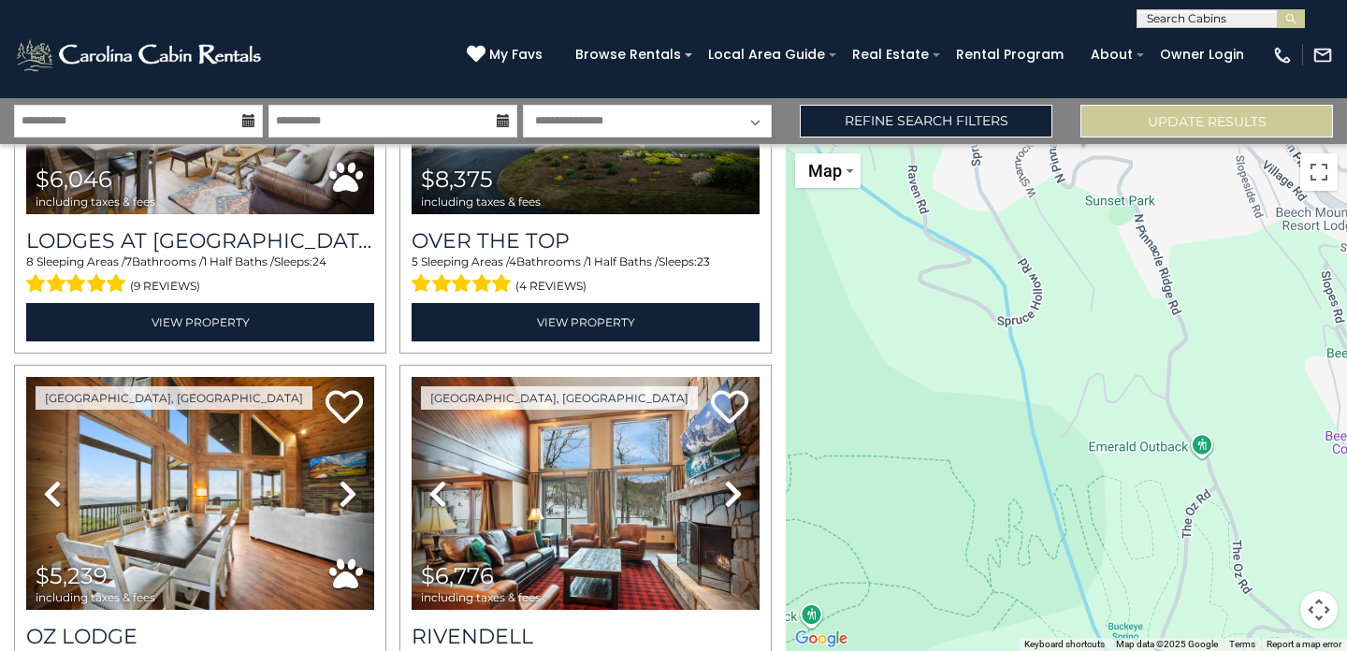
click at [986, 438] on div "$6,718 $7,614 $6,046 $8,375 $5,239 $6,776 $4,153 $3,943 $3,961 $3,261 $5,497 $3…" at bounding box center [1066, 397] width 561 height 507
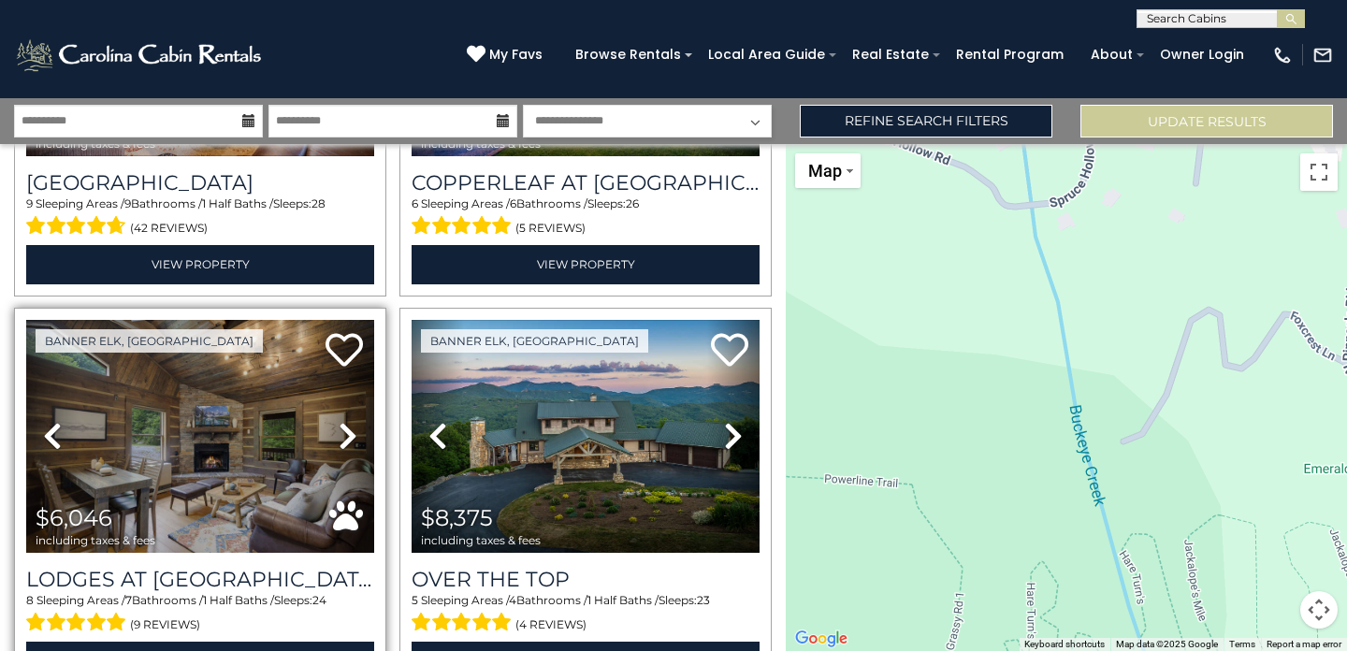
scroll to position [310, 0]
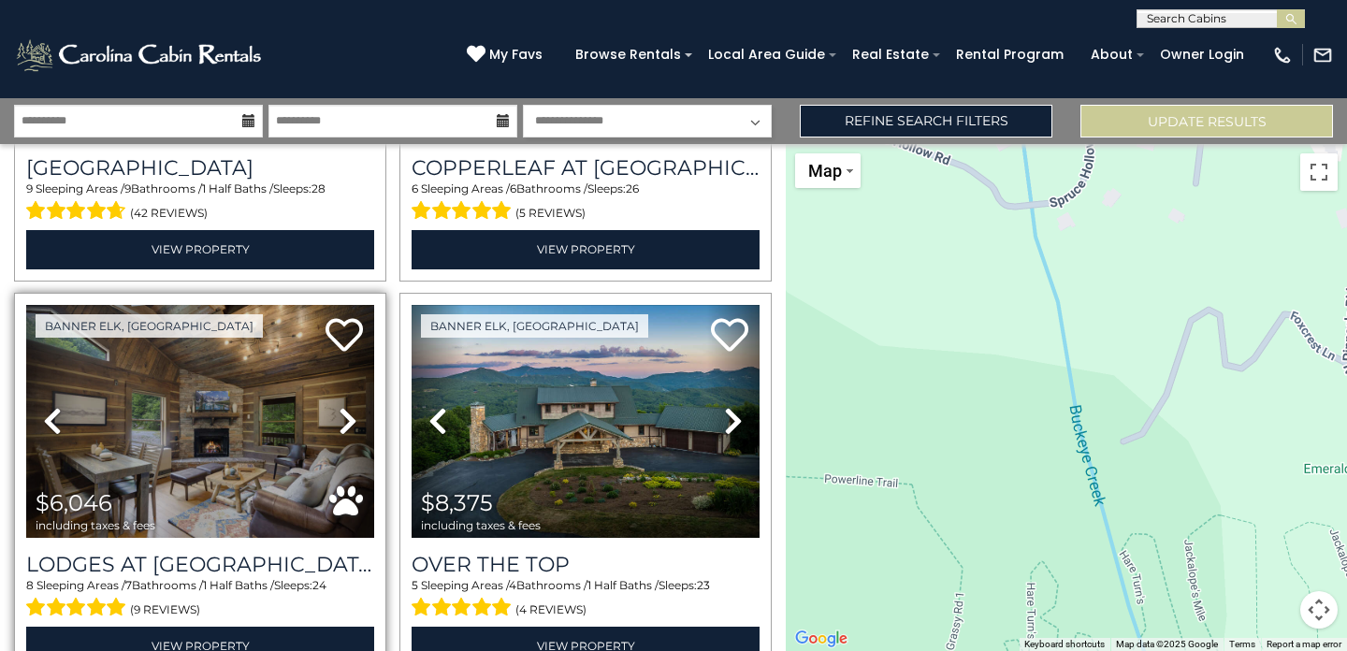
click at [344, 429] on icon at bounding box center [348, 421] width 19 height 30
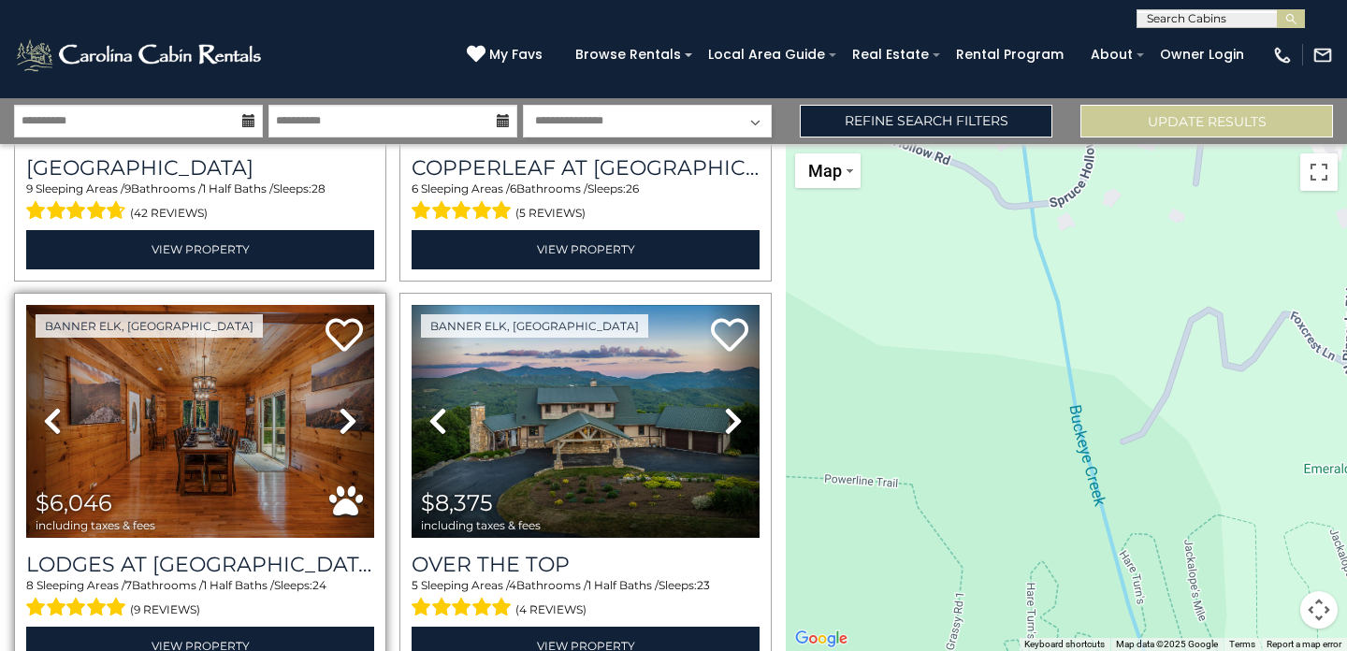
click at [344, 429] on icon at bounding box center [348, 421] width 19 height 30
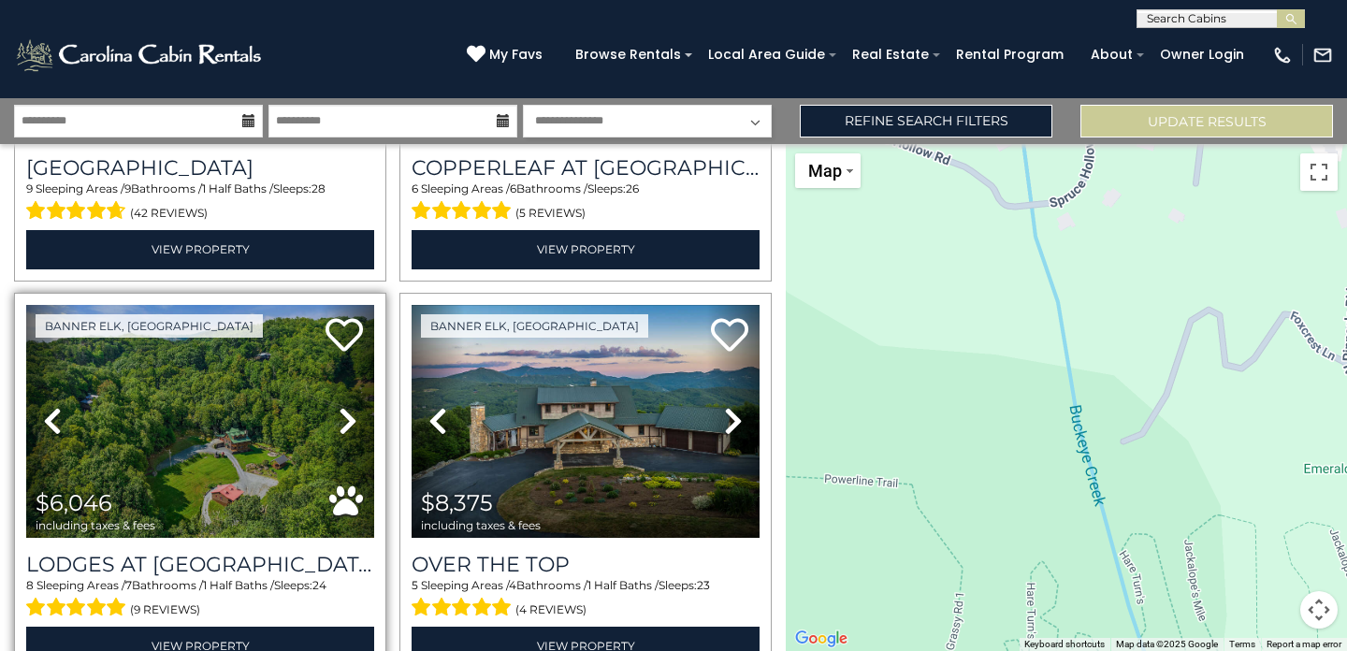
click at [344, 429] on icon at bounding box center [348, 421] width 19 height 30
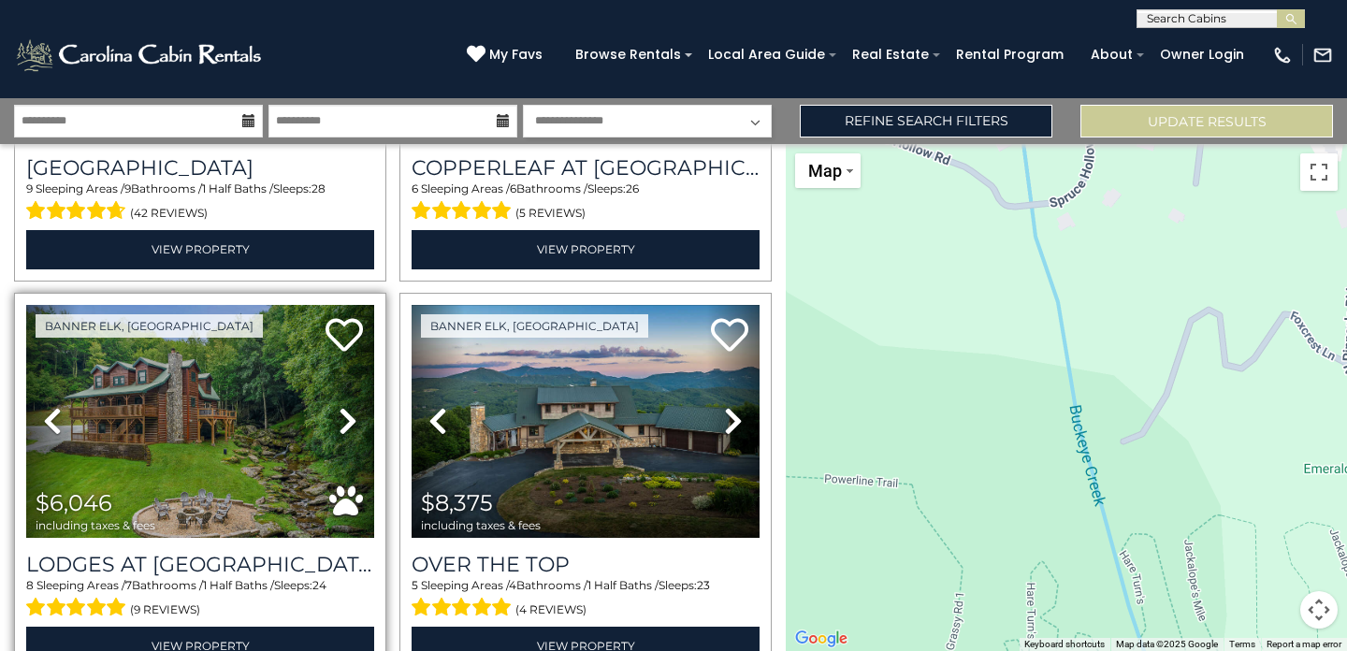
click at [344, 429] on icon at bounding box center [348, 421] width 19 height 30
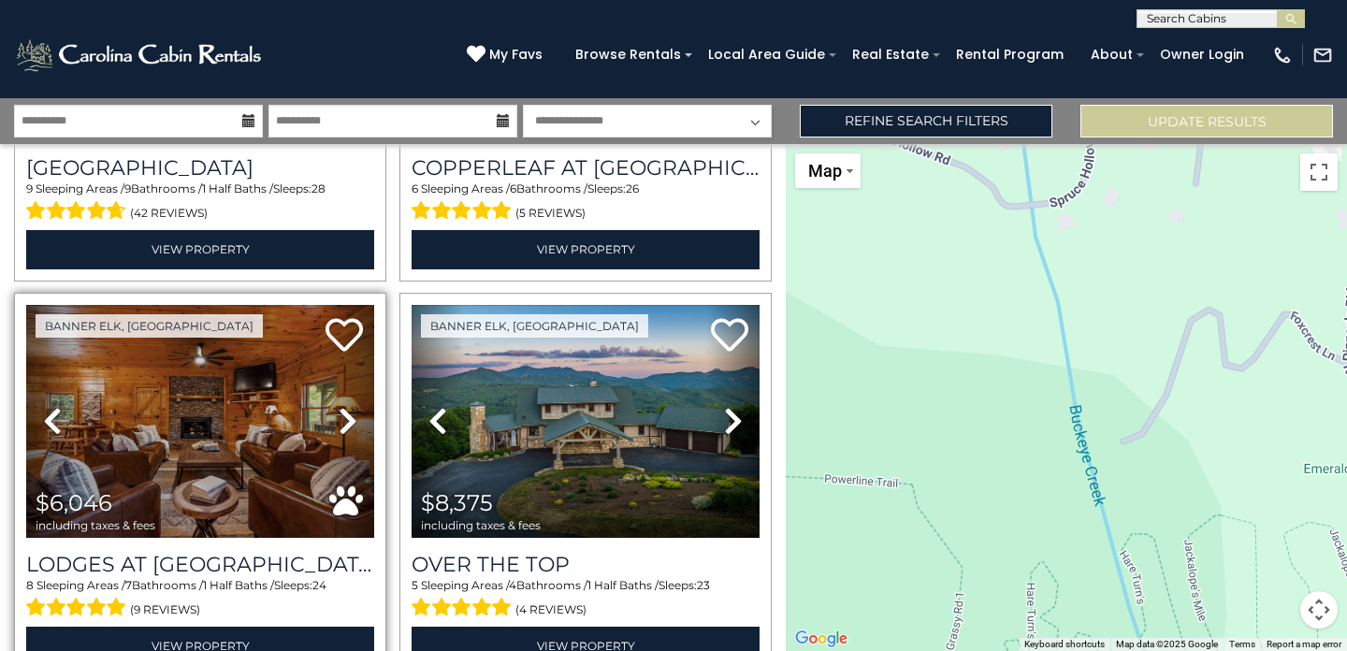
click at [347, 417] on icon at bounding box center [348, 421] width 19 height 30
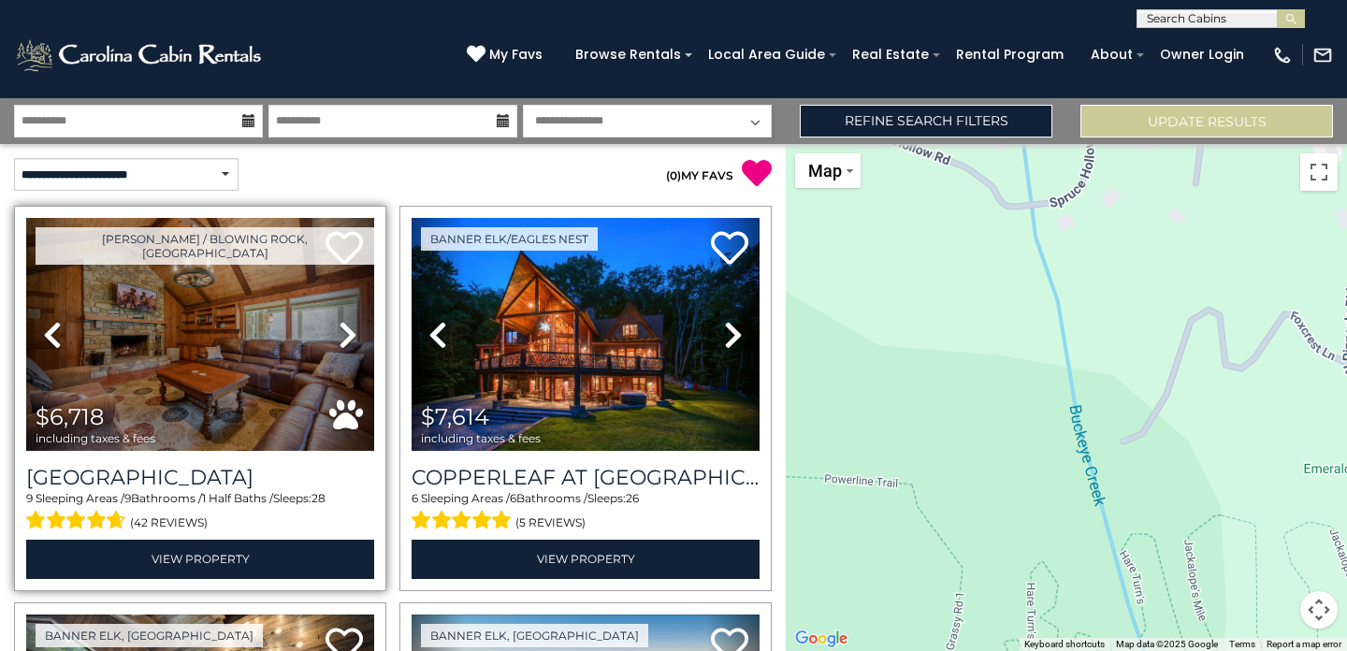
scroll to position [0, 0]
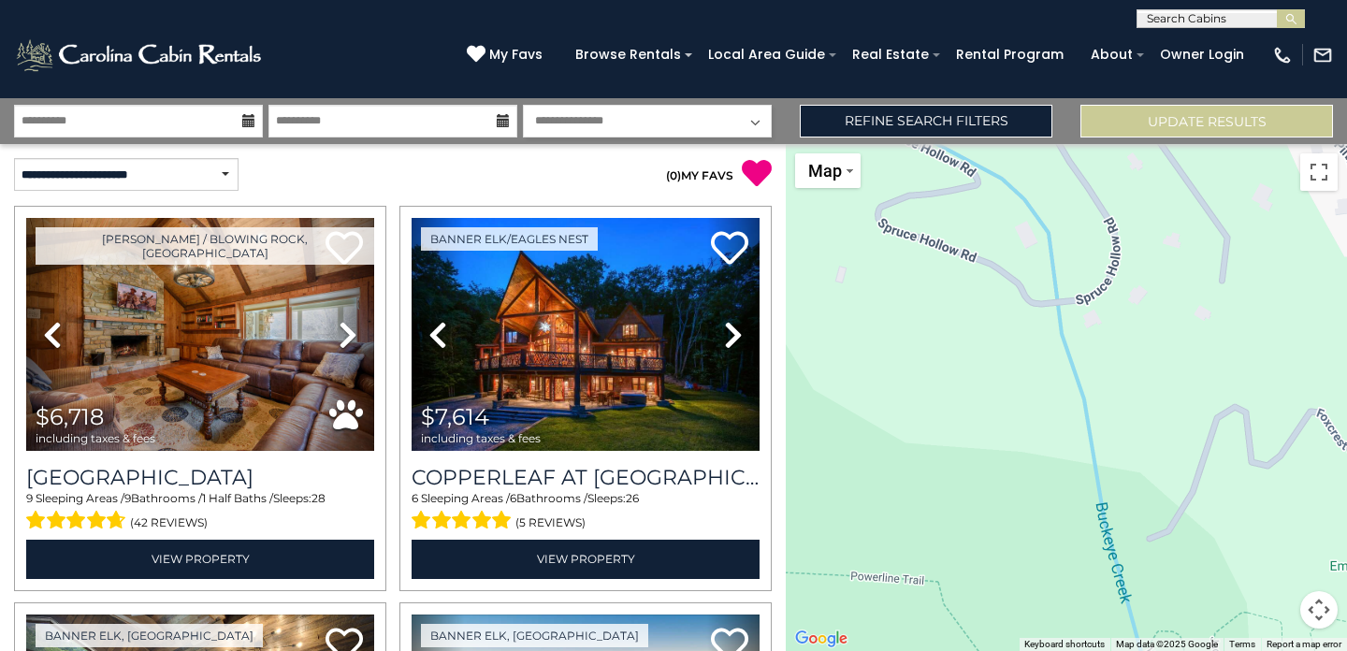
drag, startPoint x: 1030, startPoint y: 303, endPoint x: 1107, endPoint y: 494, distance: 206.0
click at [1107, 494] on div "$6,718 $7,614 $6,046 $8,375 $5,239 $6,776 $4,153 $3,943 $3,961 $3,261 $5,497 $3…" at bounding box center [1066, 397] width 561 height 507
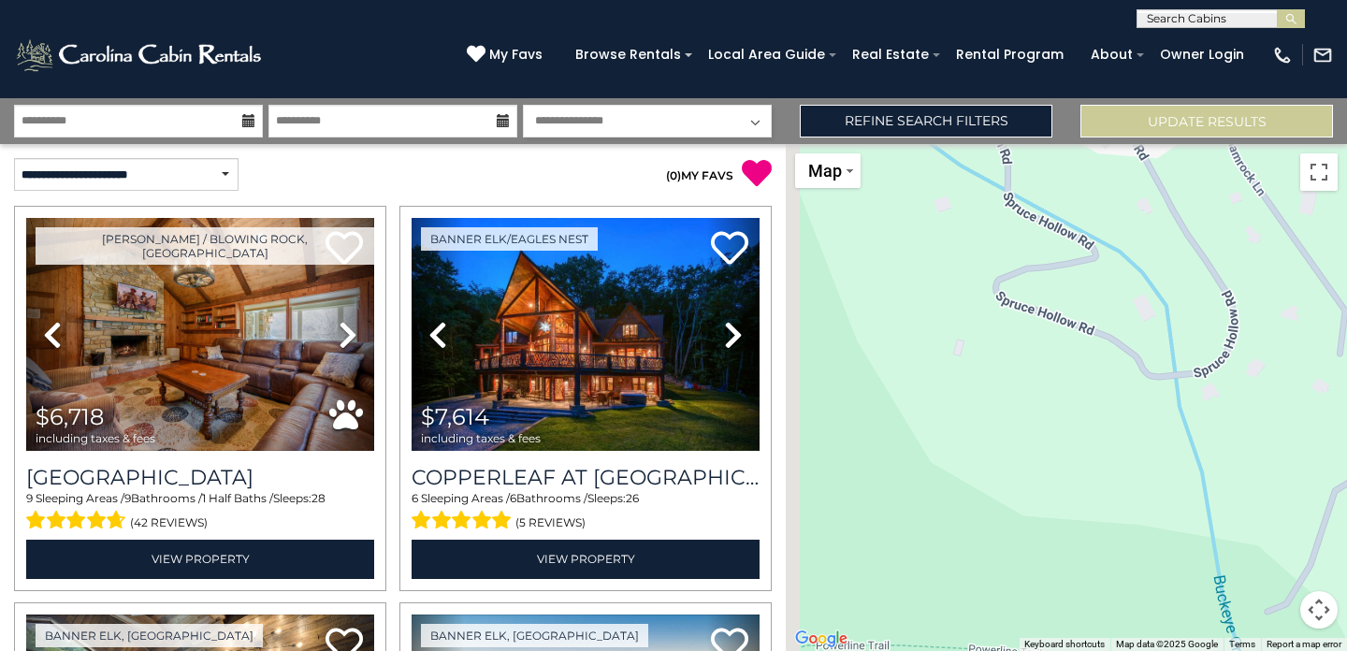
drag, startPoint x: 1081, startPoint y: 405, endPoint x: 1120, endPoint y: 308, distance: 104.9
click at [1120, 308] on div "$6,718 $7,614 $6,046 $8,375 $5,239 $6,776 $4,153 $3,943 $3,961 $3,261 $5,497 $3…" at bounding box center [1066, 397] width 561 height 507
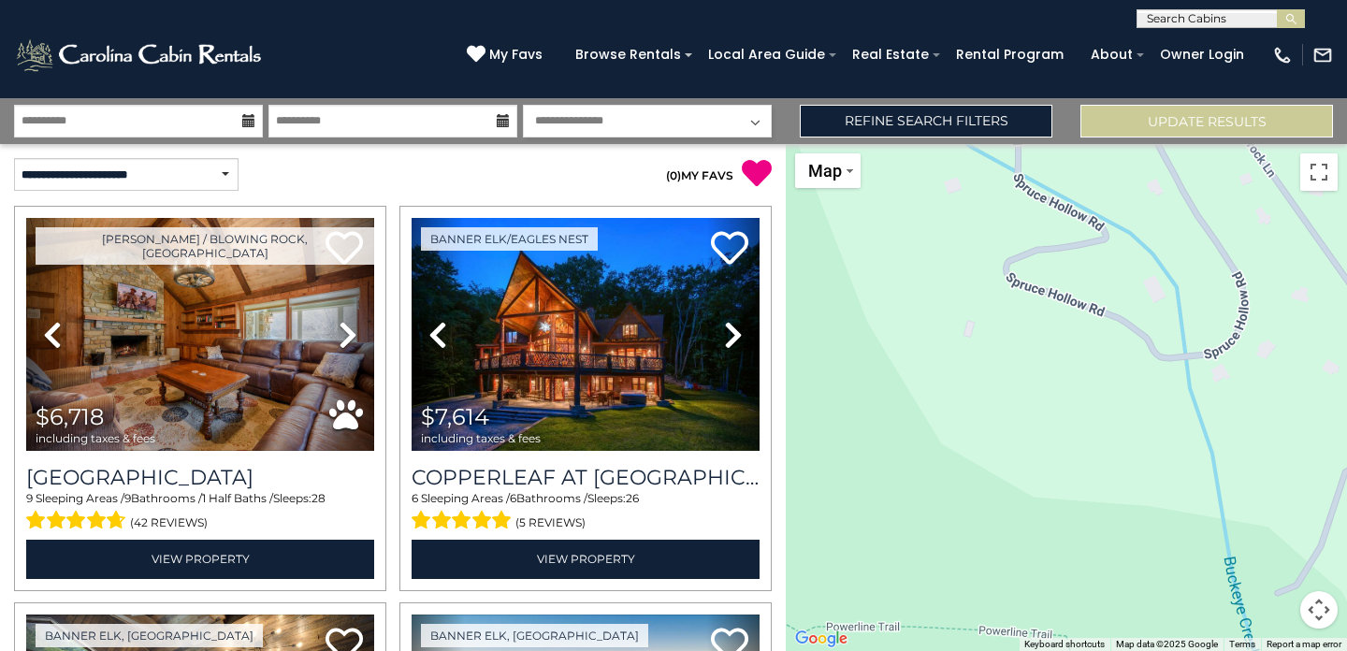
click at [1311, 610] on button "Map camera controls" at bounding box center [1318, 609] width 37 height 37
click at [1275, 612] on button "Zoom out" at bounding box center [1271, 609] width 37 height 37
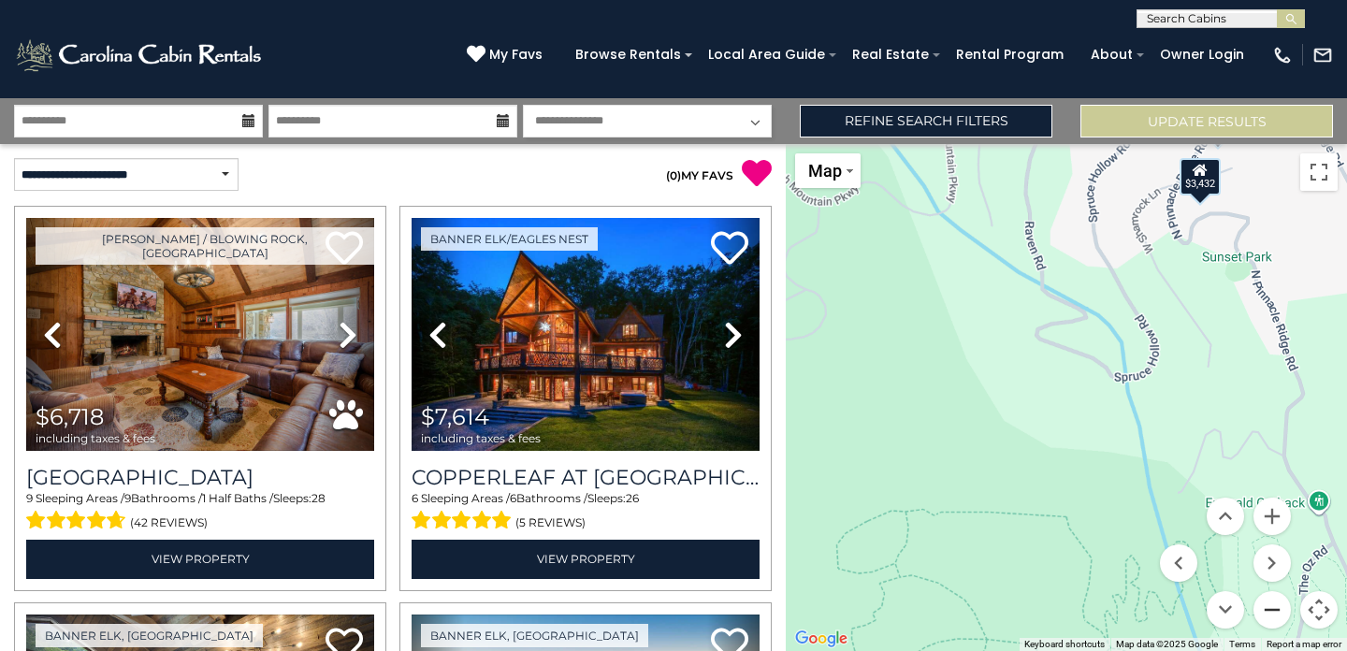
click at [1275, 612] on button "Zoom out" at bounding box center [1271, 609] width 37 height 37
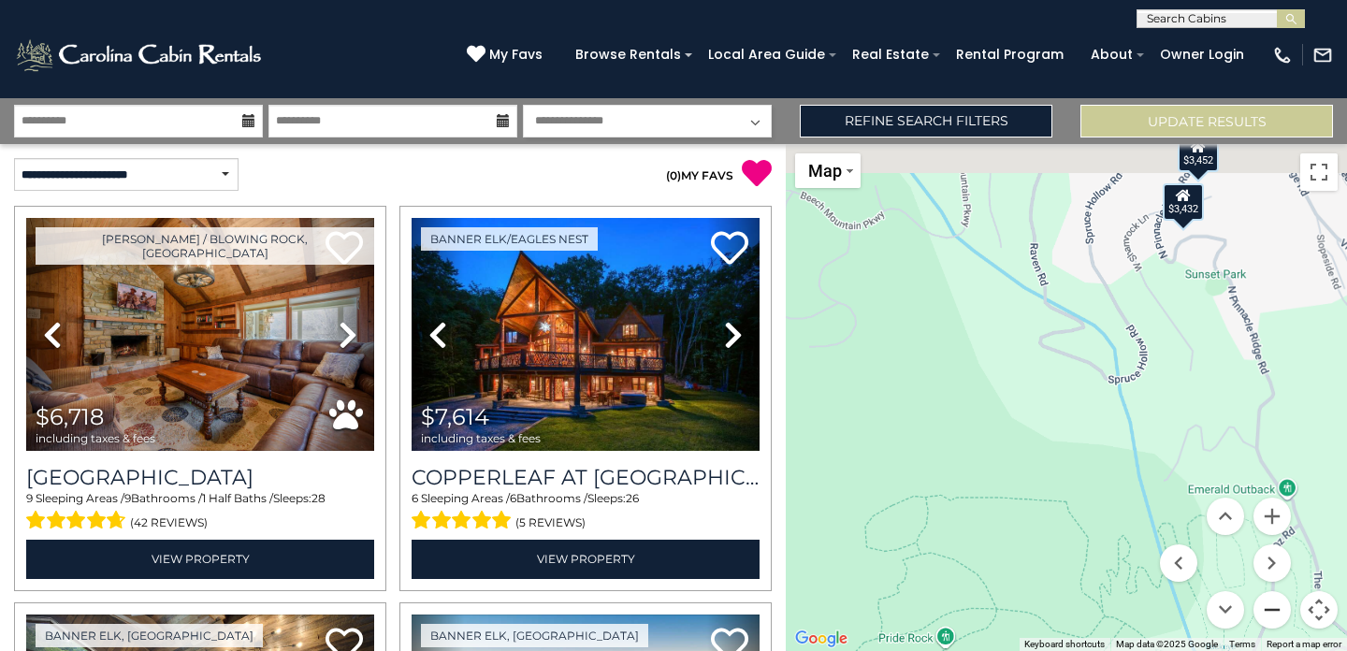
click at [1275, 612] on button "Zoom out" at bounding box center [1271, 609] width 37 height 37
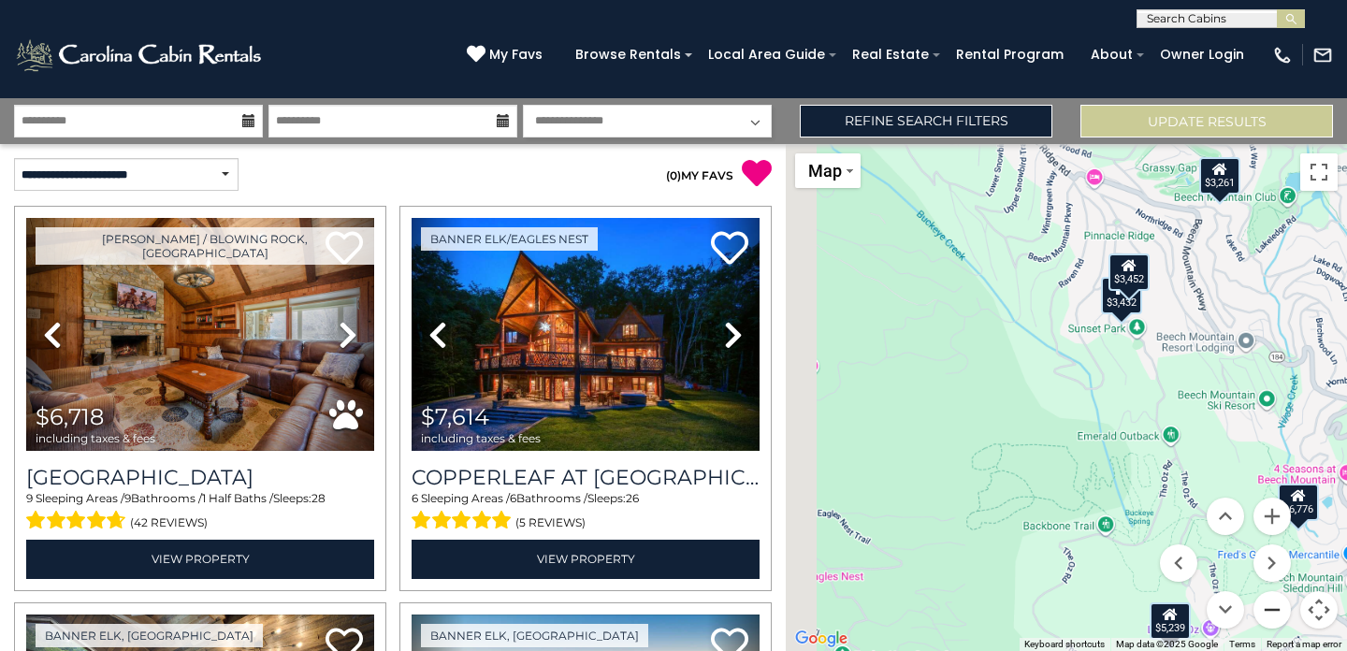
click at [1275, 612] on button "Zoom out" at bounding box center [1271, 609] width 37 height 37
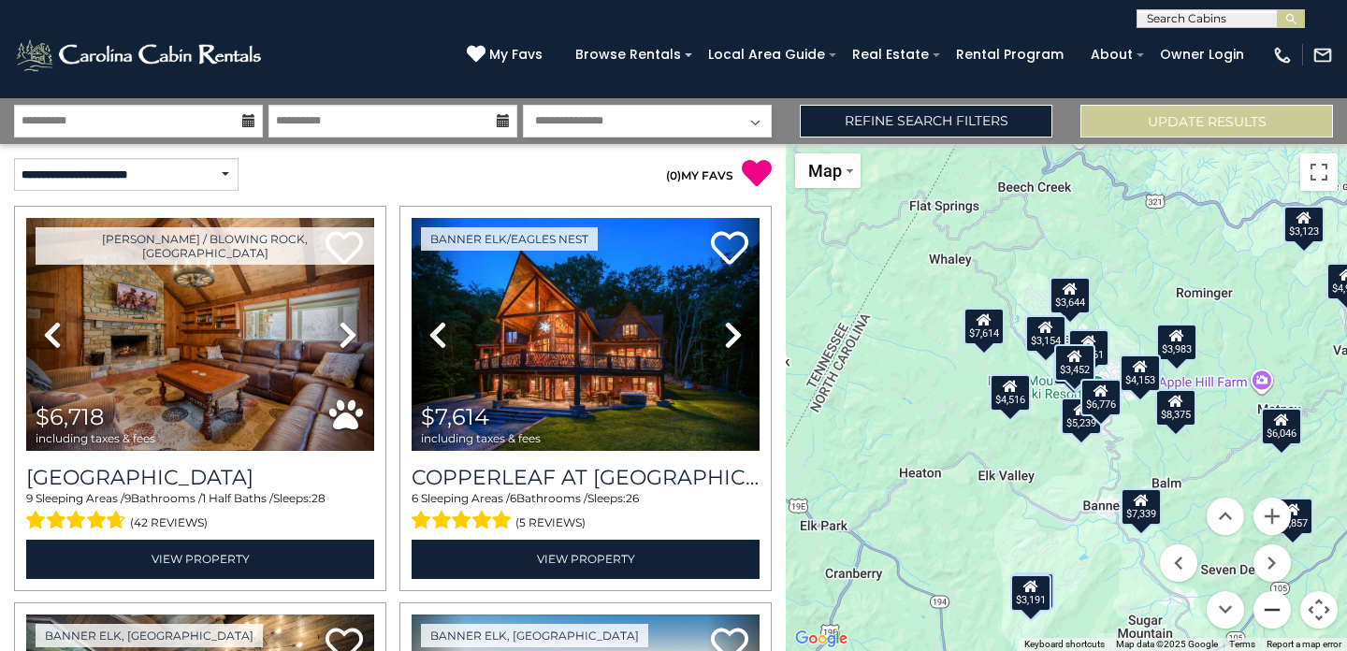
click at [1278, 603] on button "Zoom out" at bounding box center [1271, 609] width 37 height 37
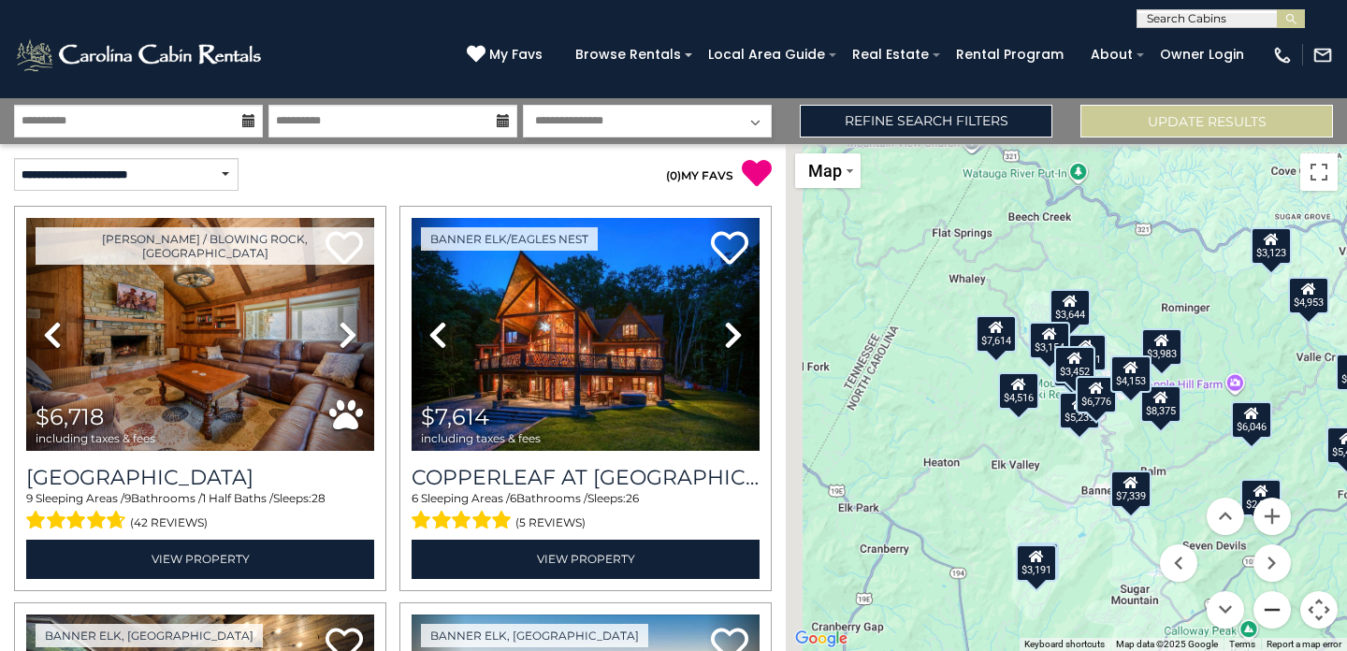
click at [1278, 603] on button "Zoom out" at bounding box center [1271, 609] width 37 height 37
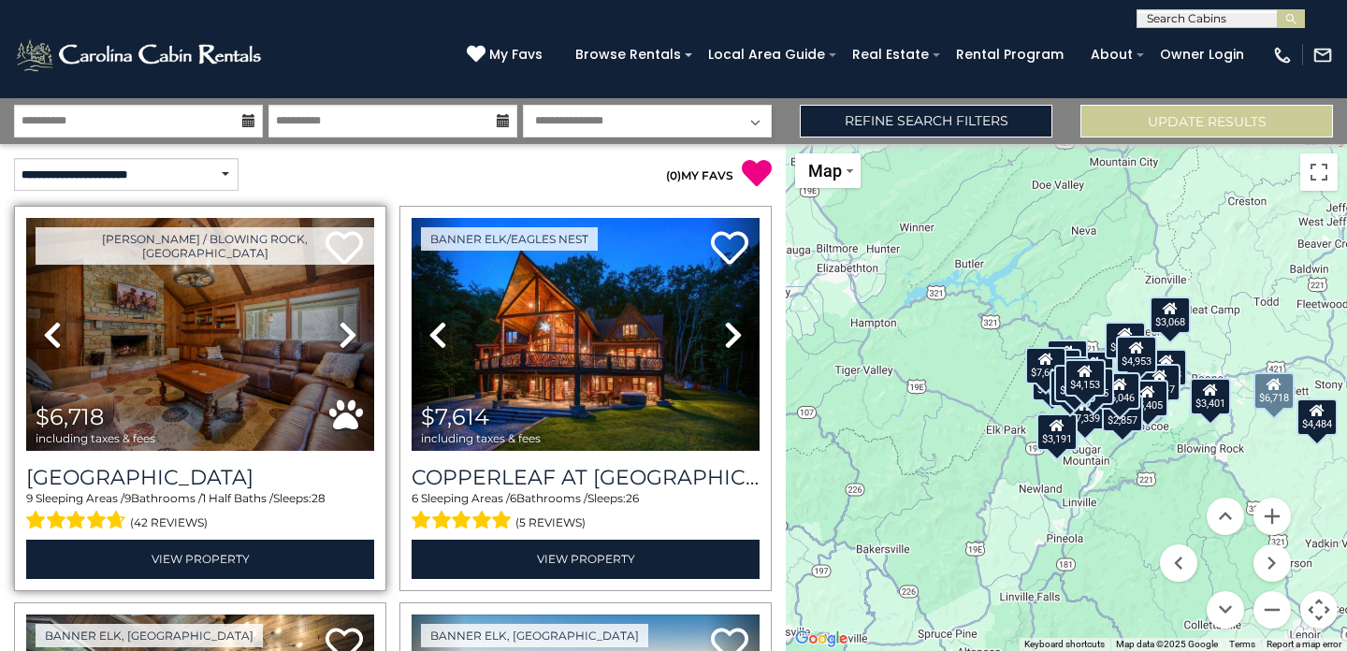
click at [262, 371] on img at bounding box center [200, 334] width 348 height 233
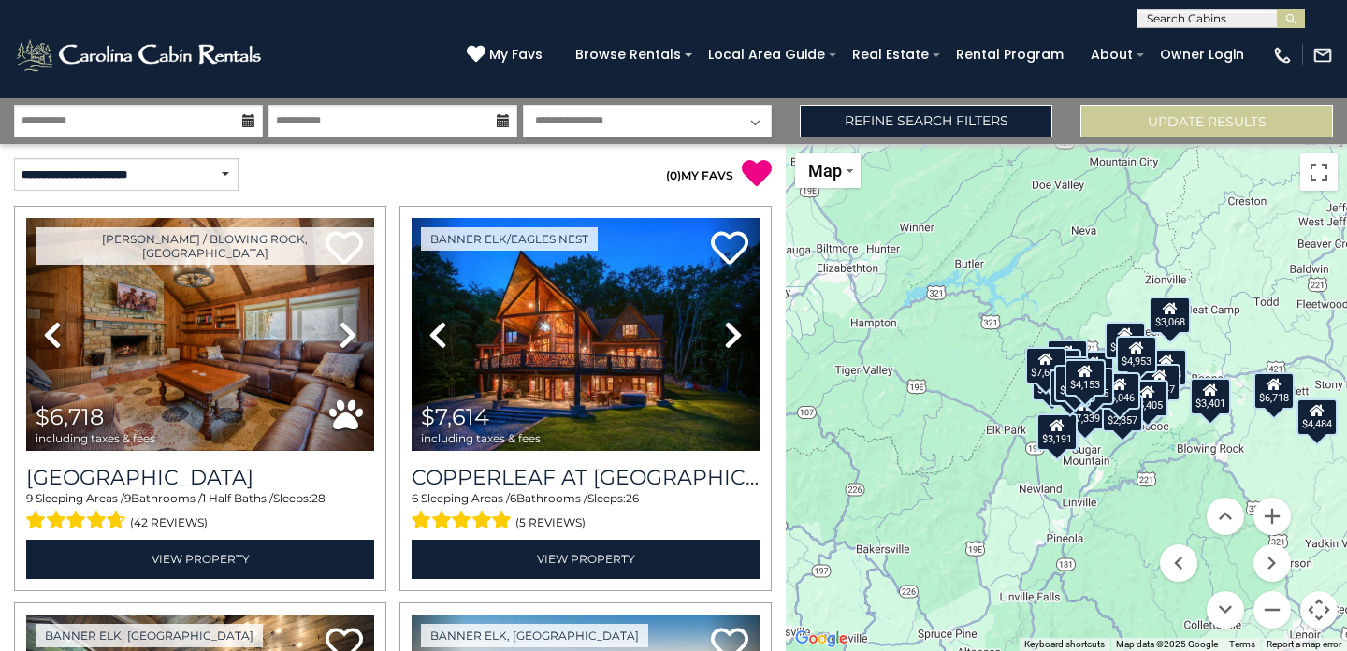
click at [249, 119] on icon at bounding box center [248, 120] width 13 height 13
click at [247, 122] on icon at bounding box center [248, 120] width 13 height 13
click at [172, 123] on input "**********" at bounding box center [138, 121] width 249 height 33
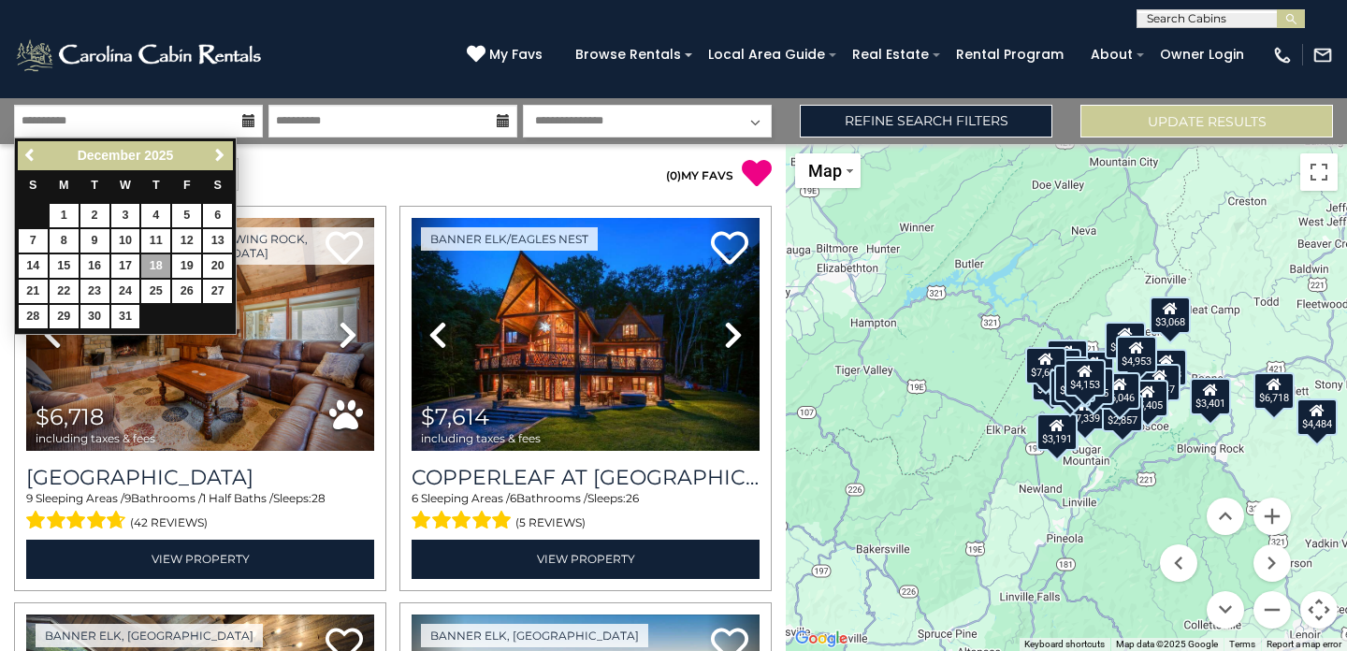
click at [154, 261] on link "18" at bounding box center [155, 265] width 29 height 23
type input "********"
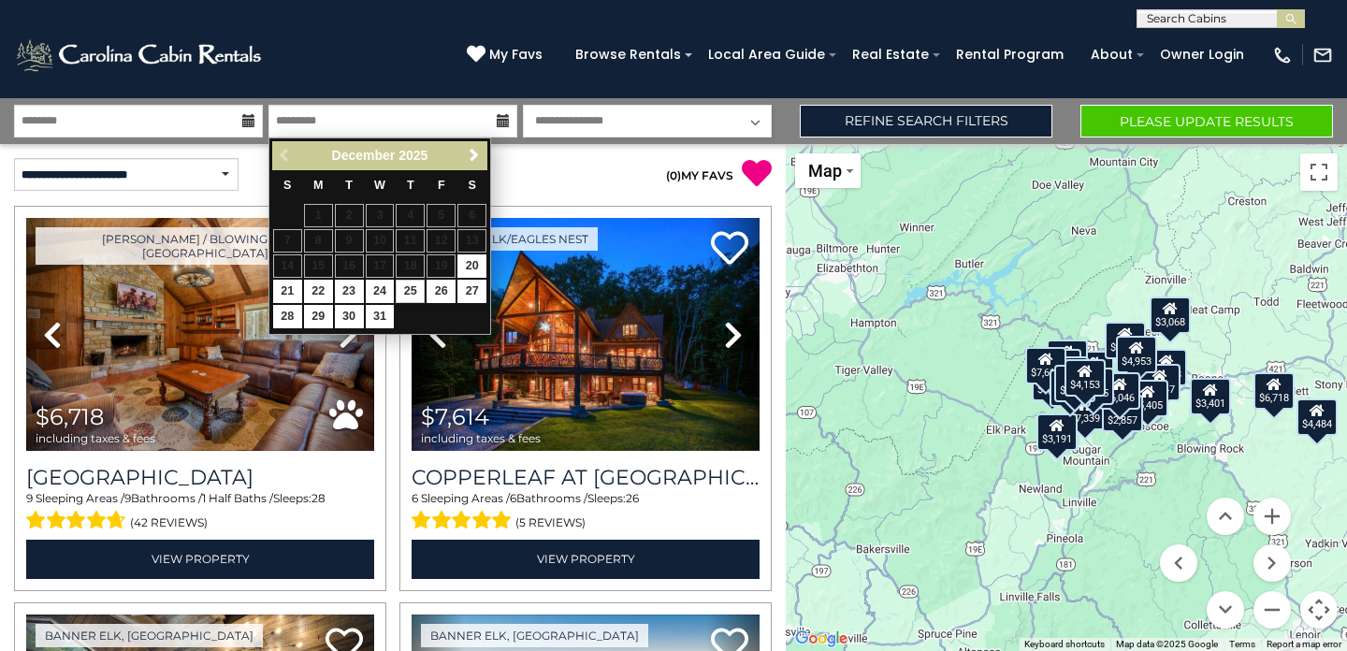
click at [409, 280] on link "25" at bounding box center [410, 291] width 29 height 23
type input "********"
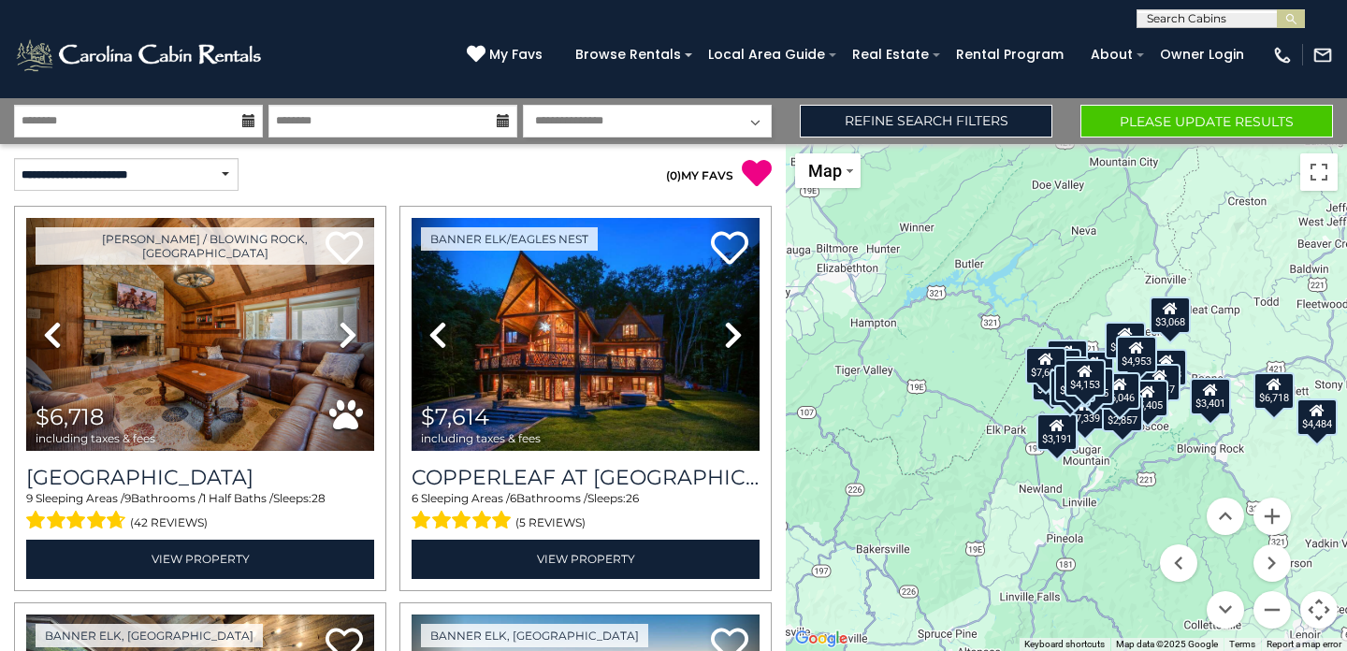
click at [1152, 123] on button "Please Update Results" at bounding box center [1206, 121] width 253 height 33
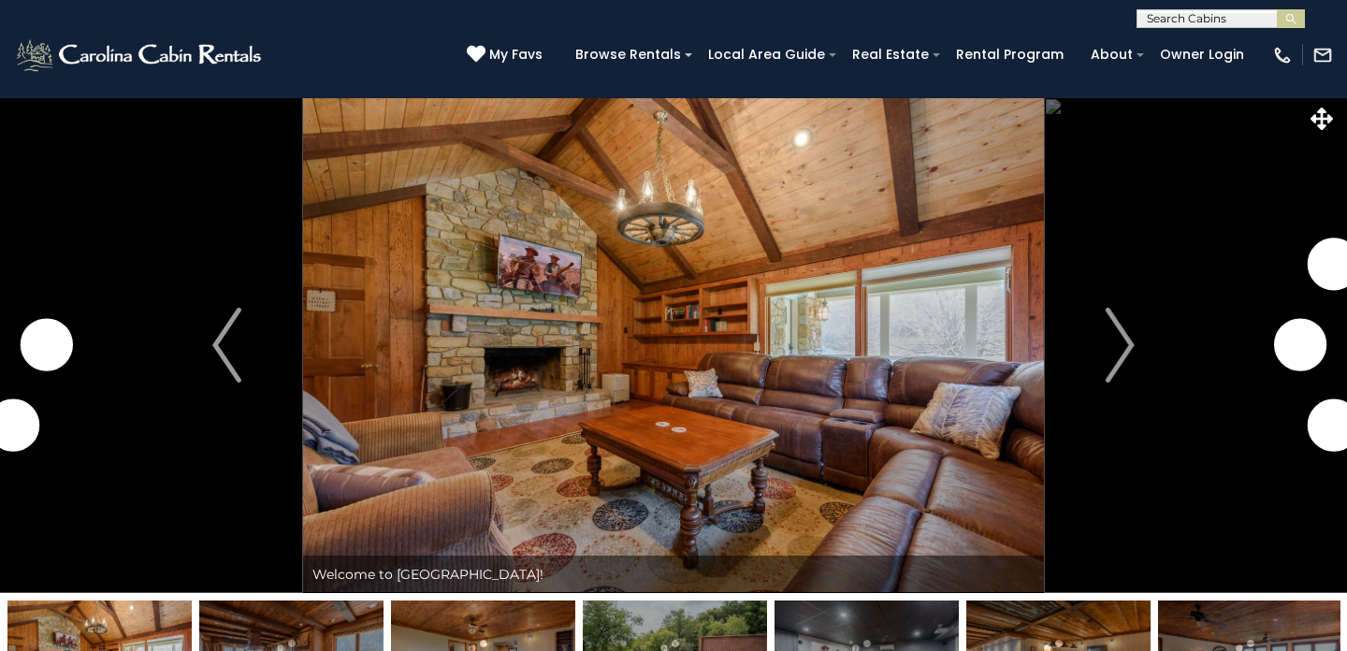
click at [1125, 368] on img "Next" at bounding box center [1120, 345] width 28 height 75
click at [1120, 354] on img "Next" at bounding box center [1120, 345] width 28 height 75
click at [1117, 347] on button "Next" at bounding box center [1120, 345] width 152 height 496
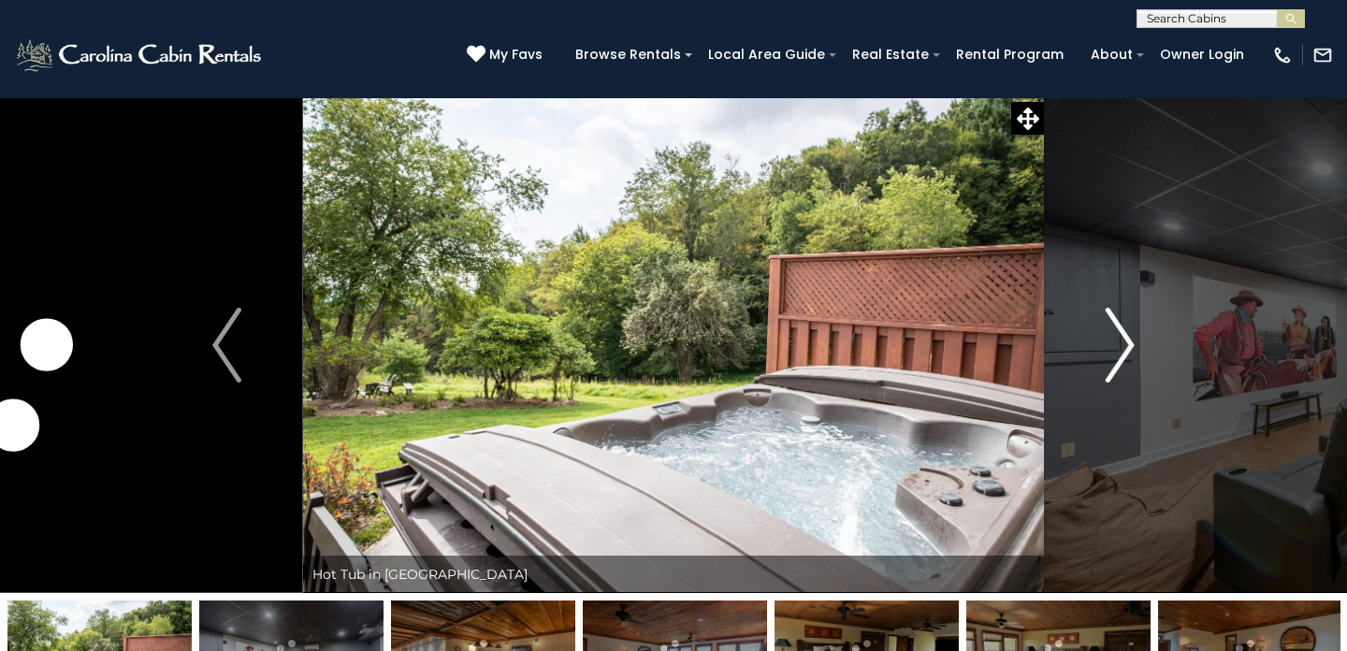
click at [1120, 357] on img "Next" at bounding box center [1120, 345] width 28 height 75
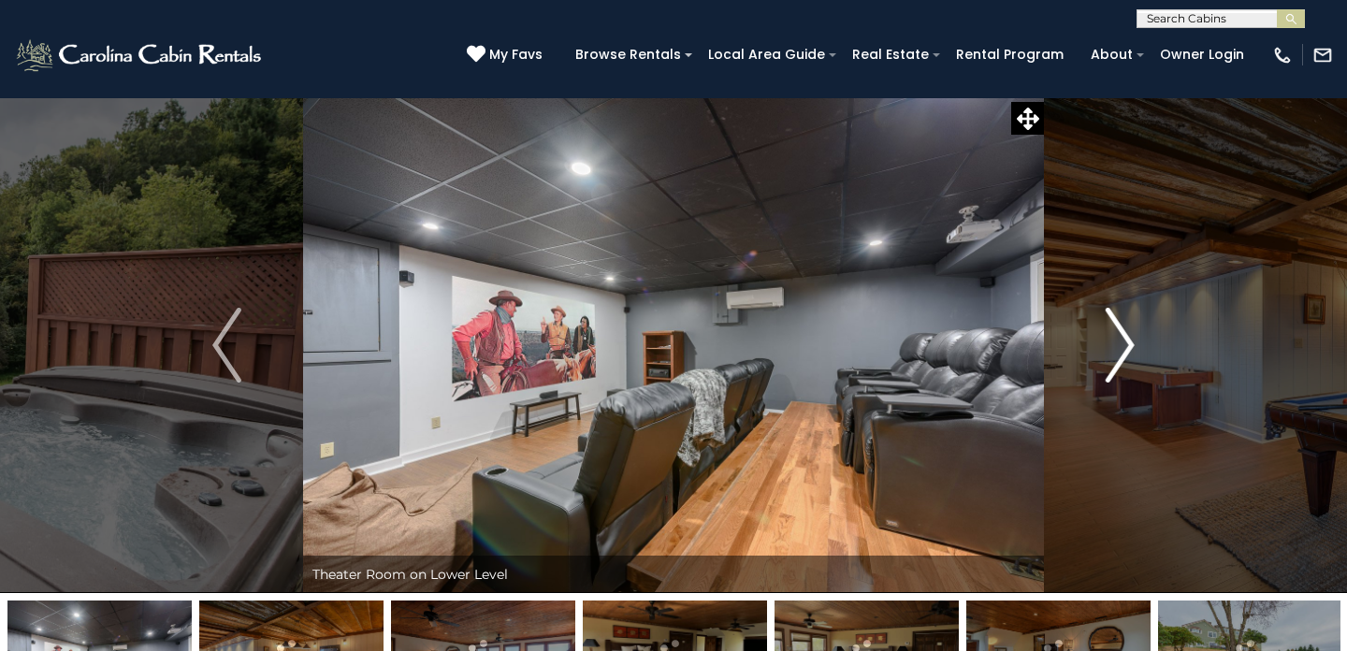
click at [1120, 357] on img "Next" at bounding box center [1120, 345] width 28 height 75
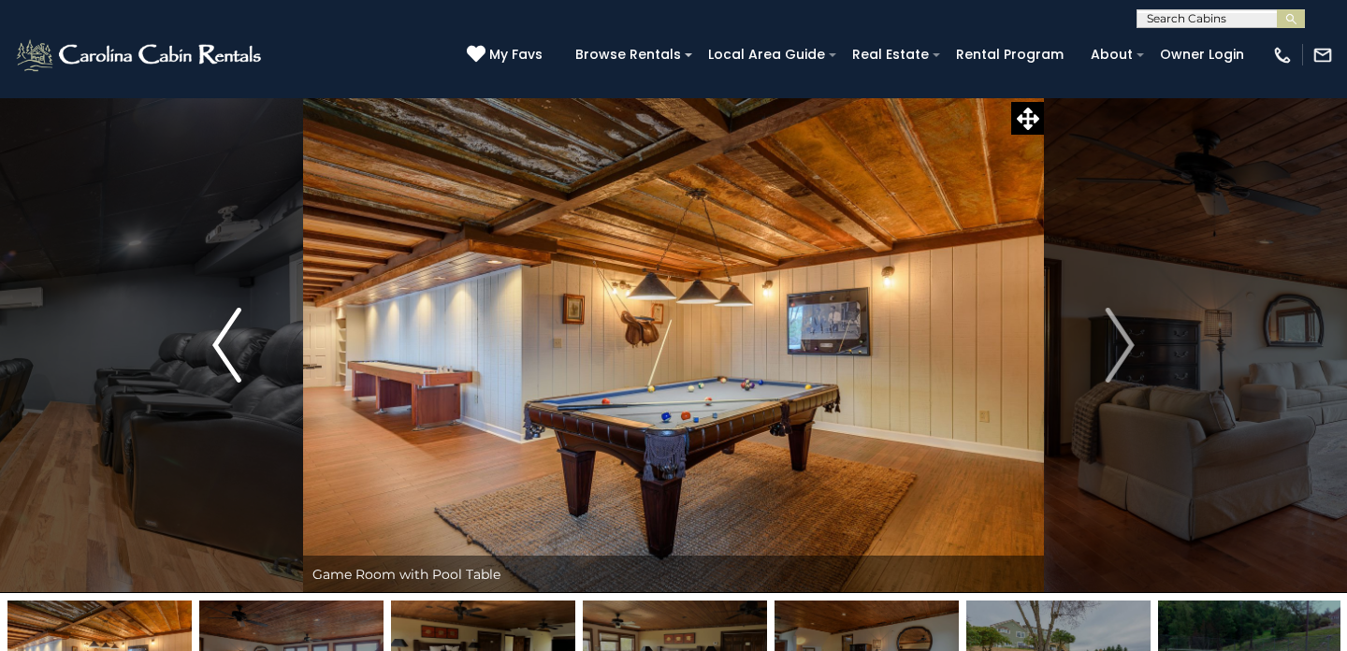
click at [215, 365] on img "Previous" at bounding box center [226, 345] width 28 height 75
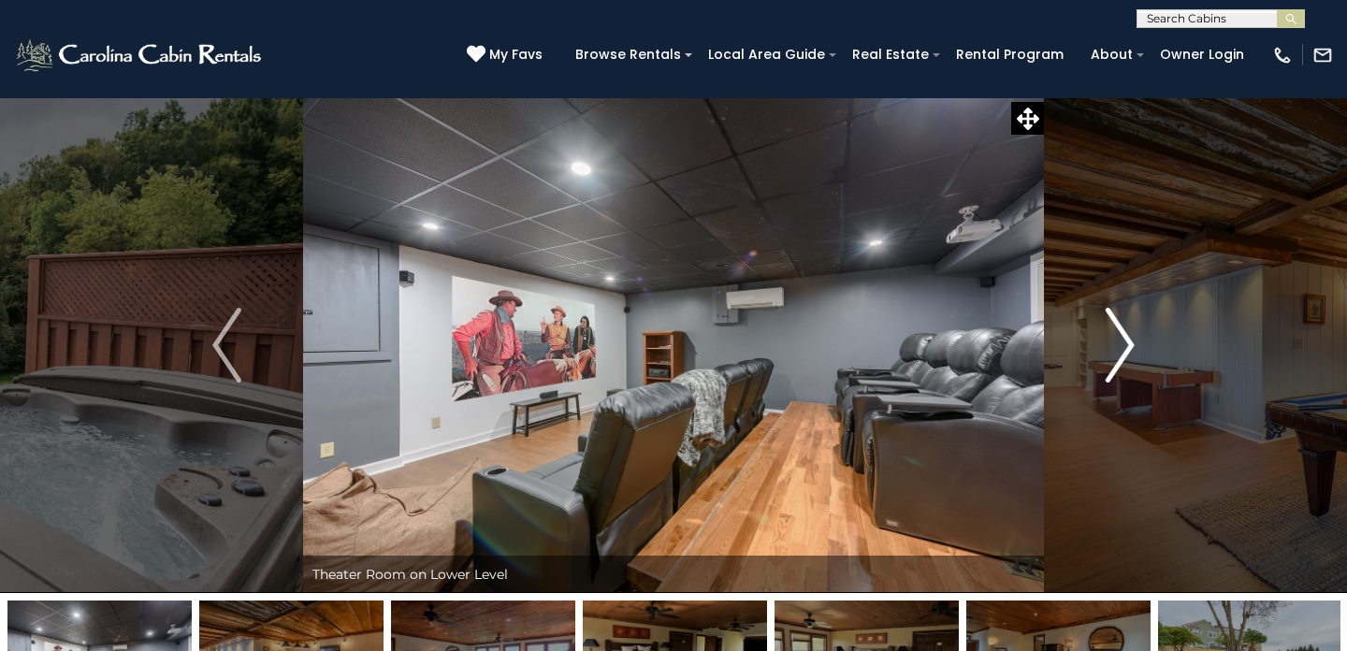
click at [1120, 349] on img "Next" at bounding box center [1120, 345] width 28 height 75
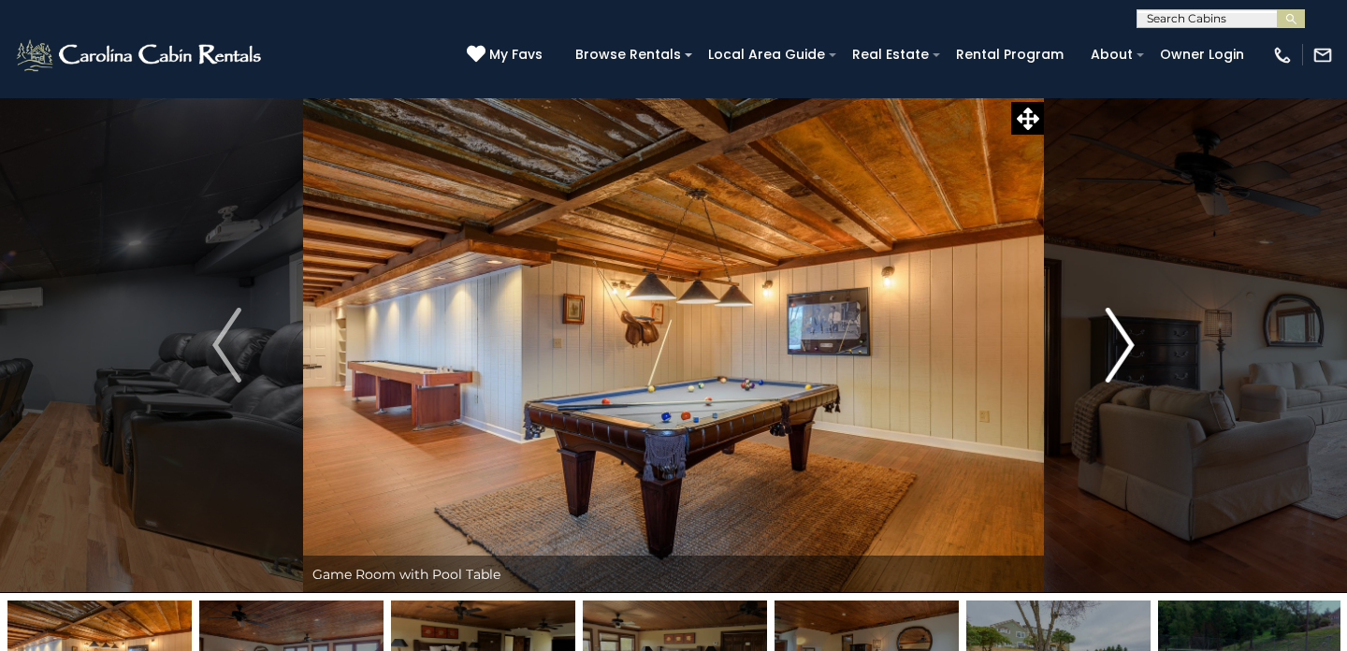
click at [1120, 349] on img "Next" at bounding box center [1120, 345] width 28 height 75
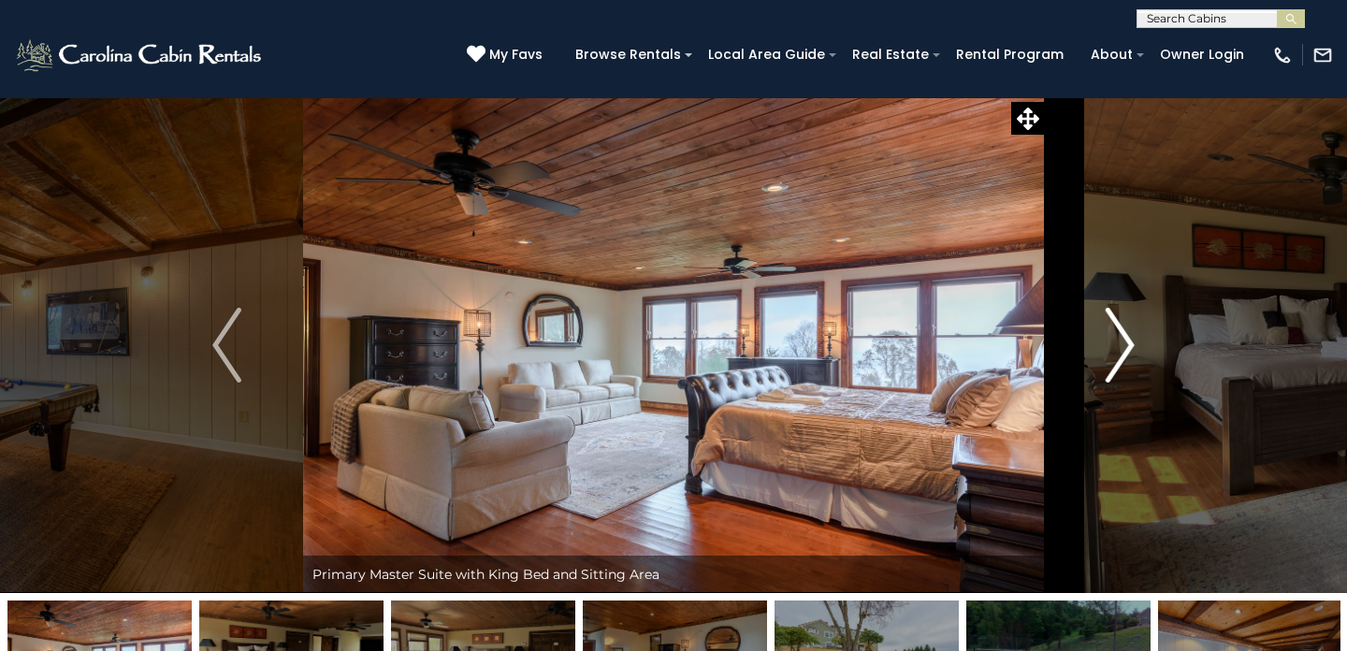
click at [1120, 348] on img "Next" at bounding box center [1120, 345] width 28 height 75
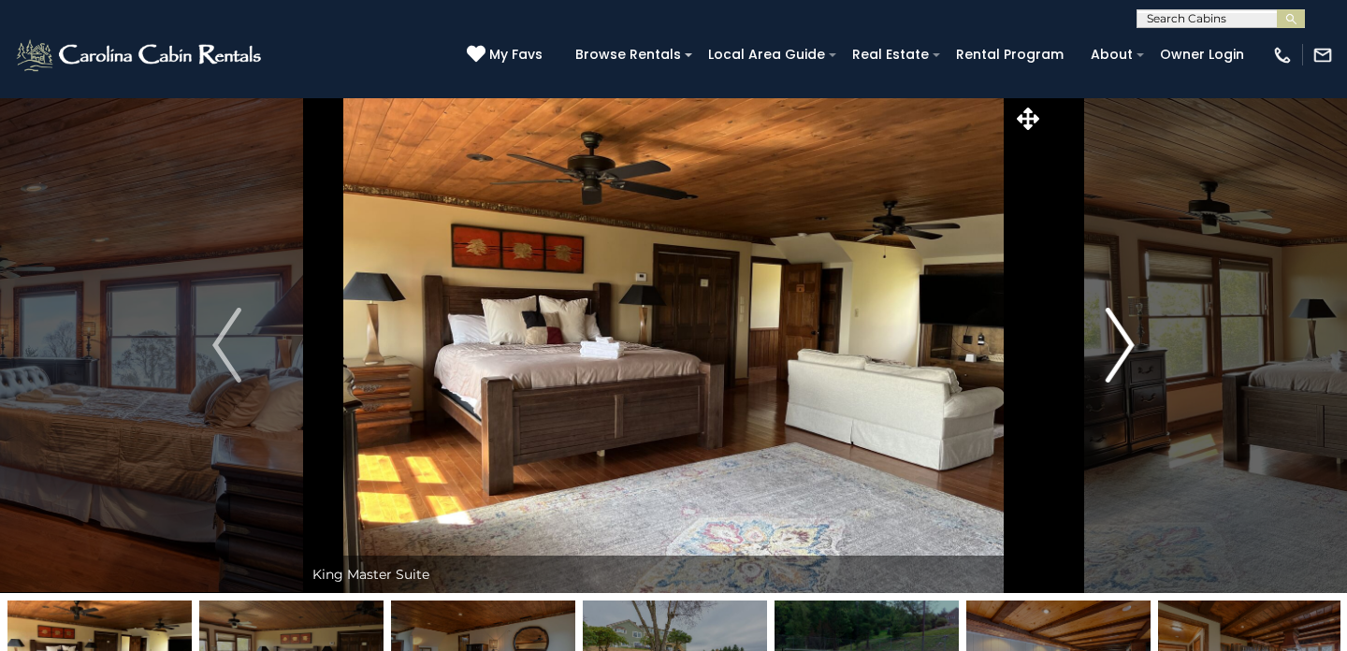
click at [1120, 348] on img "Next" at bounding box center [1120, 345] width 28 height 75
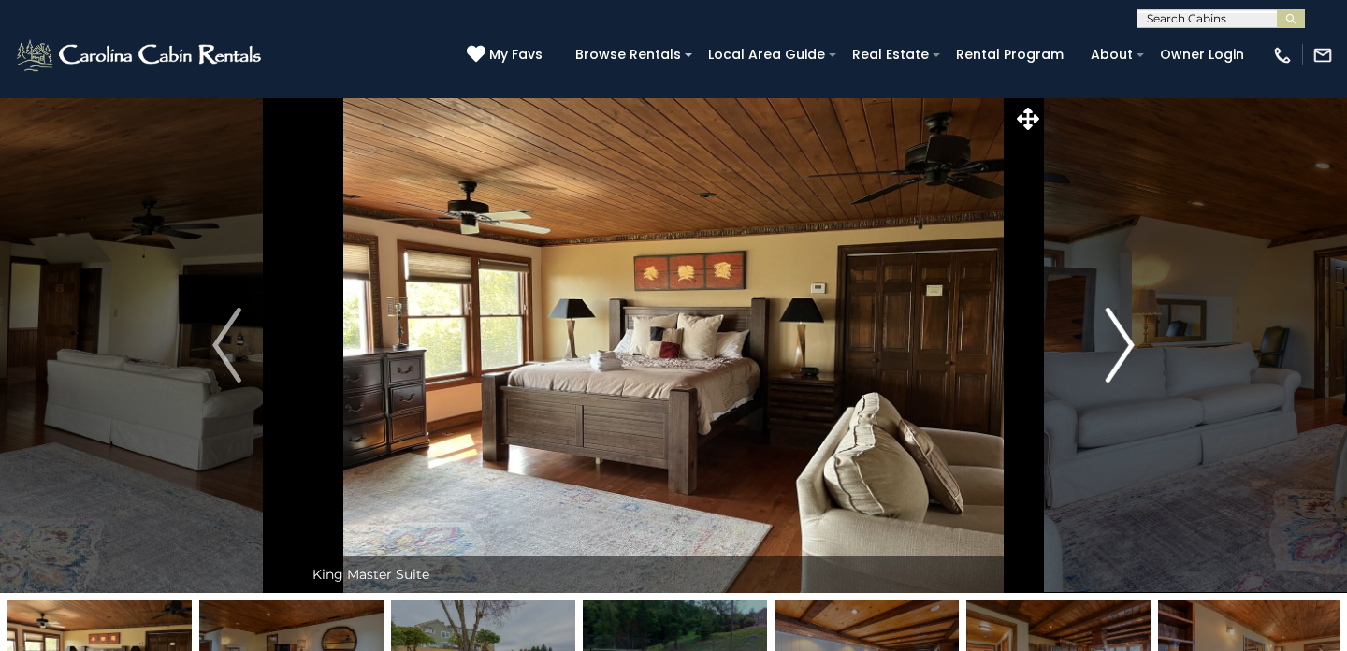
click at [1120, 348] on img "Next" at bounding box center [1120, 345] width 28 height 75
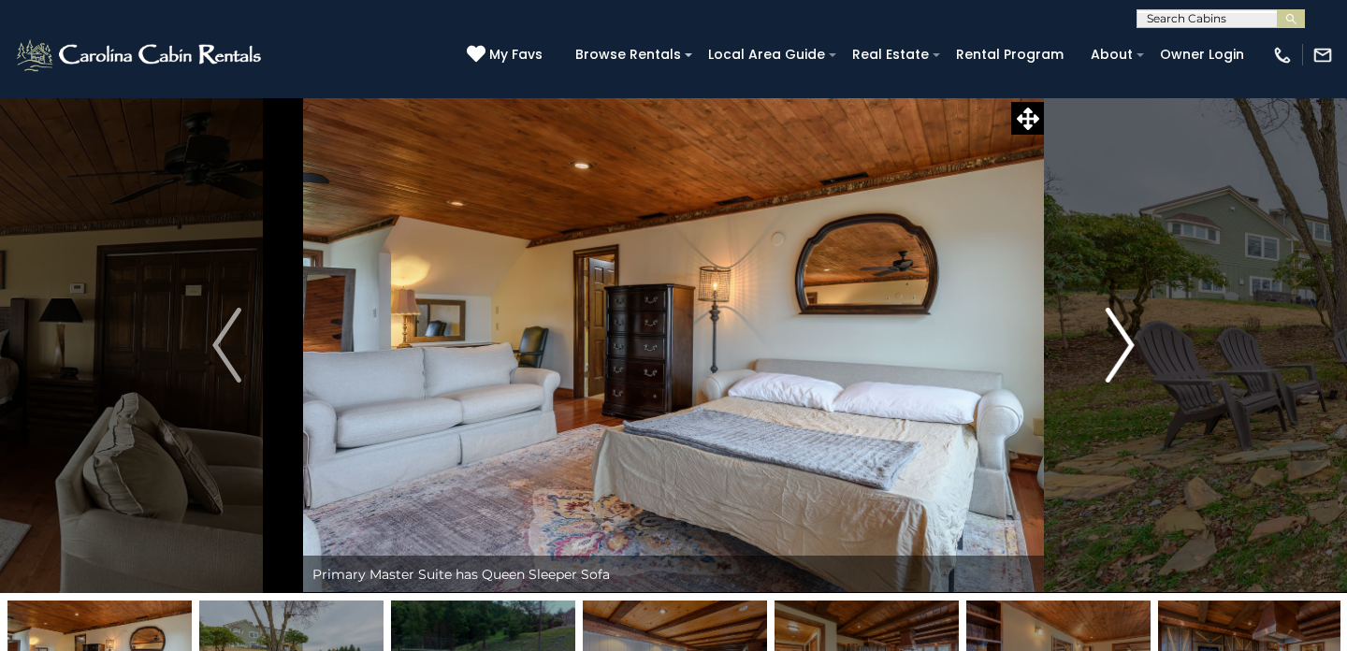
click at [1120, 348] on img "Next" at bounding box center [1120, 345] width 28 height 75
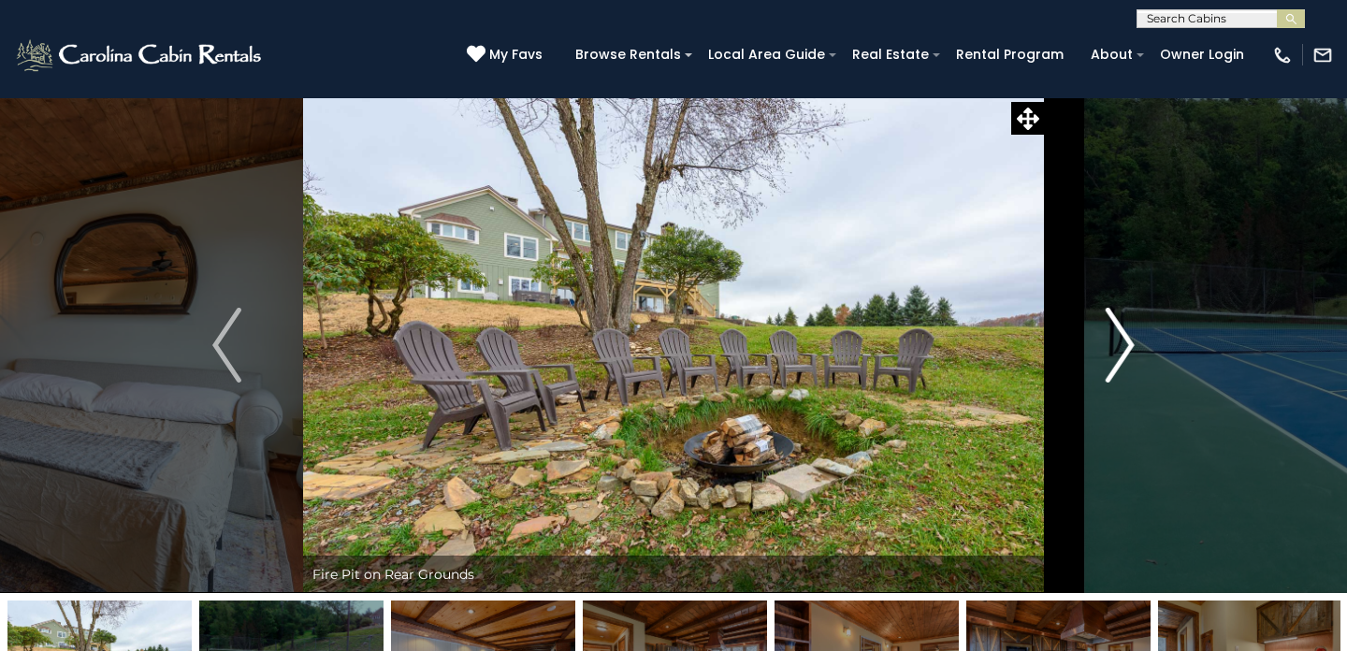
click at [1120, 348] on img "Next" at bounding box center [1120, 345] width 28 height 75
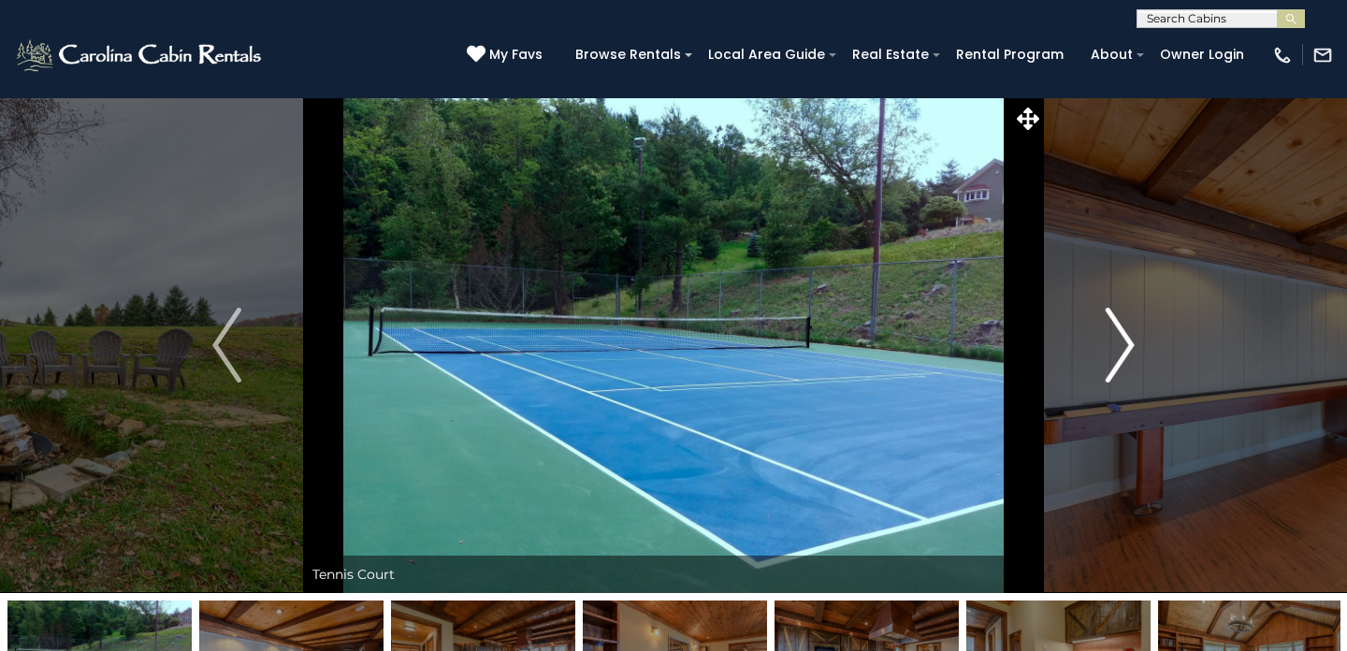
click at [1120, 348] on img "Next" at bounding box center [1120, 345] width 28 height 75
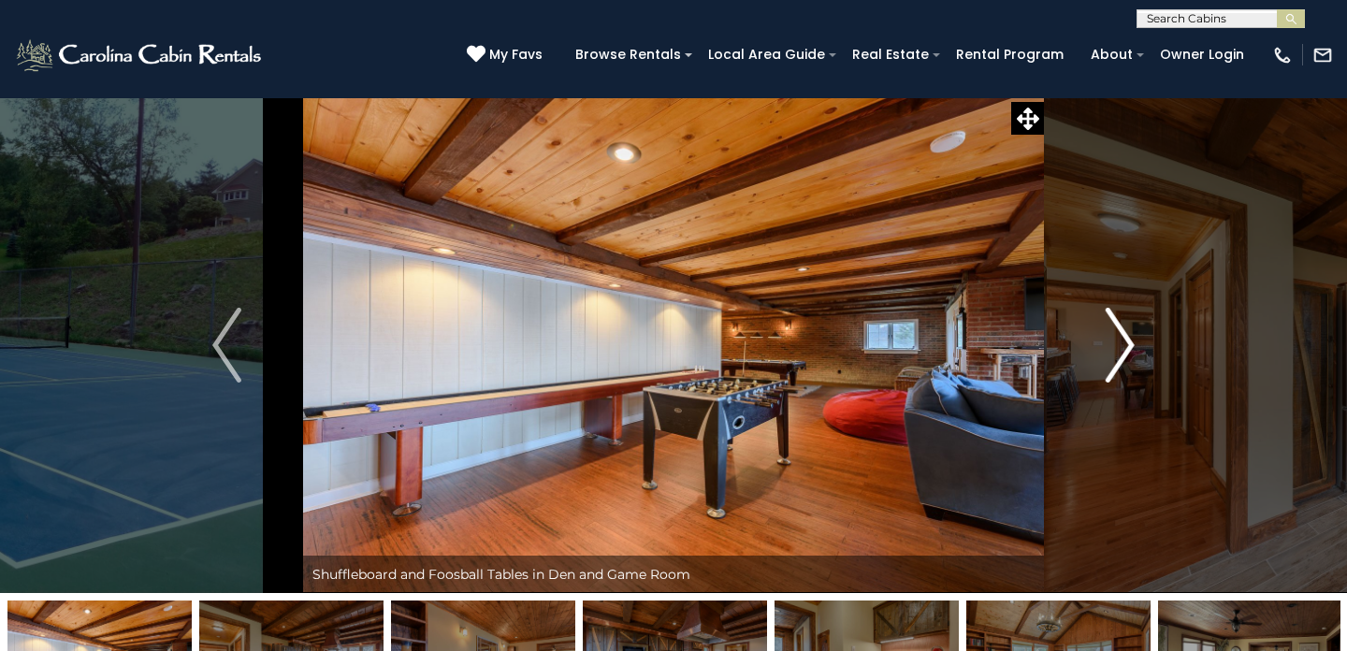
click at [1120, 348] on img "Next" at bounding box center [1120, 345] width 28 height 75
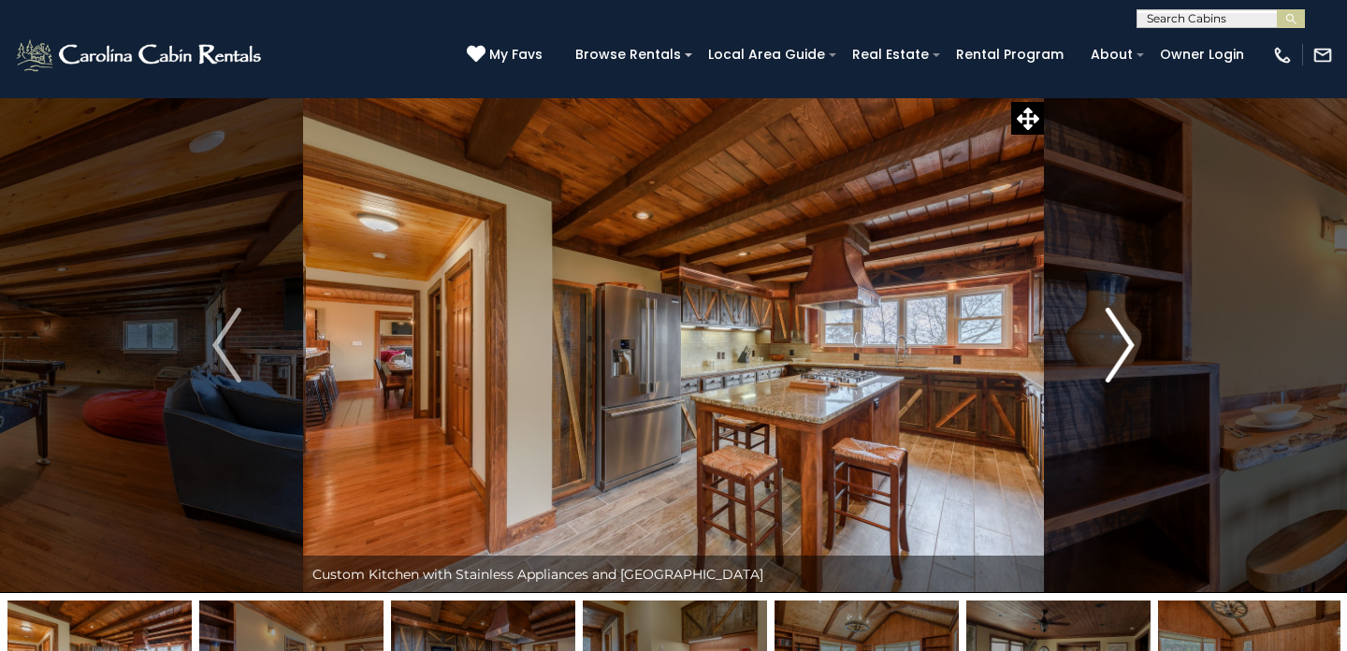
click at [1120, 348] on img "Next" at bounding box center [1120, 345] width 28 height 75
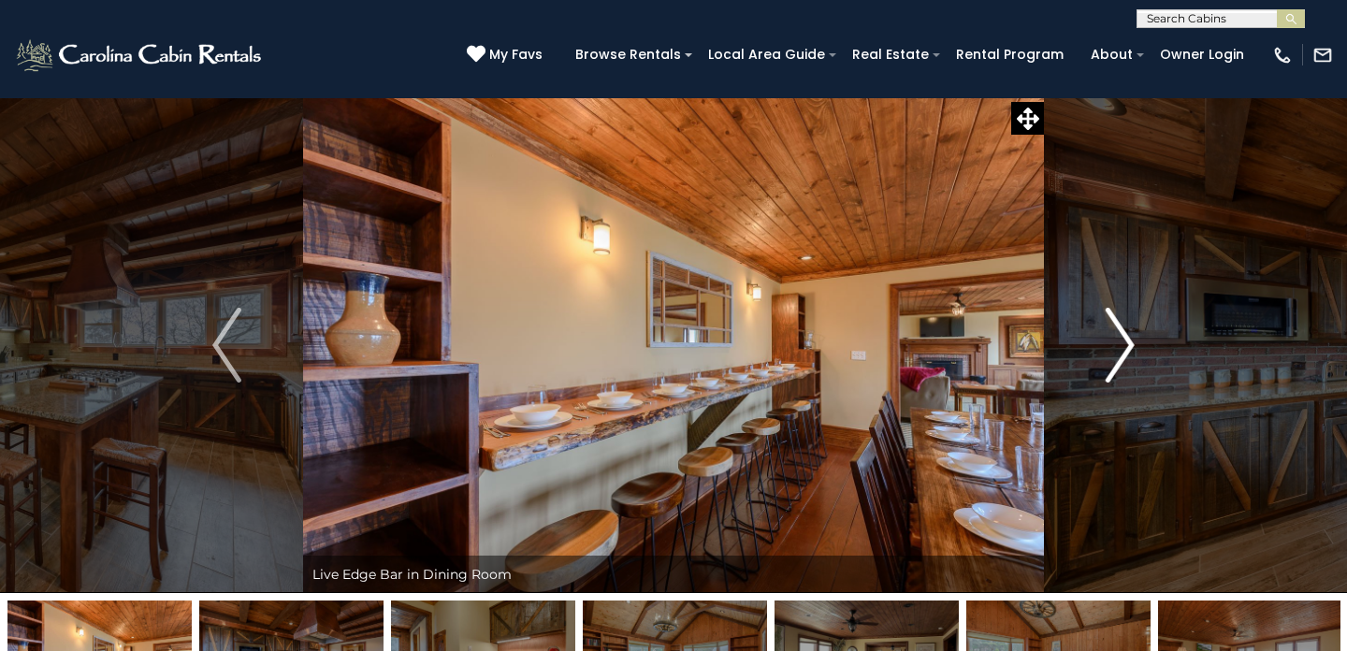
click at [1130, 343] on img "Next" at bounding box center [1120, 345] width 28 height 75
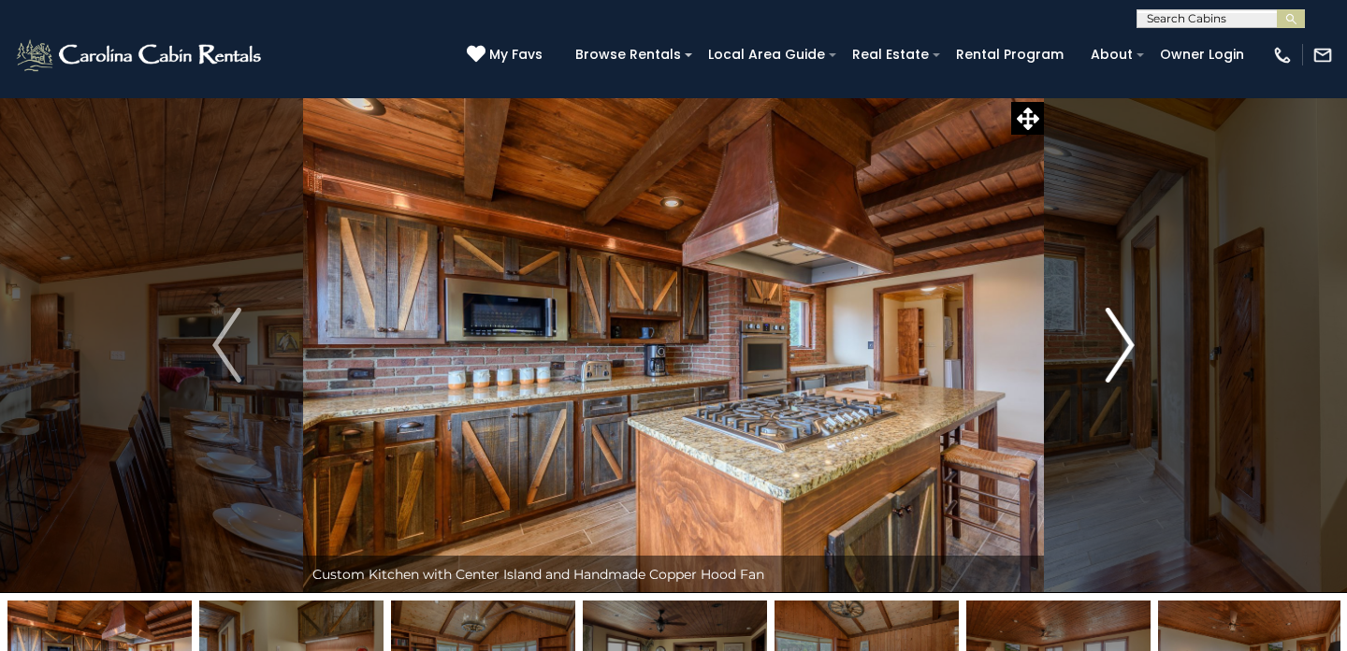
click at [1130, 344] on img "Next" at bounding box center [1120, 345] width 28 height 75
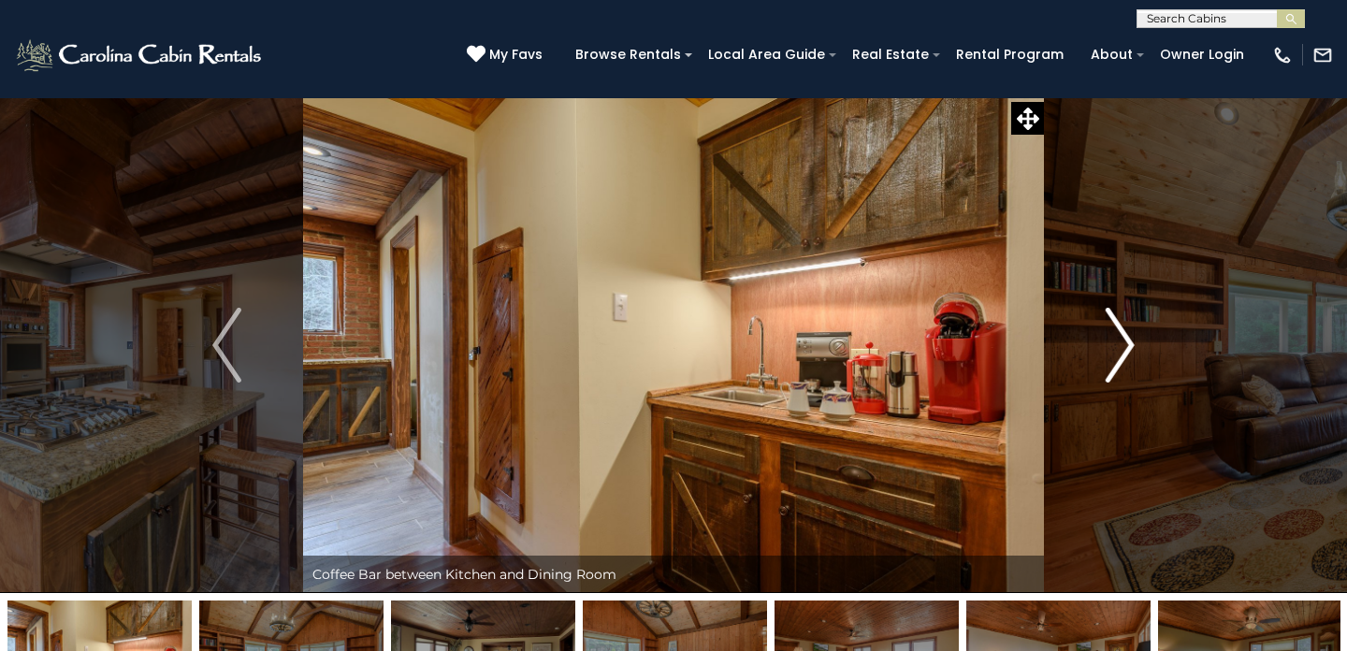
click at [1130, 344] on img "Next" at bounding box center [1120, 345] width 28 height 75
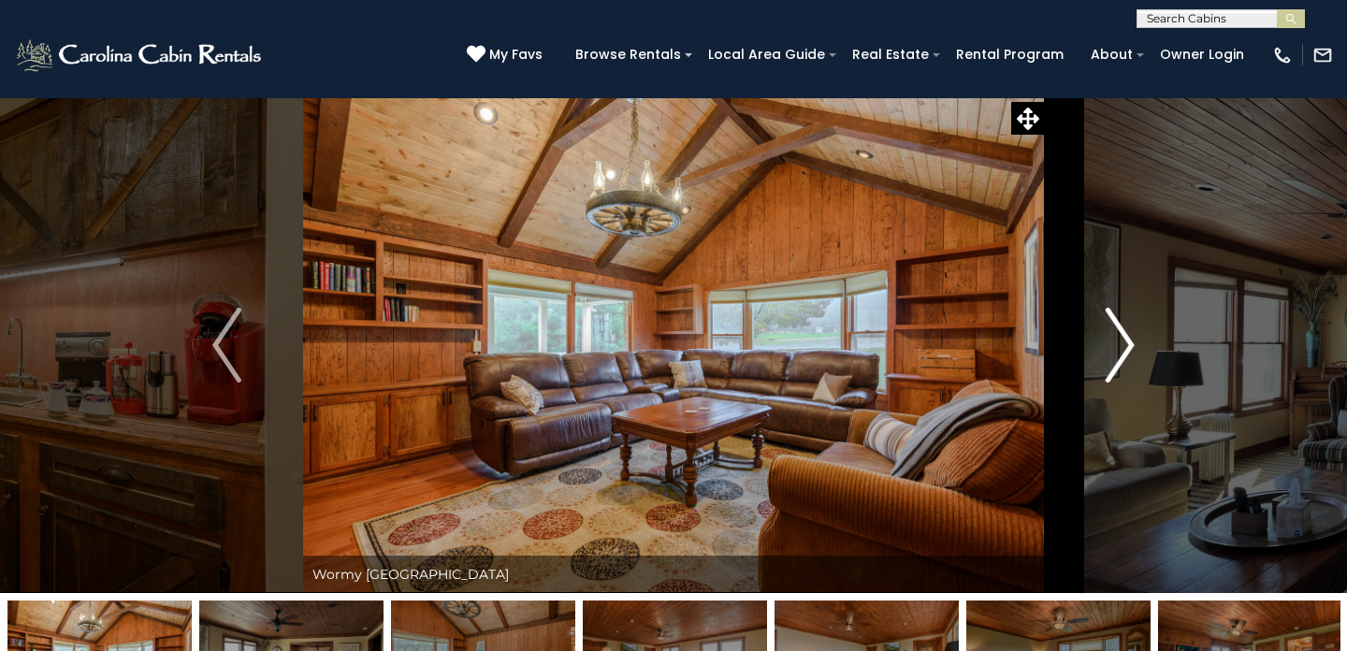
click at [1130, 344] on img "Next" at bounding box center [1120, 345] width 28 height 75
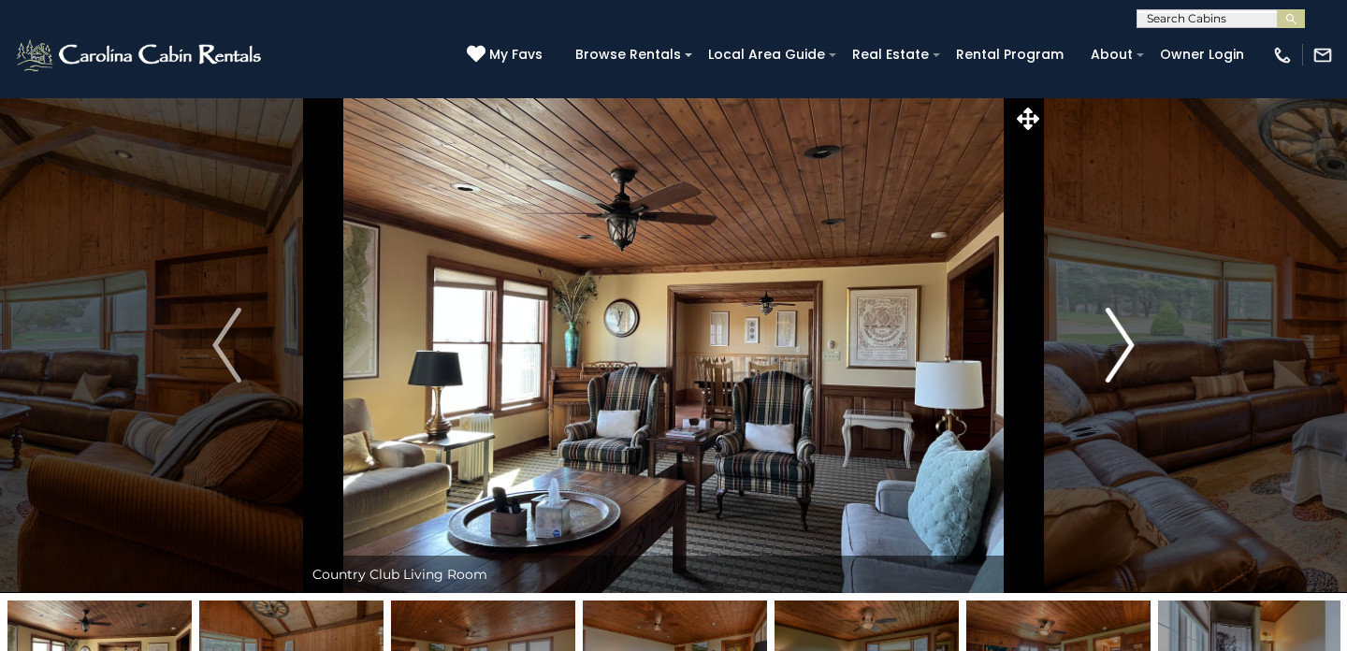
click at [1130, 348] on img "Next" at bounding box center [1120, 345] width 28 height 75
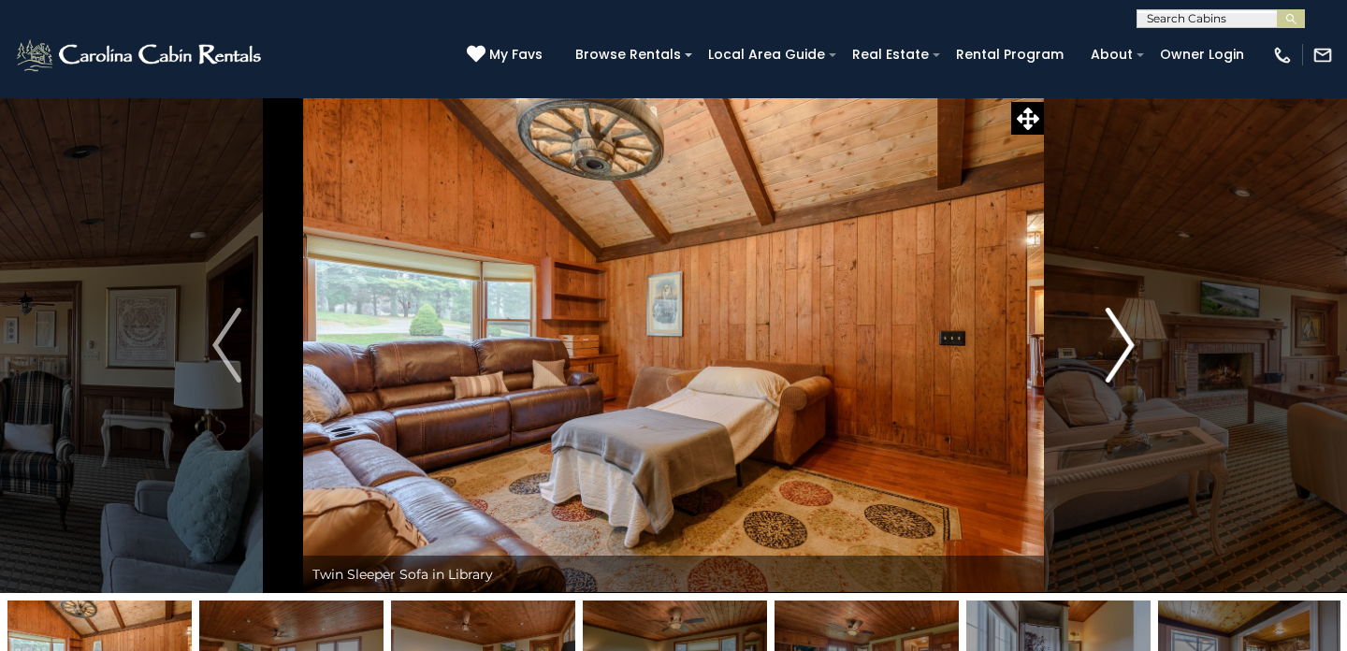
click at [1129, 348] on img "Next" at bounding box center [1120, 345] width 28 height 75
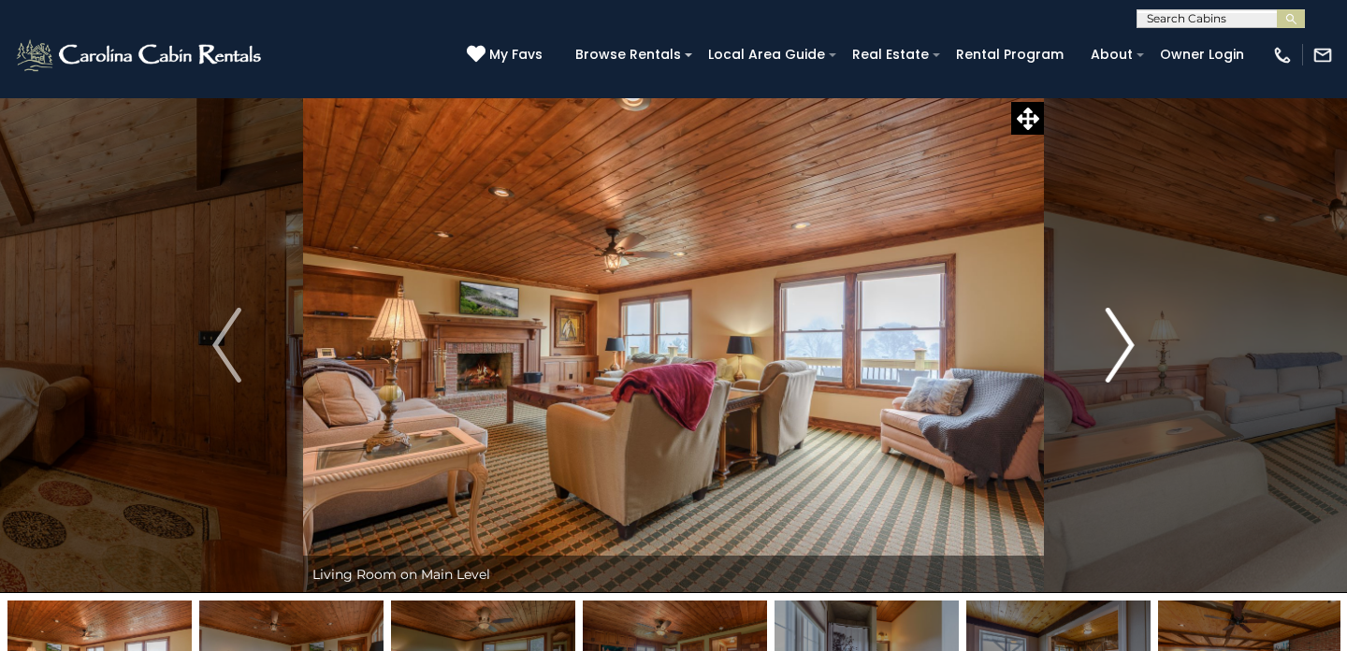
click at [1120, 347] on img "Next" at bounding box center [1120, 345] width 28 height 75
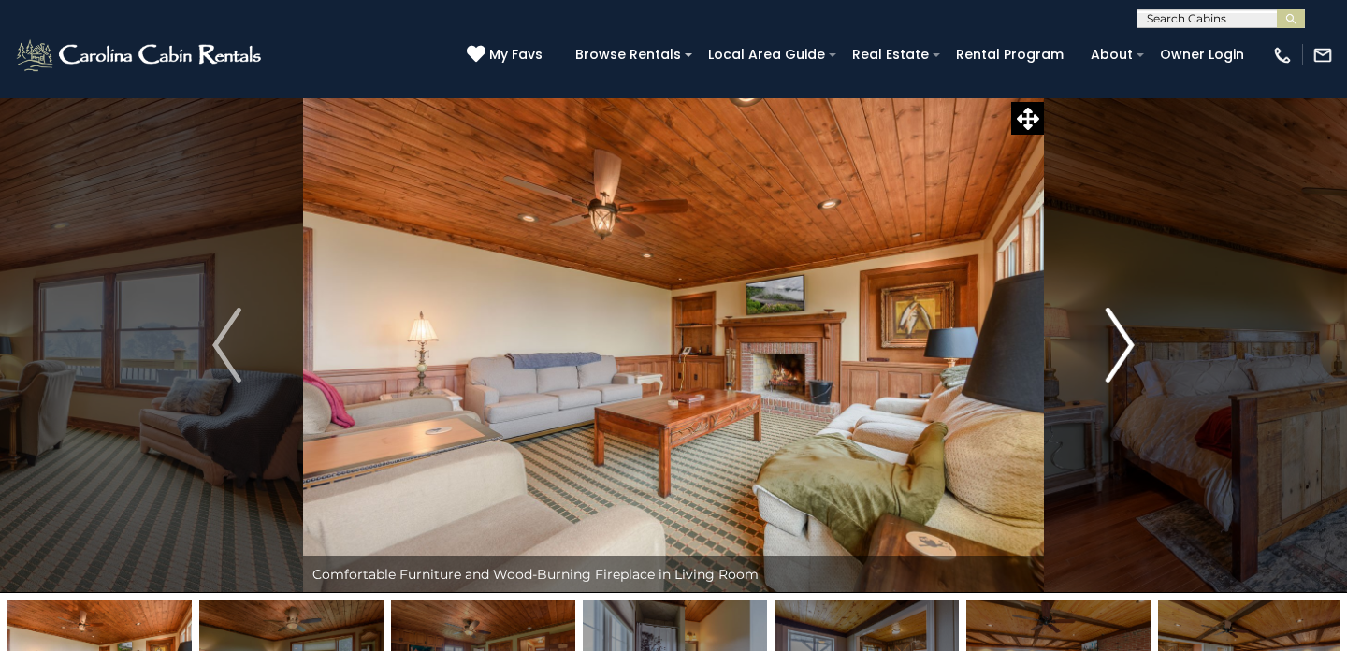
click at [1125, 346] on img "Next" at bounding box center [1120, 345] width 28 height 75
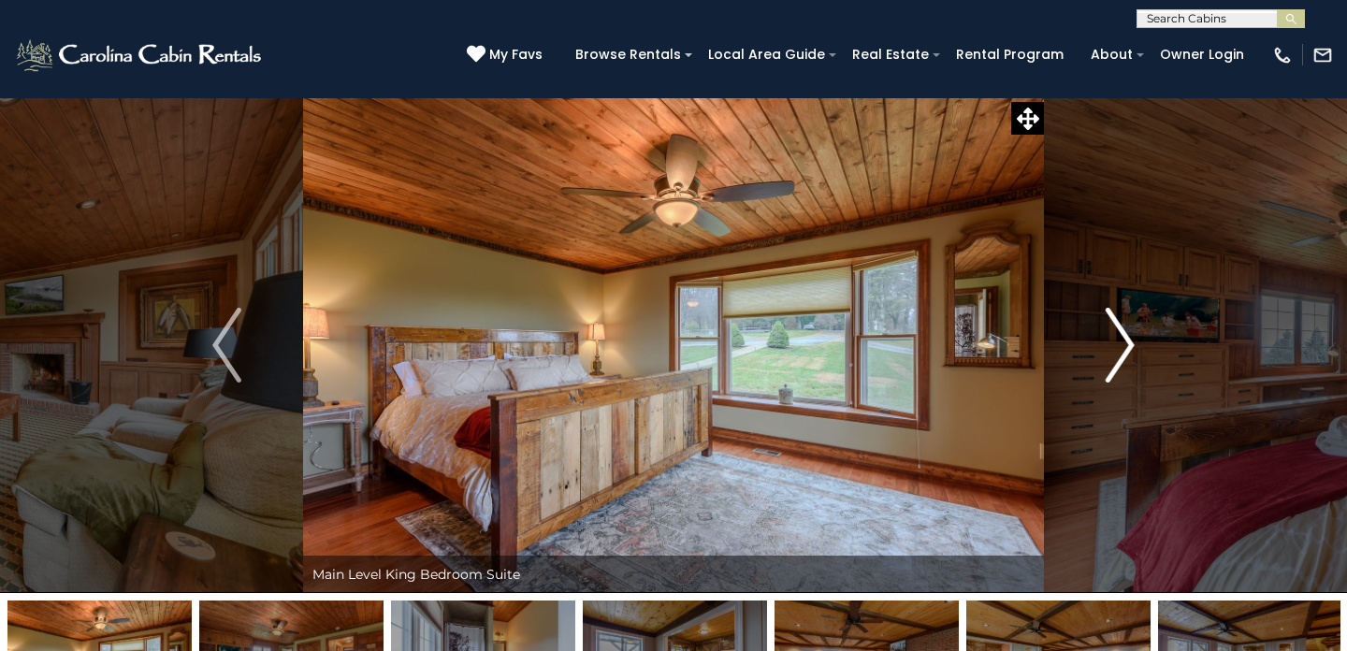
click at [1125, 346] on img "Next" at bounding box center [1120, 345] width 28 height 75
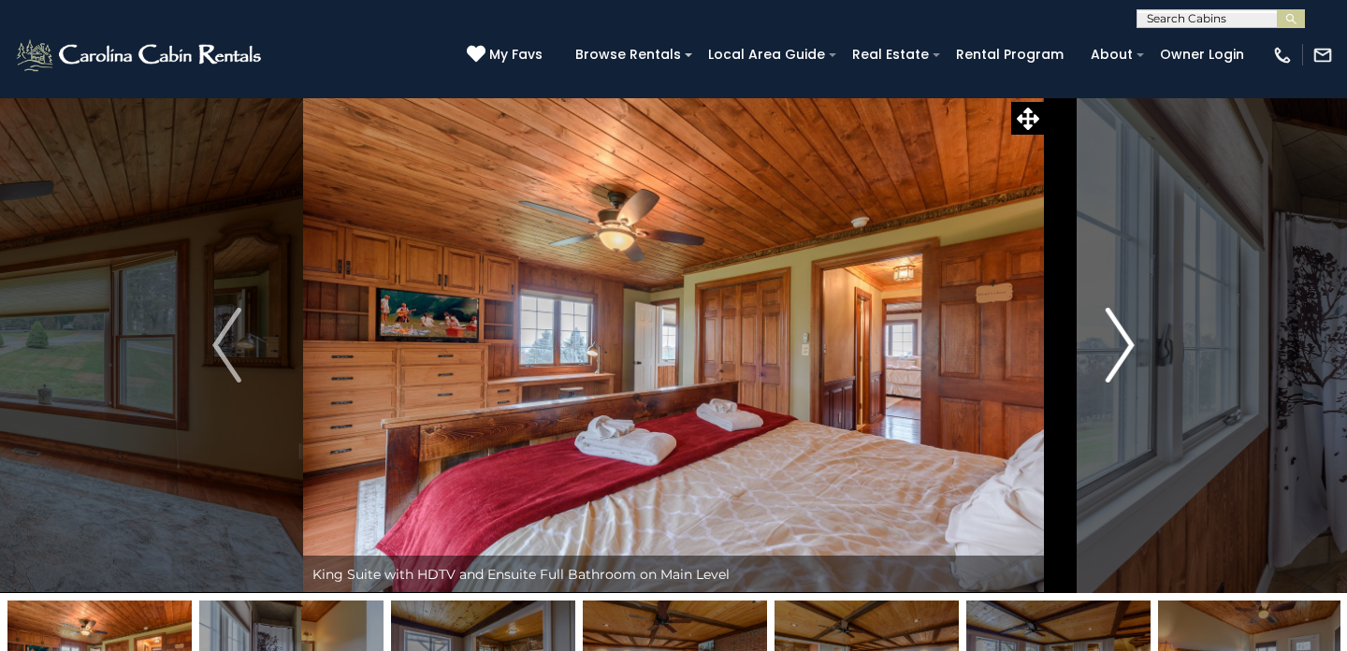
click at [1125, 346] on img "Next" at bounding box center [1120, 345] width 28 height 75
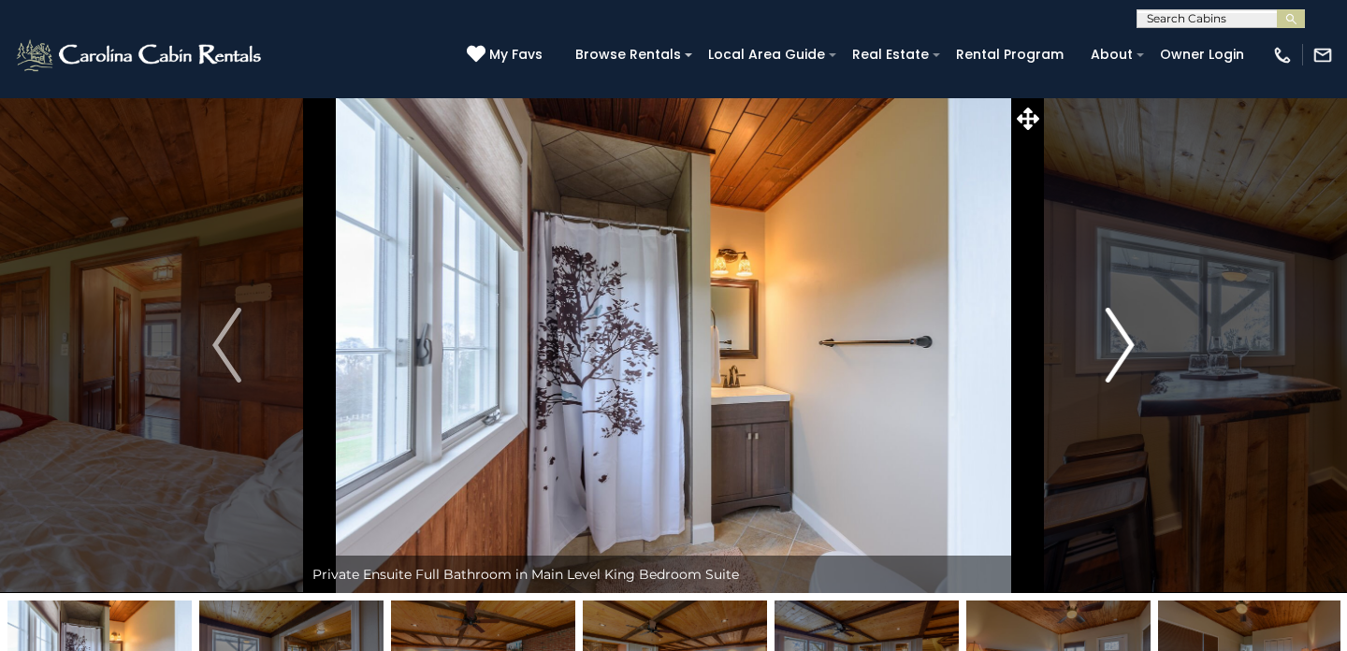
click at [1125, 346] on img "Next" at bounding box center [1120, 345] width 28 height 75
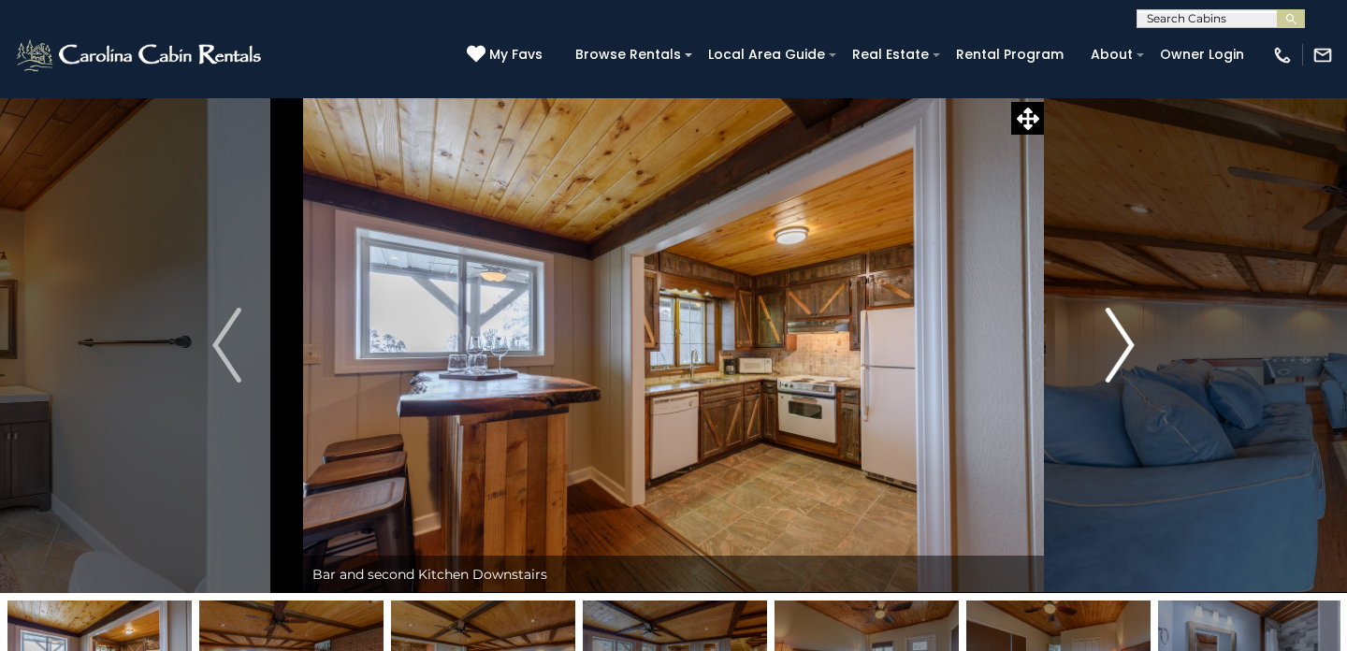
click at [1125, 346] on img "Next" at bounding box center [1120, 345] width 28 height 75
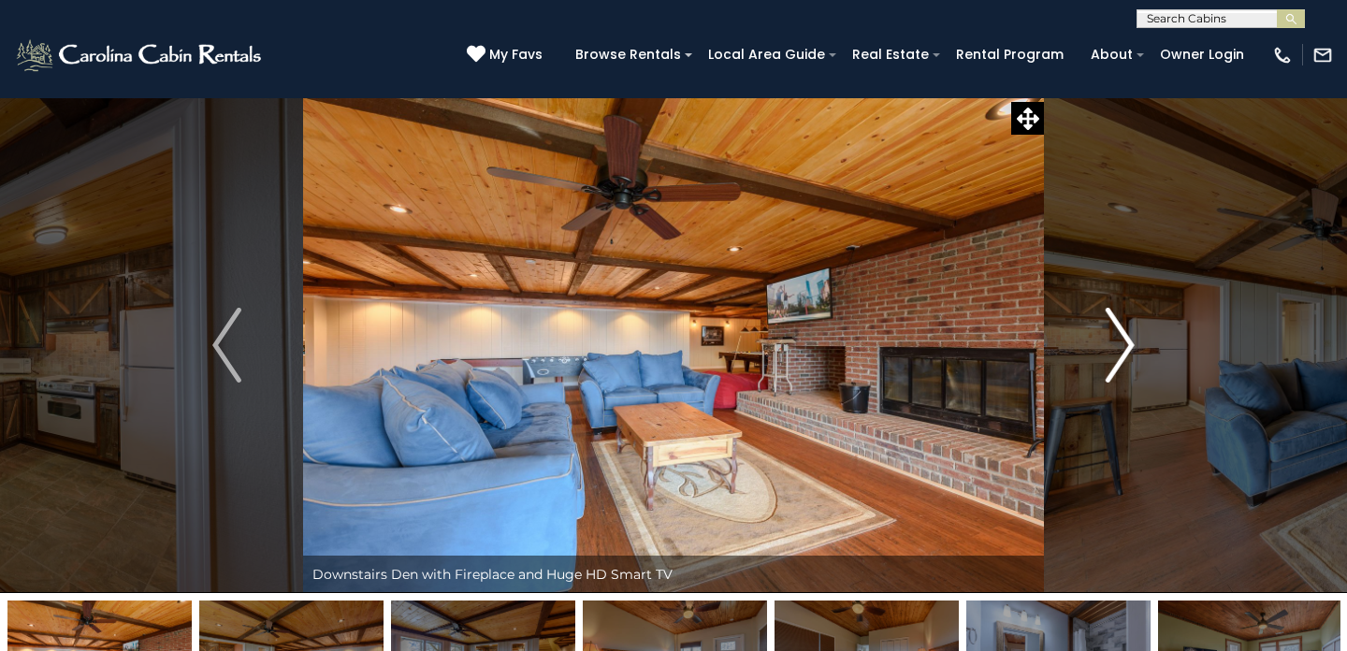
click at [1125, 346] on img "Next" at bounding box center [1120, 345] width 28 height 75
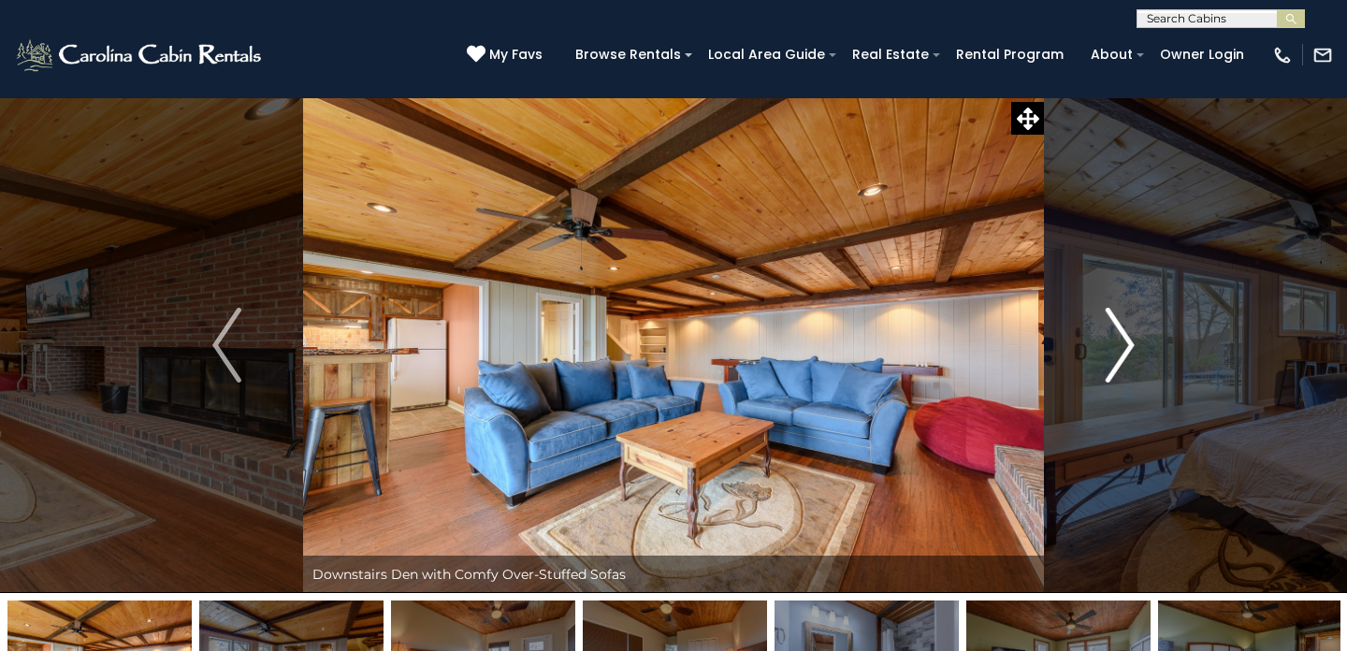
click at [1125, 346] on img "Next" at bounding box center [1120, 345] width 28 height 75
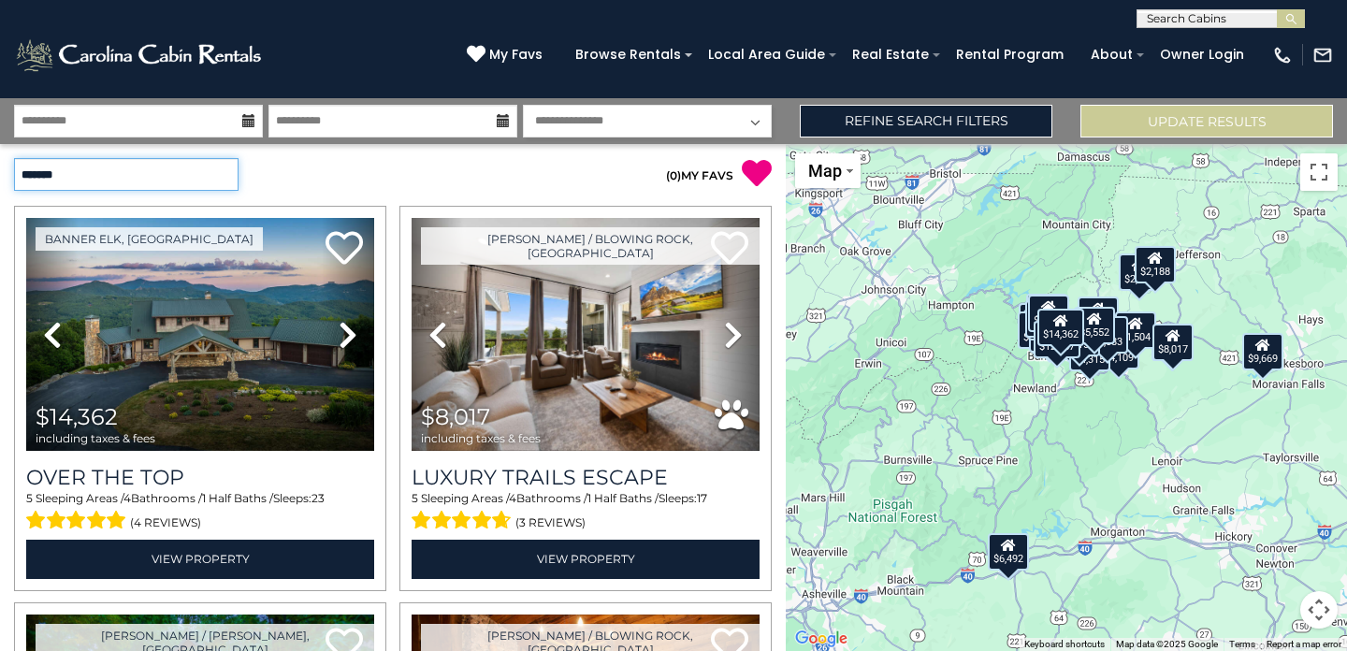
select select "**********"
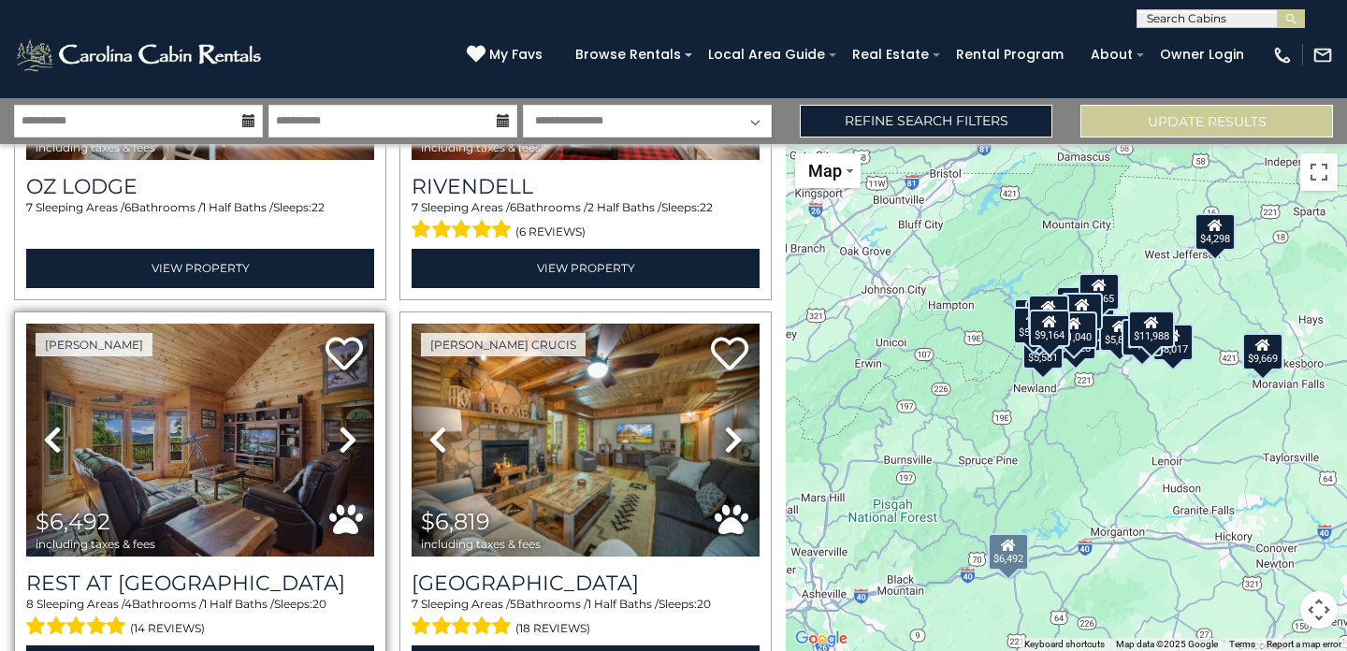
scroll to position [1093, 0]
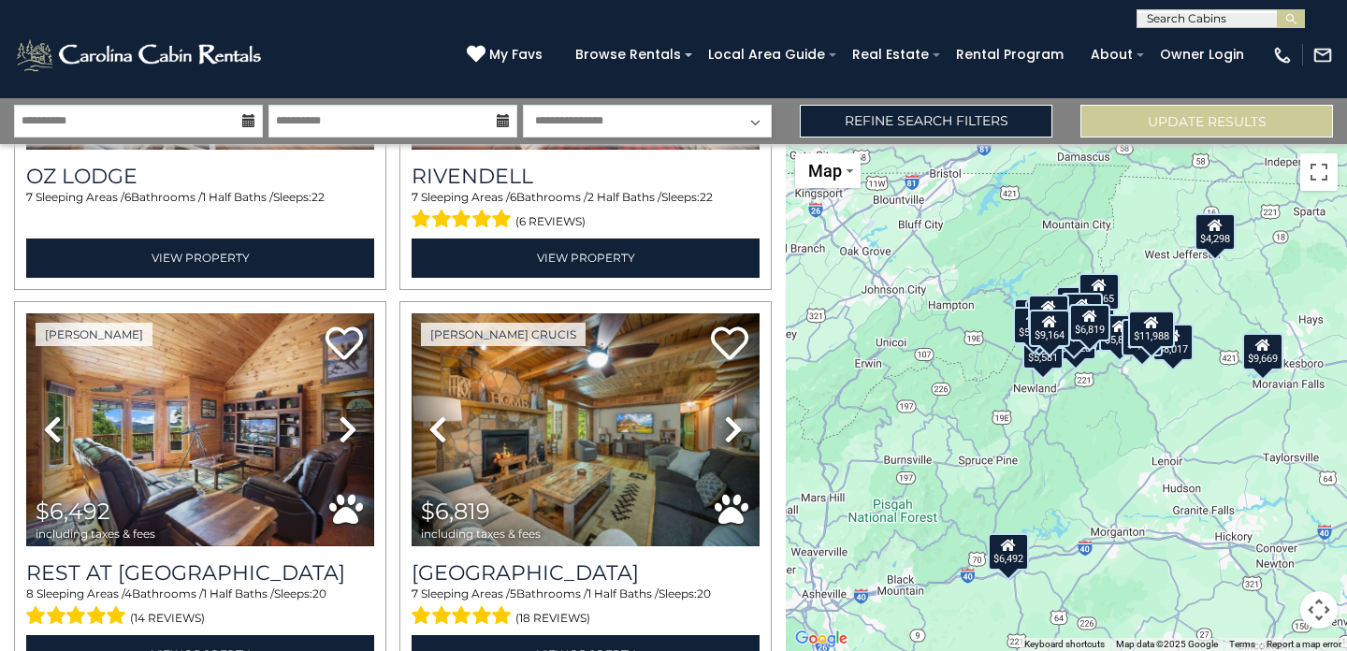
click at [1143, 401] on div "$11,988 $13,899 $11,040 $14,362 $9,164 $11,807 $6,492 $6,819 $9,669 $7,205 $7,5…" at bounding box center [1066, 397] width 561 height 507
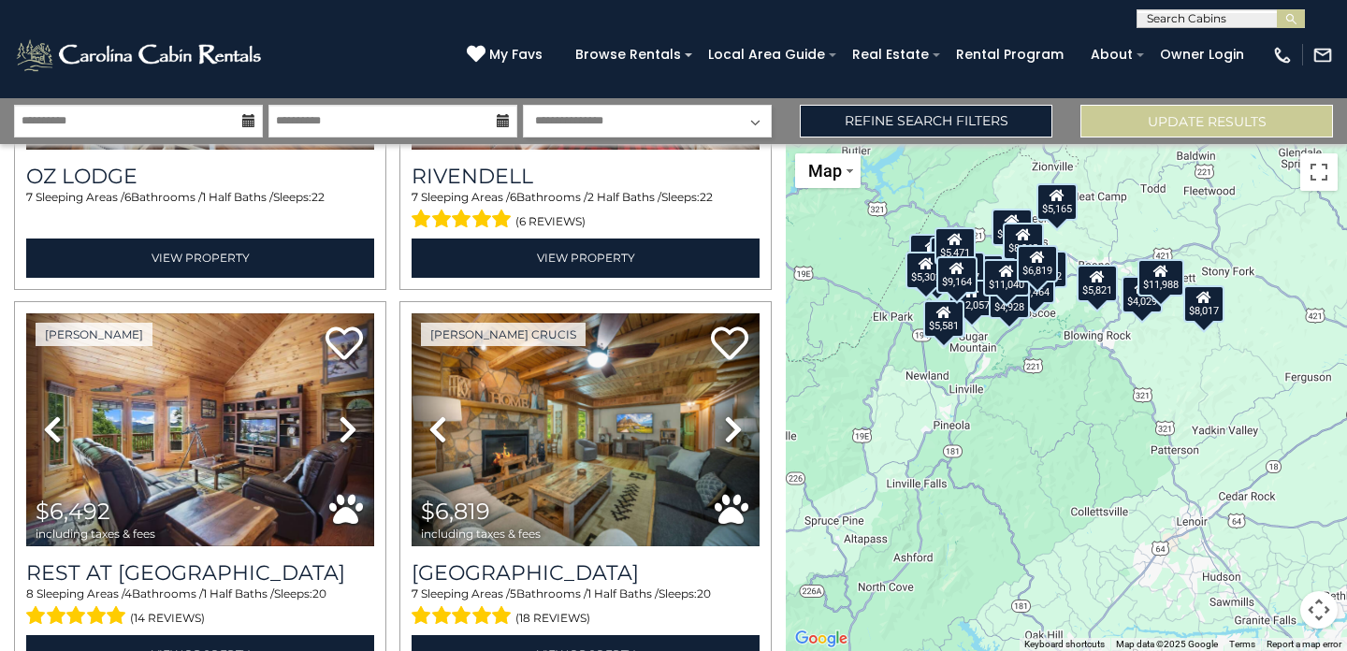
click at [1091, 363] on div "$11,988 $13,899 $11,040 $14,362 $9,164 $11,807 $6,492 $6,819 $9,669 $7,205 $7,5…" at bounding box center [1066, 397] width 561 height 507
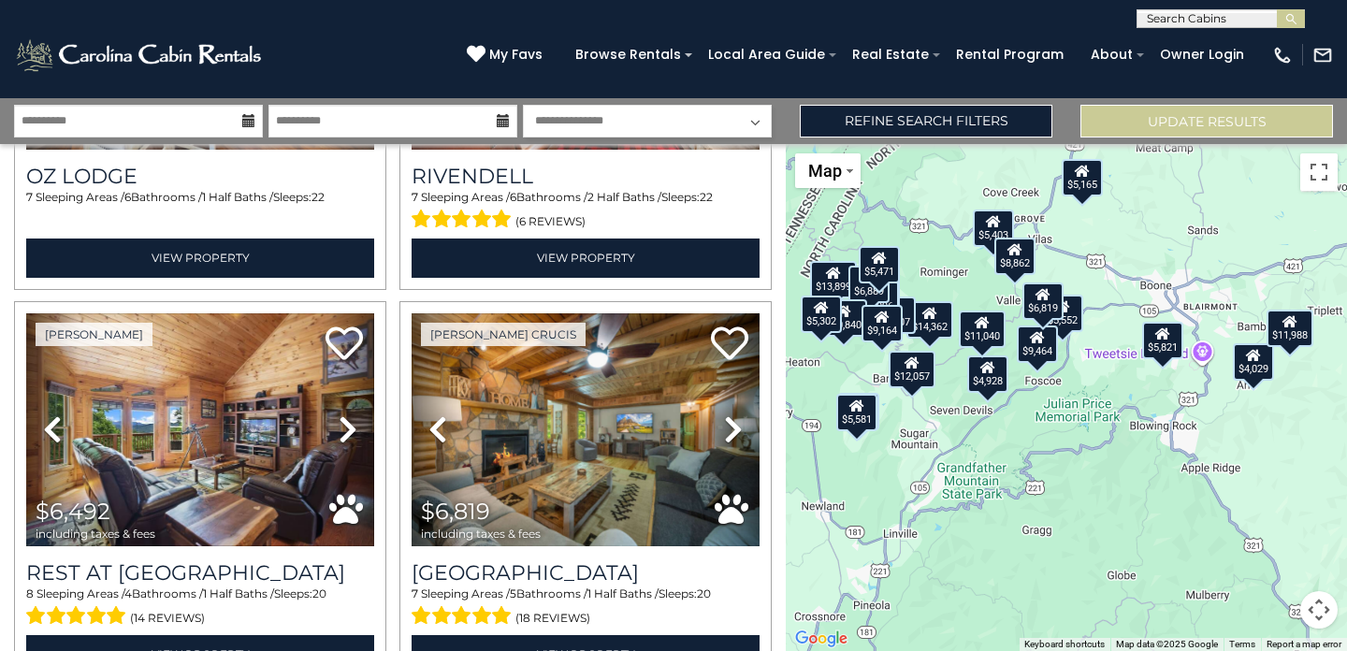
drag, startPoint x: 1044, startPoint y: 300, endPoint x: 1105, endPoint y: 425, distance: 138.5
click at [1105, 425] on div "$11,988 $13,899 $11,040 $14,362 $9,164 $11,807 $6,492 $6,819 $9,669 $7,205 $7,5…" at bounding box center [1066, 397] width 561 height 507
click at [1084, 345] on div "$11,988 $13,899 $11,040 $14,362 $9,164 $11,807 $6,492 $6,819 $9,669 $7,205 $7,5…" at bounding box center [1066, 397] width 561 height 507
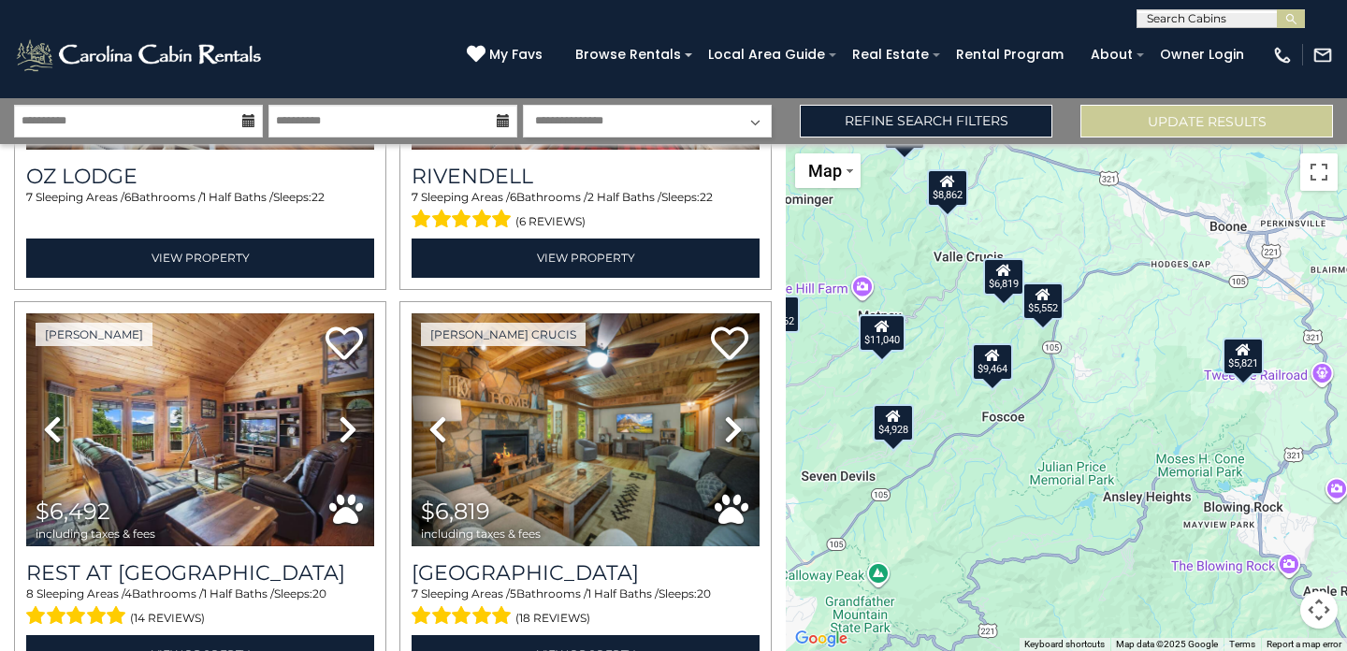
click at [1048, 256] on div "$11,988 $13,899 $11,040 $14,362 $9,164 $11,807 $6,492 $6,819 $9,669 $7,205 $7,5…" at bounding box center [1066, 397] width 561 height 507
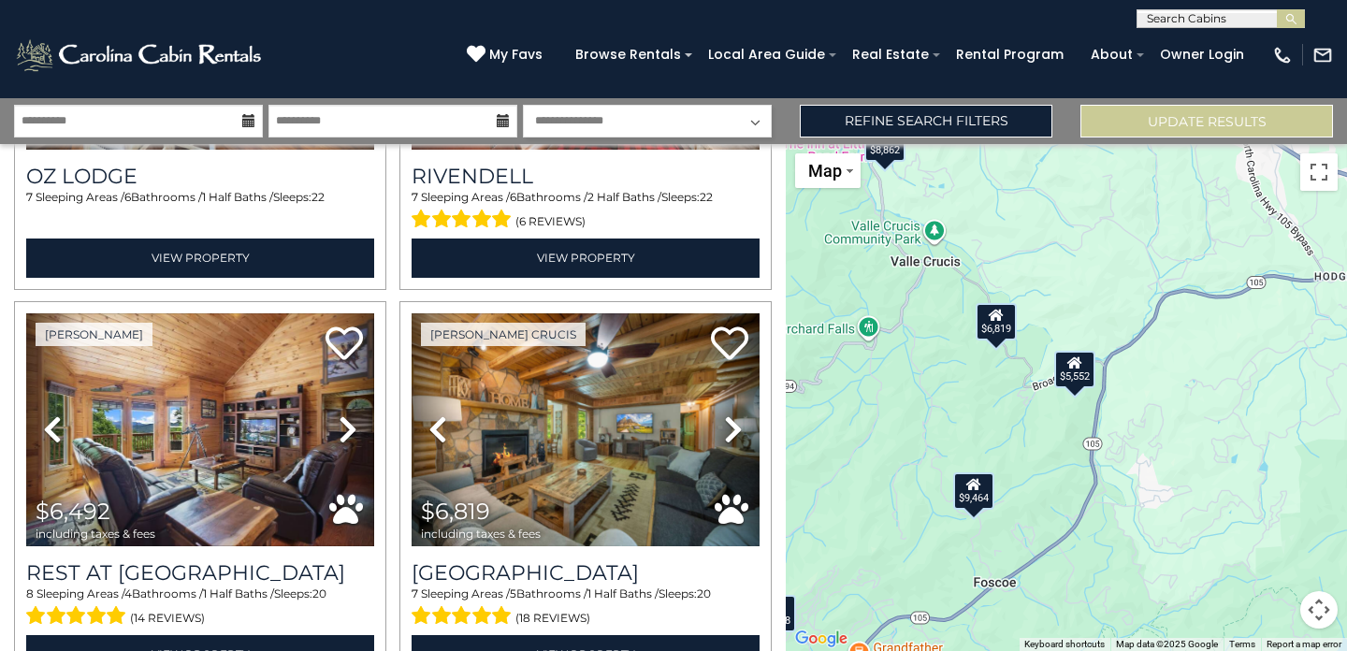
drag, startPoint x: 1004, startPoint y: 291, endPoint x: 1043, endPoint y: 295, distance: 39.5
click at [1043, 295] on div "$11,988 $13,899 $11,040 $14,362 $9,164 $11,807 $6,492 $6,819 $9,669 $7,205 $7,5…" at bounding box center [1066, 397] width 561 height 507
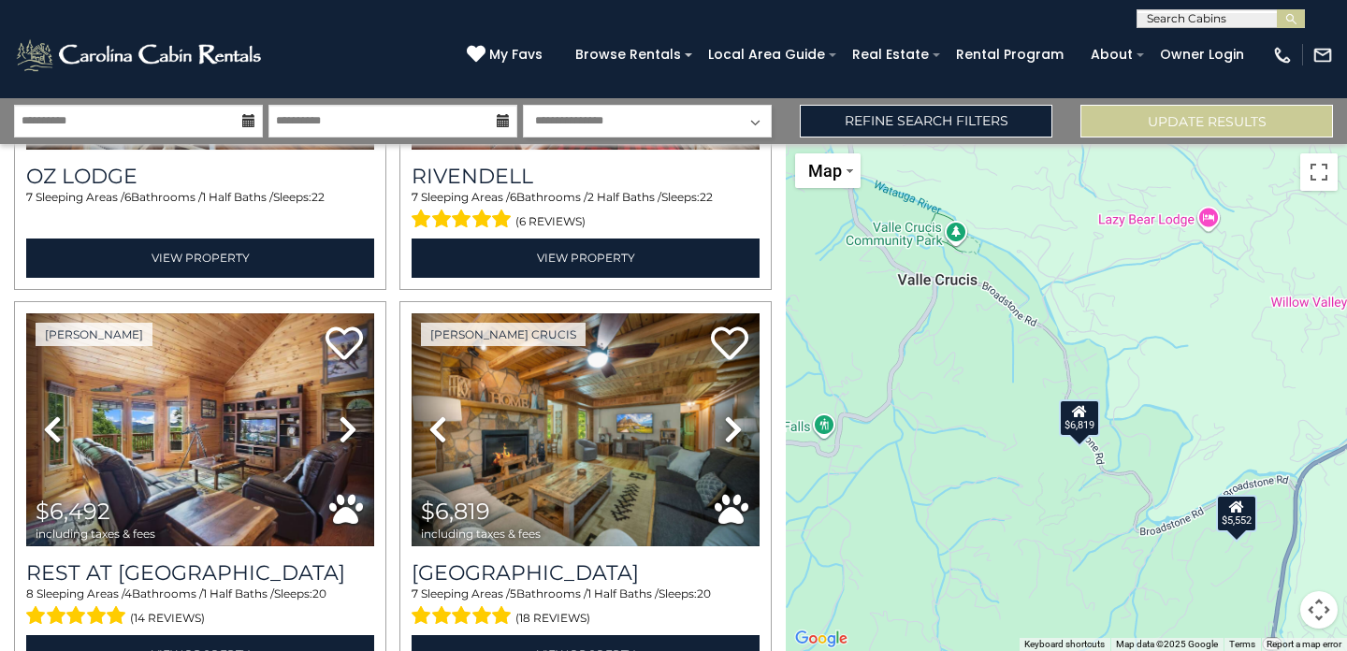
drag, startPoint x: 959, startPoint y: 286, endPoint x: 1091, endPoint y: 338, distance: 141.6
click at [1091, 338] on div "$11,988 $13,899 $11,040 $14,362 $9,164 $11,807 $6,492 $6,819 $9,669 $7,205 $7,5…" at bounding box center [1066, 397] width 561 height 507
click at [1122, 411] on div "$11,988 $13,899 $11,040 $14,362 $9,164 $11,807 $6,492 $6,819 $9,669 $7,205 $7,5…" at bounding box center [1066, 397] width 561 height 507
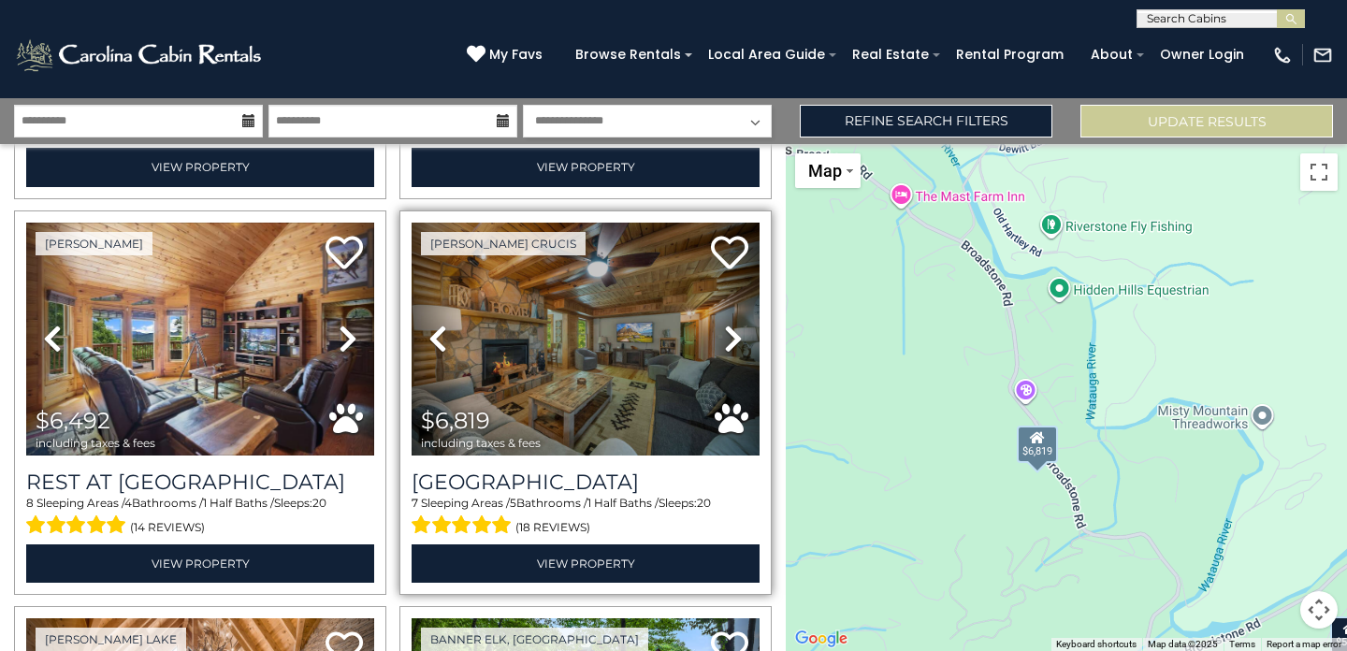
scroll to position [1186, 0]
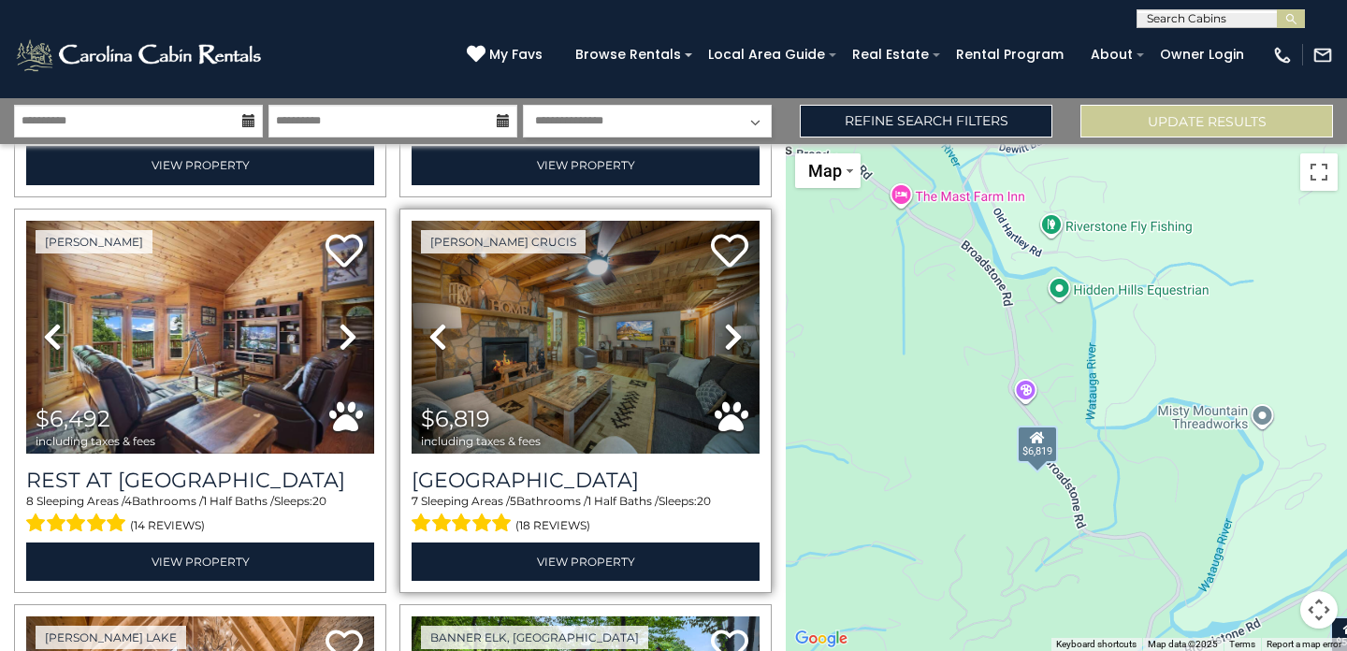
click at [546, 343] on img at bounding box center [586, 337] width 348 height 233
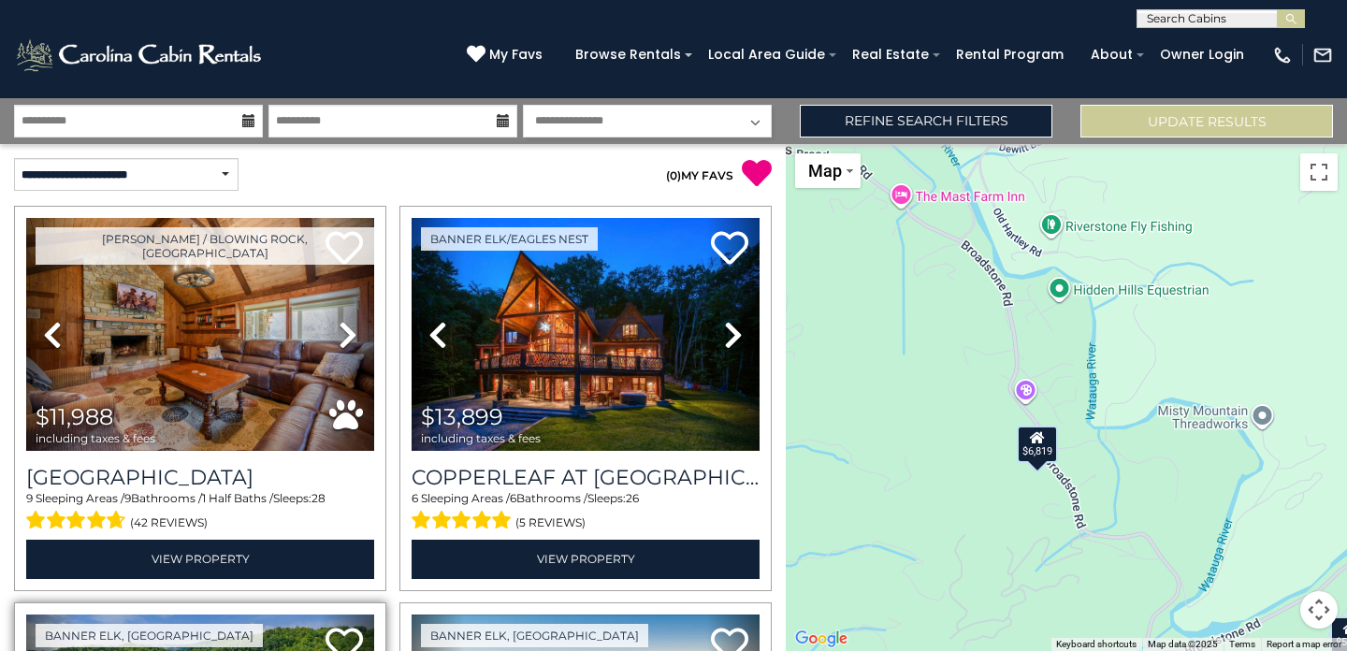
scroll to position [0, 0]
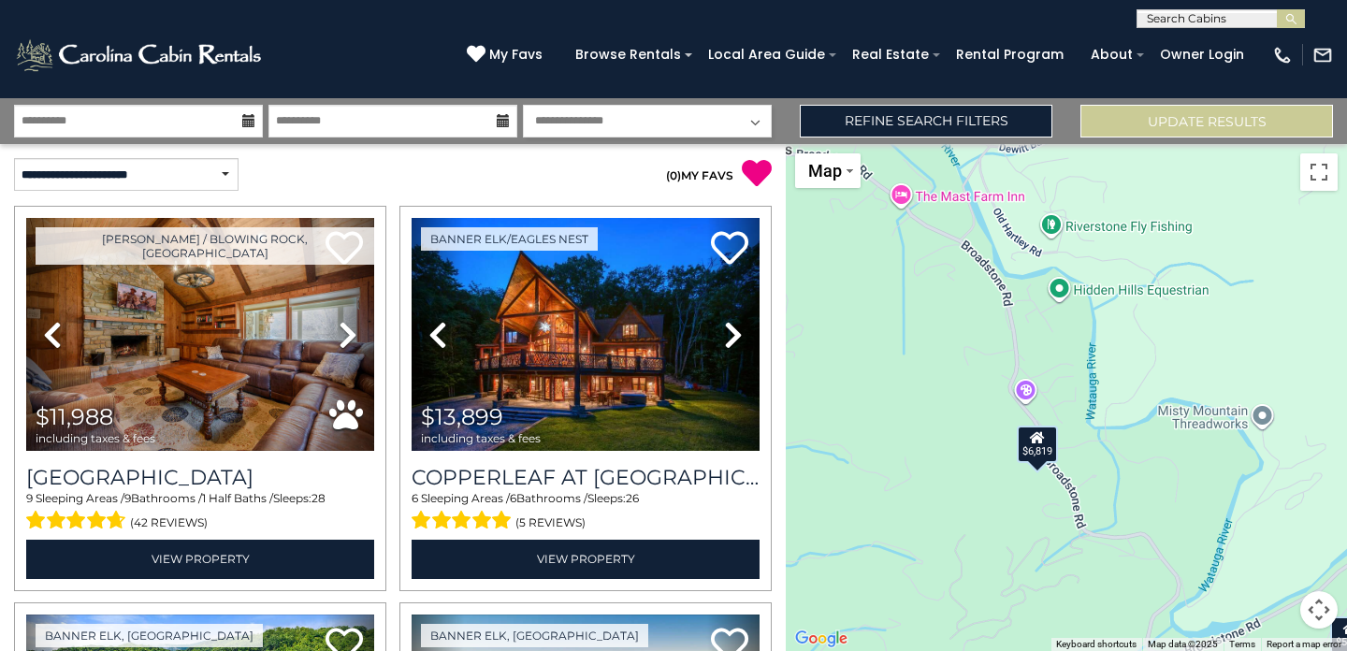
click at [503, 123] on icon at bounding box center [503, 120] width 13 height 13
click at [242, 123] on icon at bounding box center [248, 120] width 13 height 13
click at [209, 126] on input "**********" at bounding box center [138, 121] width 249 height 33
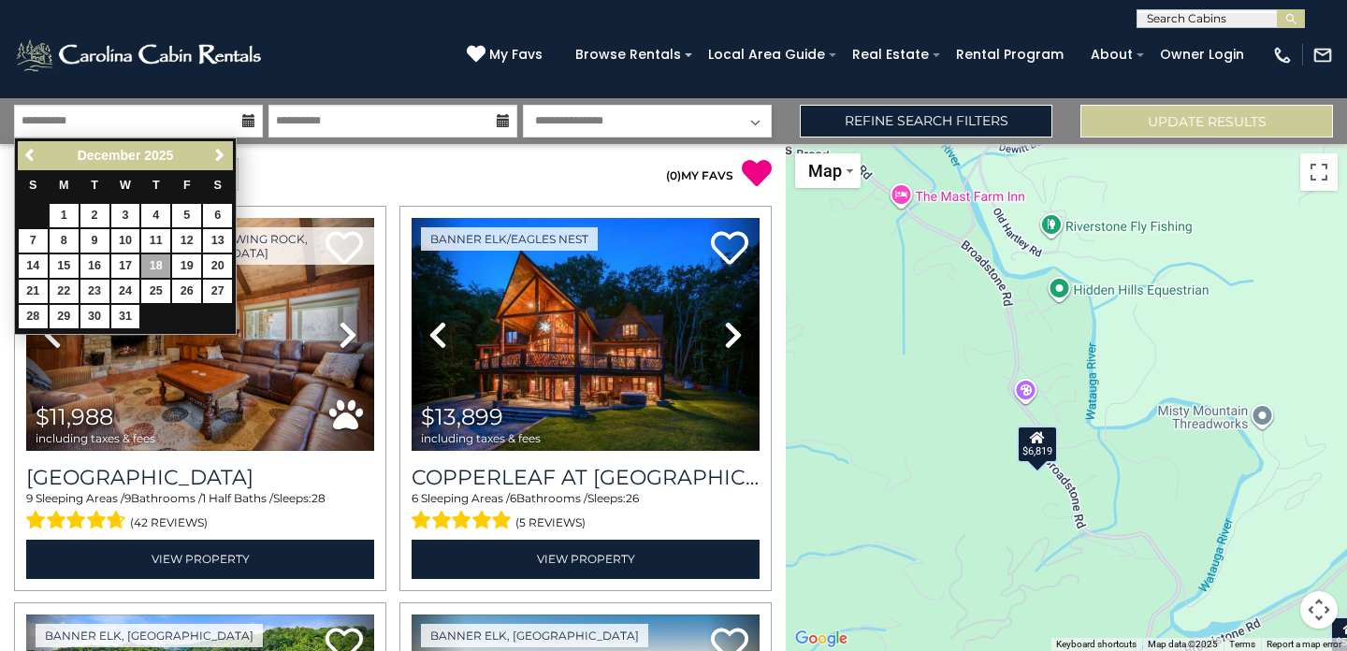
click at [152, 264] on link "18" at bounding box center [155, 265] width 29 height 23
type input "********"
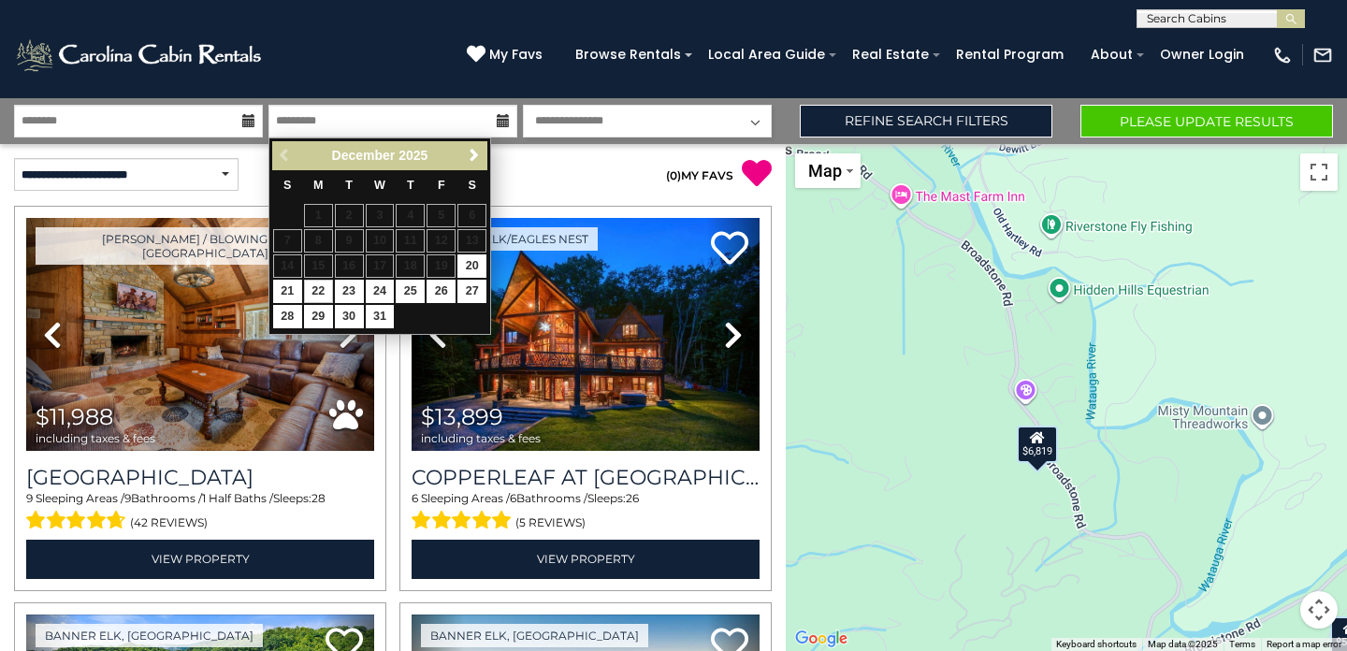
click at [318, 282] on link "22" at bounding box center [318, 291] width 29 height 23
type input "********"
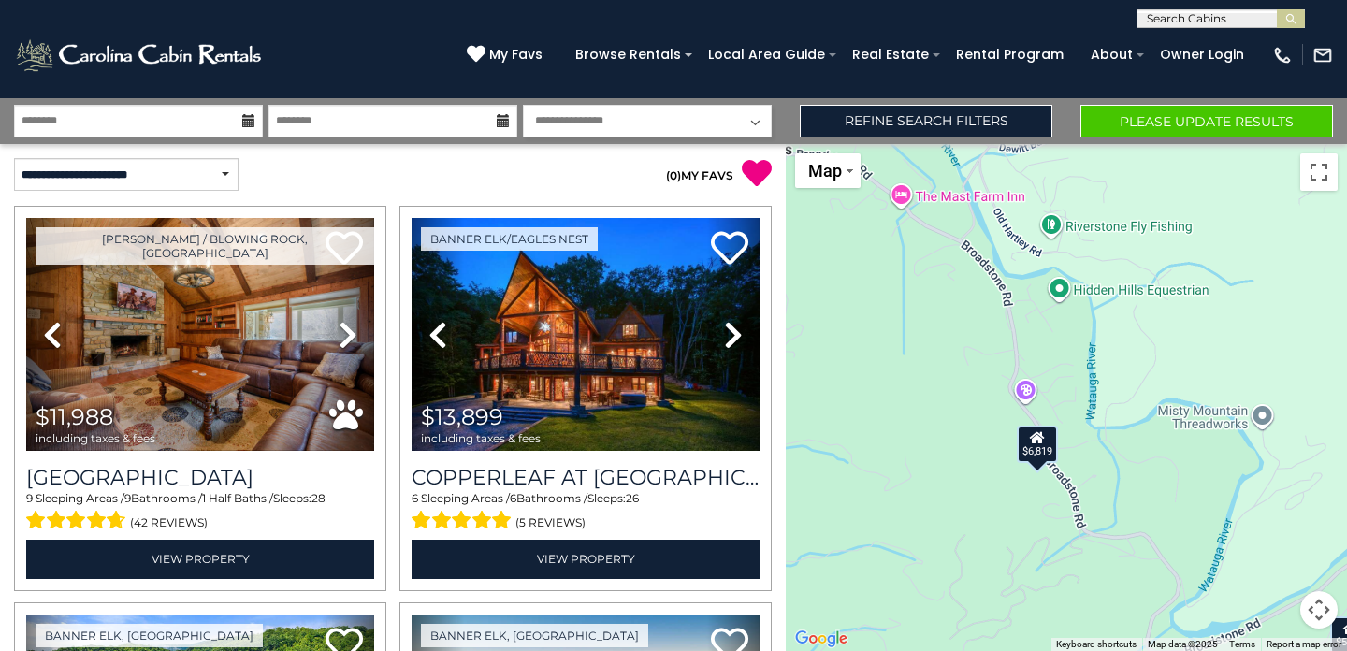
click at [1185, 123] on button "Please Update Results" at bounding box center [1206, 121] width 253 height 33
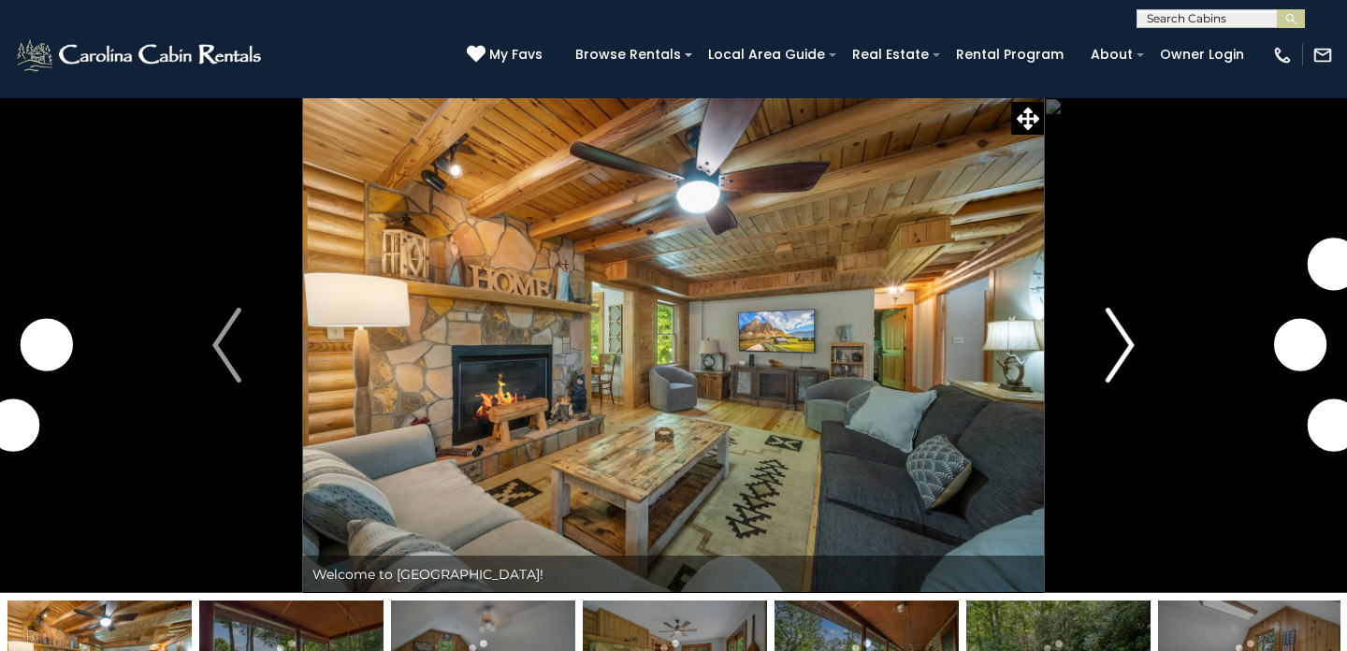
click at [1121, 347] on img "Next" at bounding box center [1120, 345] width 28 height 75
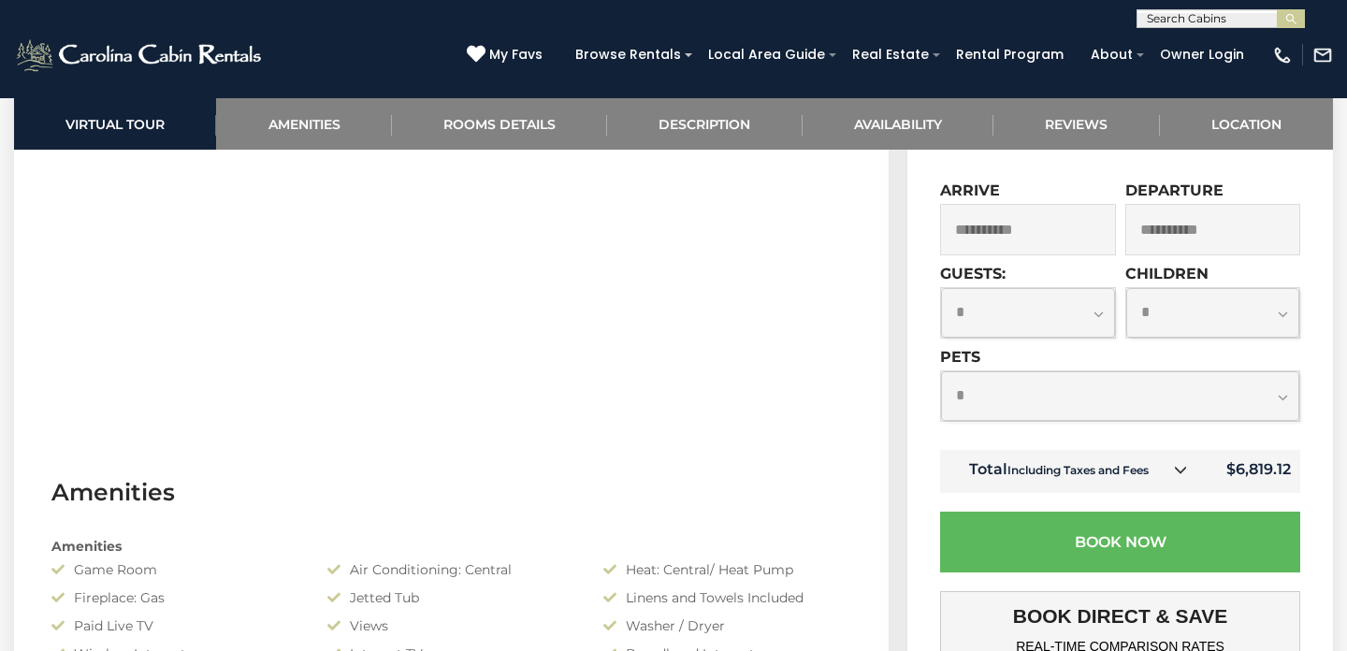
scroll to position [1031, 0]
click at [1039, 255] on input "**********" at bounding box center [1028, 229] width 176 height 51
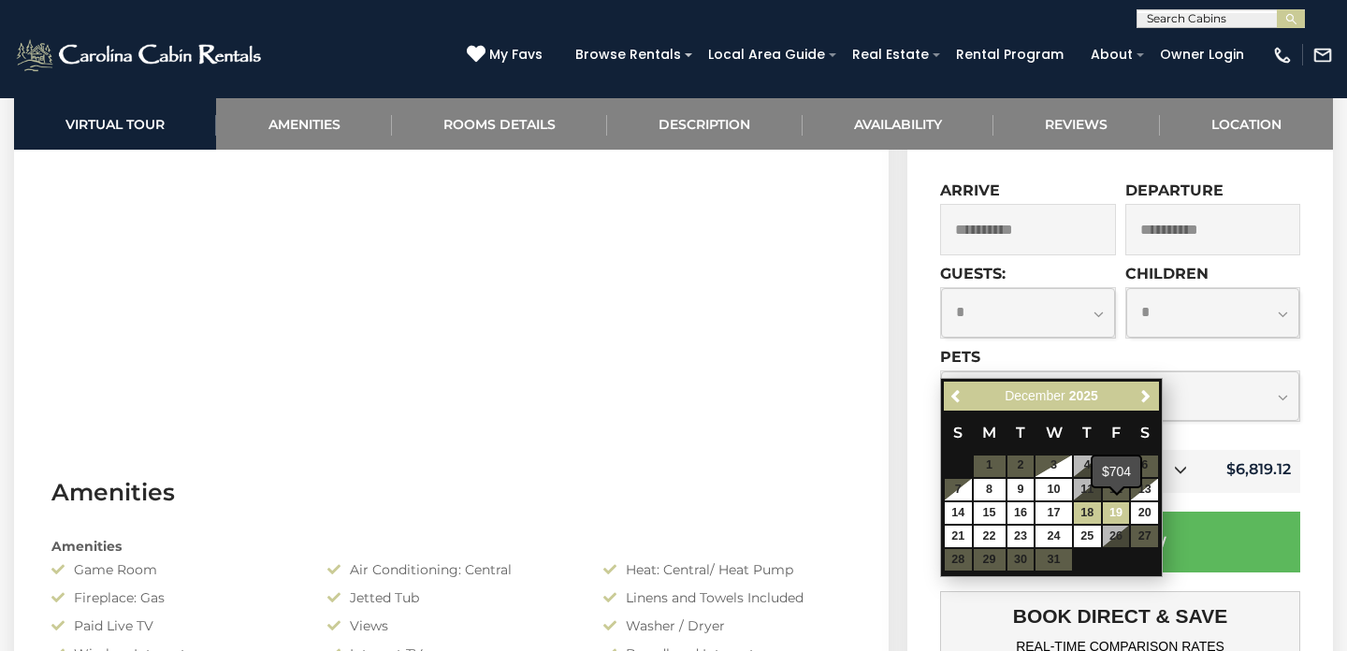
click at [1116, 511] on link "19" at bounding box center [1116, 513] width 27 height 22
type input "**********"
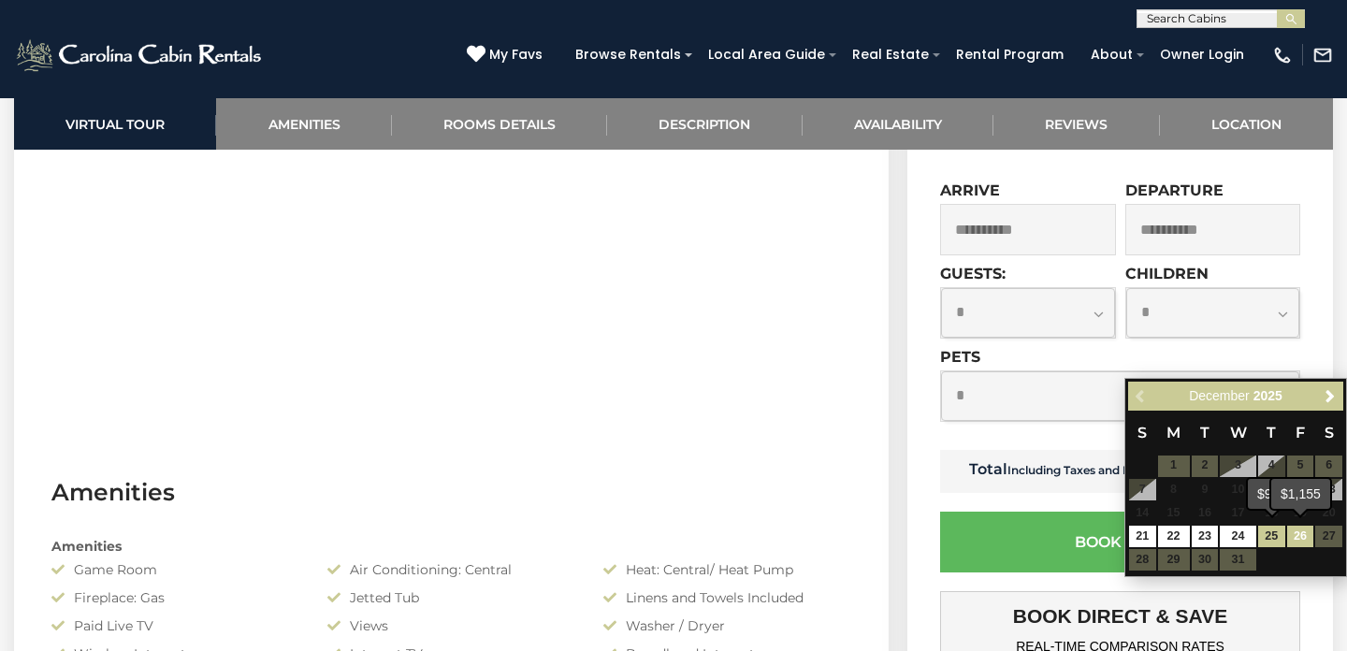
click at [1294, 534] on link "26" at bounding box center [1300, 537] width 27 height 22
type input "**********"
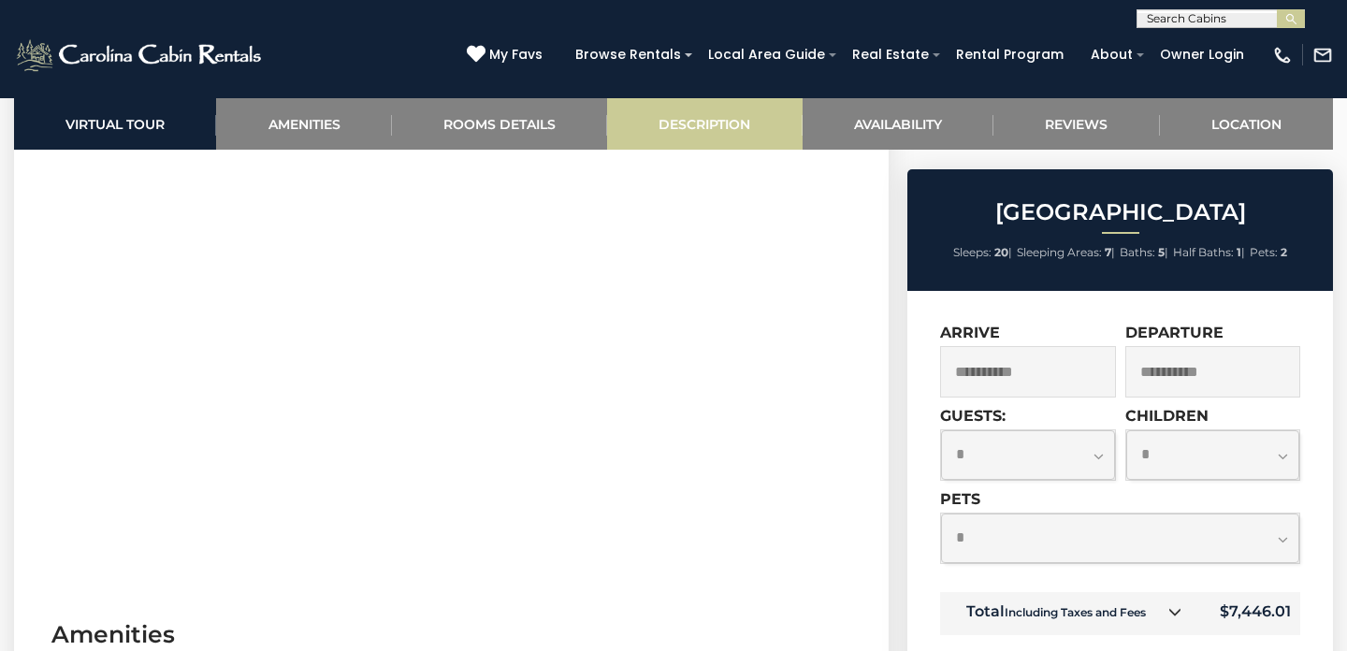
scroll to position [26, 0]
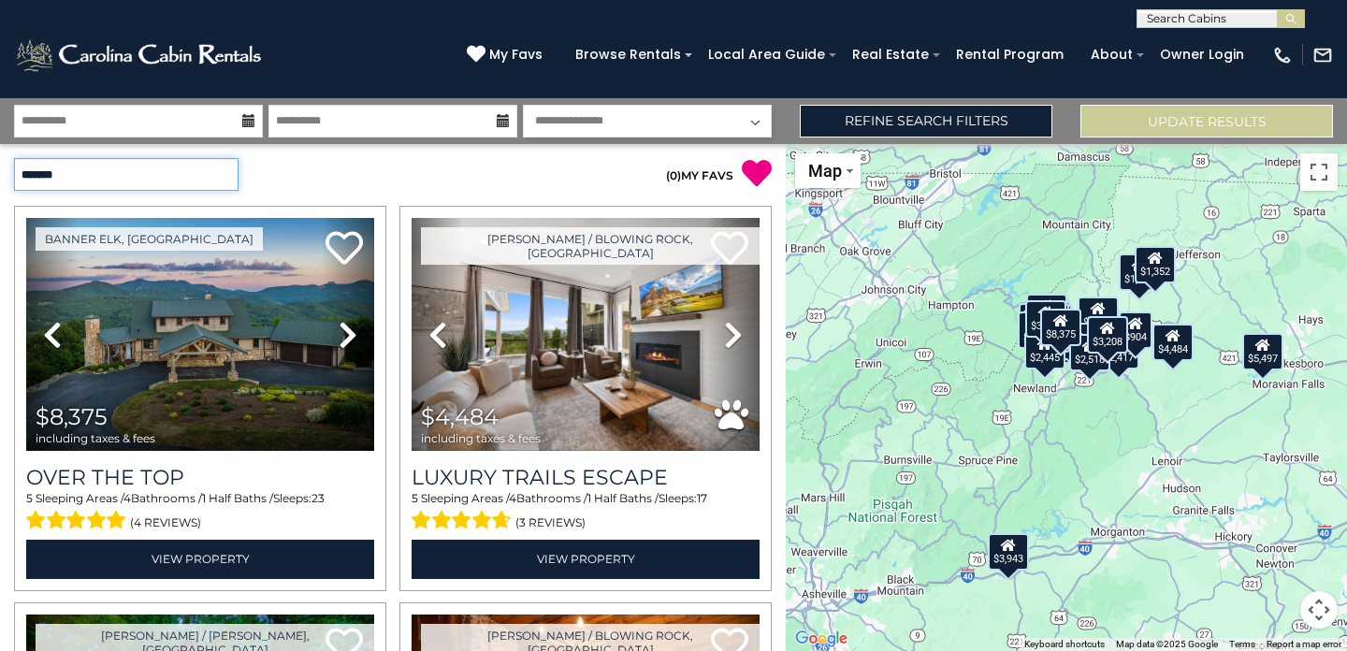
select select "**********"
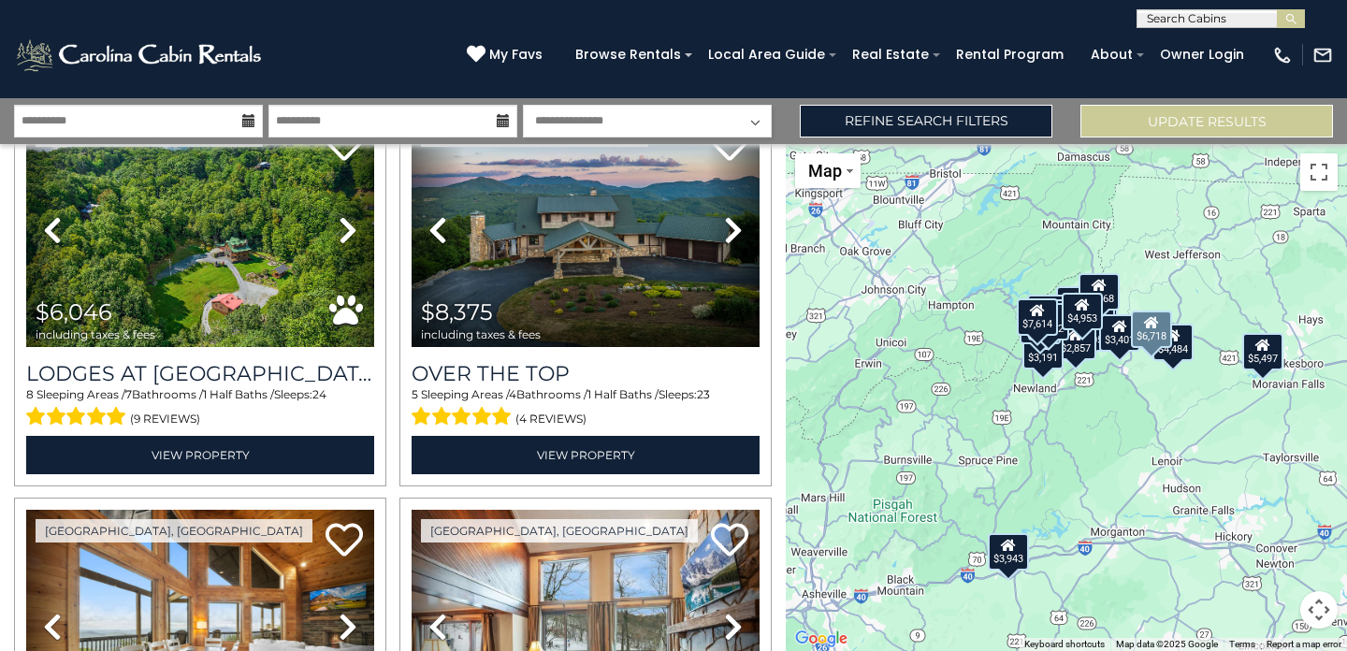
scroll to position [497, 0]
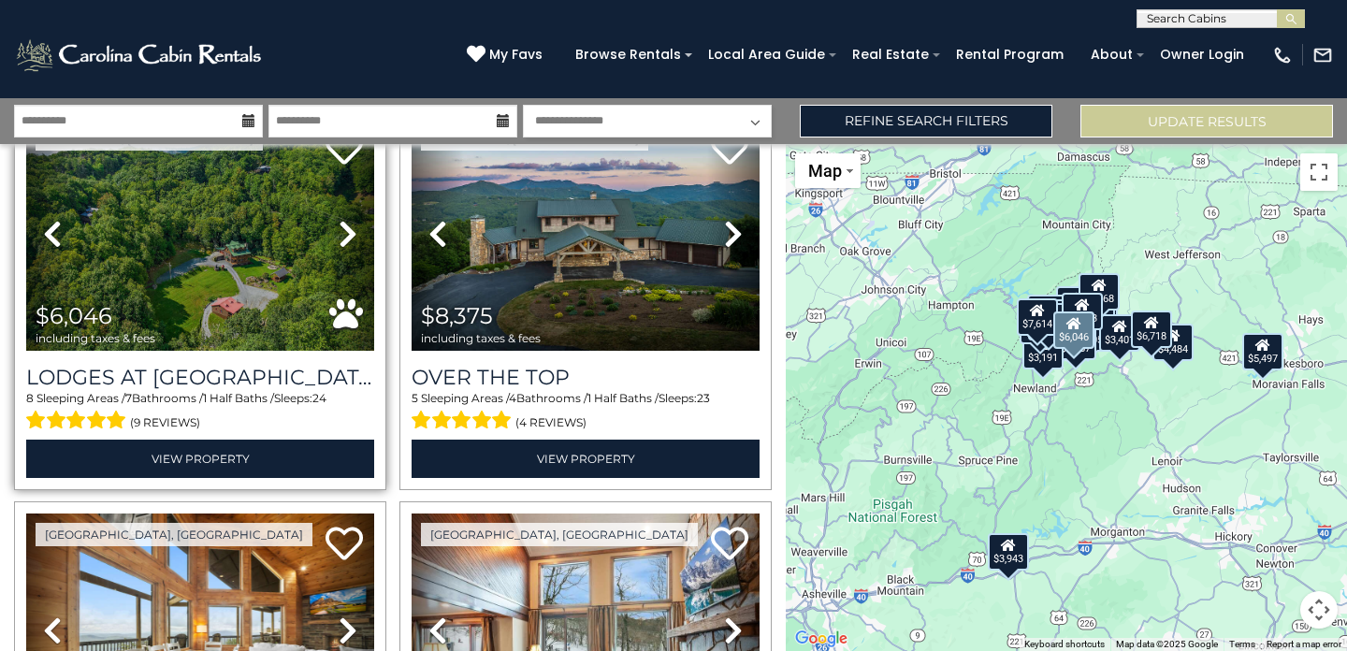
click at [218, 298] on img at bounding box center [200, 234] width 348 height 233
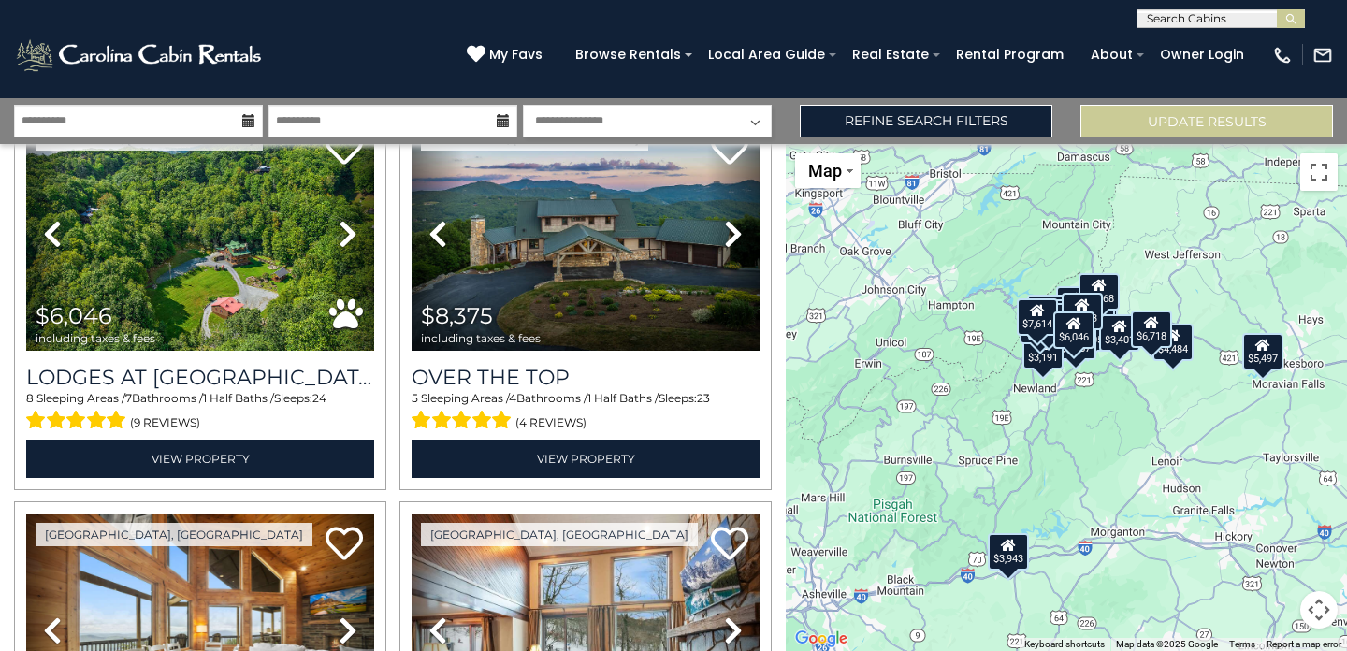
click at [249, 118] on icon at bounding box center [248, 120] width 13 height 13
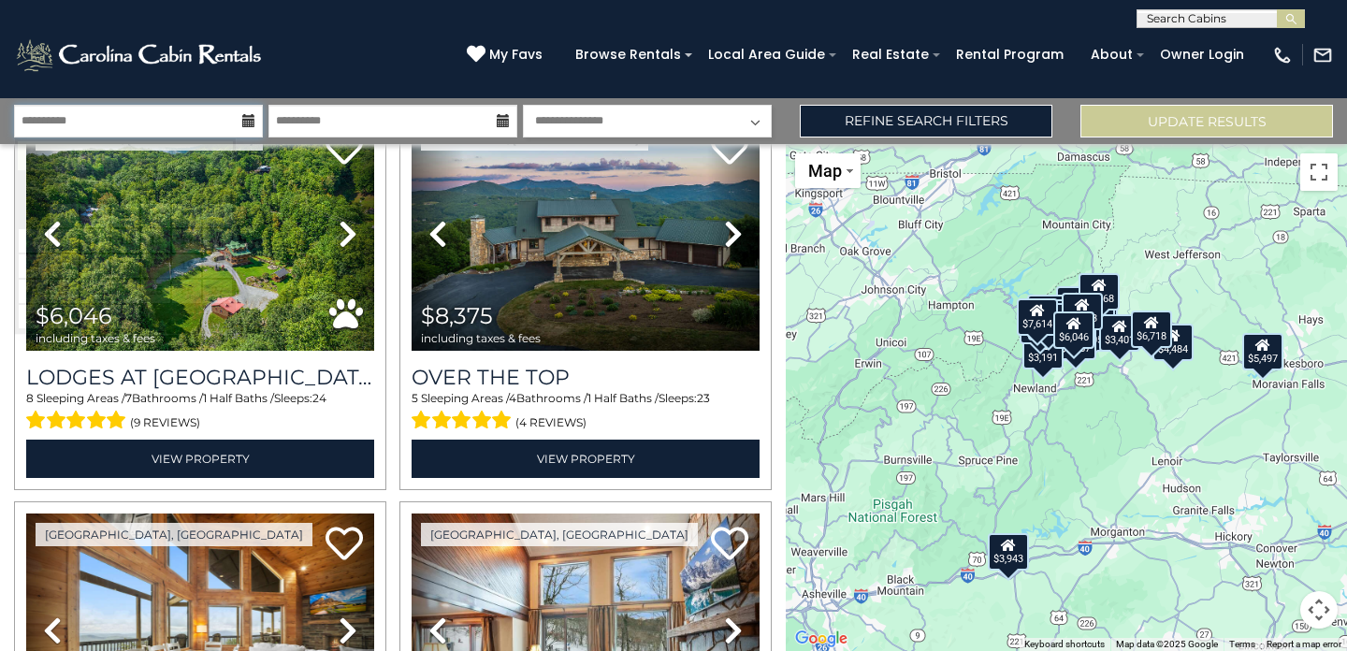
click at [164, 118] on input "**********" at bounding box center [138, 121] width 249 height 33
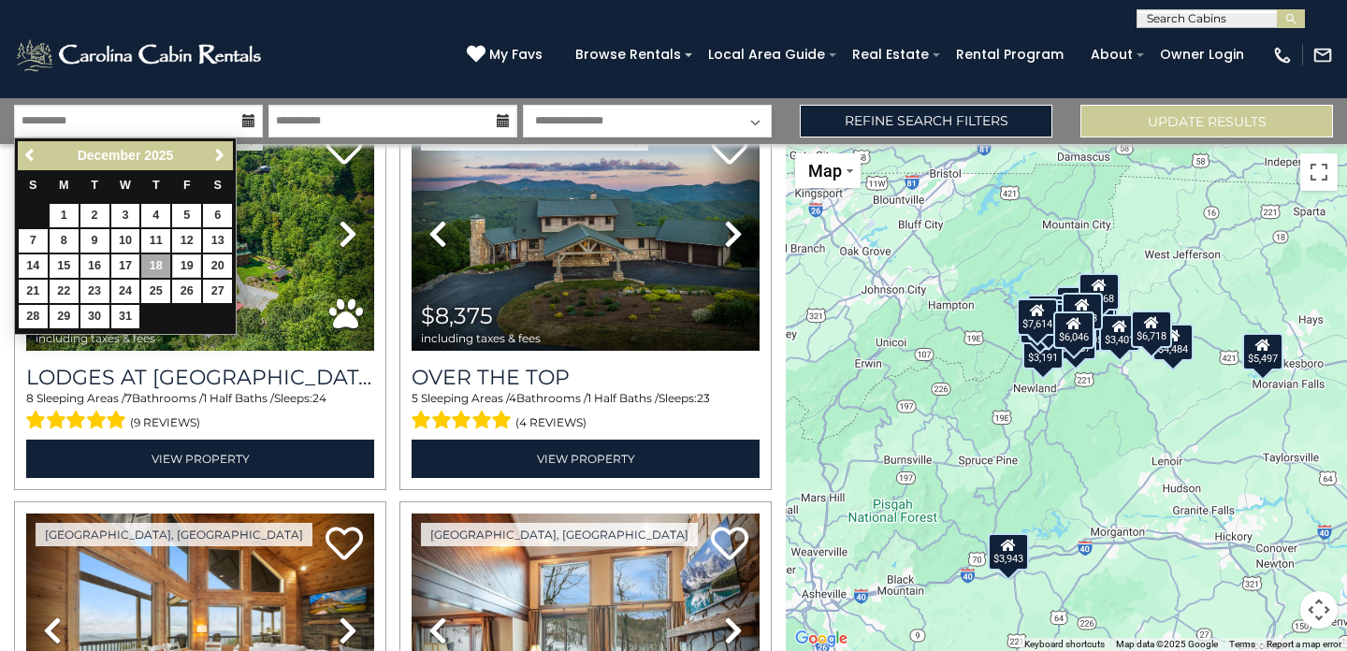
click at [177, 265] on link "19" at bounding box center [186, 265] width 29 height 23
type input "********"
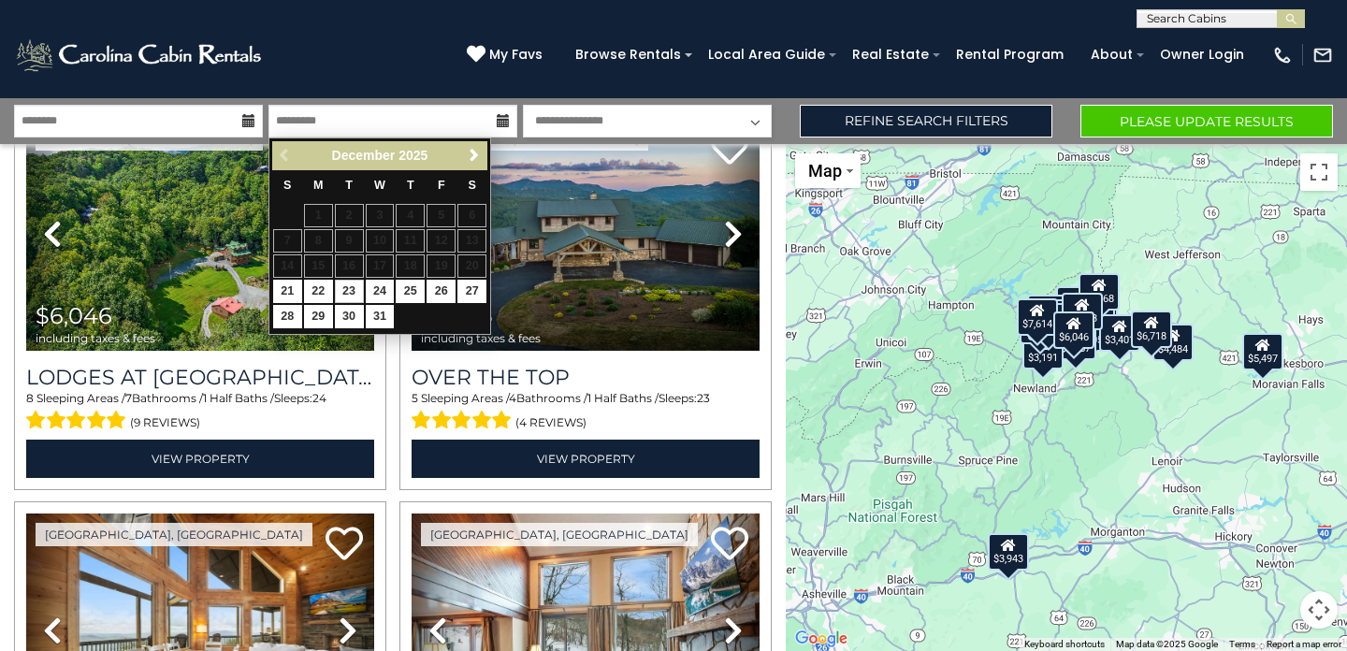
click at [347, 288] on link "23" at bounding box center [349, 291] width 29 height 23
type input "********"
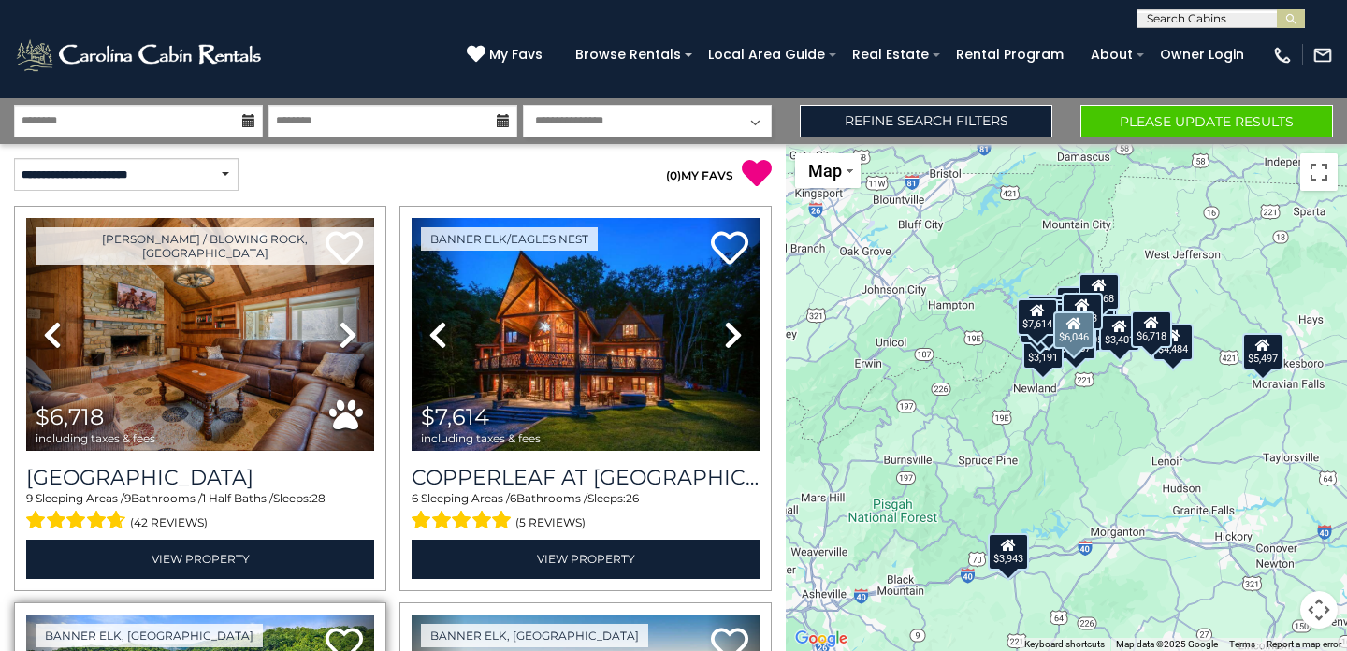
scroll to position [0, 0]
click at [1126, 122] on button "Please Update Results" at bounding box center [1206, 121] width 253 height 33
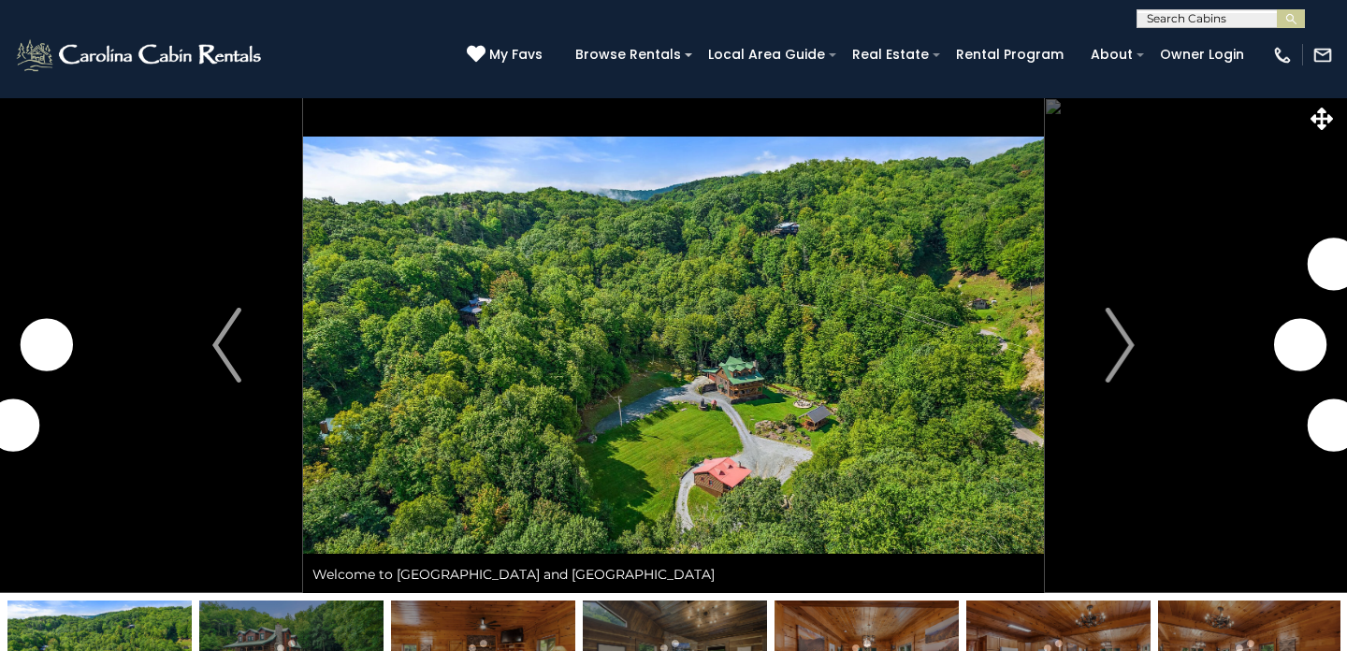
click at [1122, 341] on img "Next" at bounding box center [1120, 345] width 28 height 75
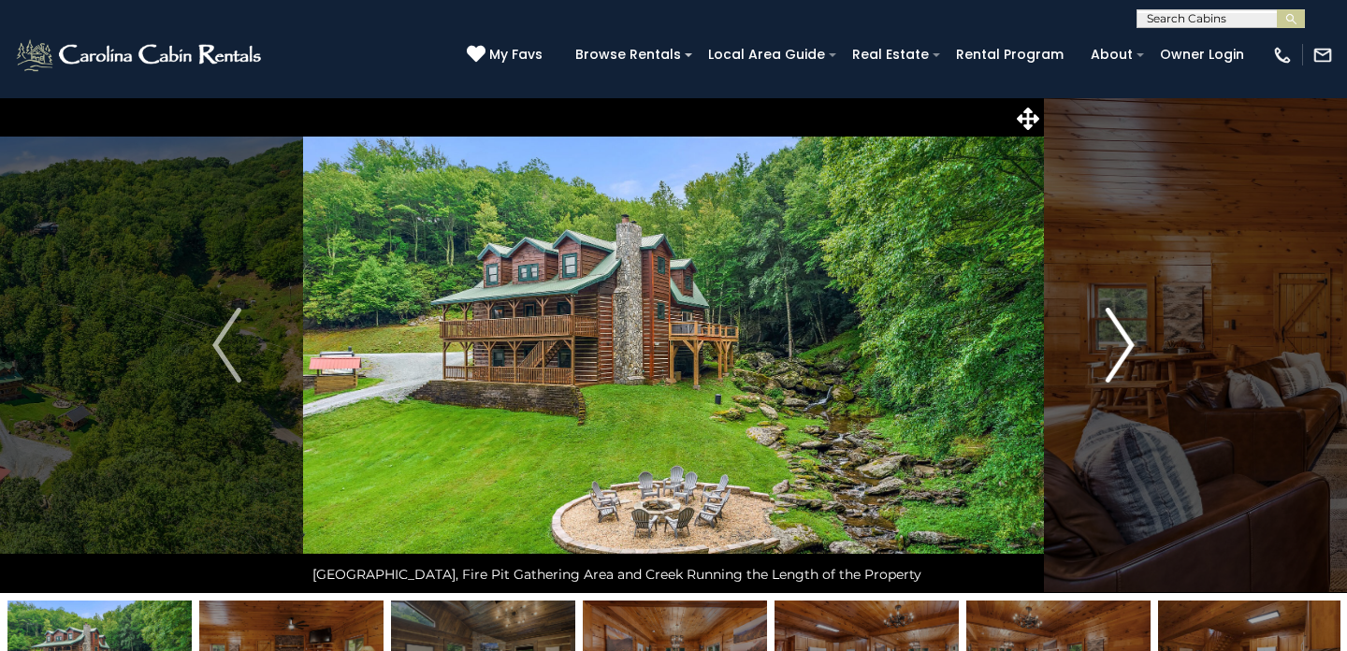
click at [1115, 356] on img "Next" at bounding box center [1120, 345] width 28 height 75
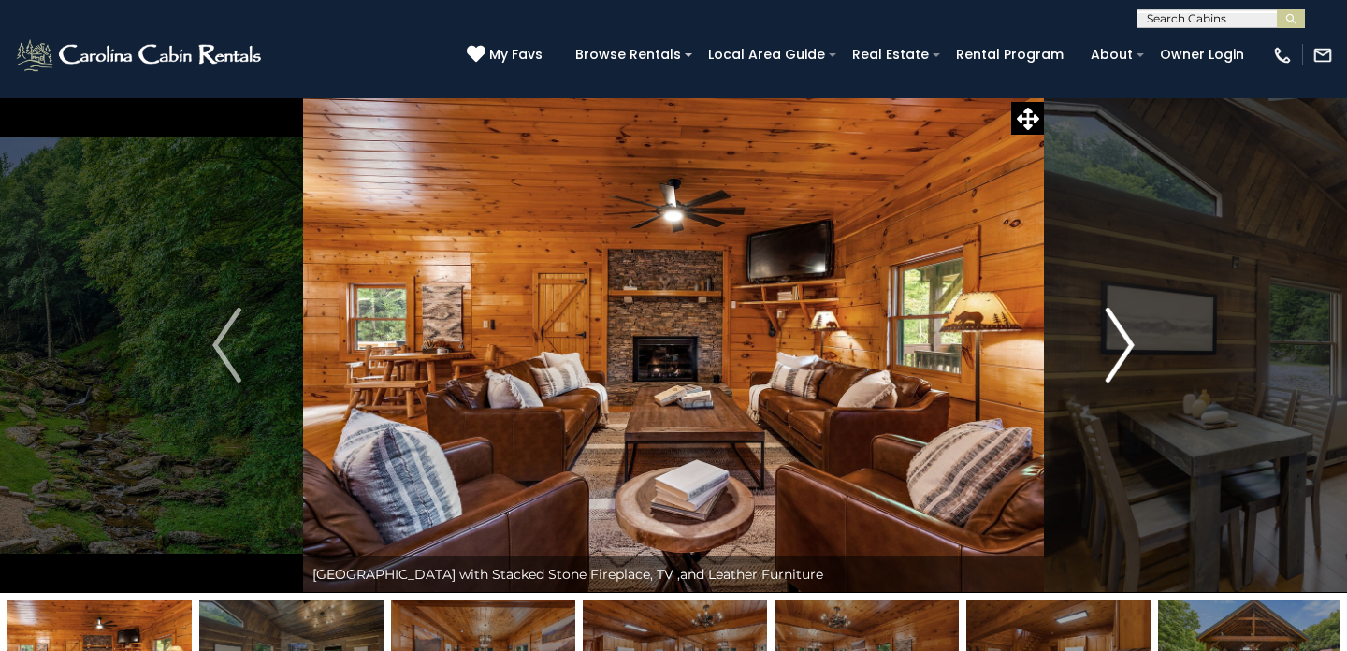
click at [1125, 349] on img "Next" at bounding box center [1120, 345] width 28 height 75
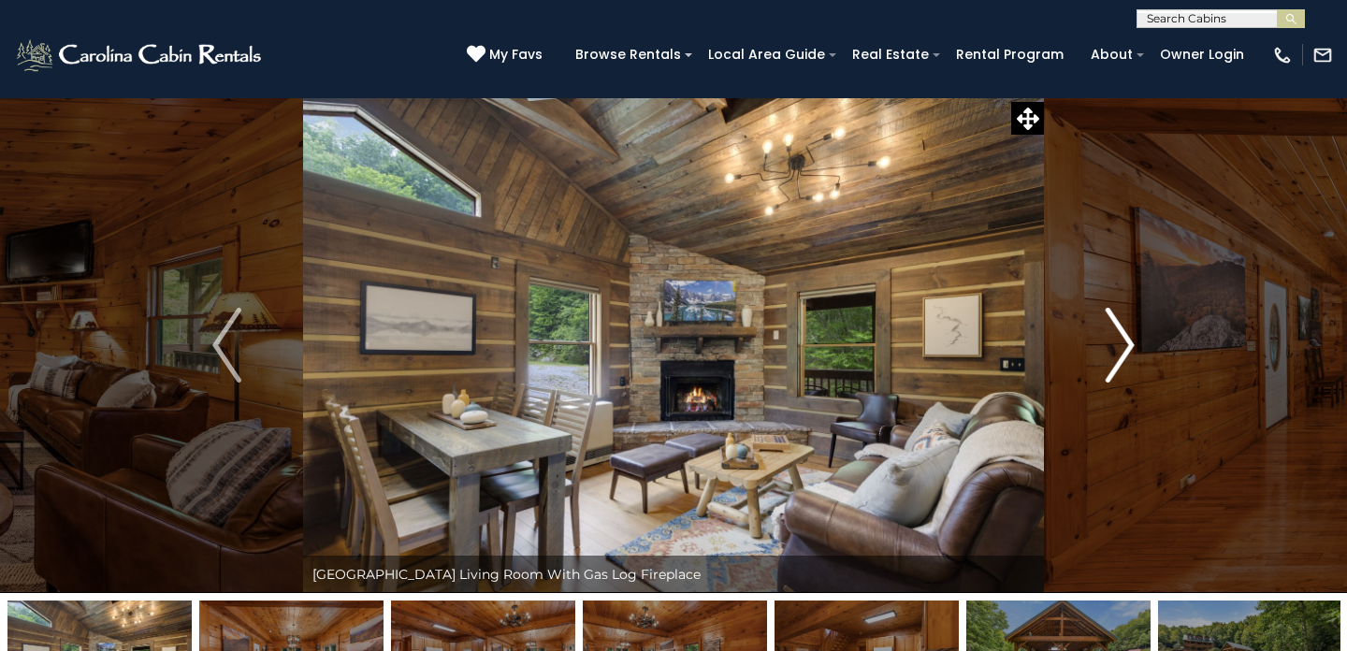
click at [1125, 349] on img "Next" at bounding box center [1120, 345] width 28 height 75
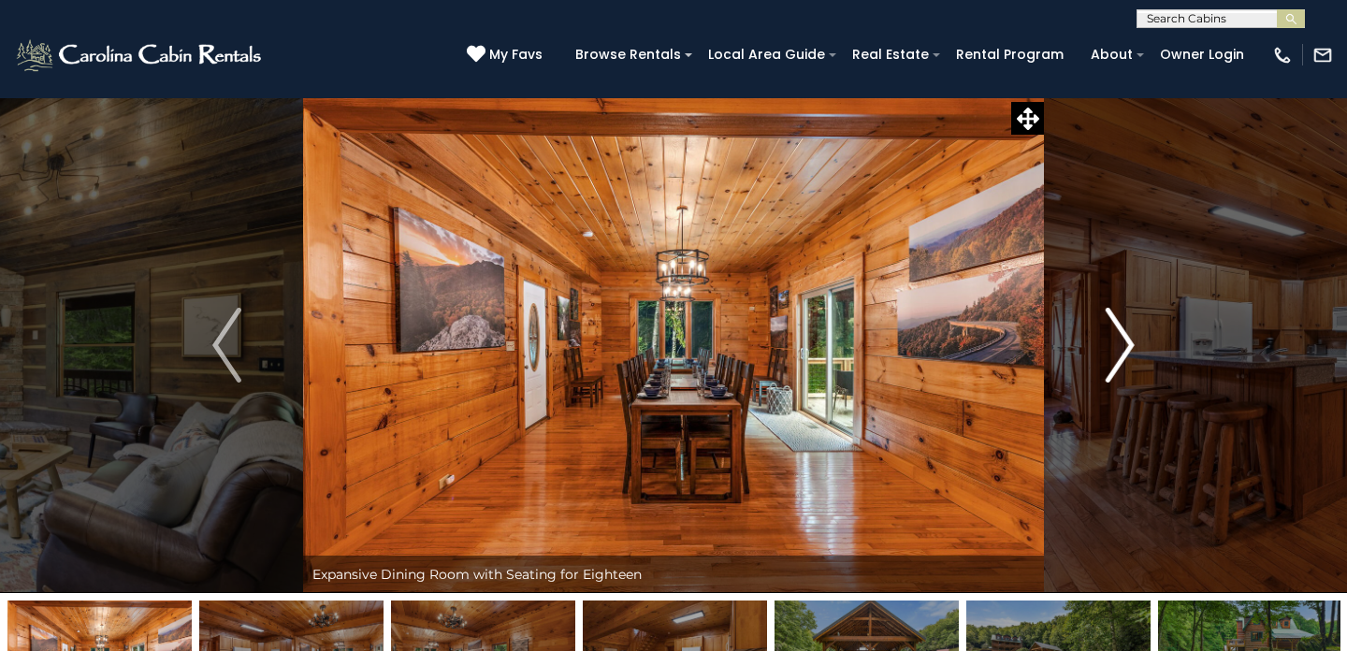
click at [1122, 343] on img "Next" at bounding box center [1120, 345] width 28 height 75
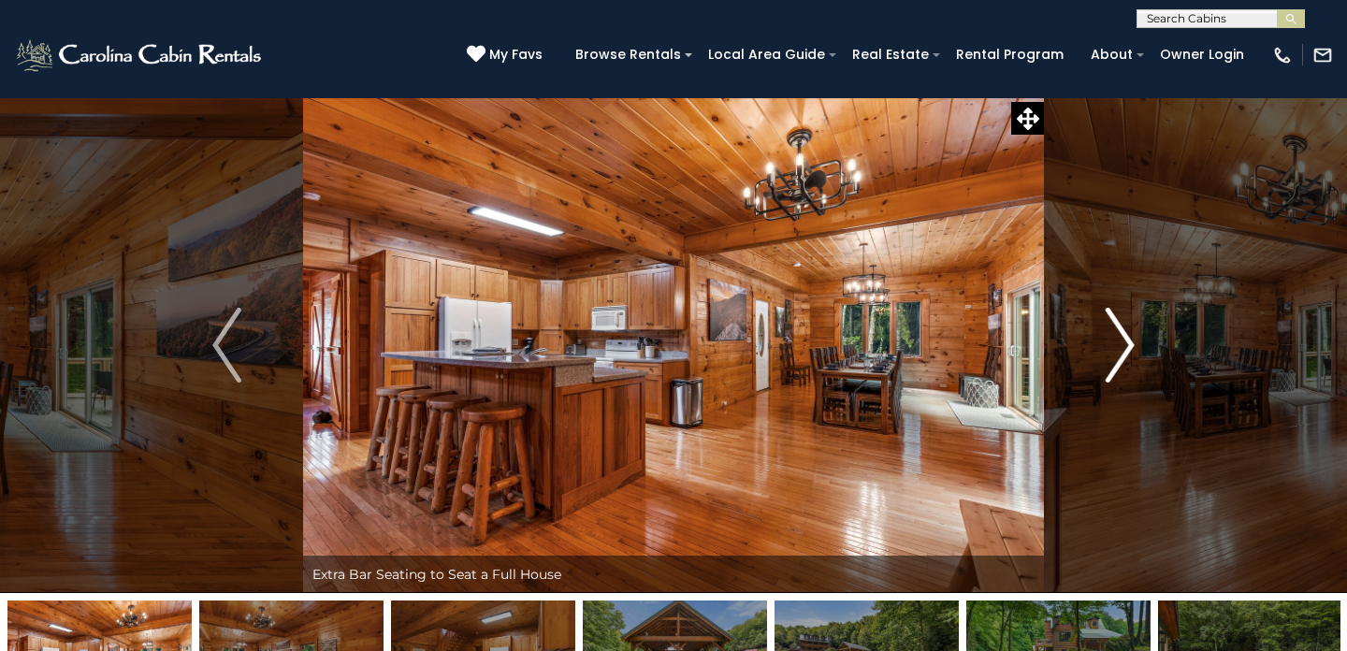
click at [1121, 343] on img "Next" at bounding box center [1120, 345] width 28 height 75
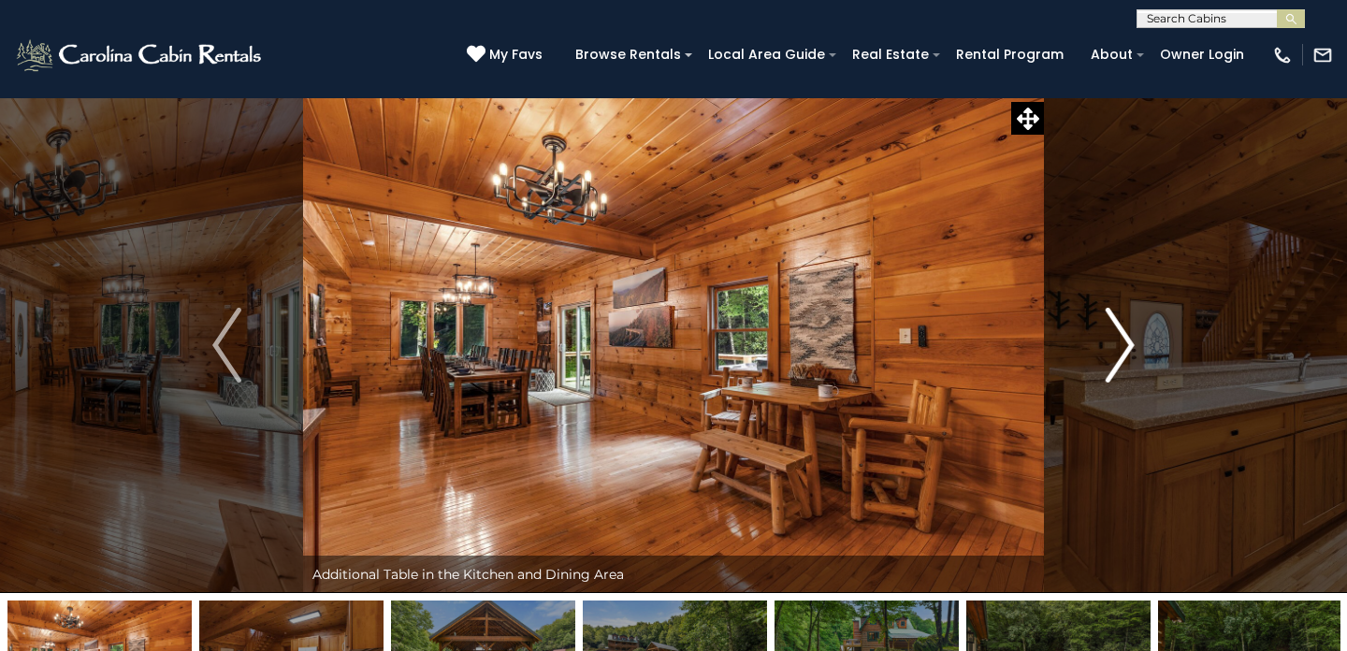
click at [1124, 352] on img "Next" at bounding box center [1120, 345] width 28 height 75
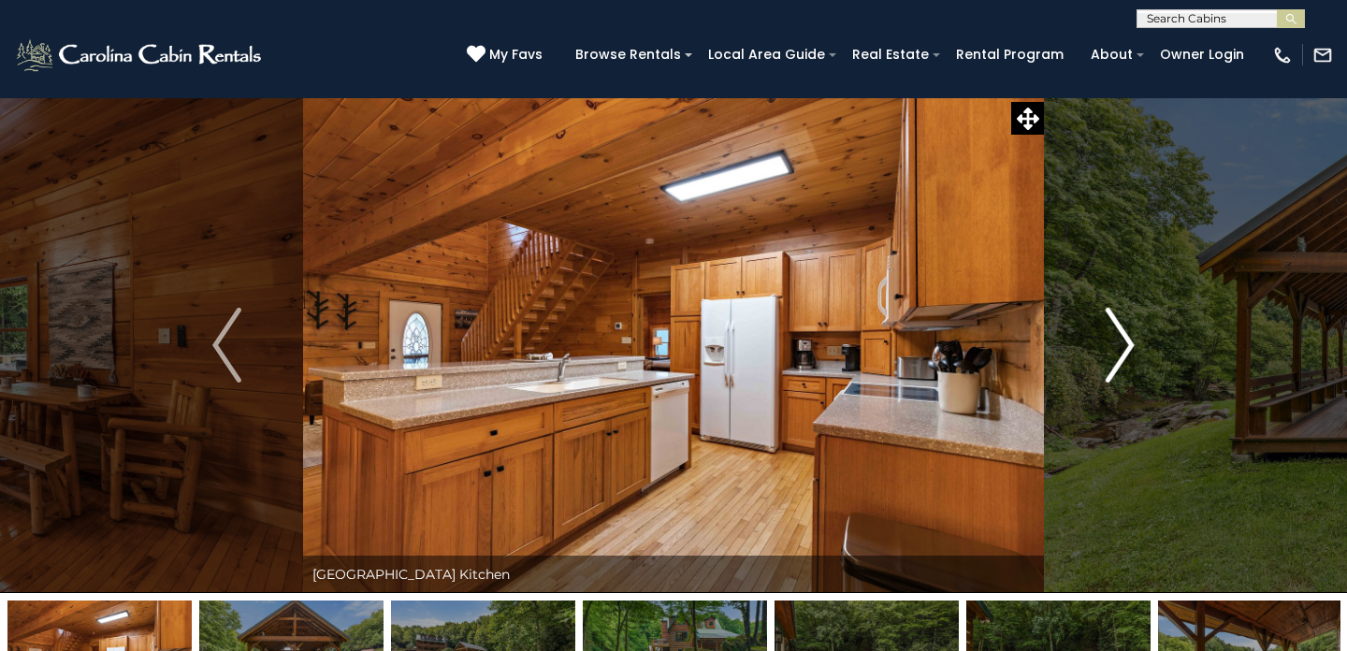
click at [1124, 352] on img "Next" at bounding box center [1120, 345] width 28 height 75
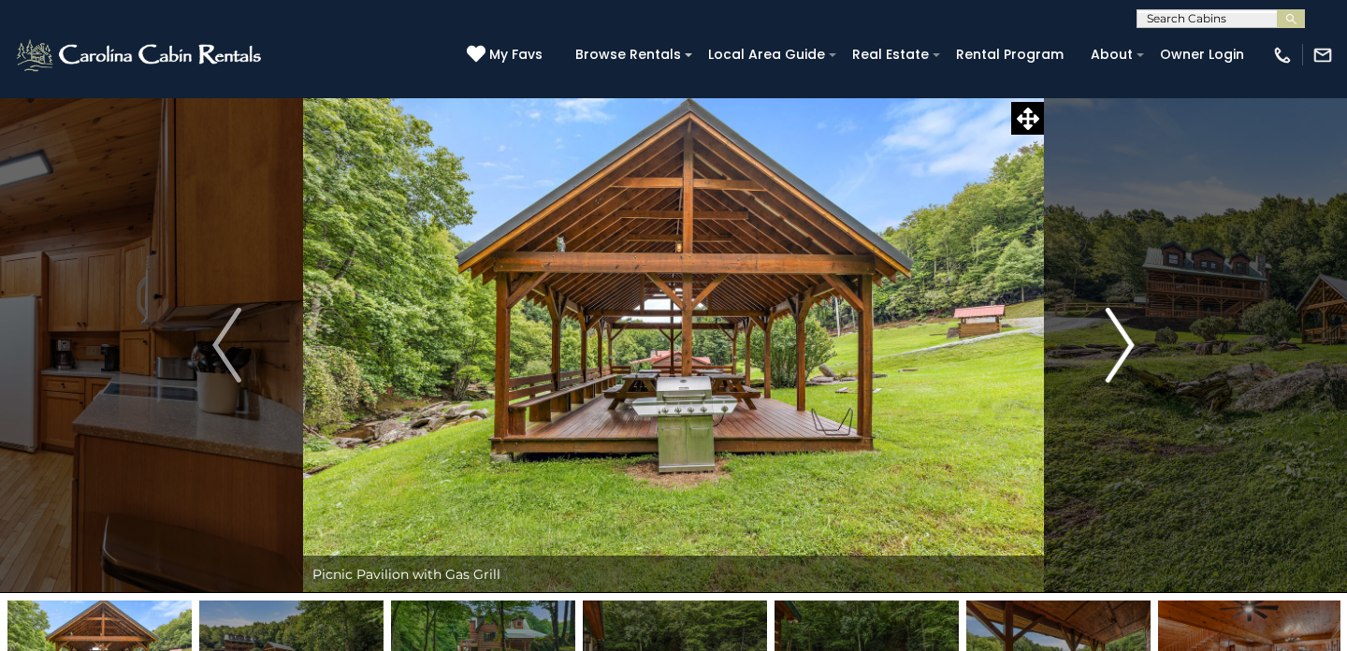
click at [1117, 346] on img "Next" at bounding box center [1120, 345] width 28 height 75
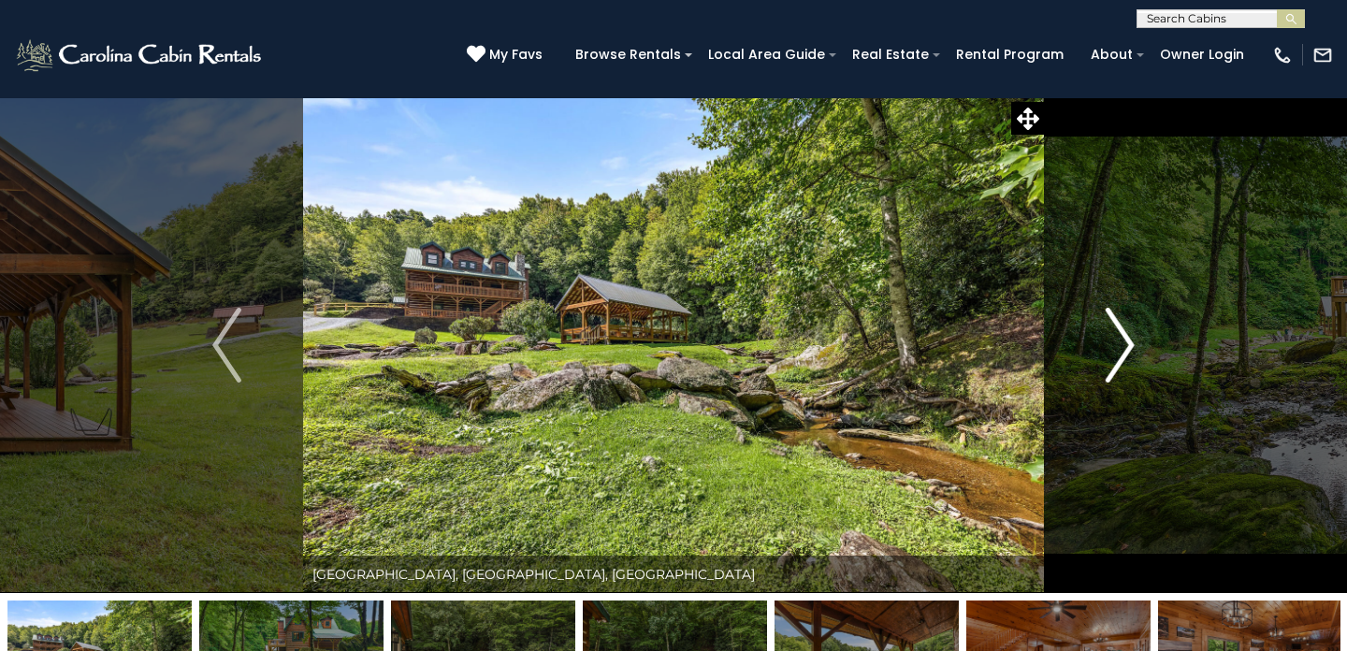
click at [1123, 350] on img "Next" at bounding box center [1120, 345] width 28 height 75
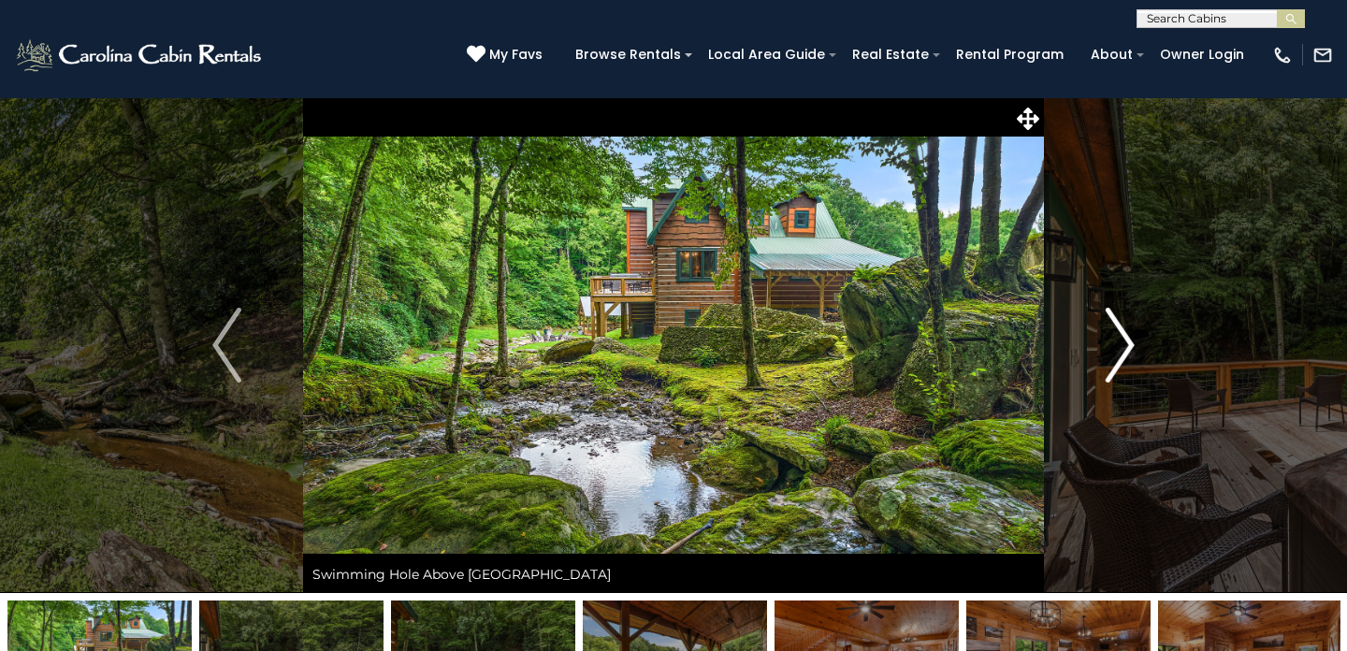
click at [1123, 349] on img "Next" at bounding box center [1120, 345] width 28 height 75
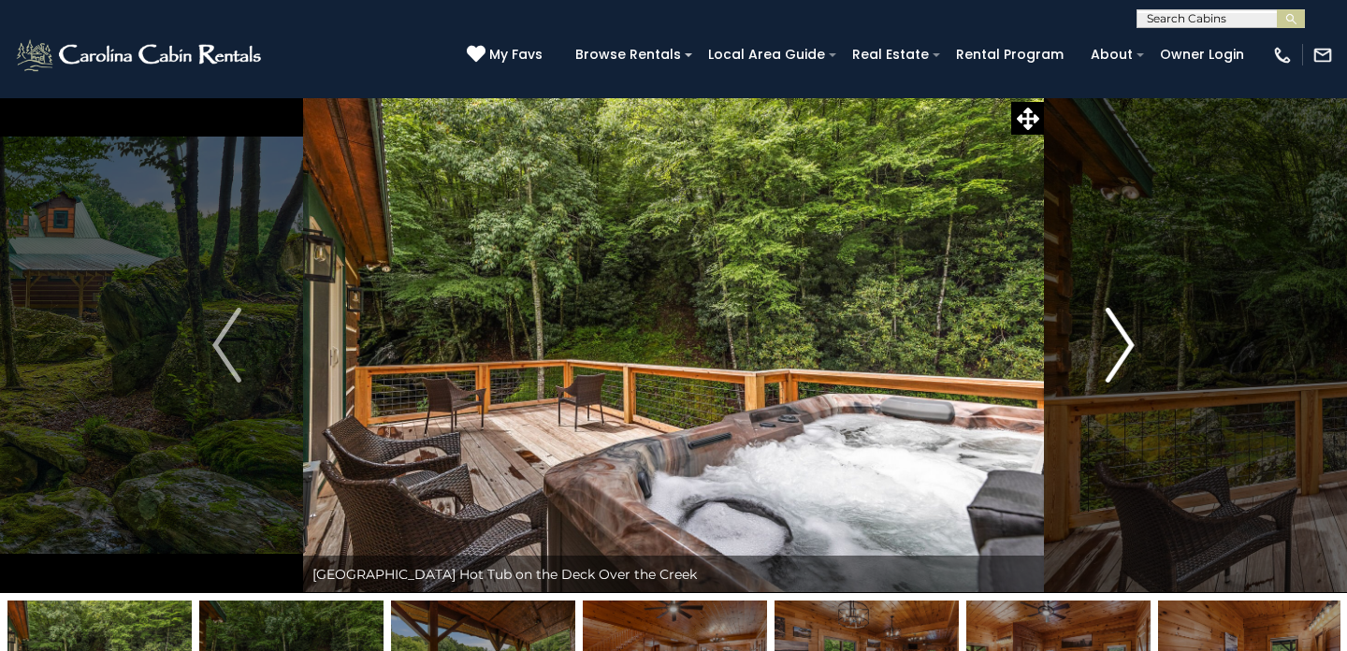
click at [1123, 349] on img "Next" at bounding box center [1120, 345] width 28 height 75
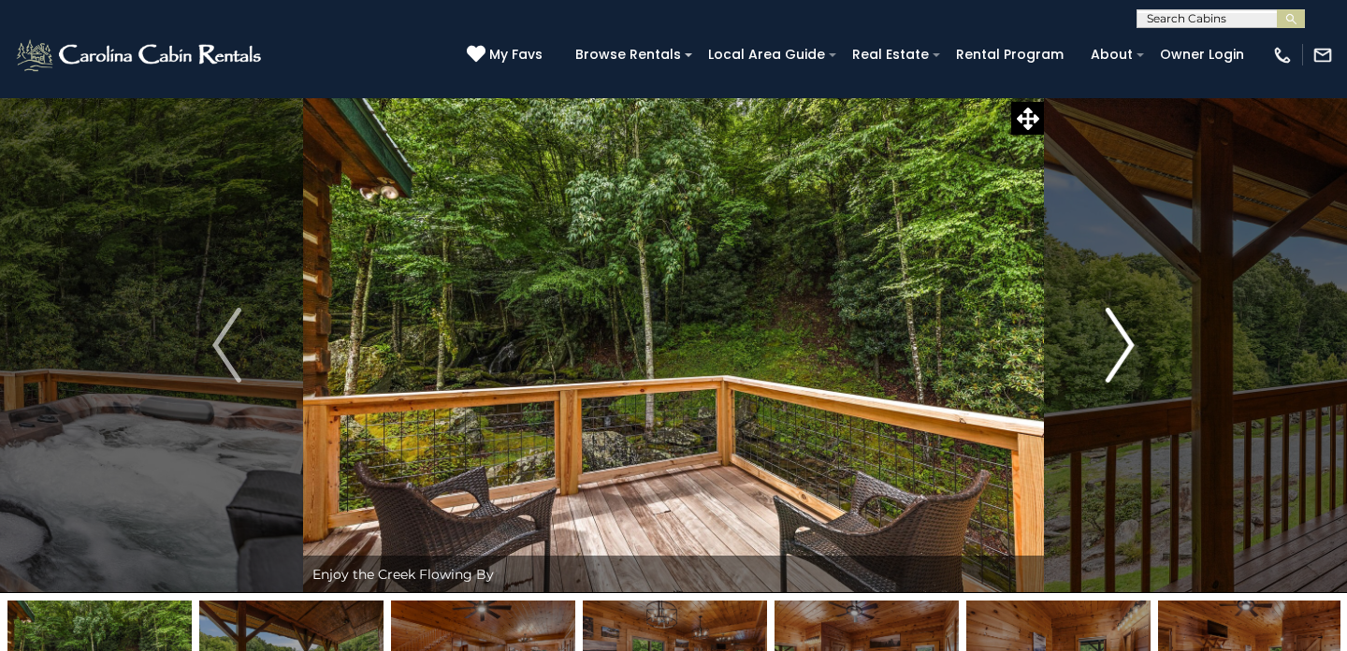
click at [1123, 349] on img "Next" at bounding box center [1120, 345] width 28 height 75
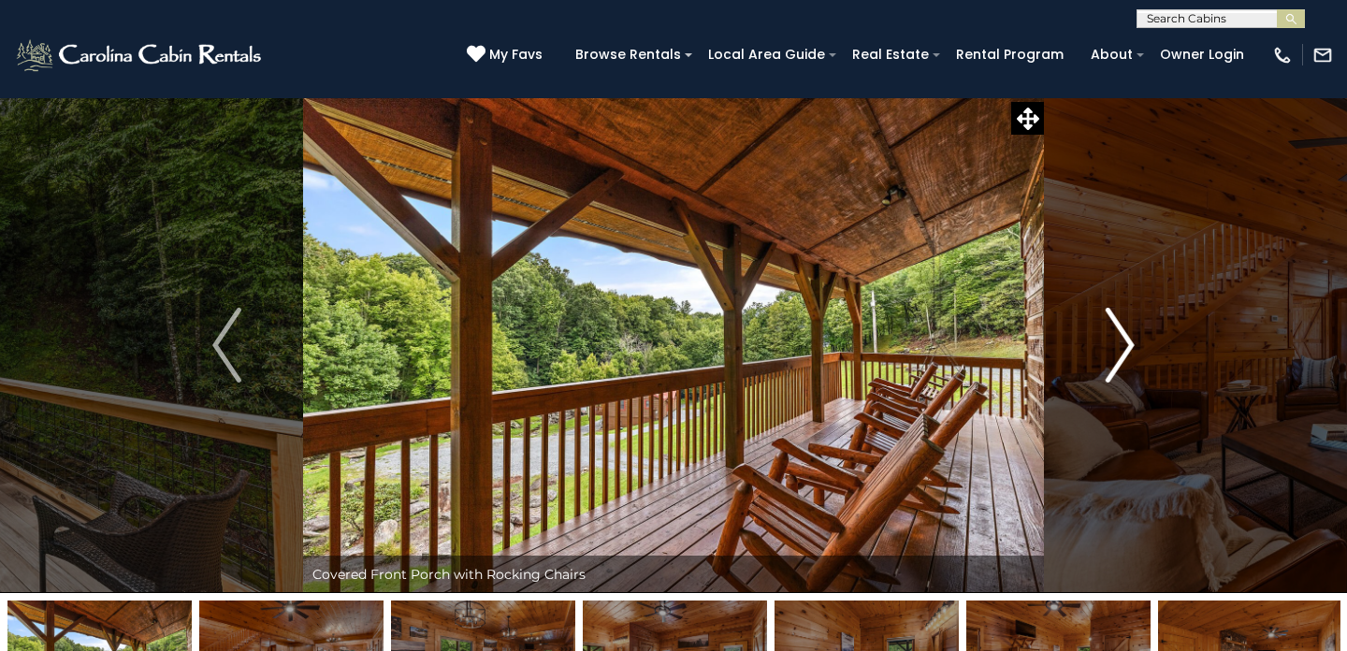
click at [1123, 349] on img "Next" at bounding box center [1120, 345] width 28 height 75
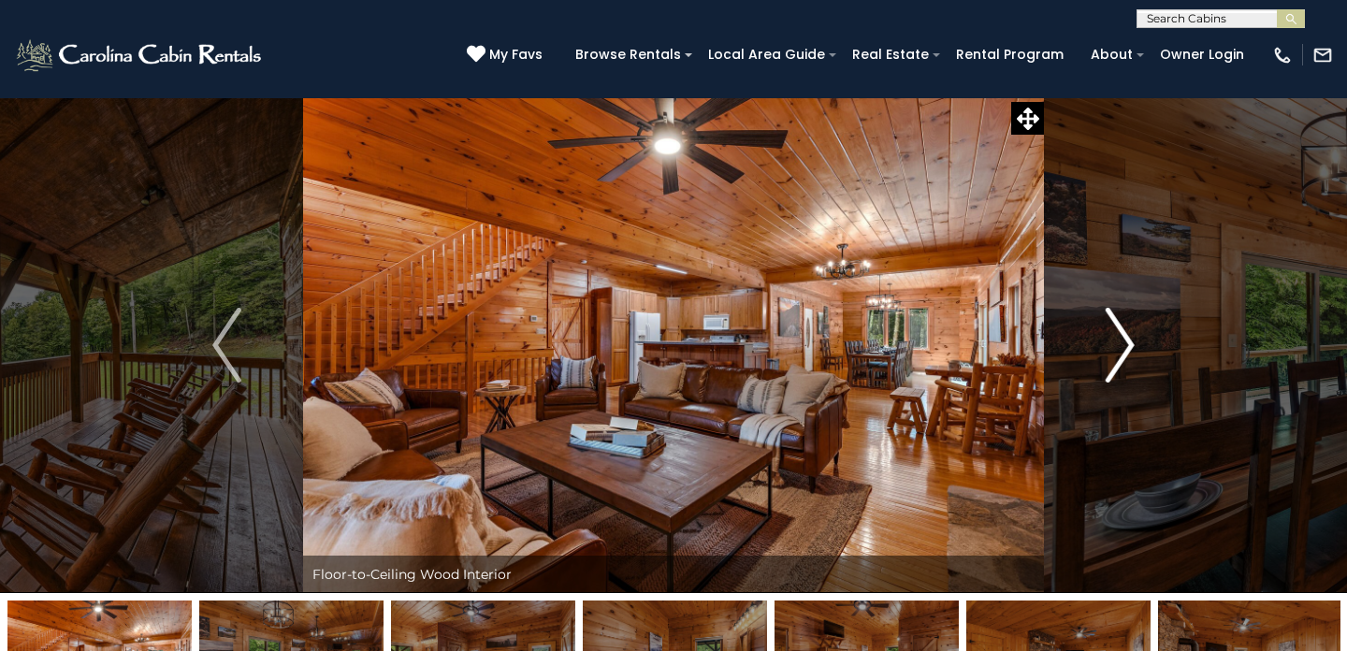
click at [1123, 349] on img "Next" at bounding box center [1120, 345] width 28 height 75
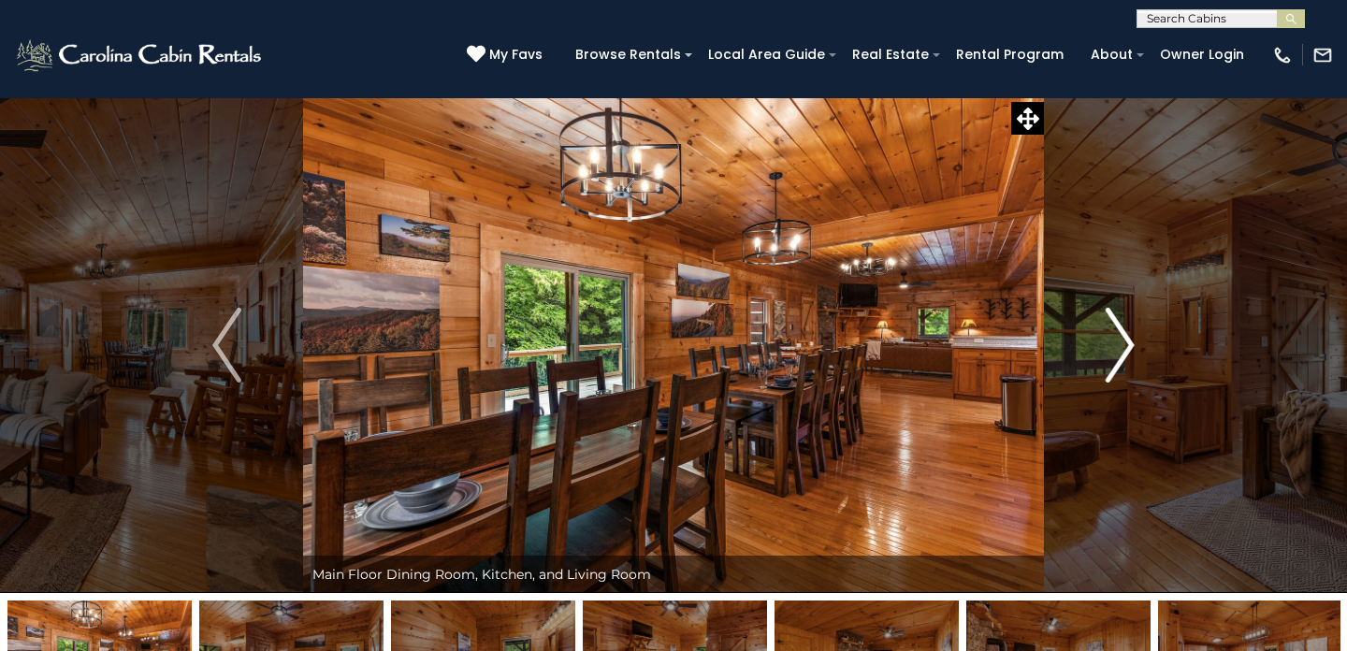
click at [1123, 349] on img "Next" at bounding box center [1120, 345] width 28 height 75
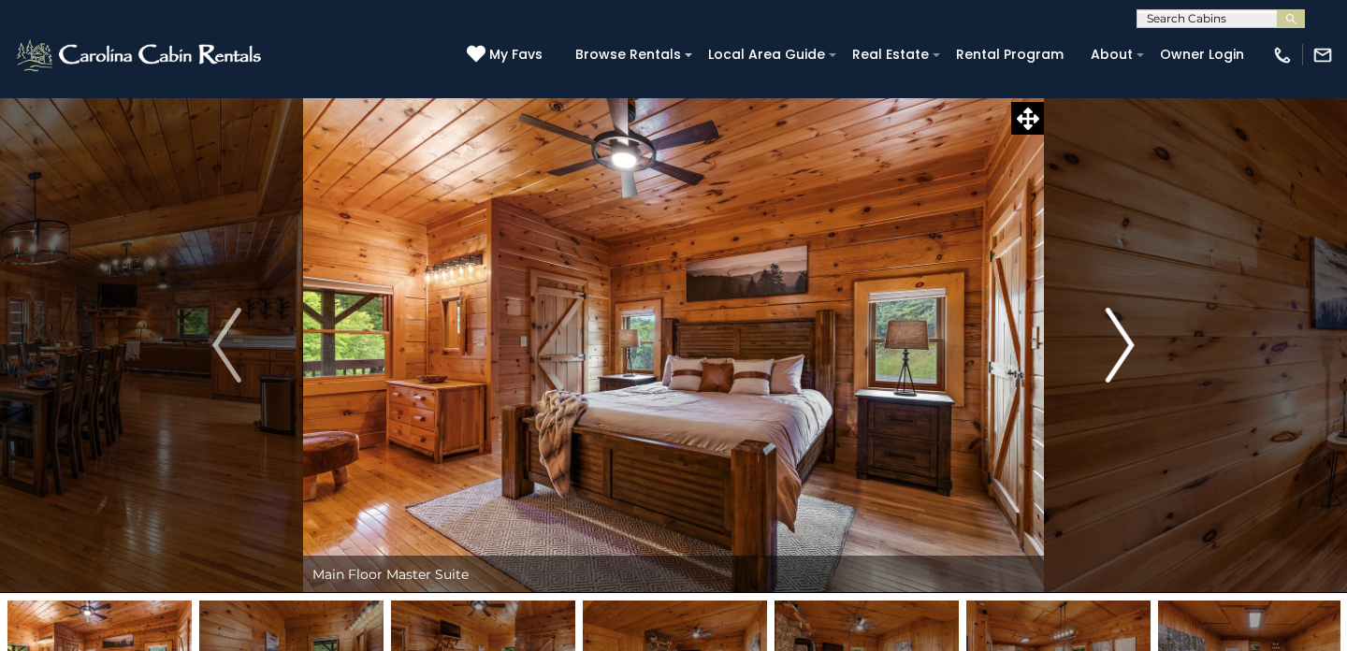
click at [1123, 349] on img "Next" at bounding box center [1120, 345] width 28 height 75
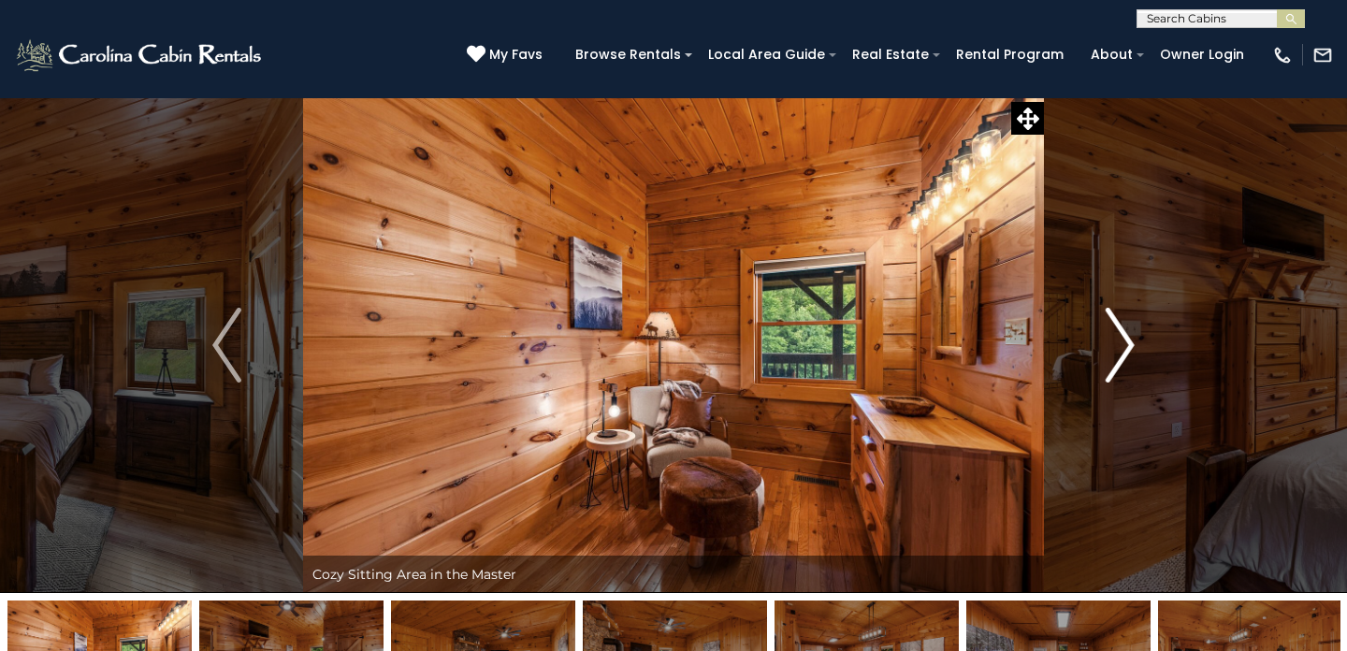
click at [1123, 349] on img "Next" at bounding box center [1120, 345] width 28 height 75
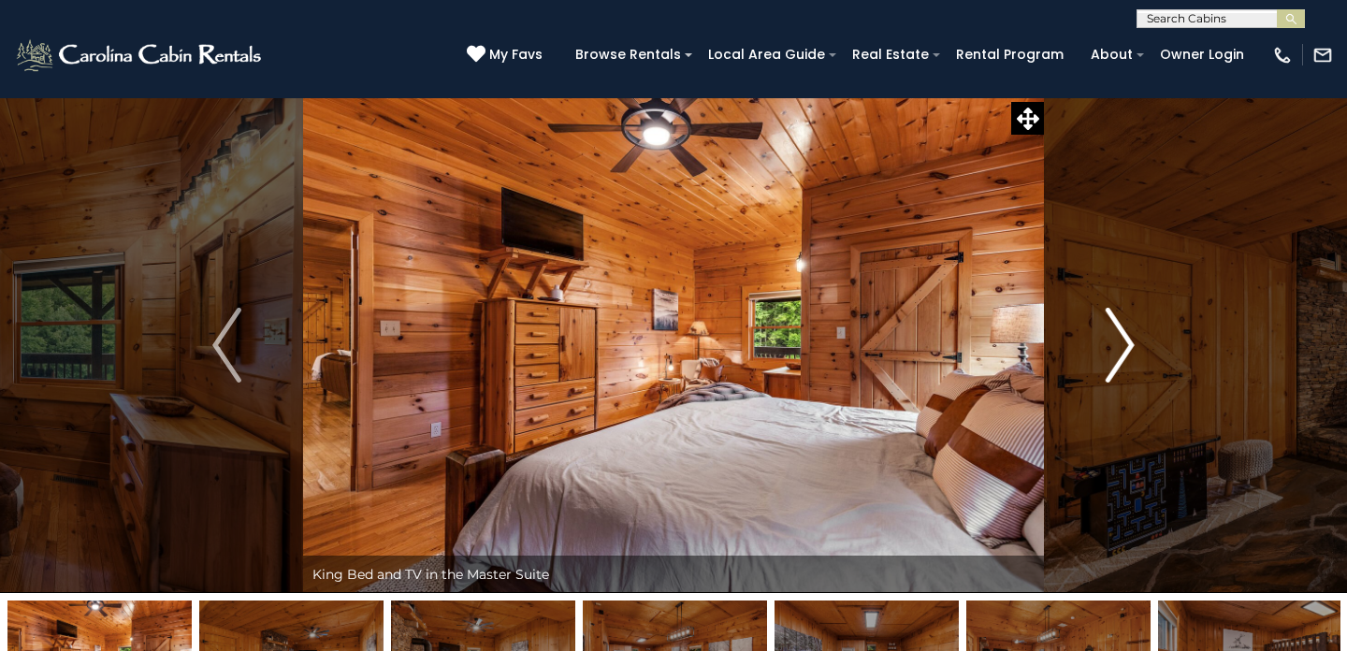
click at [1123, 349] on img "Next" at bounding box center [1120, 345] width 28 height 75
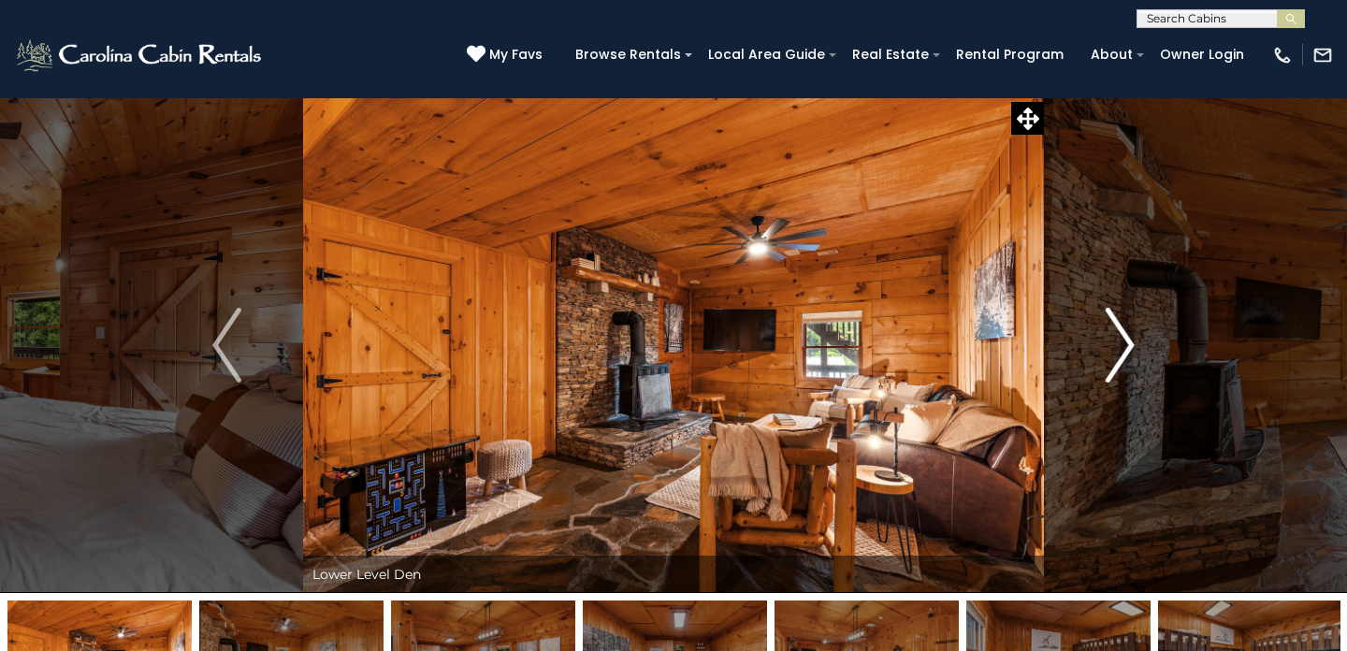
click at [1120, 354] on img "Next" at bounding box center [1120, 345] width 28 height 75
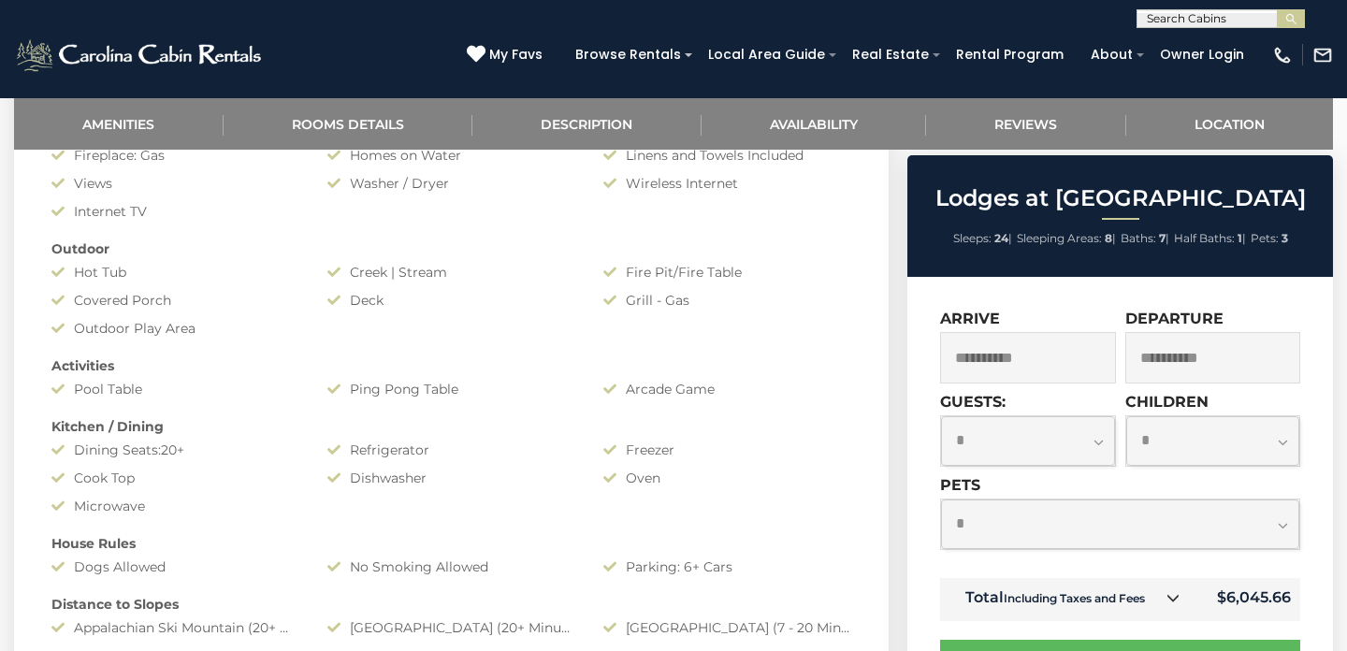
scroll to position [1434, 0]
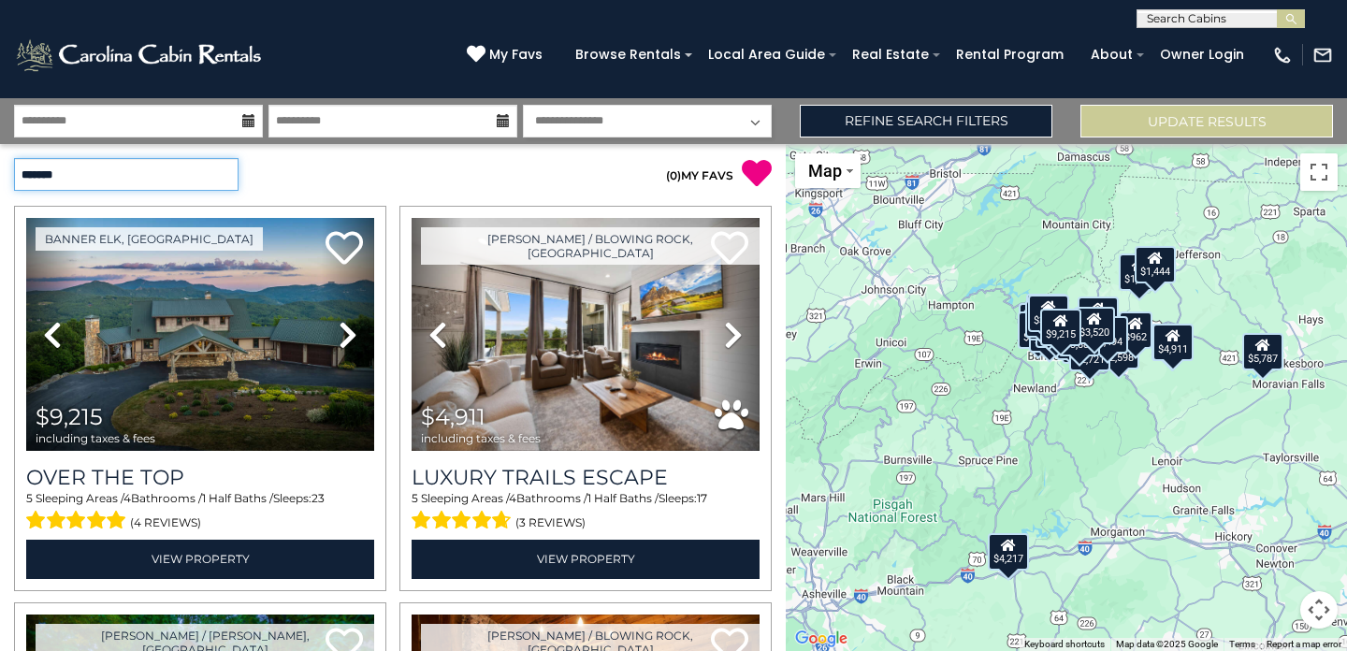
select select "**********"
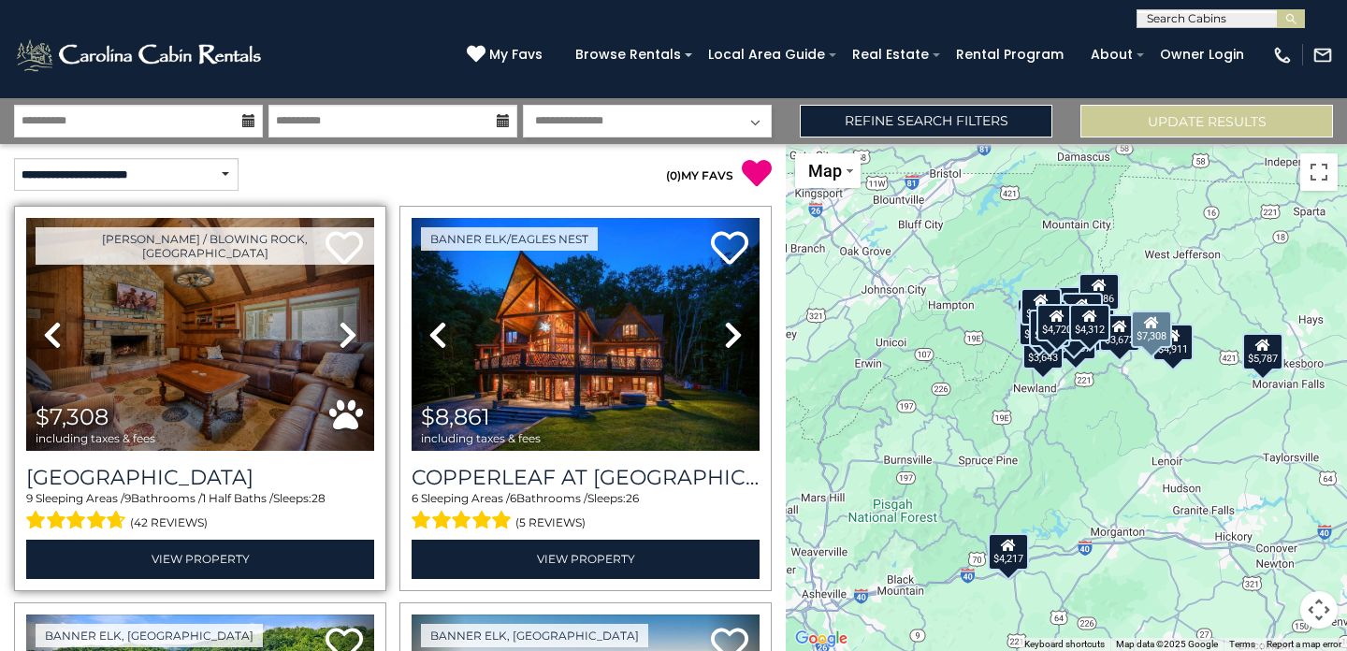
click at [240, 402] on img at bounding box center [200, 334] width 348 height 233
